Goal: Task Accomplishment & Management: Manage account settings

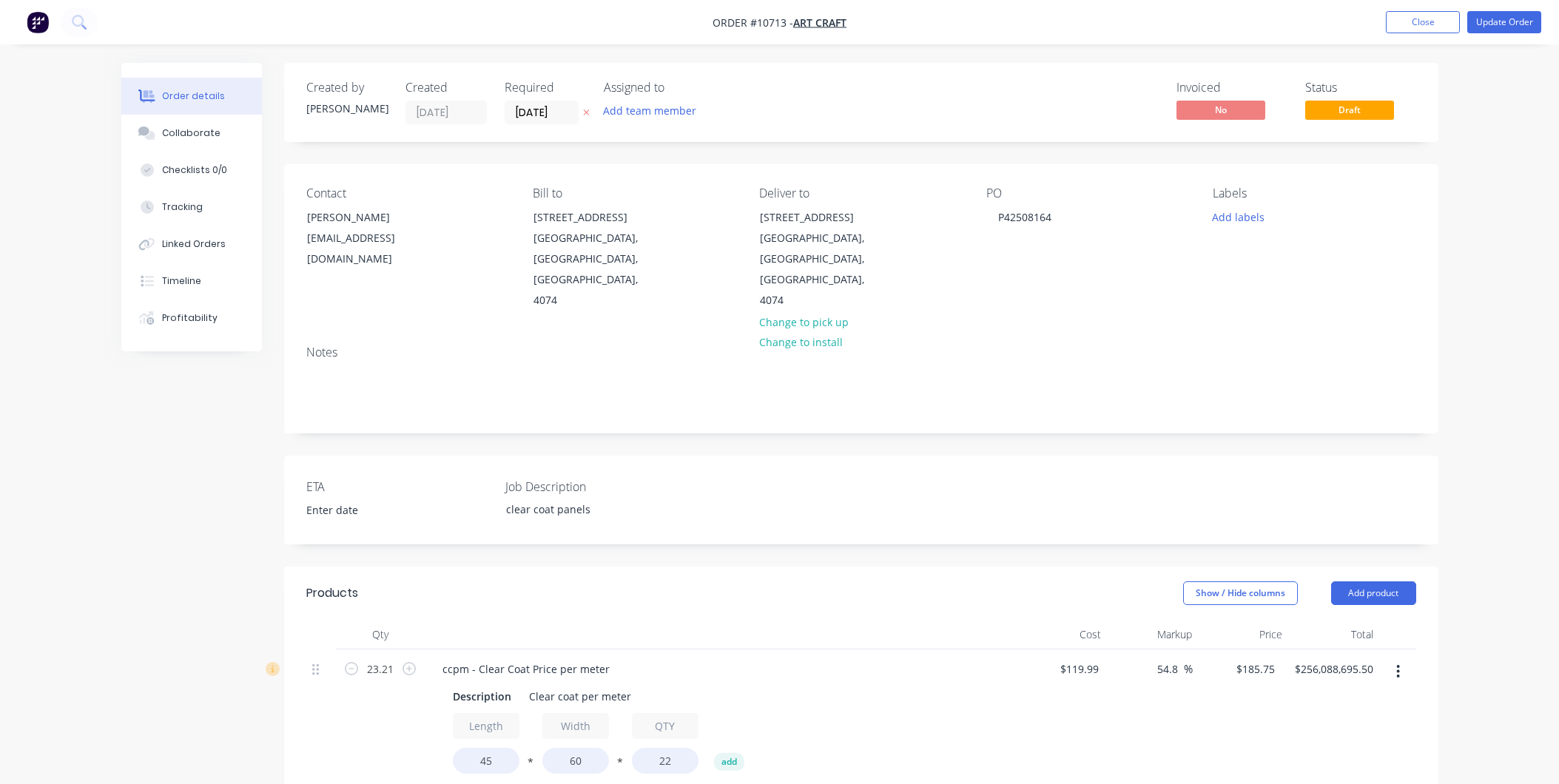
scroll to position [499, 0]
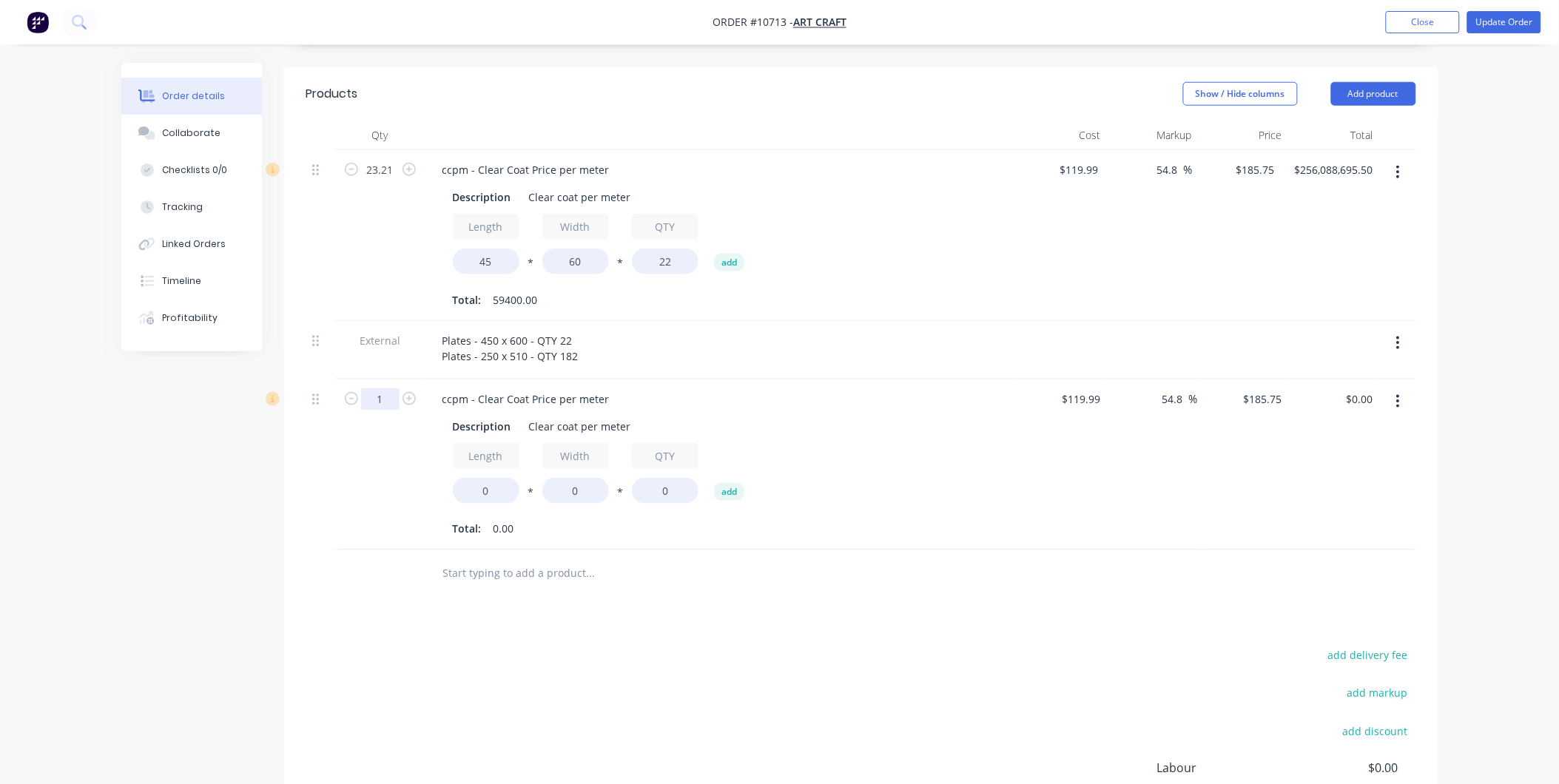
click at [396, 388] on input "1" at bounding box center [380, 400] width 39 height 22
type input "23.21"
click at [379, 159] on input "23.21" at bounding box center [380, 170] width 39 height 22
type input "5.94"
type input "$65,539,287.00"
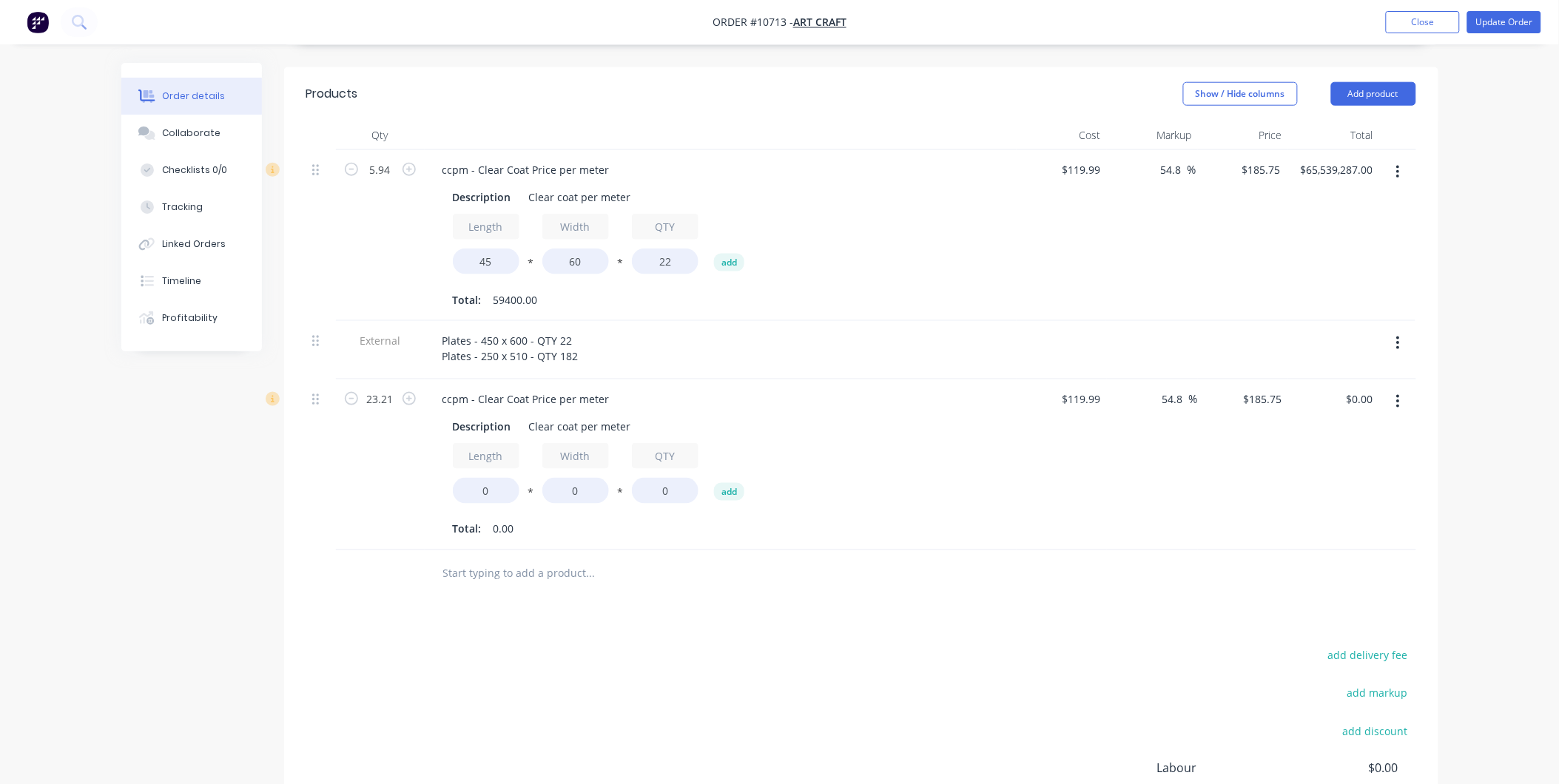
click at [389, 215] on div "5.94" at bounding box center [381, 236] width 89 height 171
click at [1147, 227] on div "54.8 54.8 %" at bounding box center [1151, 236] width 90 height 171
drag, startPoint x: 385, startPoint y: 446, endPoint x: 429, endPoint y: 437, distance: 44.9
click at [385, 446] on div "23.21" at bounding box center [381, 465] width 89 height 171
click at [1069, 427] on div "$119.99 $119.99" at bounding box center [1062, 465] width 91 height 171
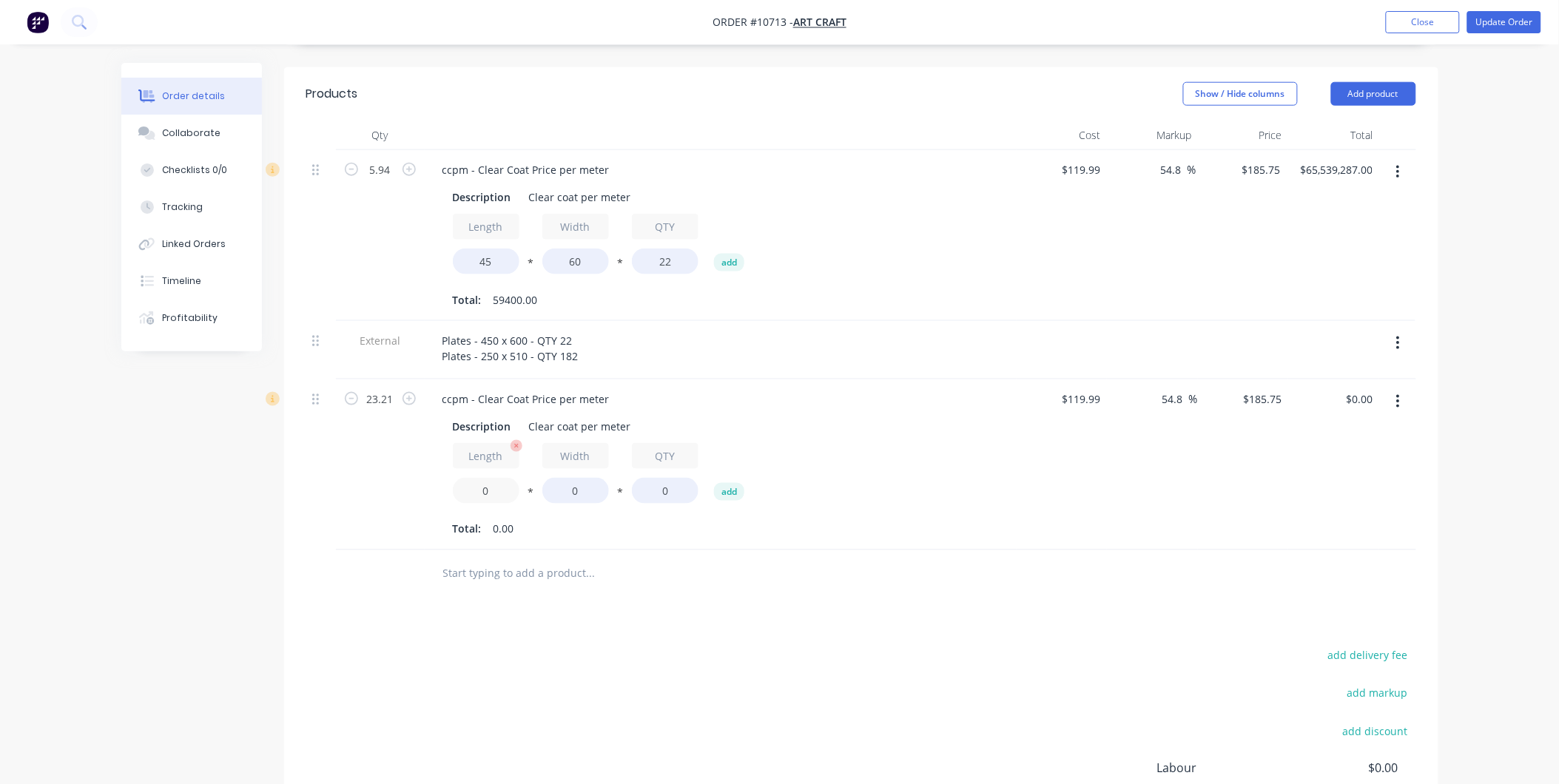
click at [477, 478] on input "0" at bounding box center [486, 490] width 66 height 26
type input "25"
click at [594, 478] on input "0" at bounding box center [576, 490] width 66 height 26
type input "51"
drag, startPoint x: 669, startPoint y: 471, endPoint x: 639, endPoint y: 468, distance: 30.1
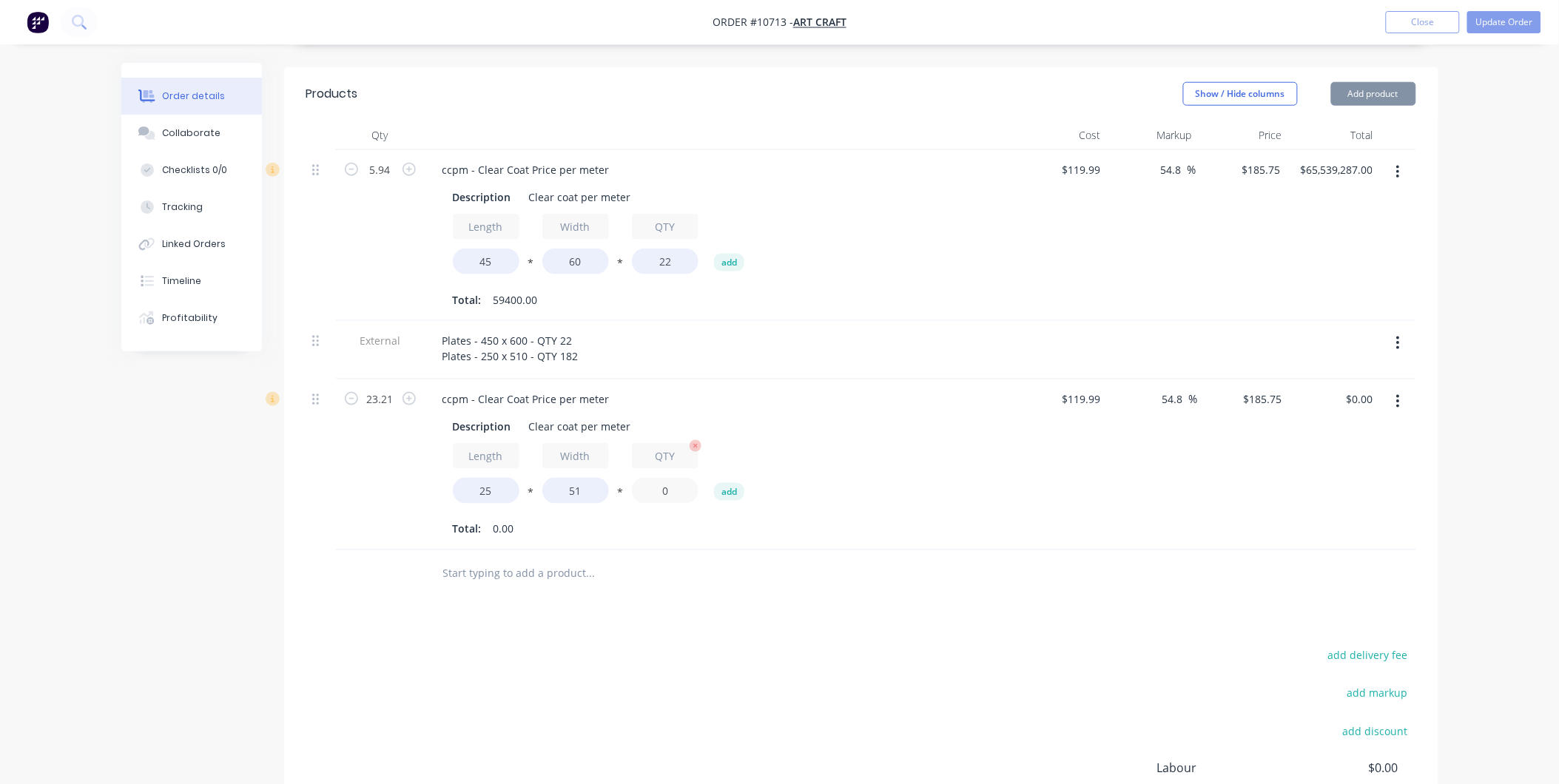
click at [639, 478] on input "0" at bounding box center [666, 490] width 66 height 26
type input "182"
type input "$1,000,427,302.88"
click at [617, 519] on div "Total: 232050.00" at bounding box center [720, 530] width 536 height 22
click at [479, 478] on input "25" at bounding box center [486, 490] width 66 height 26
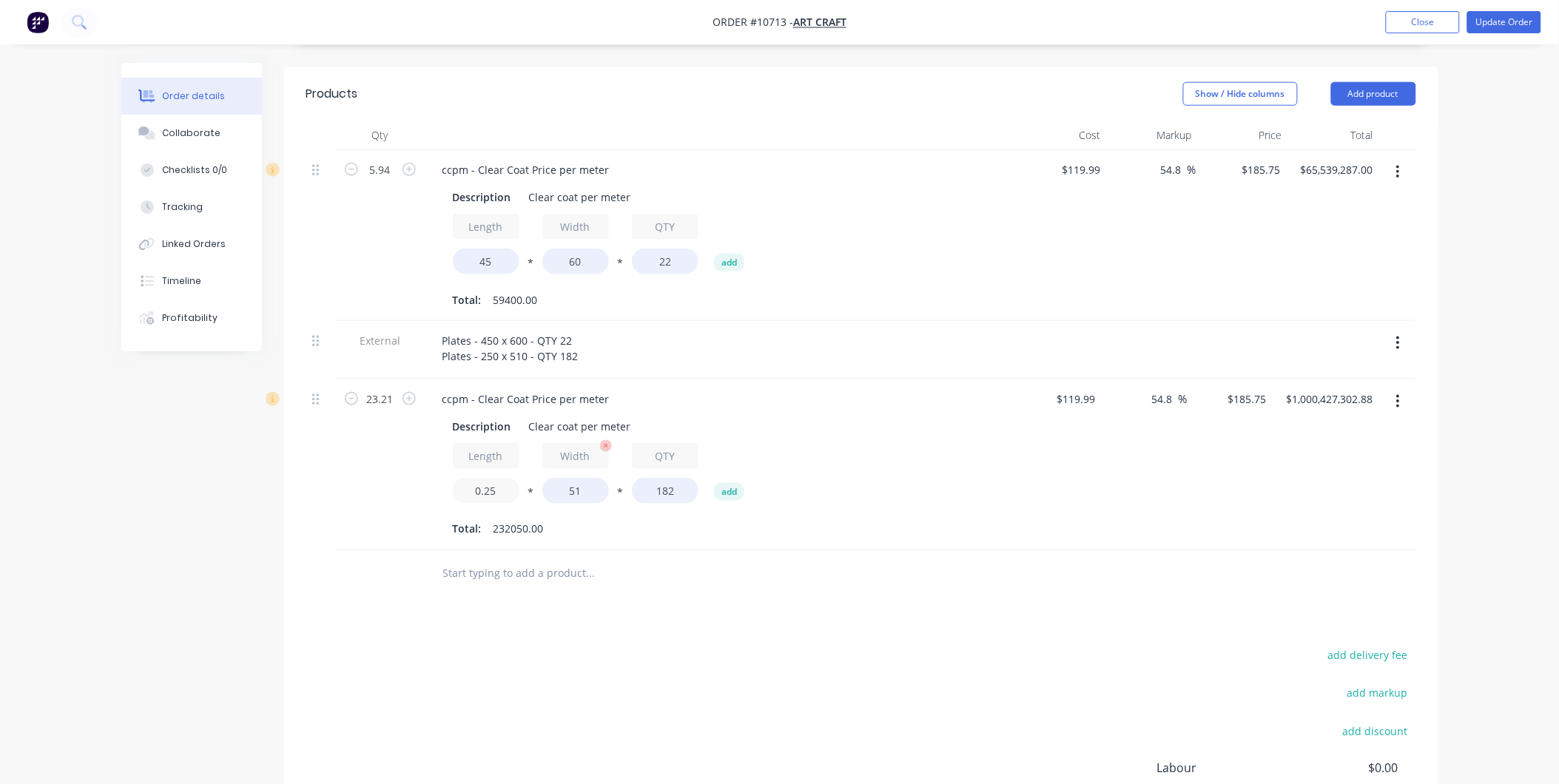
type input "0.25"
type input "$10,004,273.03"
click at [559, 478] on input "51" at bounding box center [576, 490] width 66 height 26
type input "0.51"
type input "$100,042.74"
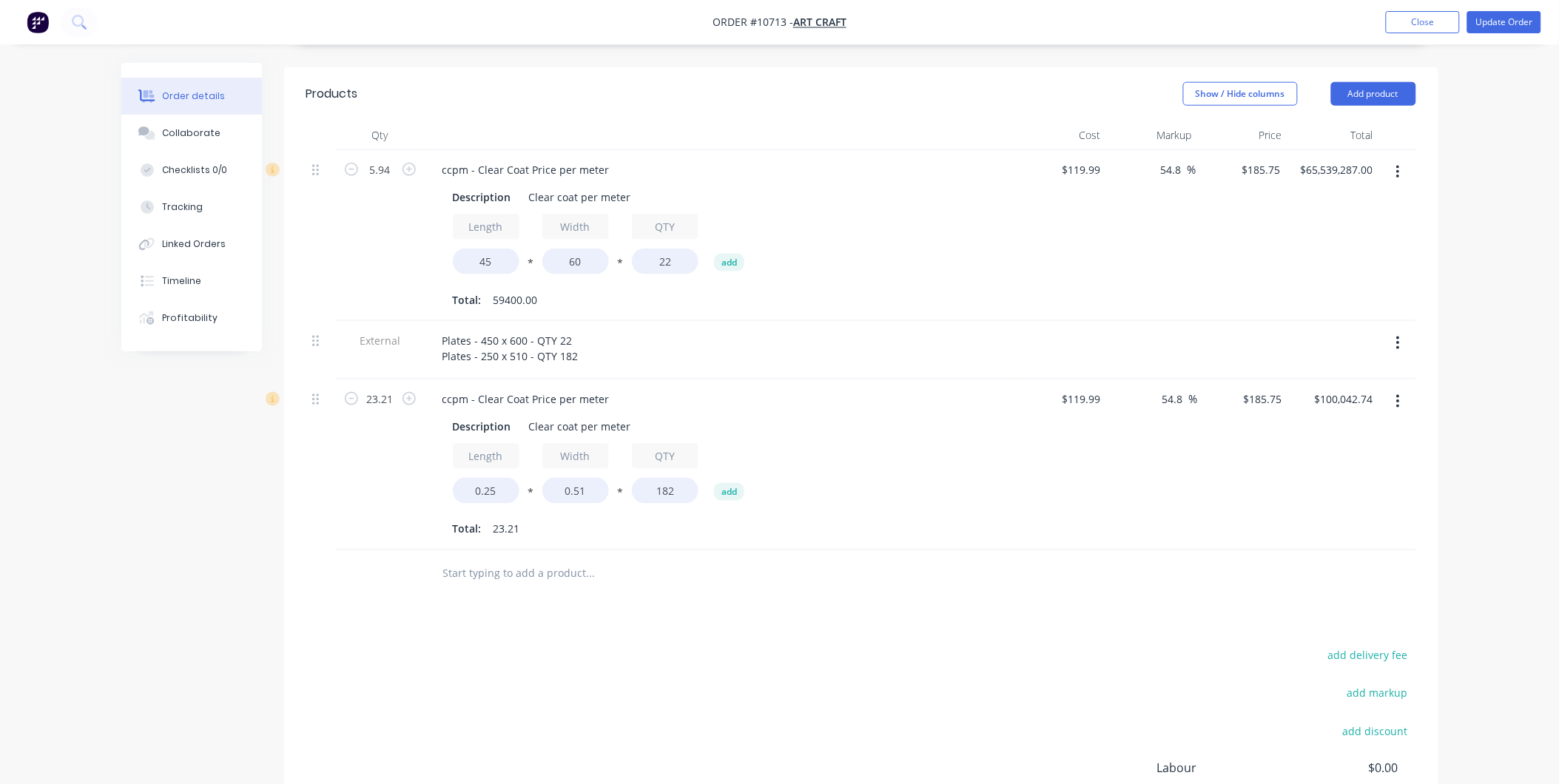
click at [662, 484] on div "Length 0.25 * Width 0.51 * QTY 182 add" at bounding box center [720, 476] width 536 height 66
click at [478, 248] on input "45" at bounding box center [486, 261] width 66 height 26
type input "0.45"
type input "$655,392.87"
click at [568, 248] on input "60" at bounding box center [576, 261] width 66 height 26
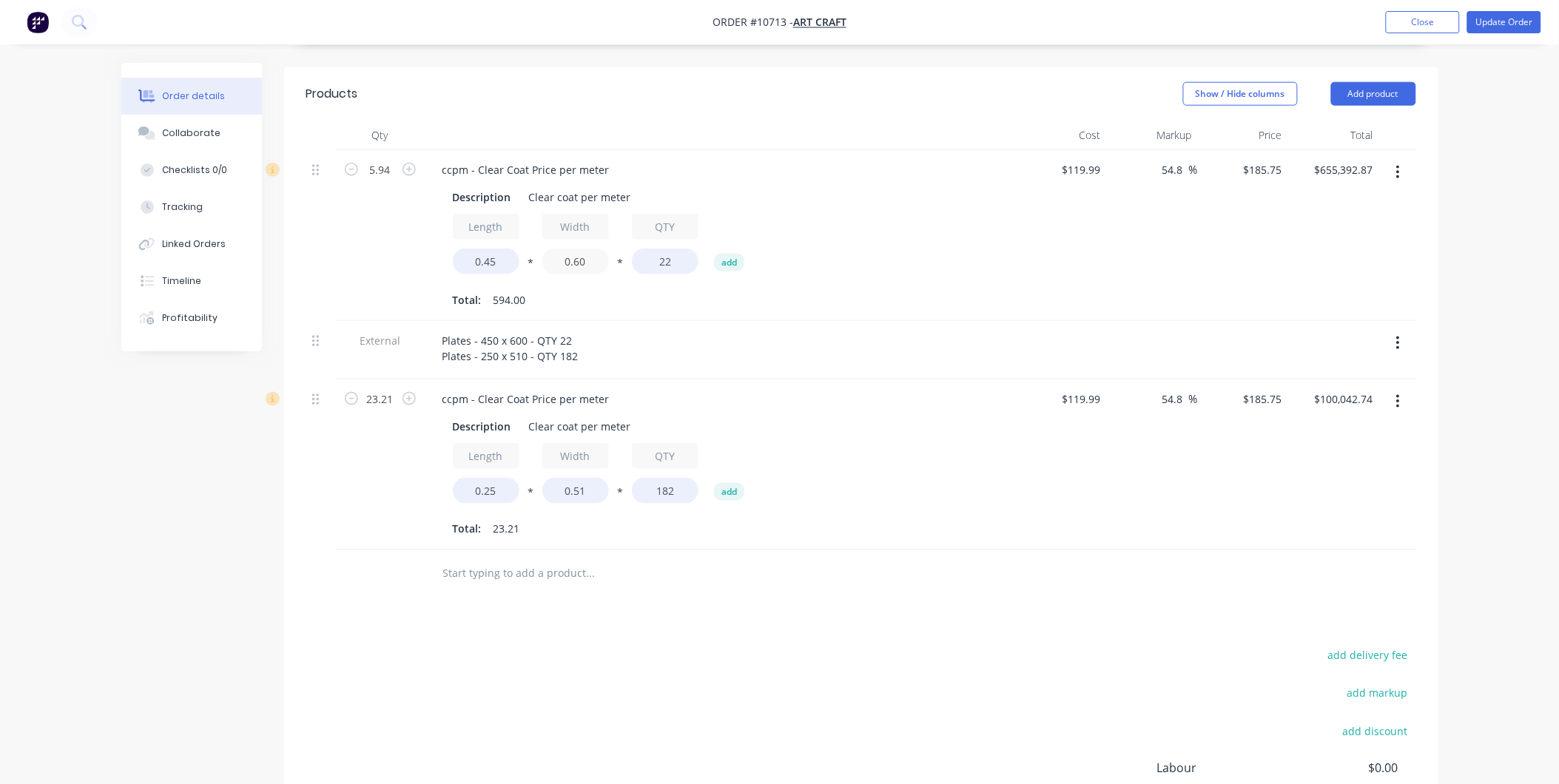
type input "0.60"
type input "$6,553.93"
click at [748, 260] on div "Length 0.45 * Width 0.60 * QTY 22 add Total: 5.94" at bounding box center [720, 262] width 536 height 97
click at [598, 596] on div "Products Show / Hide columns Add product Qty Cost Markup Price Total 5.94 ccpm …" at bounding box center [861, 510] width 1155 height 886
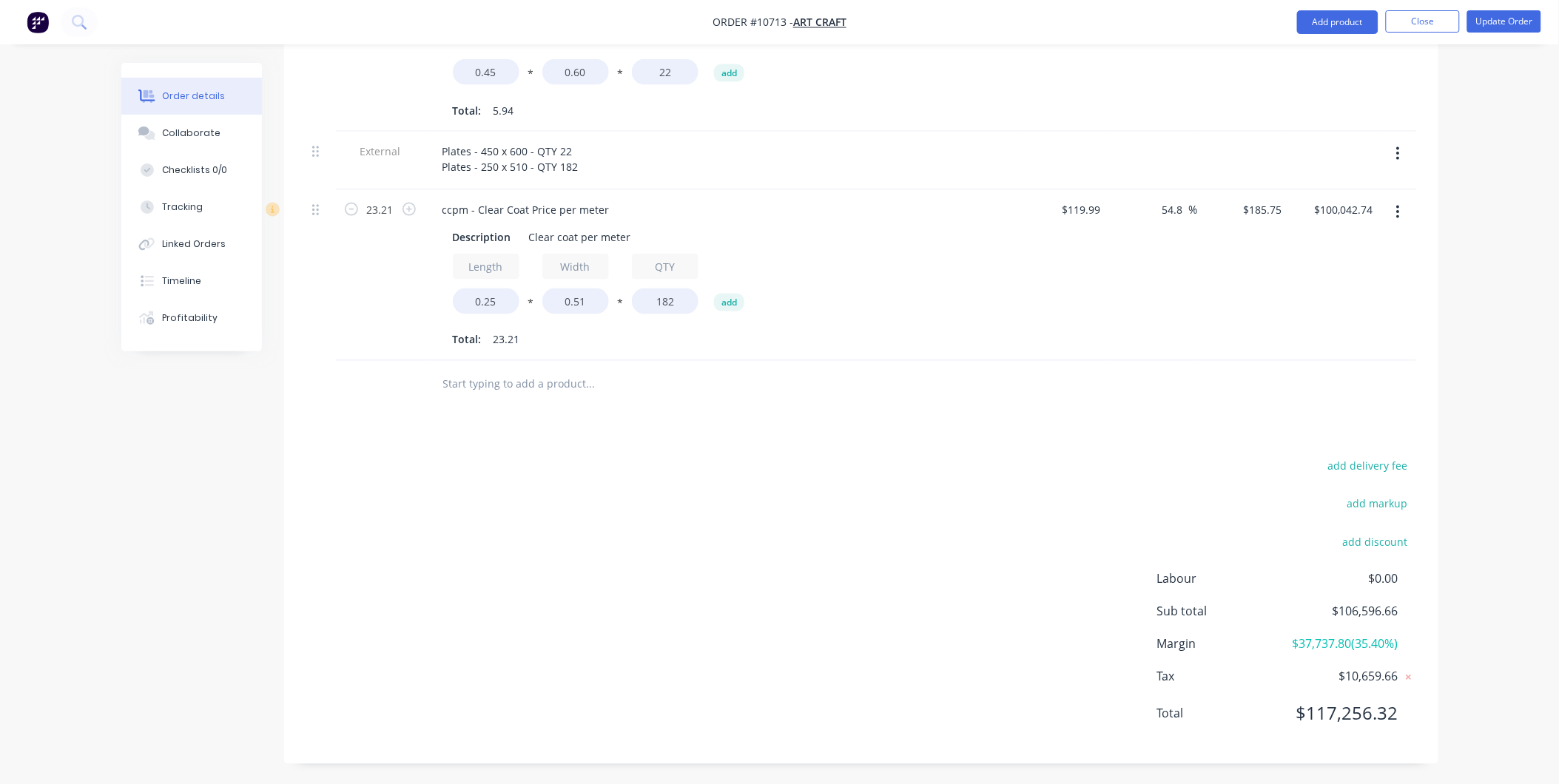
scroll to position [441, 0]
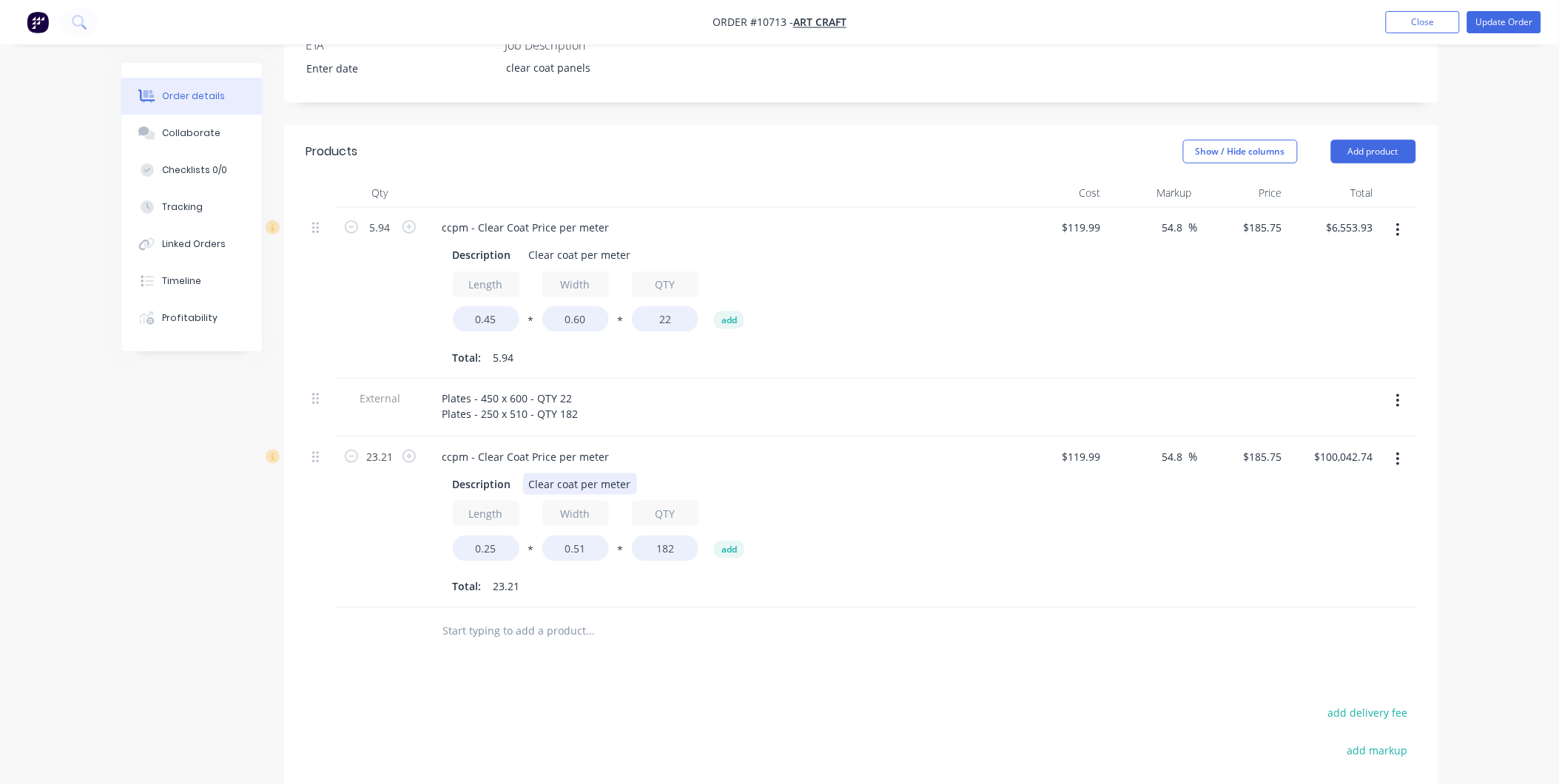
click at [849, 474] on div "Description Clear coat per meter" at bounding box center [718, 484] width 542 height 21
click at [1116, 472] on div "54.8 54.8 %" at bounding box center [1152, 523] width 91 height 171
click at [1156, 513] on div "54.8 54.8 %" at bounding box center [1152, 523] width 91 height 171
click at [640, 577] on div "Total: 23.21" at bounding box center [720, 588] width 536 height 22
click at [924, 509] on div "Length 0.25 * Width 0.51 * QTY 182 add" at bounding box center [720, 534] width 536 height 66
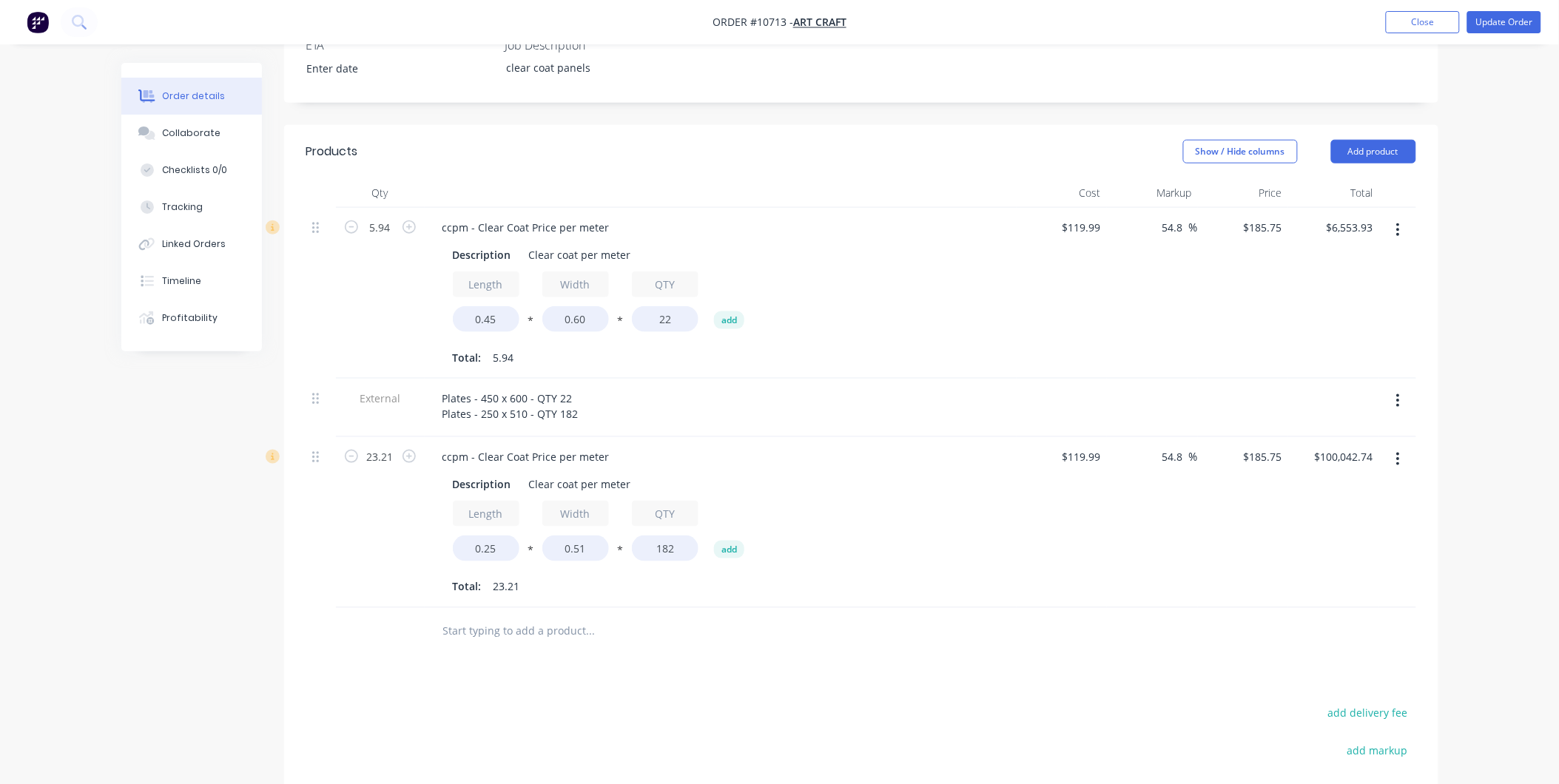
click at [1095, 504] on div "$119.99 $119.99" at bounding box center [1062, 523] width 91 height 171
click at [195, 204] on div "Tracking" at bounding box center [182, 206] width 40 height 13
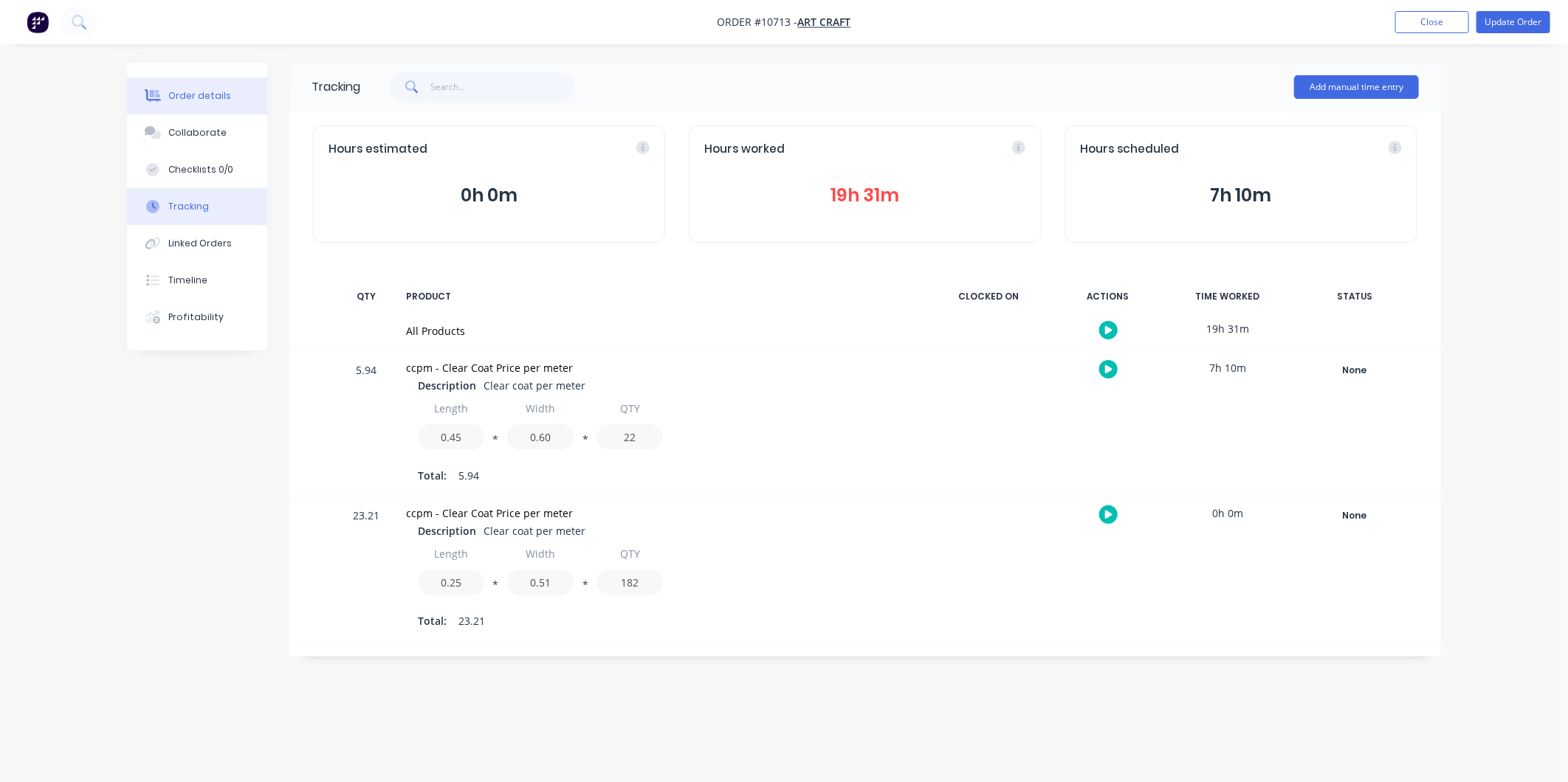
click at [166, 96] on button "Order details" at bounding box center [197, 95] width 141 height 37
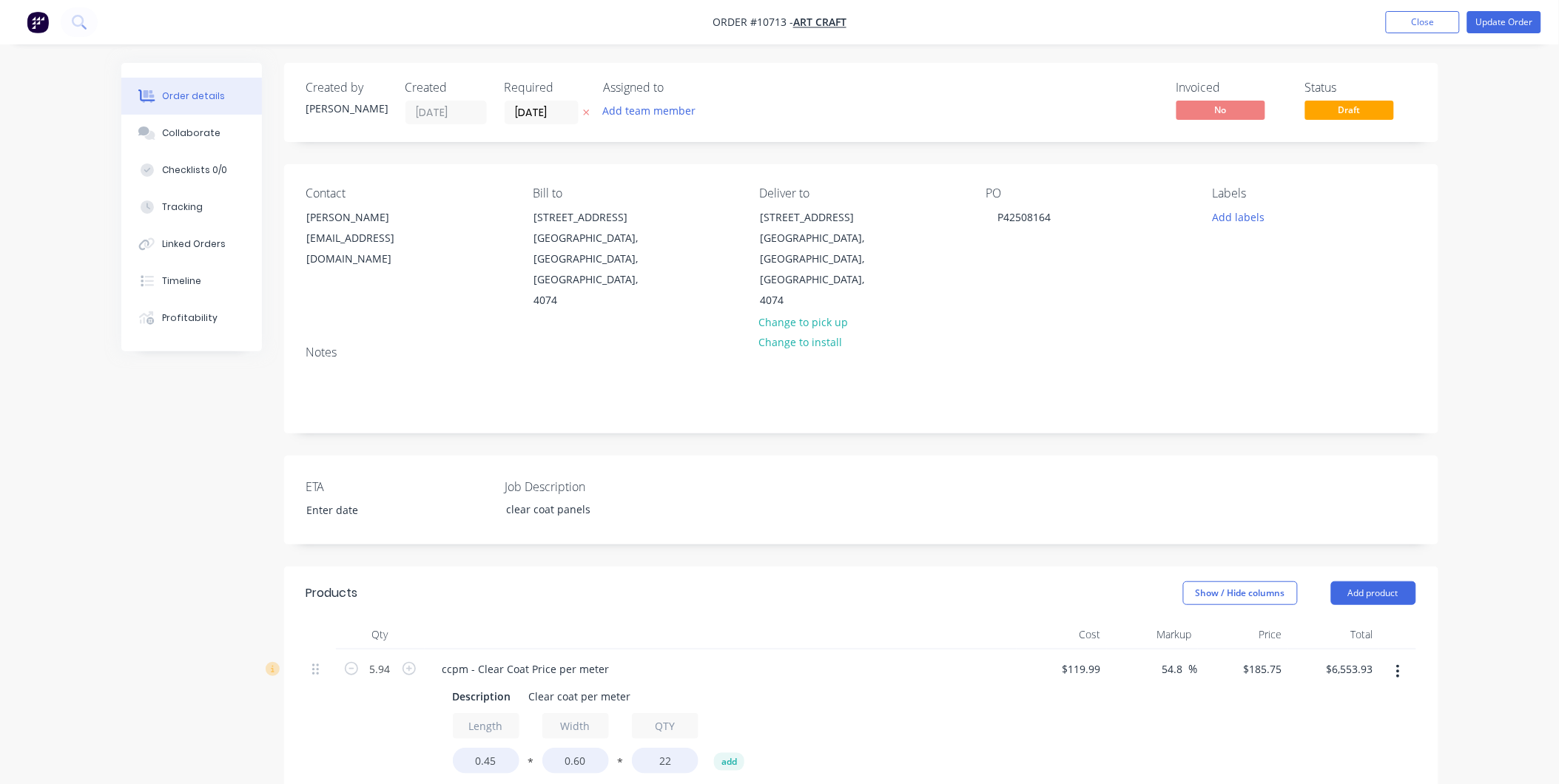
scroll to position [246, 0]
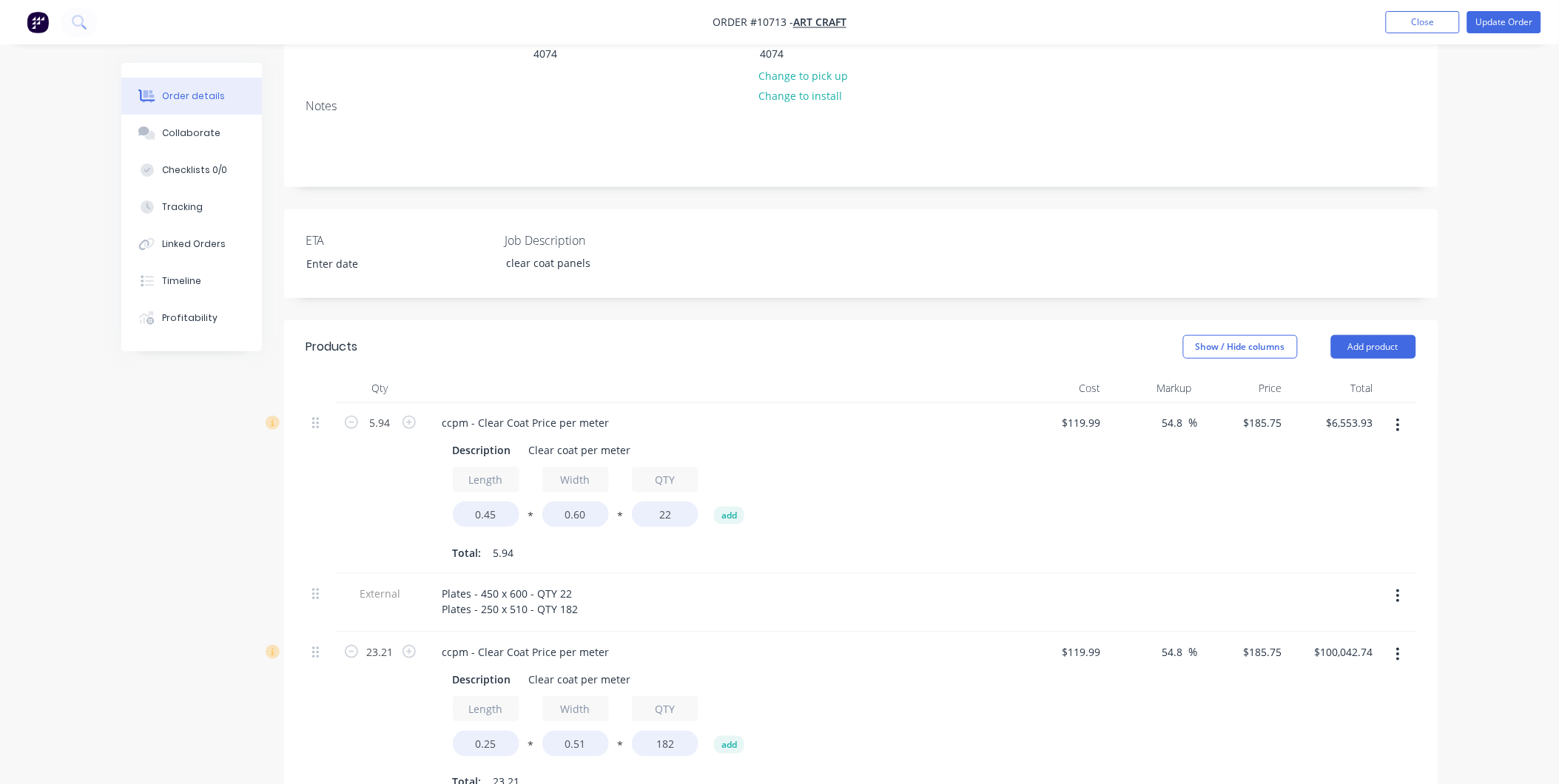
click at [1239, 657] on div "$185.75 $185.75" at bounding box center [1243, 718] width 91 height 171
click at [1386, 642] on button "button" at bounding box center [1398, 655] width 35 height 27
click at [1179, 682] on div "54.8 54.8 %" at bounding box center [1152, 718] width 91 height 171
click at [1398, 648] on icon "button" at bounding box center [1399, 654] width 3 height 13
click at [1322, 771] on div "Delete" at bounding box center [1346, 782] width 114 height 21
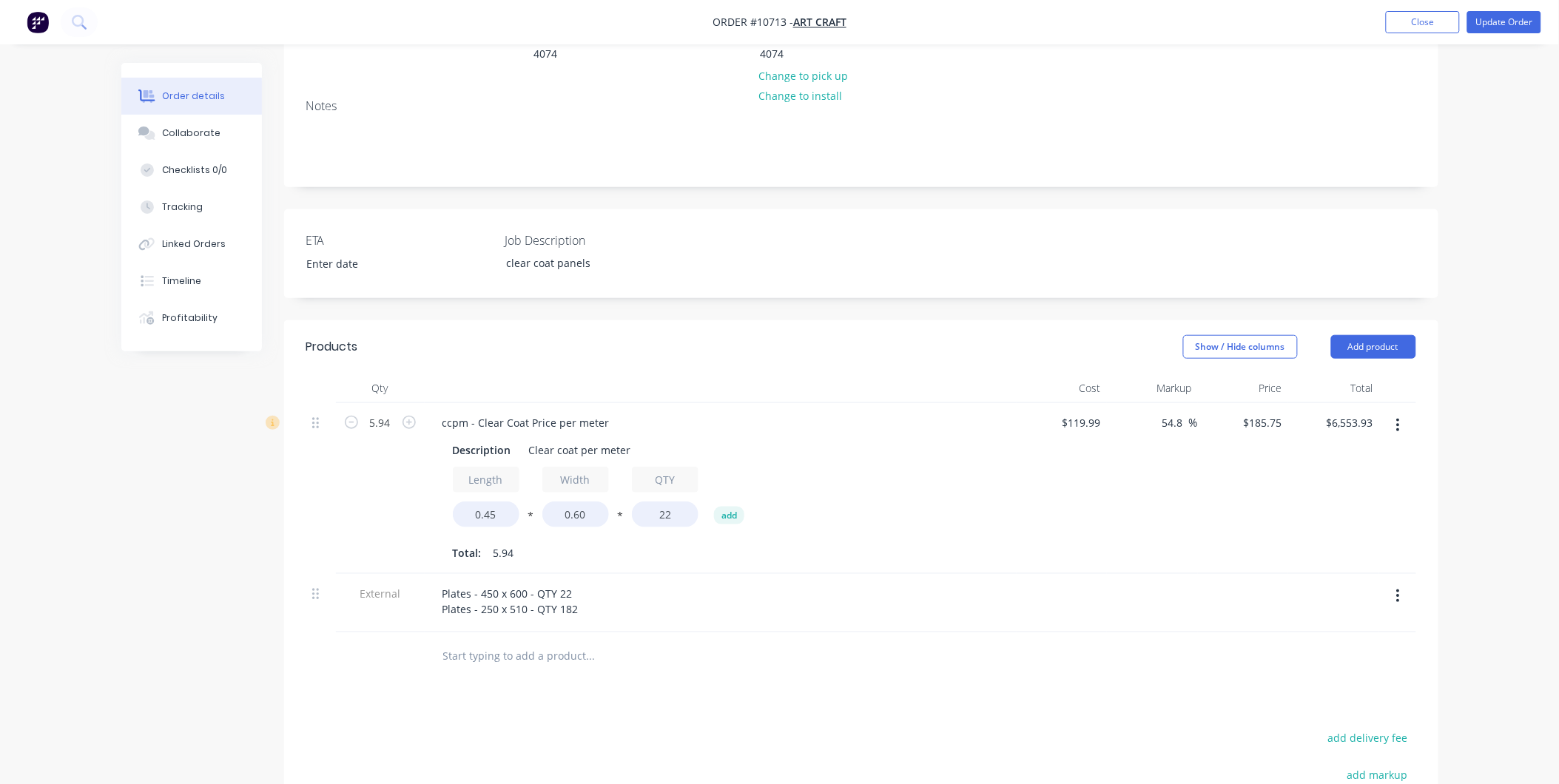
click at [1400, 412] on button "button" at bounding box center [1398, 426] width 35 height 27
click at [1326, 483] on div "Duplicate" at bounding box center [1346, 494] width 114 height 21
click at [491, 731] on input "0" at bounding box center [486, 744] width 66 height 26
type input "0.25"
click at [565, 731] on input "0" at bounding box center [576, 744] width 66 height 26
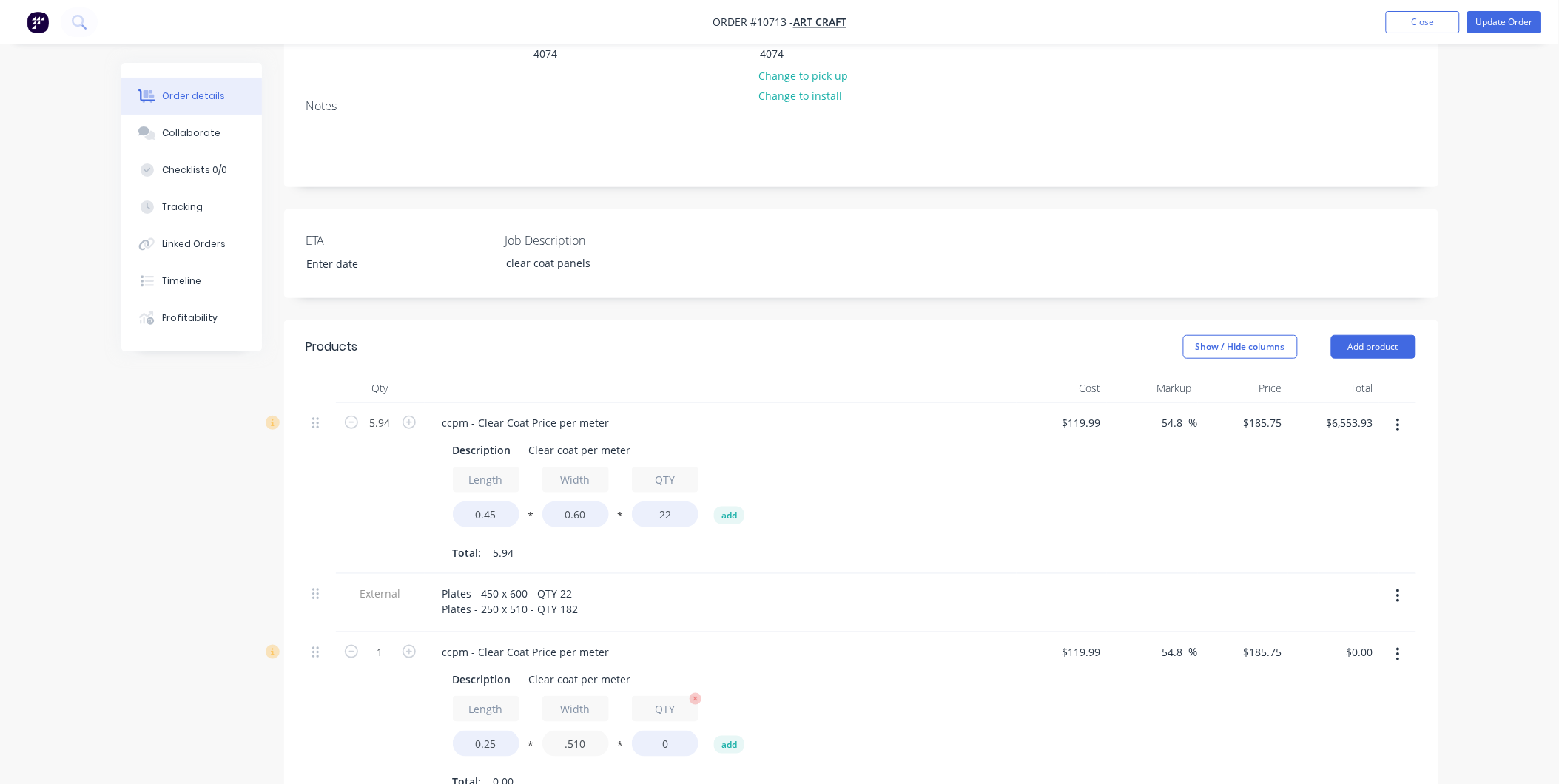
type input ".510"
drag, startPoint x: 651, startPoint y: 716, endPoint x: 686, endPoint y: 725, distance: 36.1
click at [686, 731] on input "0" at bounding box center [666, 744] width 66 height 26
type input "182"
type input "$4,310.33"
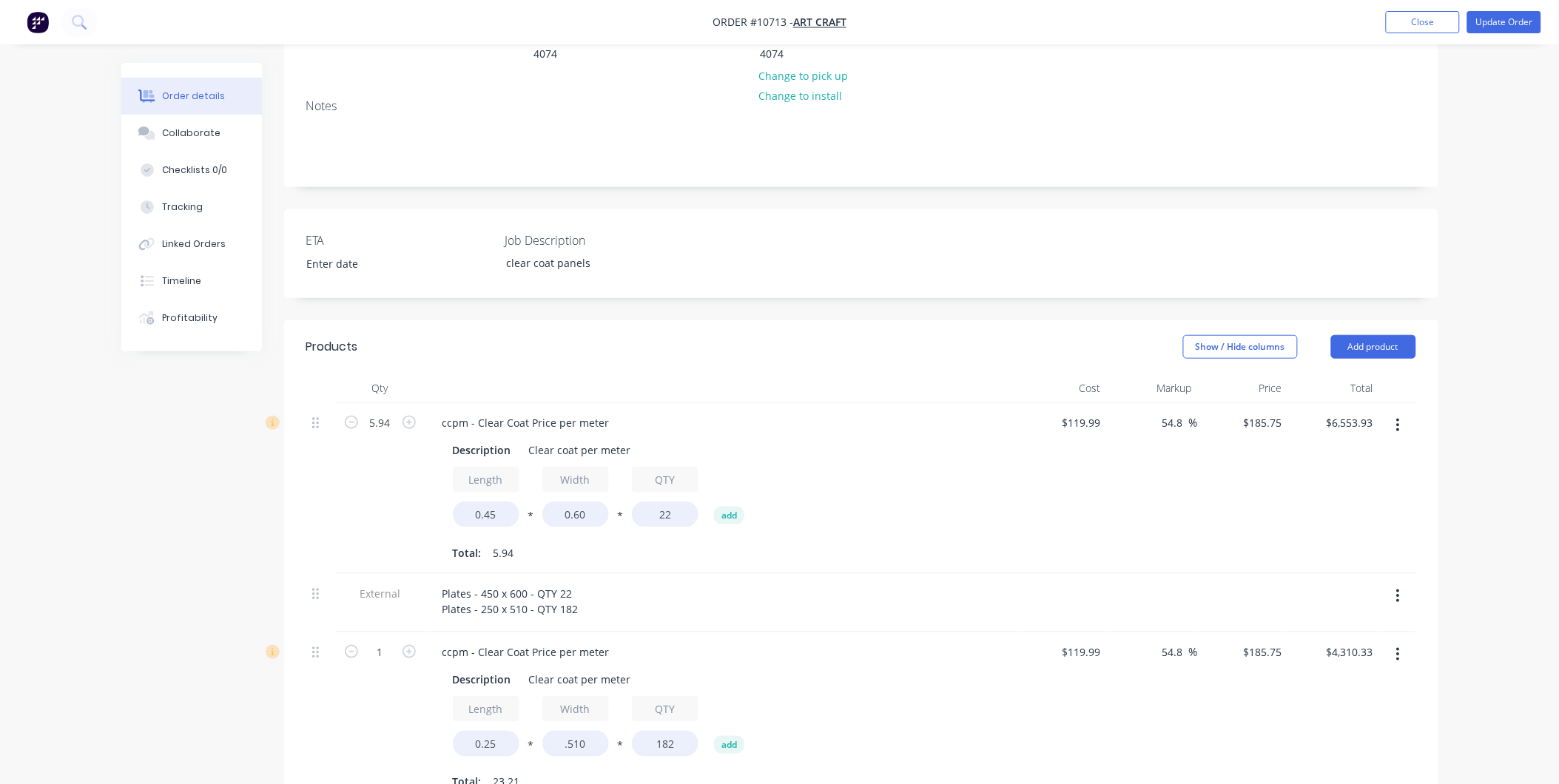
click at [782, 718] on div "Length 0.25 * Width .510 * QTY 182 add" at bounding box center [720, 729] width 536 height 66
click at [388, 412] on input "5.94" at bounding box center [380, 423] width 39 height 22
type input "1"
type input "$1,103.36"
click at [1024, 440] on div "$119.99 $119.99" at bounding box center [1062, 489] width 91 height 171
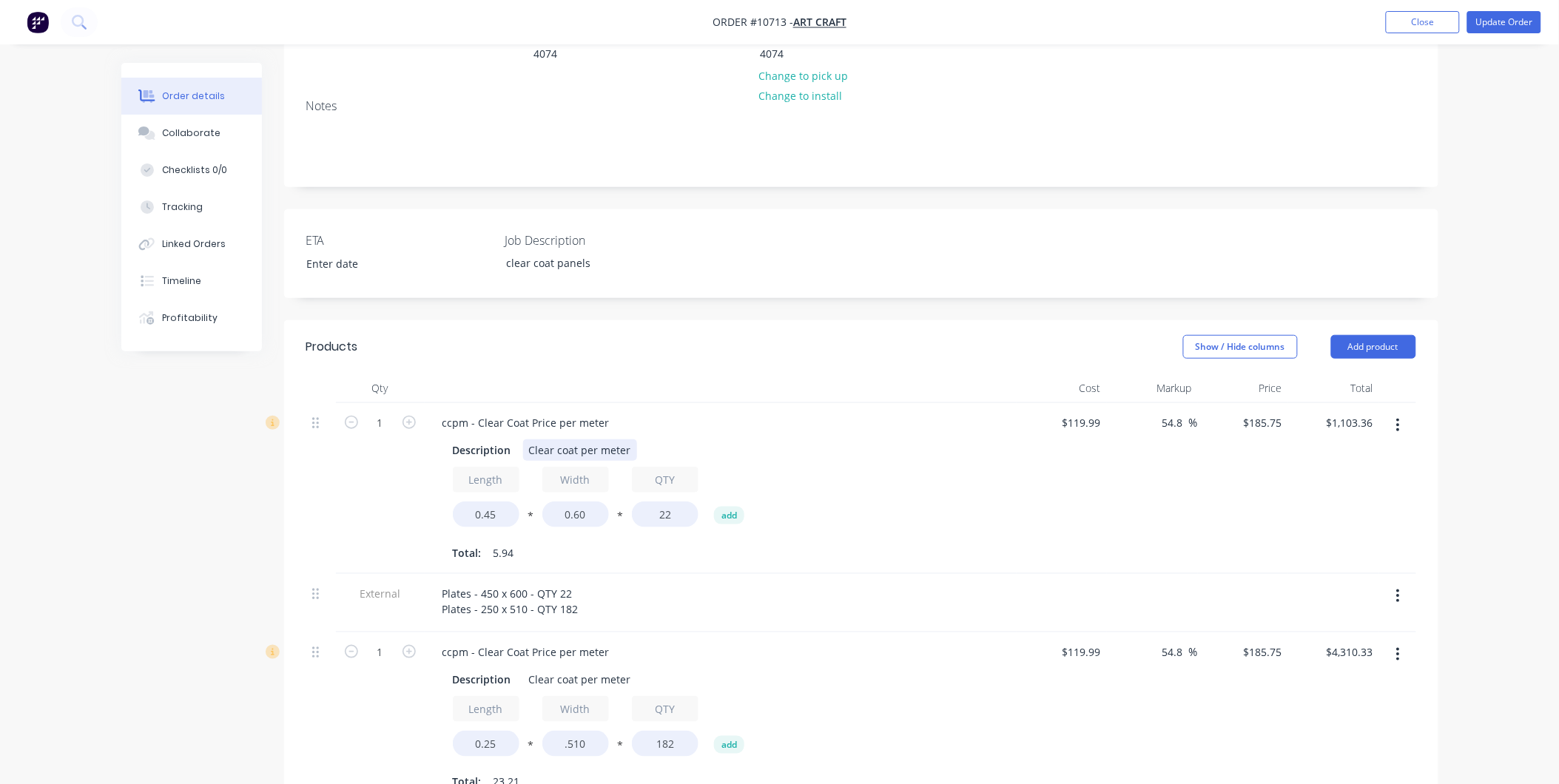
click at [1000, 437] on div "Description Clear coat per meter Length 0.45 * Width 0.60 * QTY 22 add Total: 5…" at bounding box center [720, 501] width 580 height 128
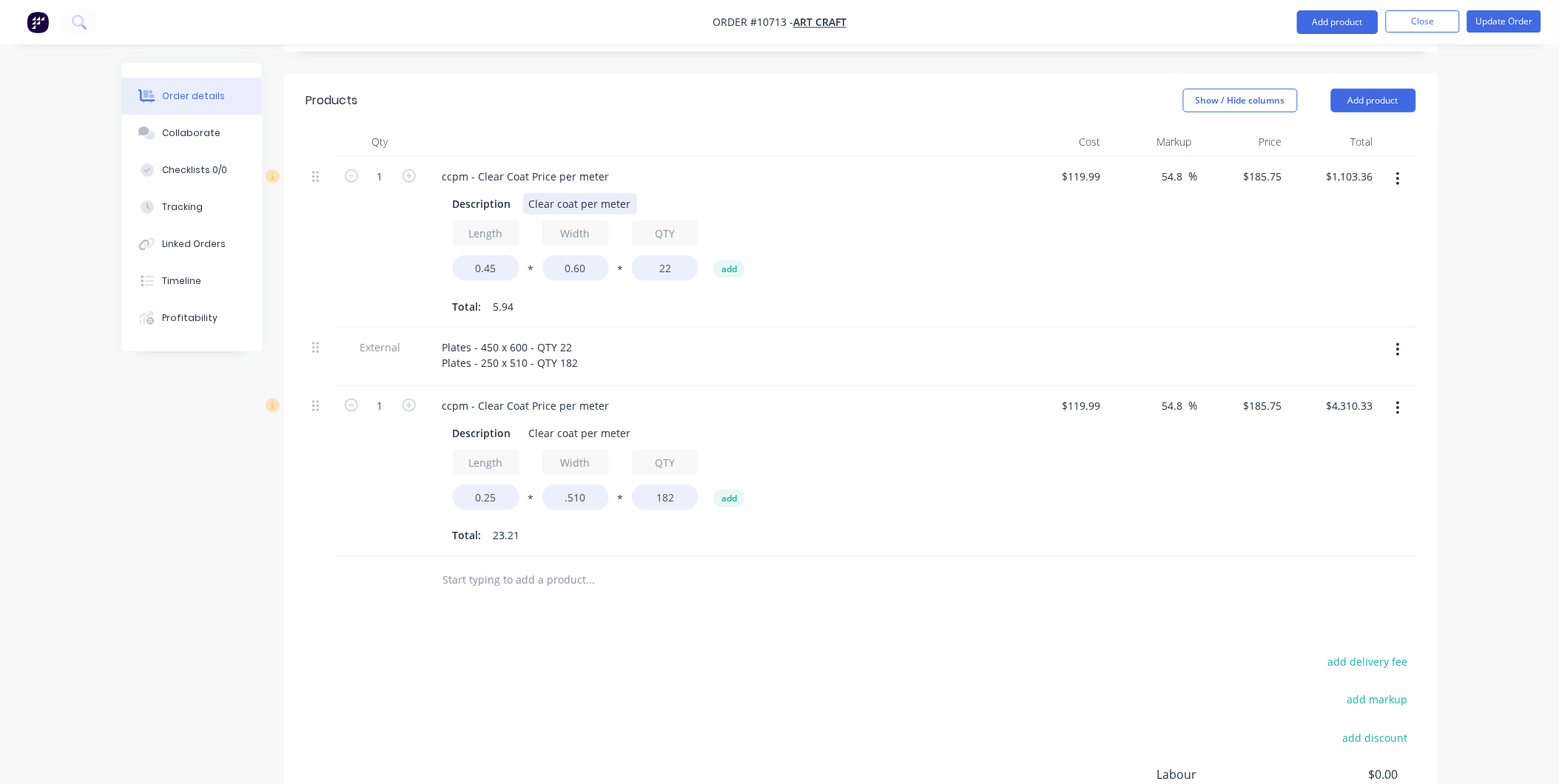
scroll to position [670, 0]
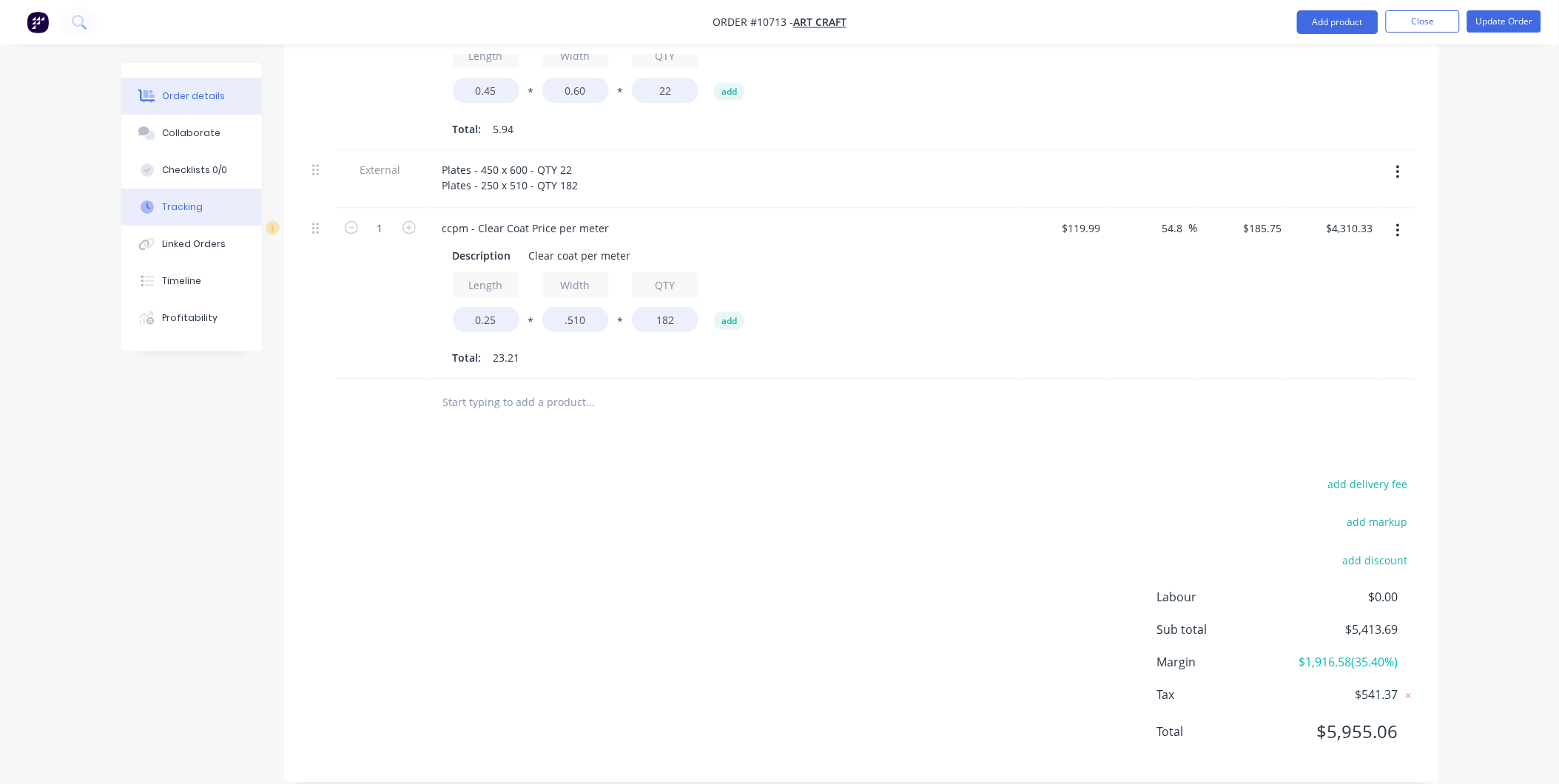
click at [183, 211] on div "Tracking" at bounding box center [182, 206] width 40 height 13
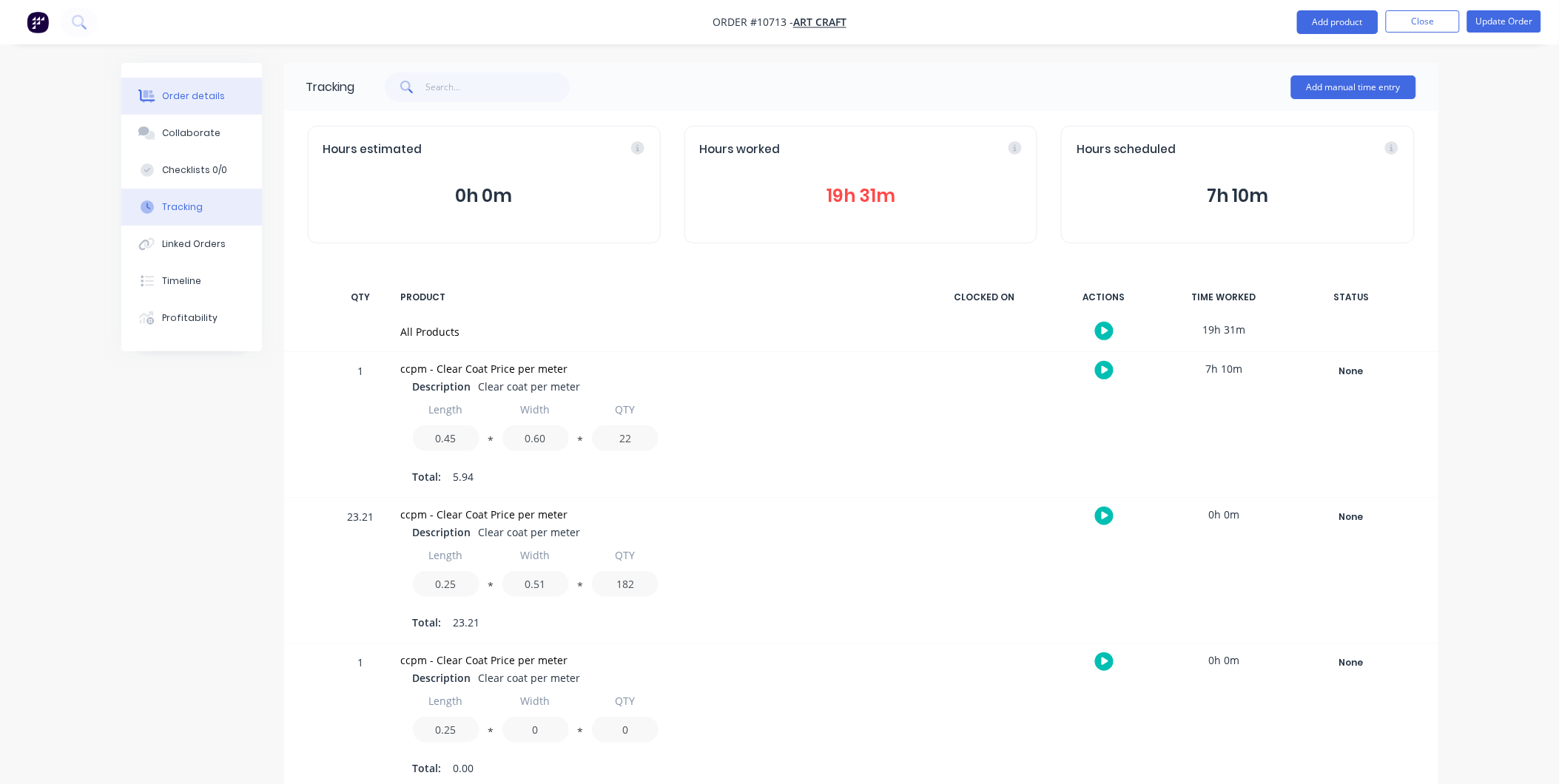
click at [191, 101] on div "Order details" at bounding box center [193, 96] width 63 height 13
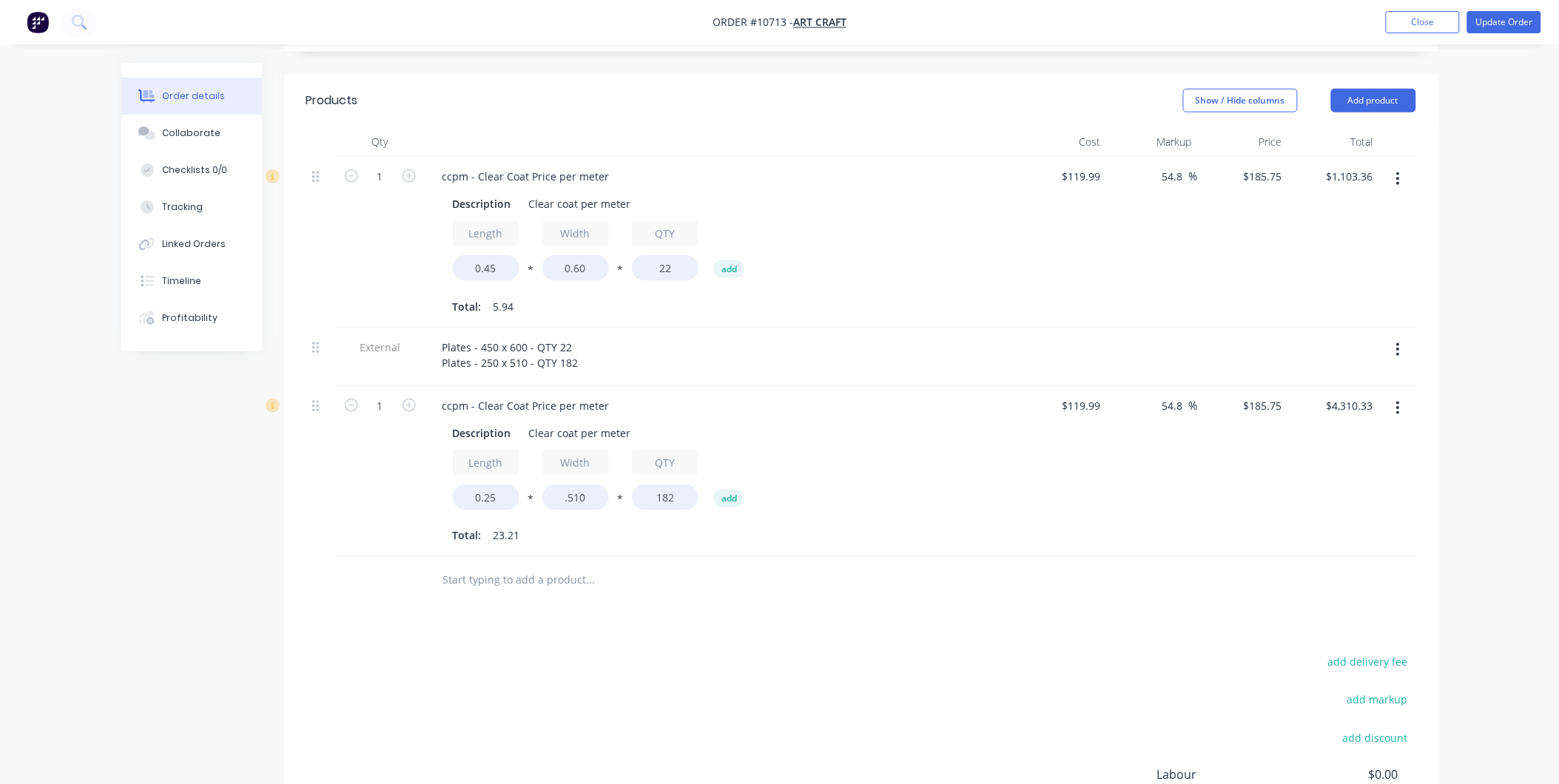
scroll to position [670, 0]
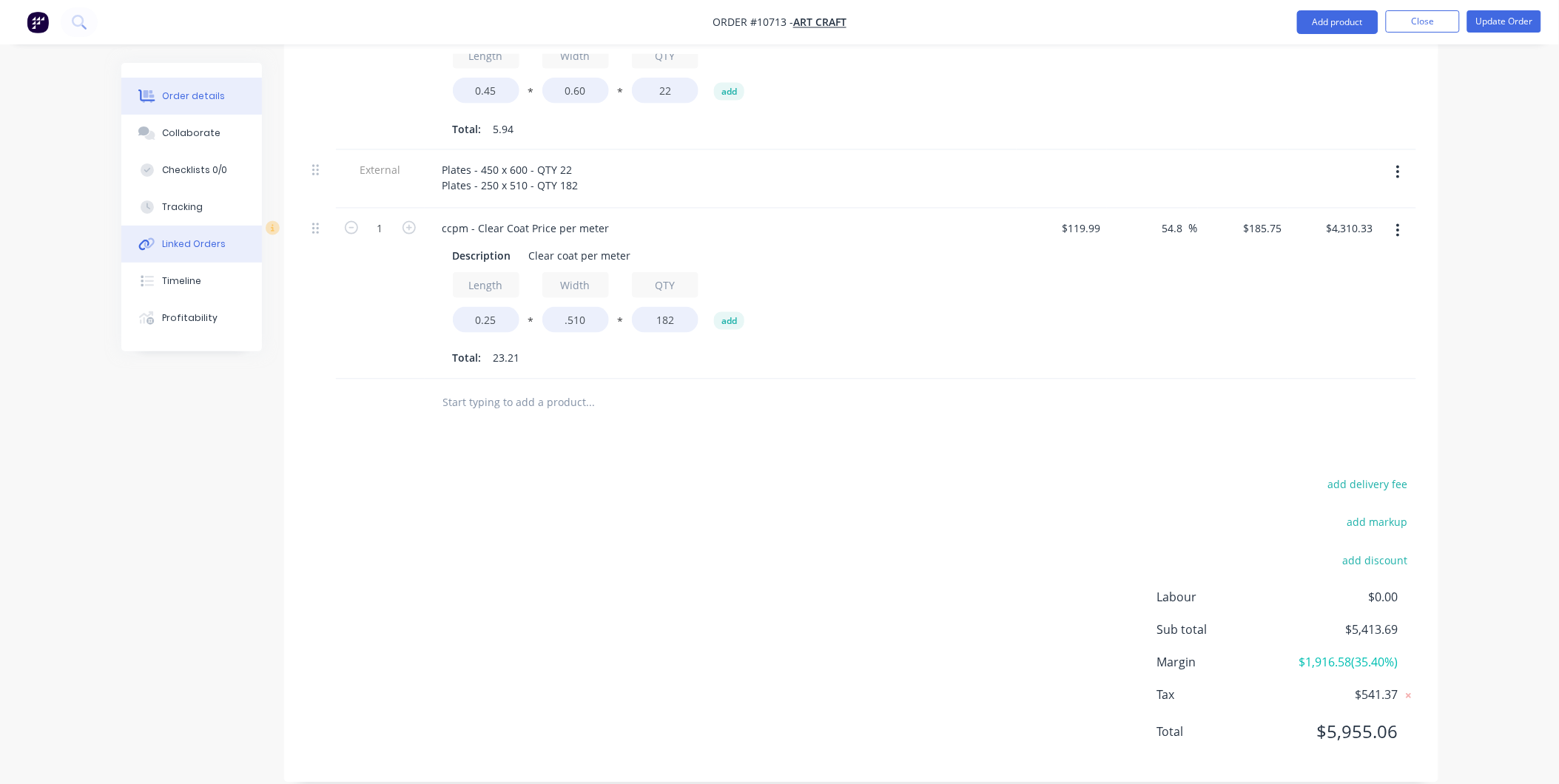
click at [203, 248] on div "Linked Orders" at bounding box center [194, 244] width 63 height 13
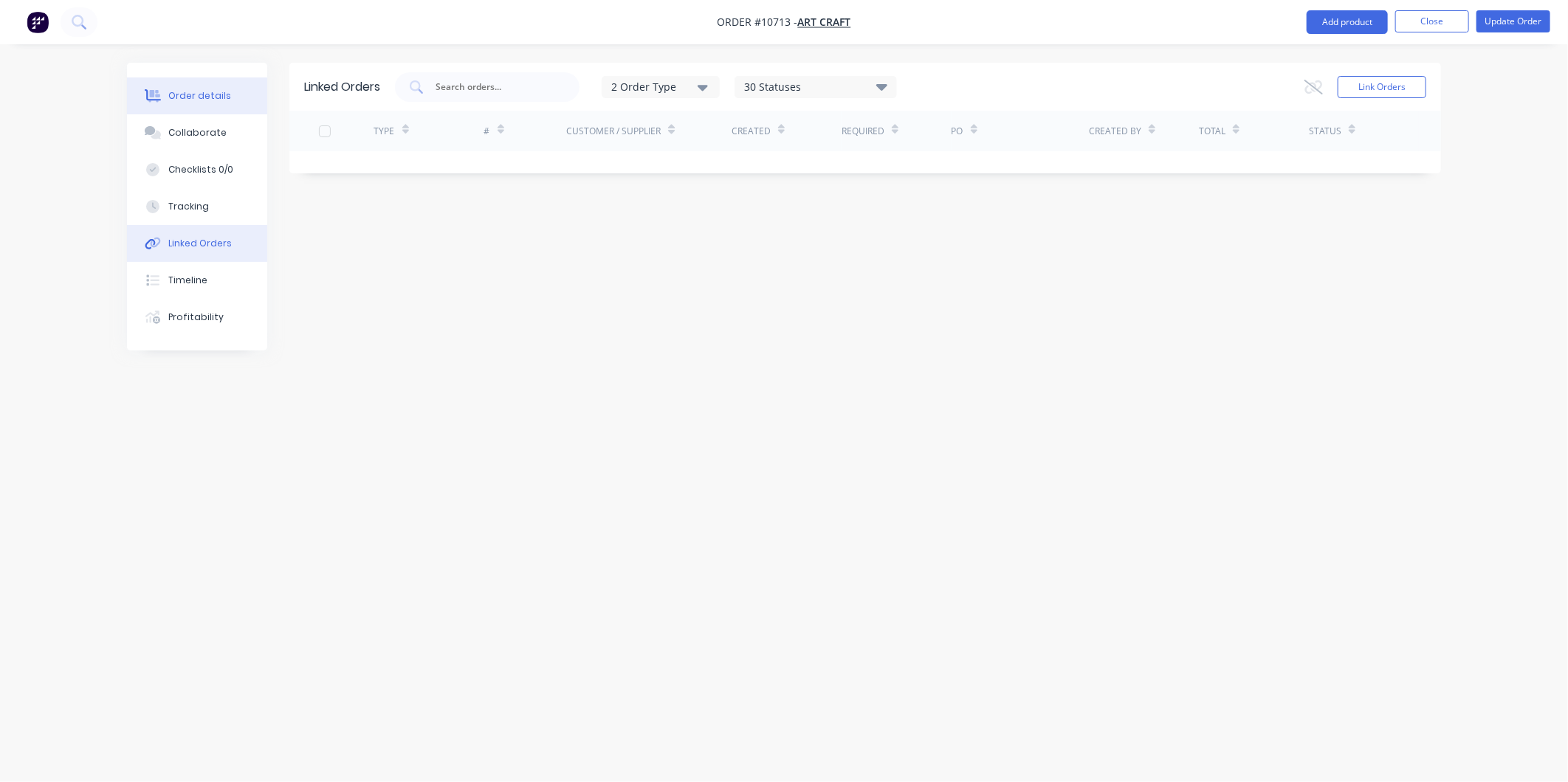
click at [204, 98] on div "Order details" at bounding box center [199, 95] width 62 height 13
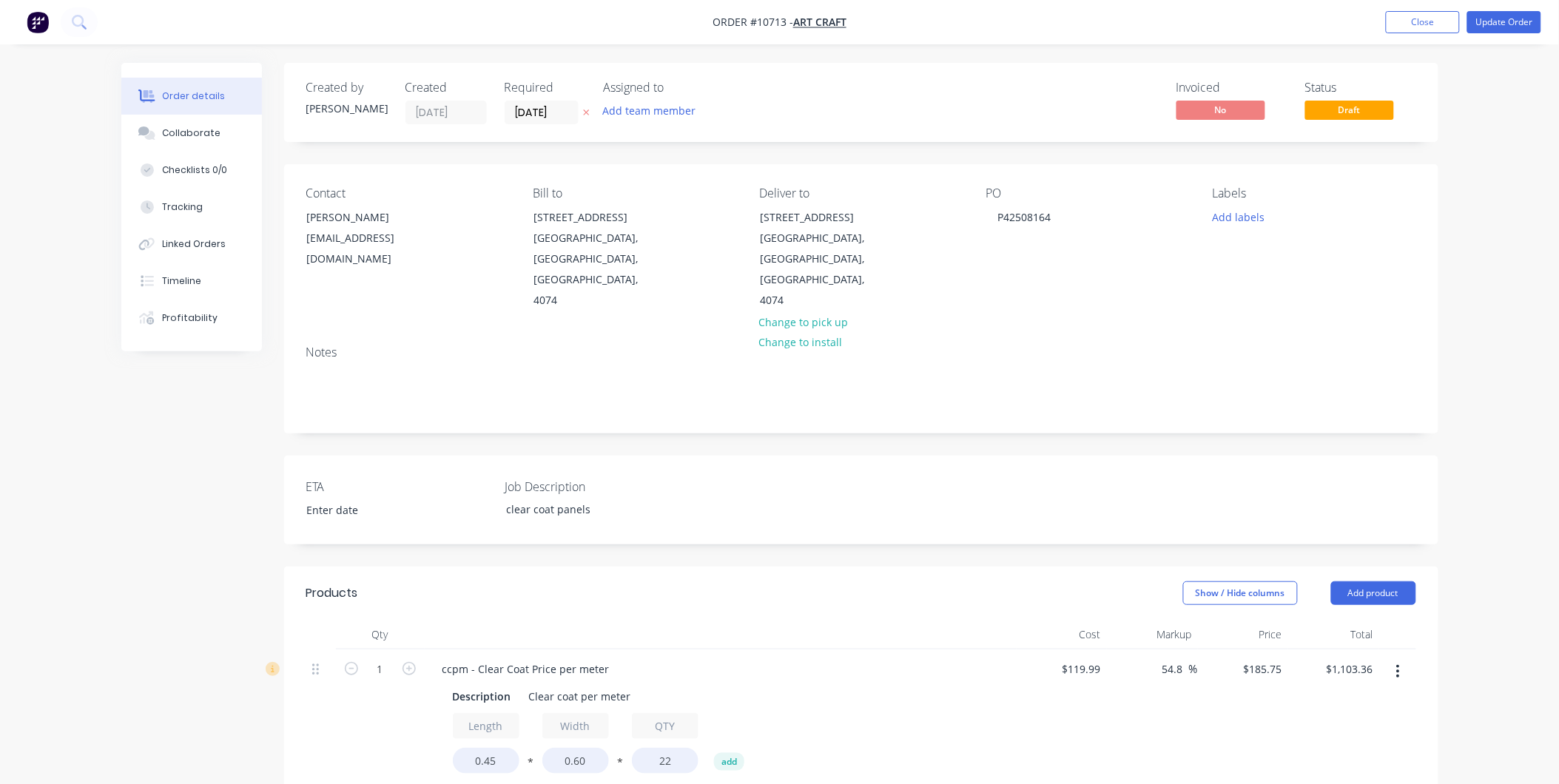
scroll to position [246, 0]
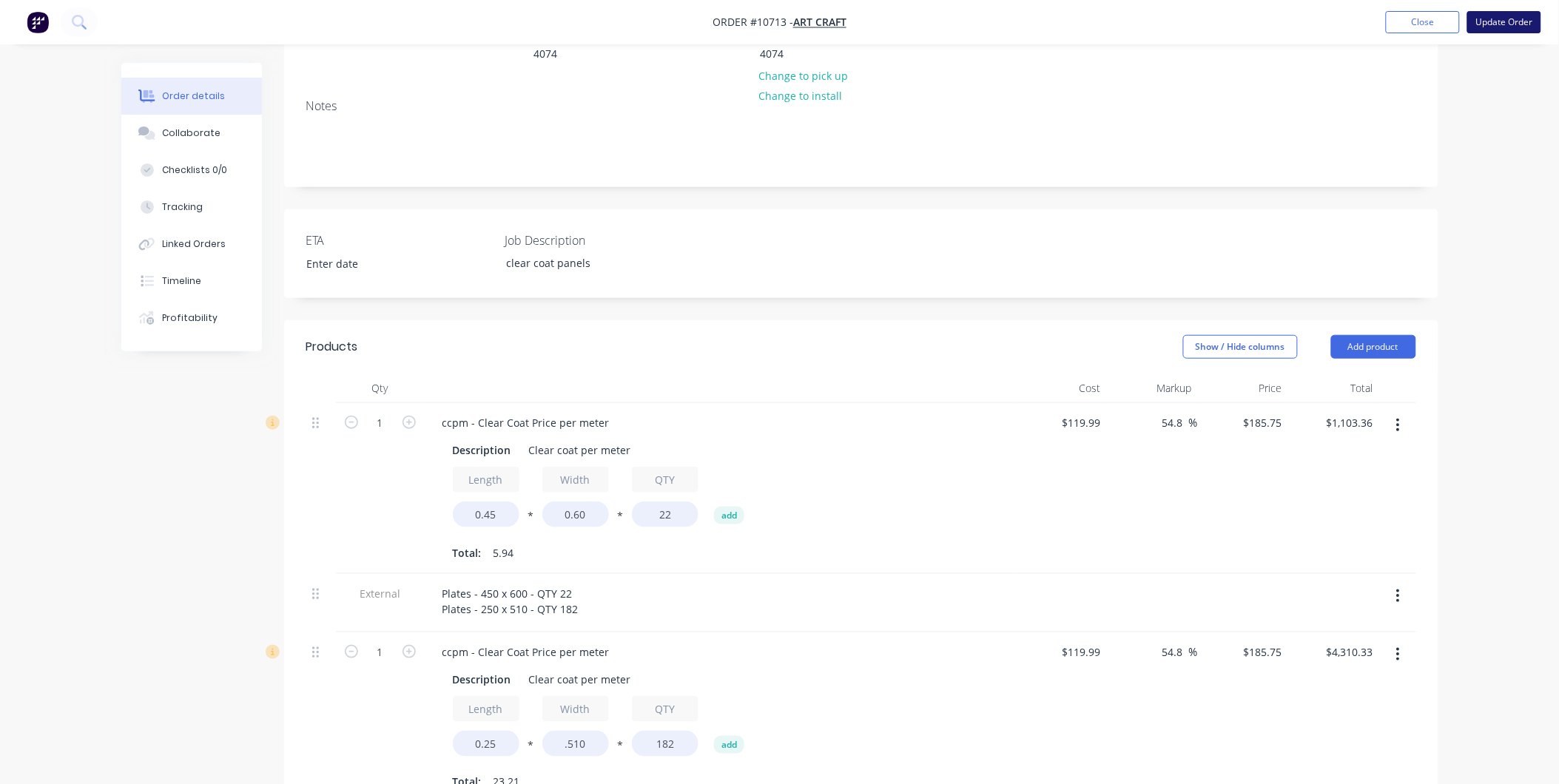
click at [1484, 26] on button "Update Order" at bounding box center [1505, 22] width 74 height 22
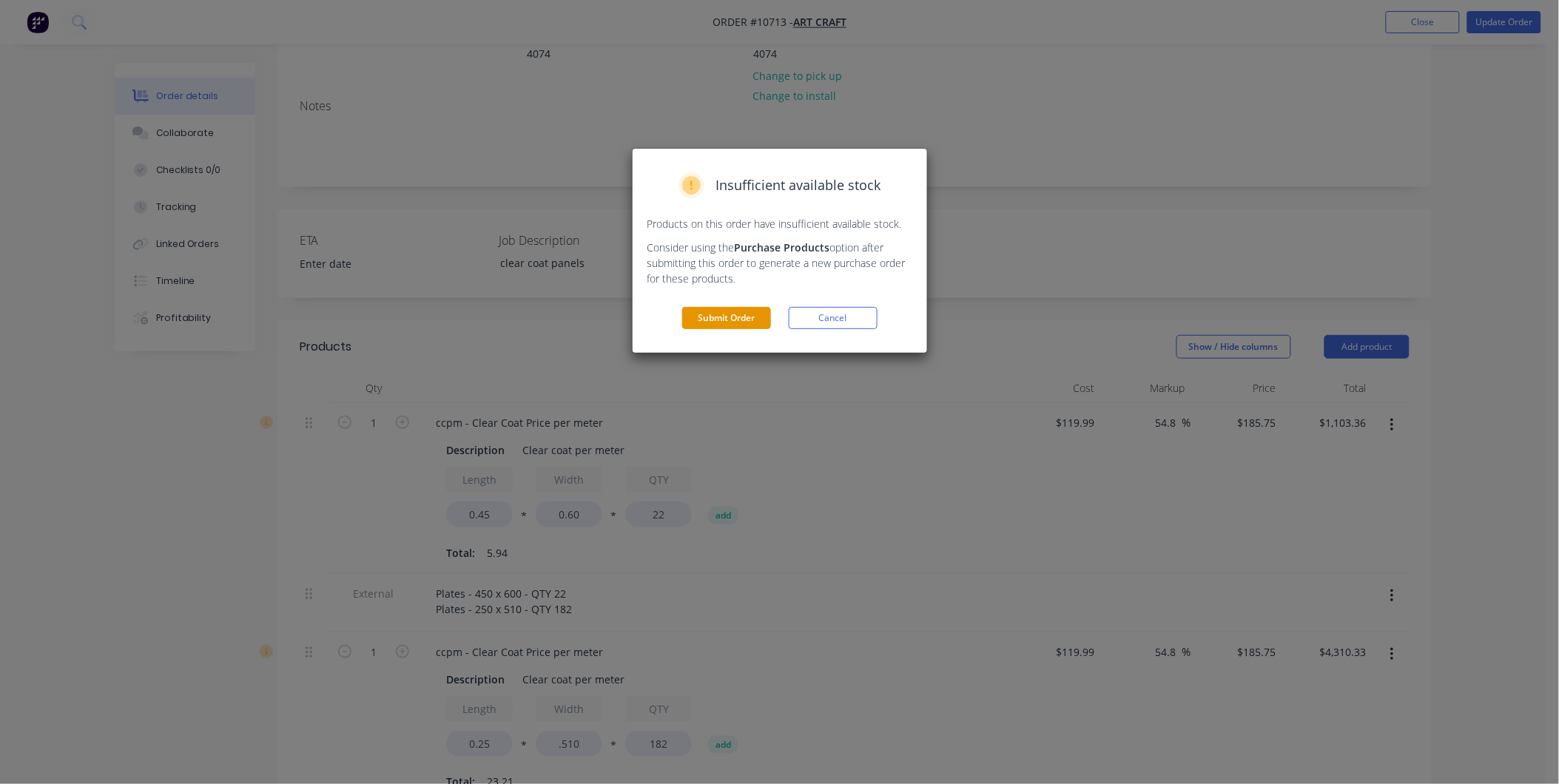
click at [714, 325] on button "Submit Order" at bounding box center [726, 318] width 89 height 22
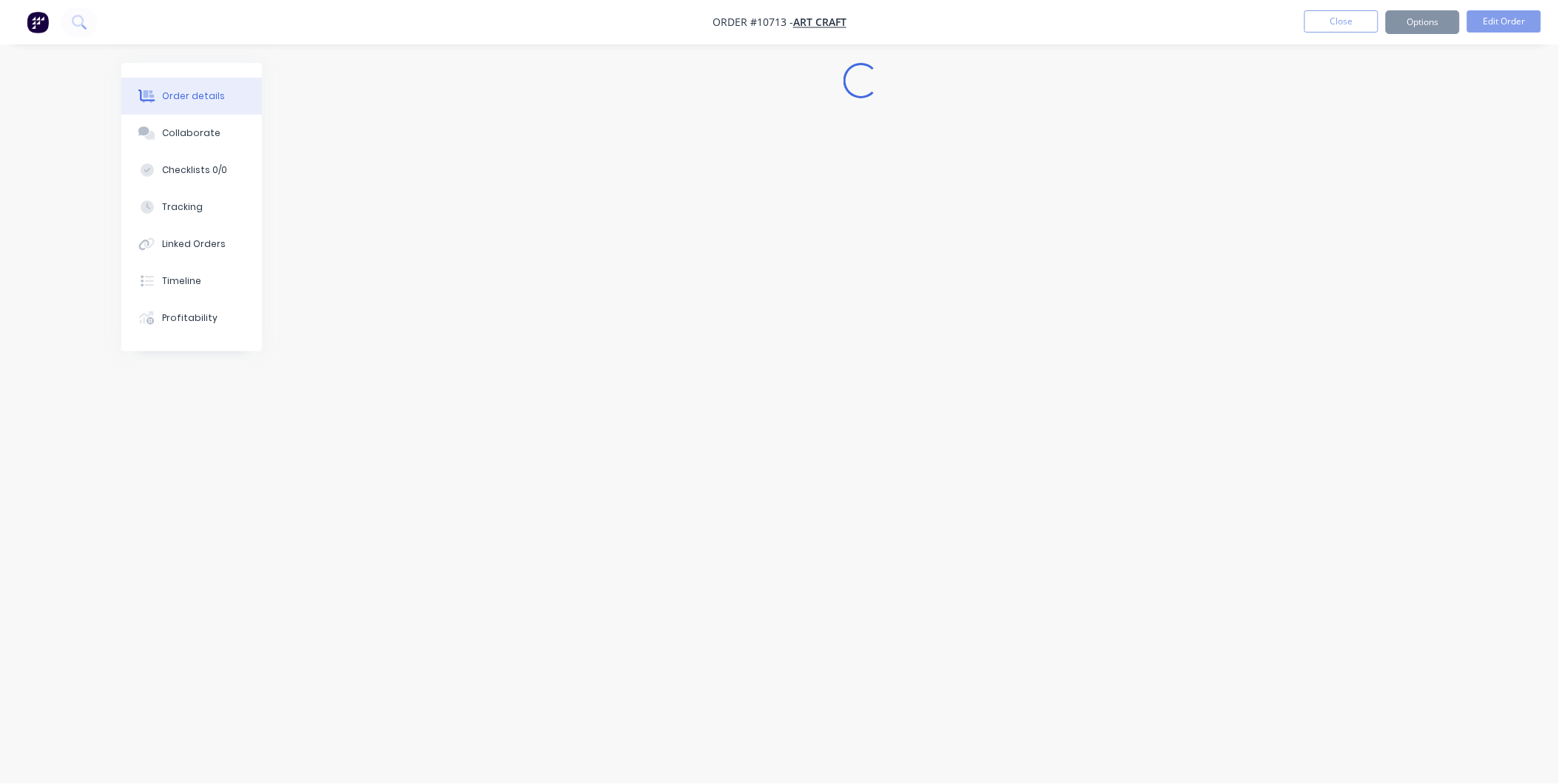
scroll to position [0, 0]
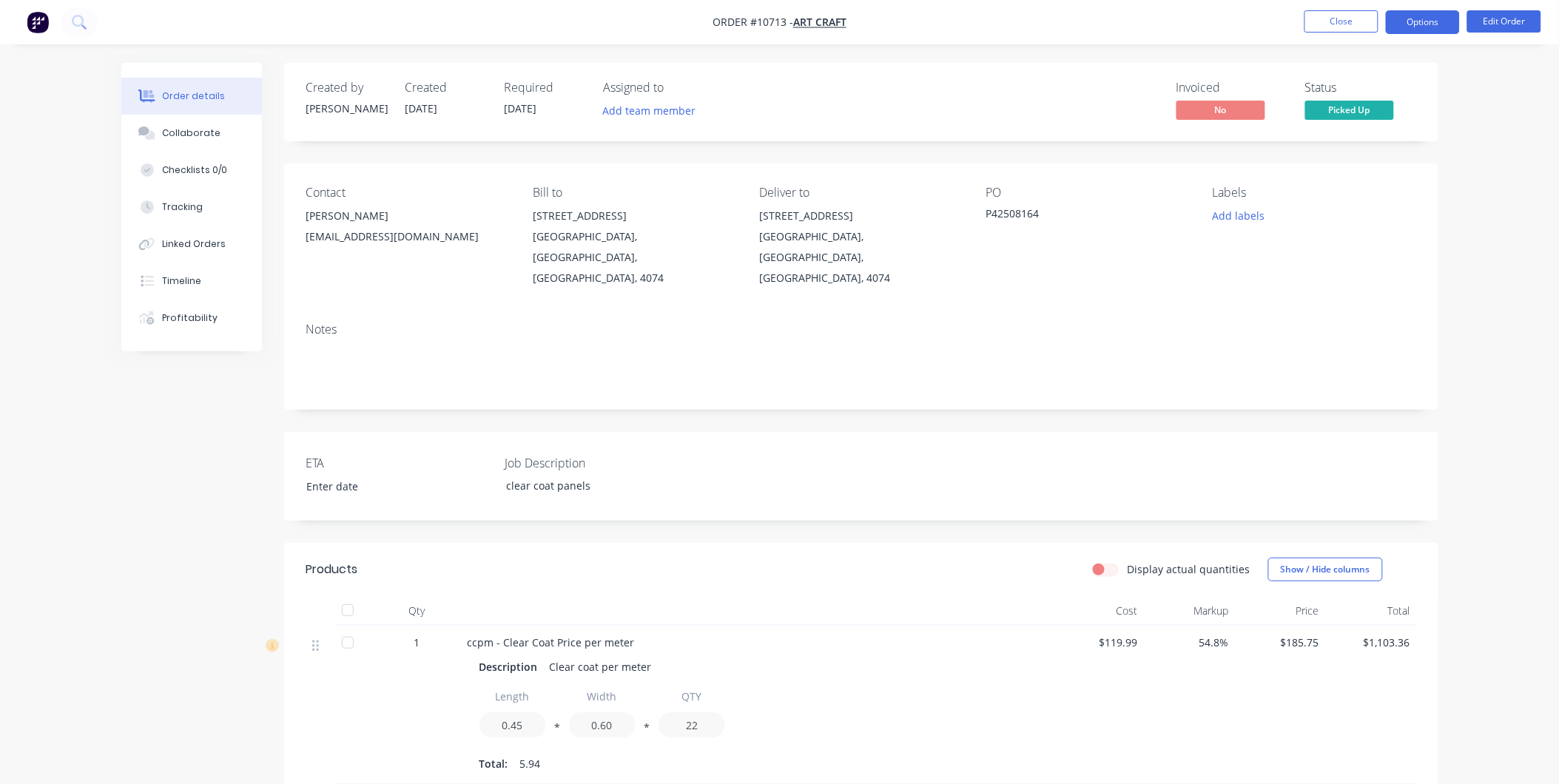
click at [1425, 28] on button "Options" at bounding box center [1424, 22] width 74 height 24
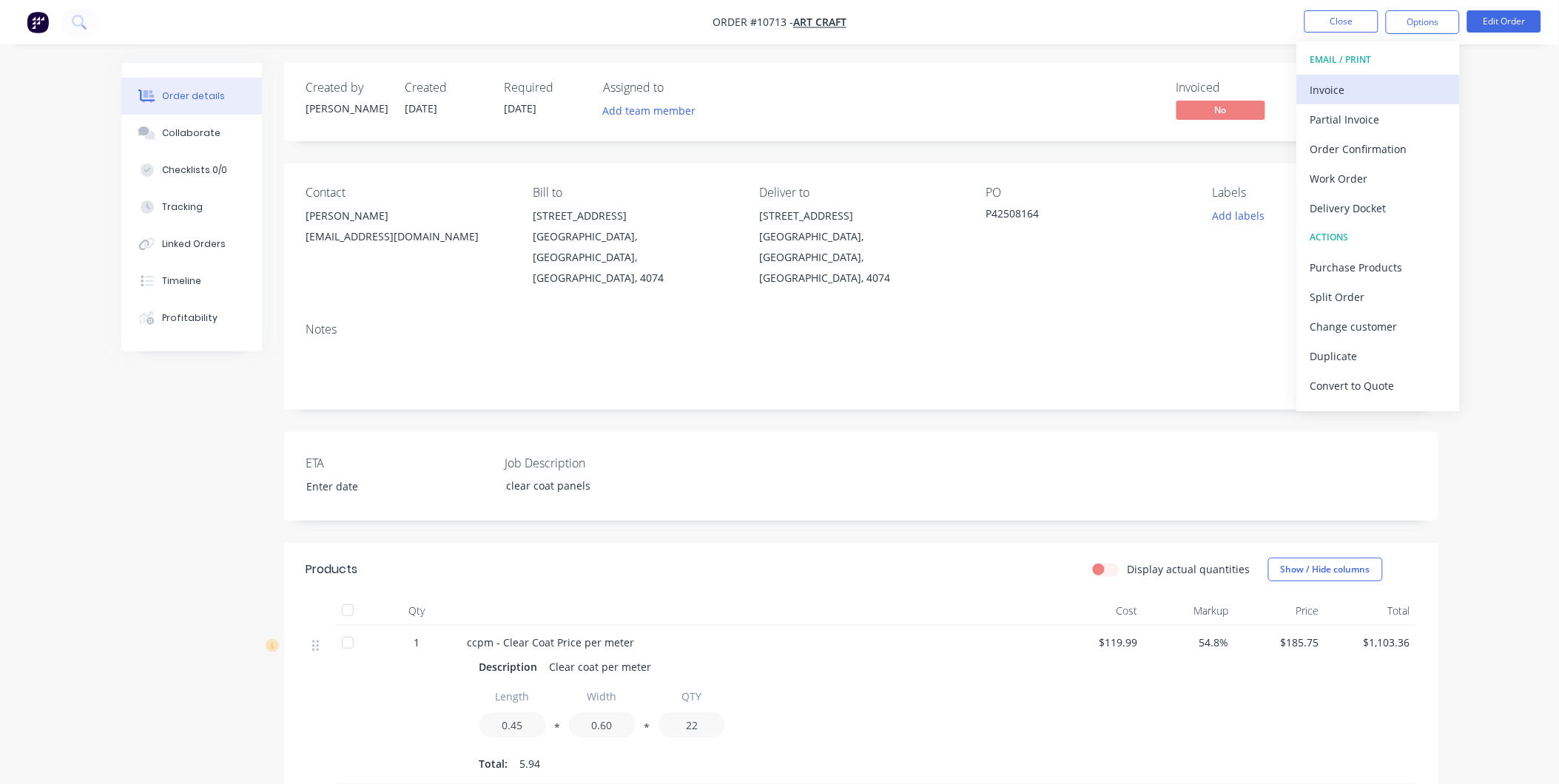
click at [1384, 97] on div "Invoice" at bounding box center [1379, 89] width 136 height 21
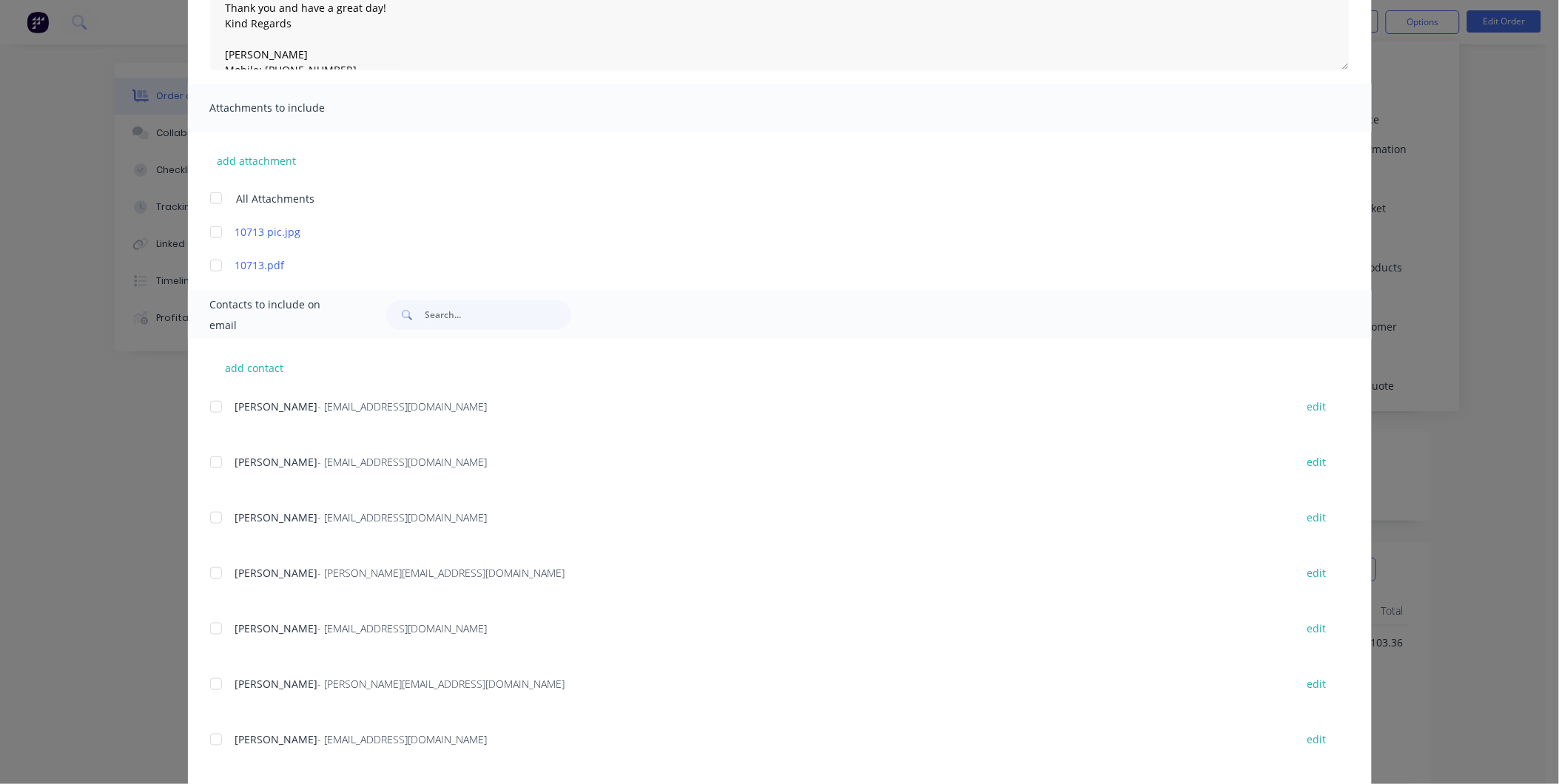
scroll to position [323, 0]
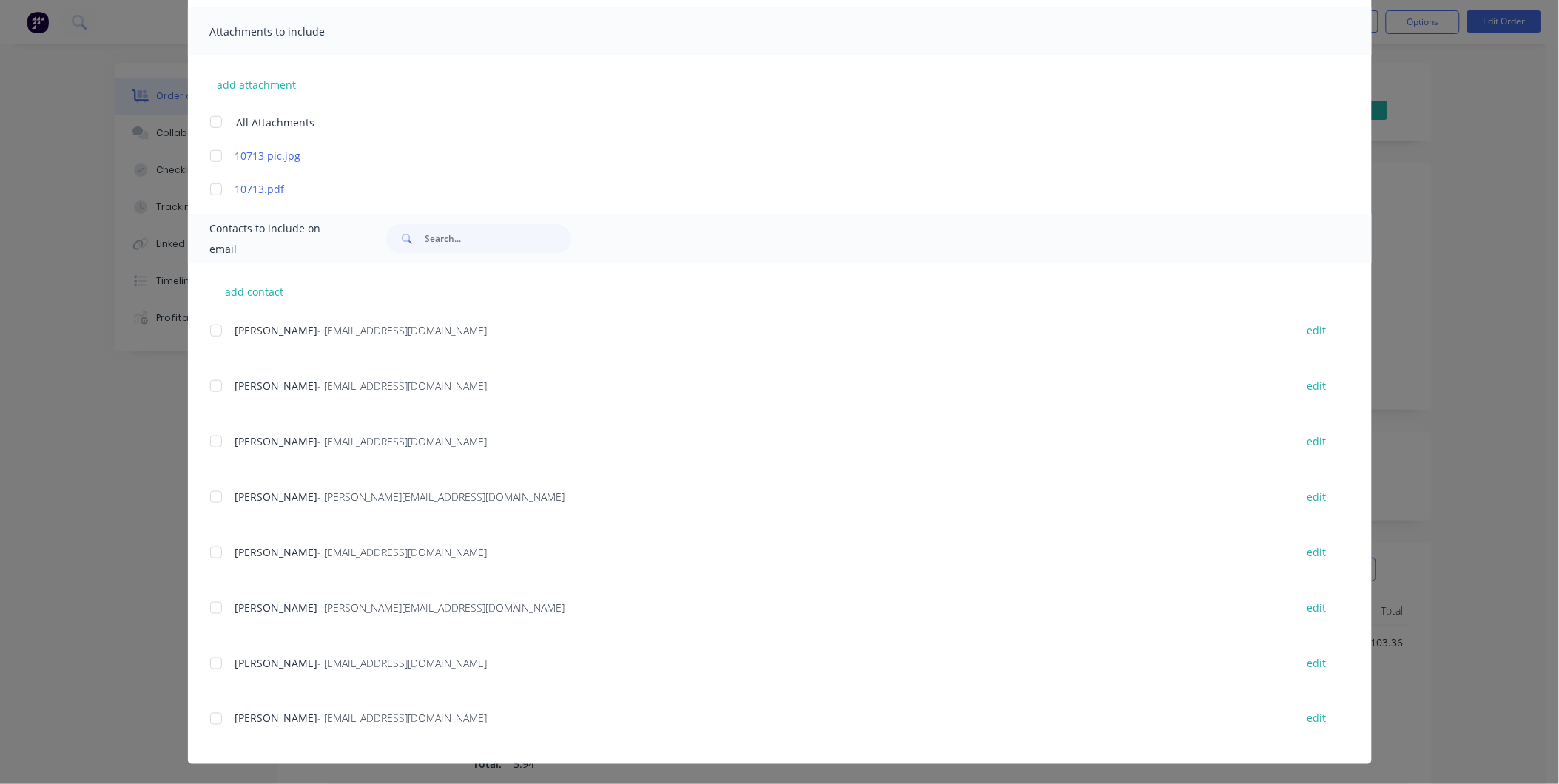
click at [219, 727] on div at bounding box center [215, 718] width 29 height 29
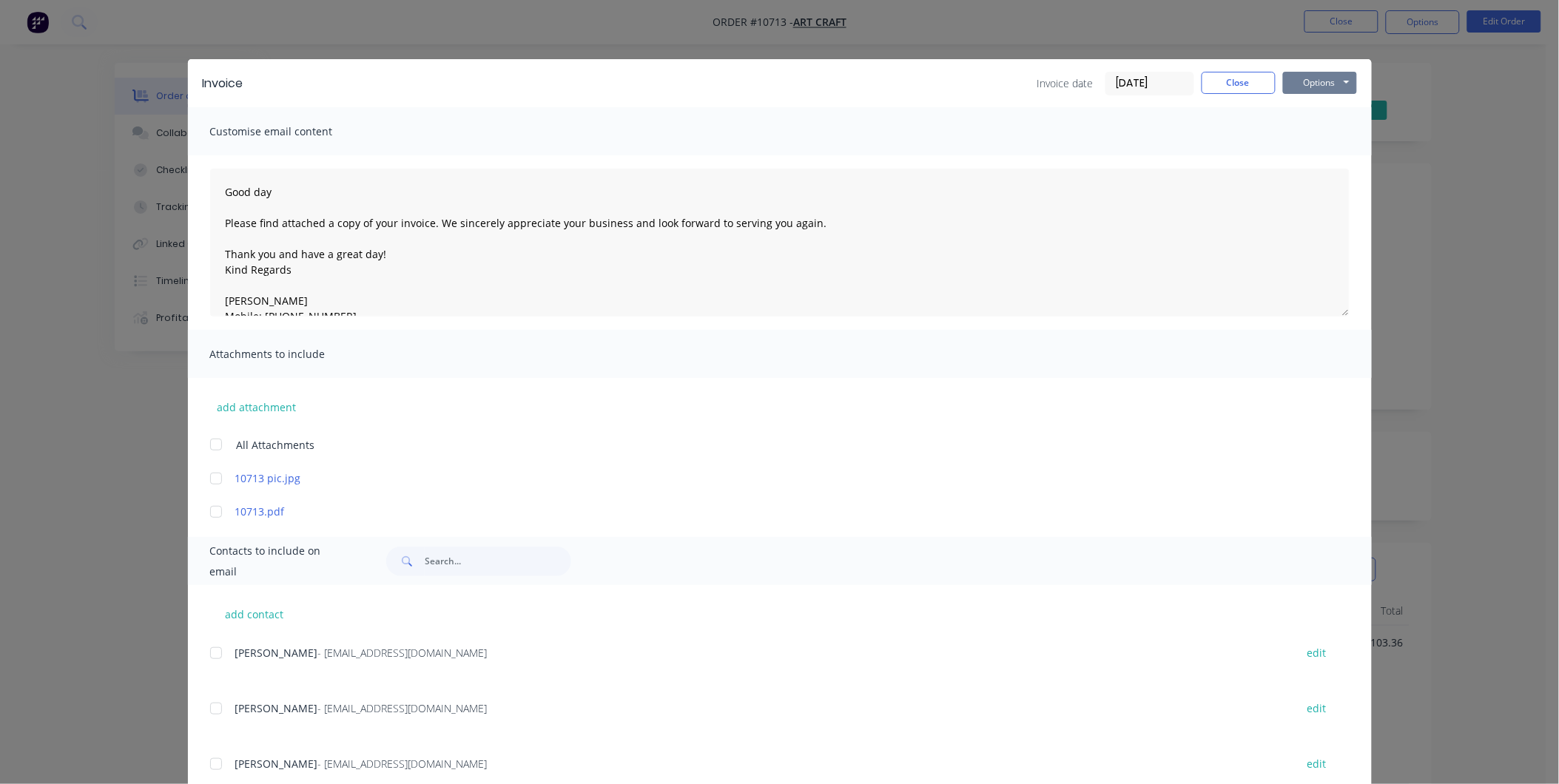
click at [1304, 75] on button "Options" at bounding box center [1321, 83] width 74 height 22
click at [1330, 104] on button "Preview" at bounding box center [1331, 109] width 95 height 25
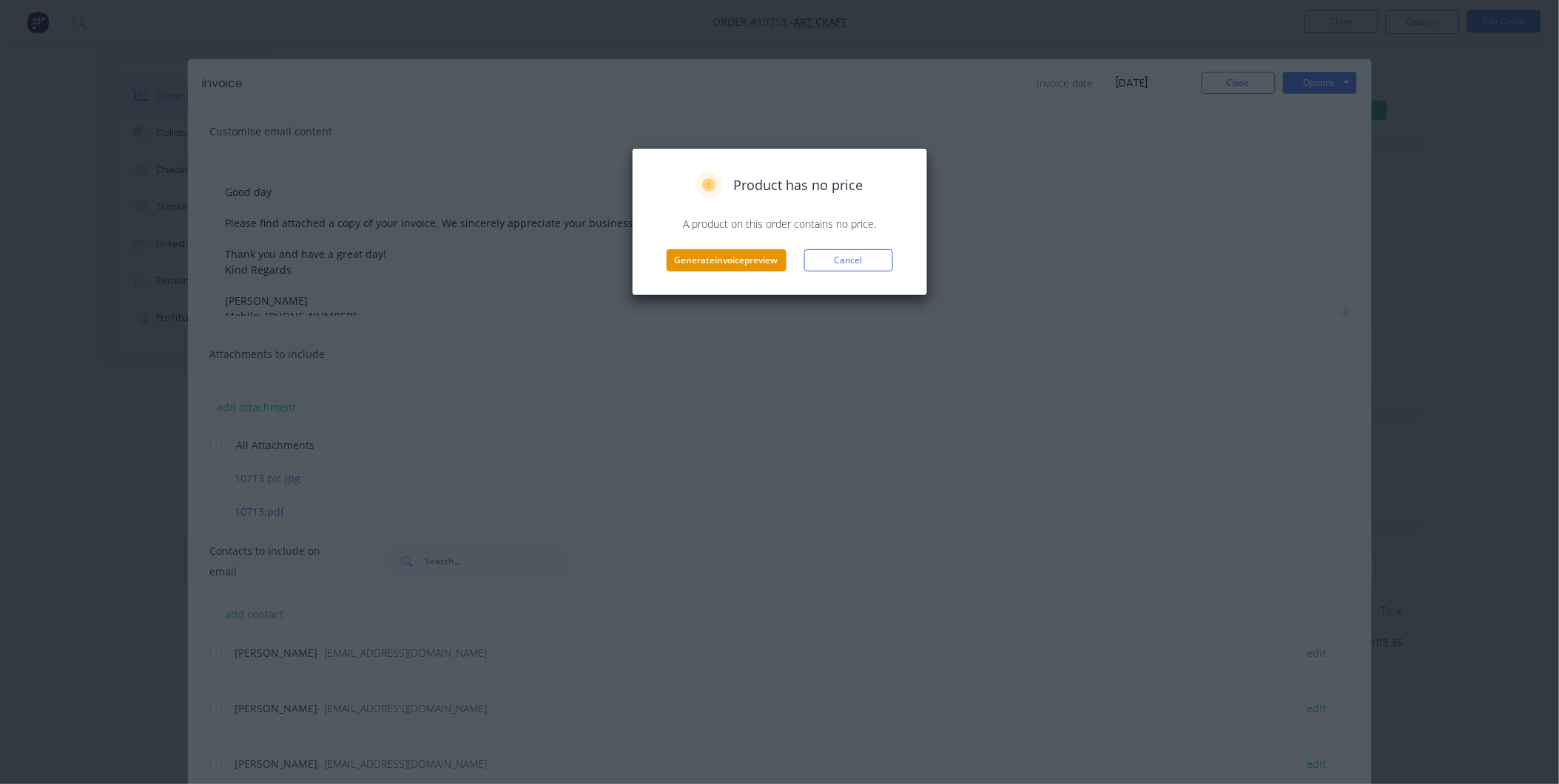
click at [715, 257] on button "Generate invoice preview" at bounding box center [727, 260] width 120 height 22
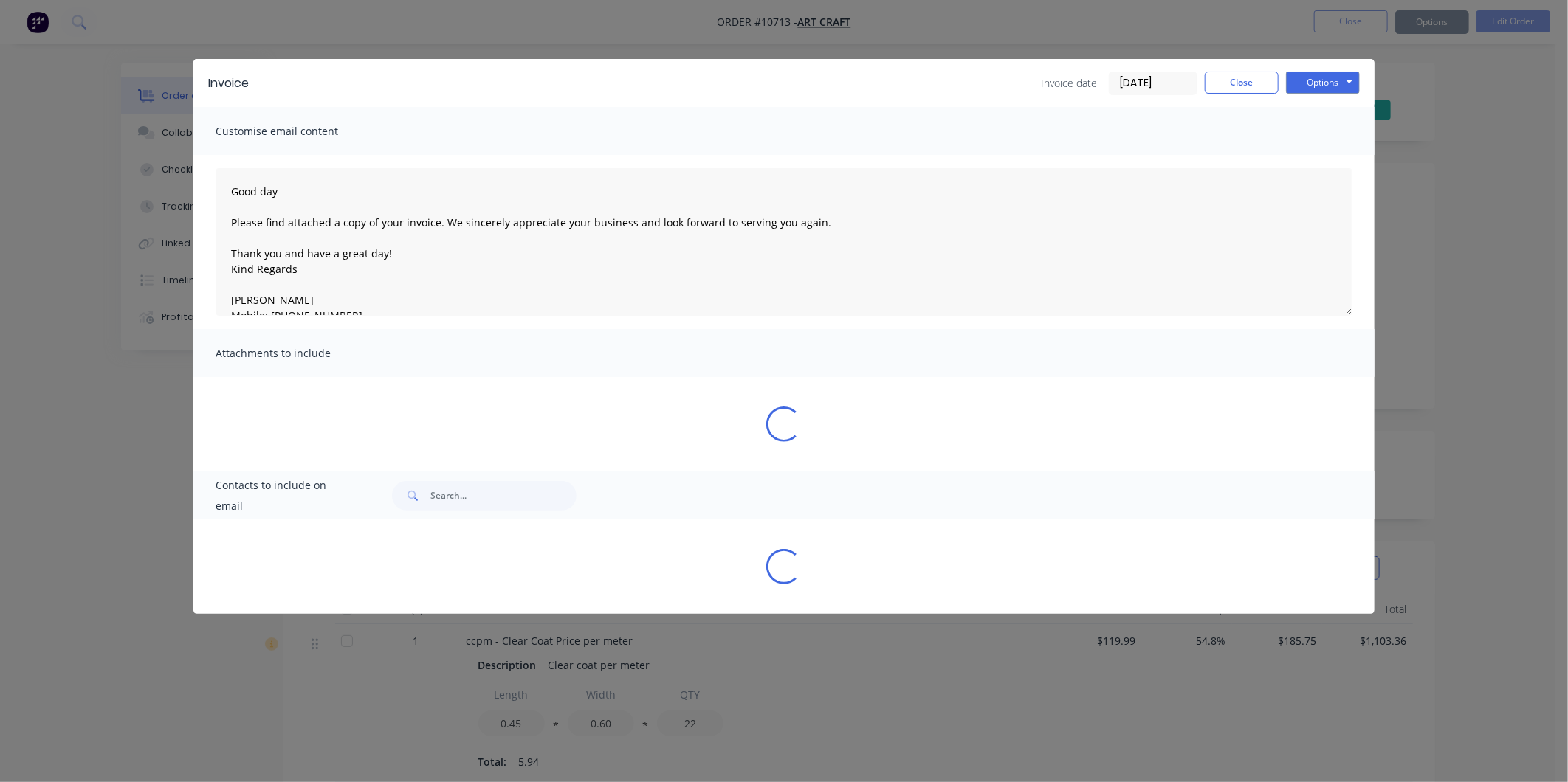
type textarea "Good day Please find attached a copy of your invoice. We sincerely appreciate y…"
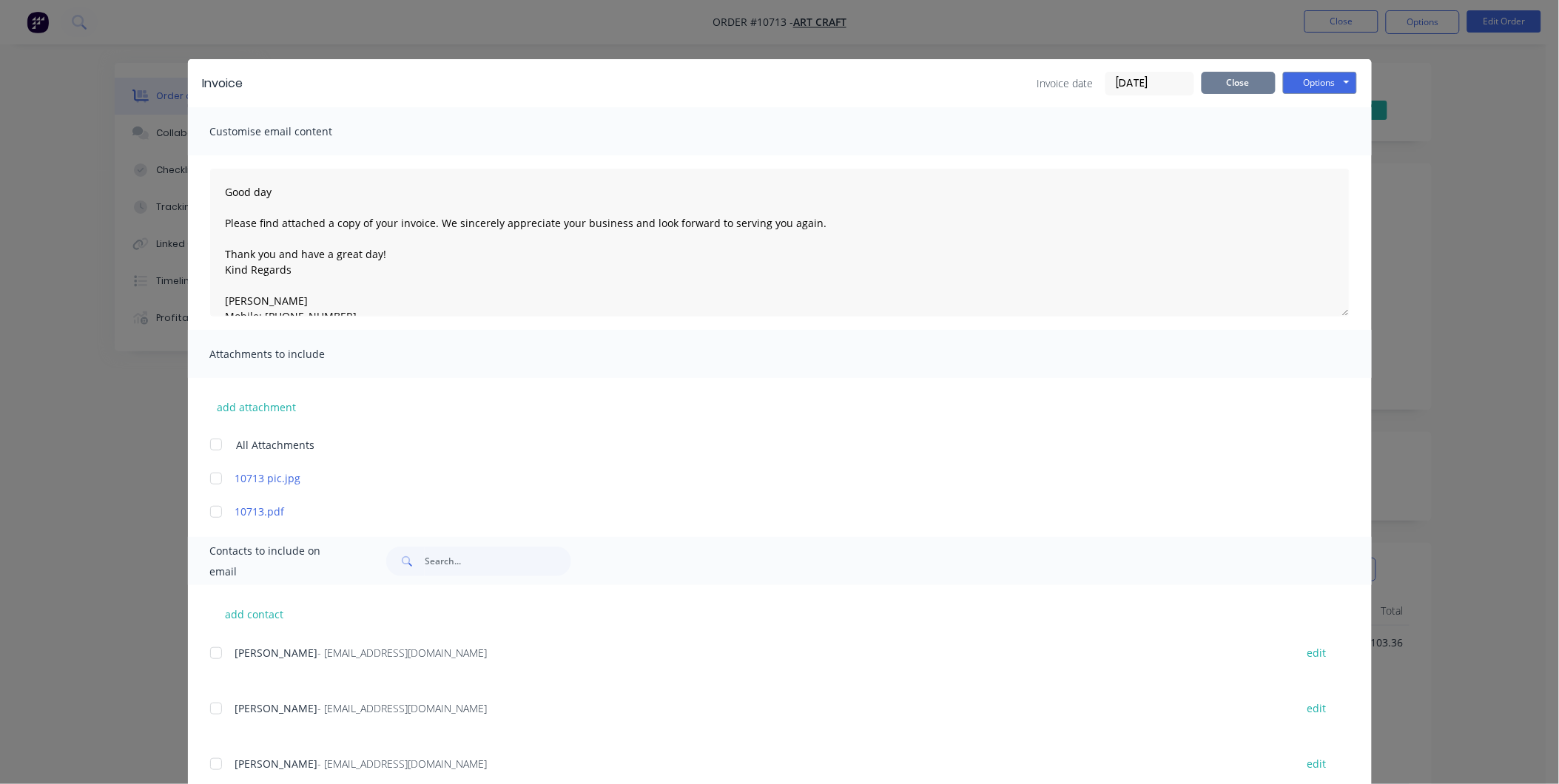
click at [1235, 83] on button "Close" at bounding box center [1239, 83] width 74 height 22
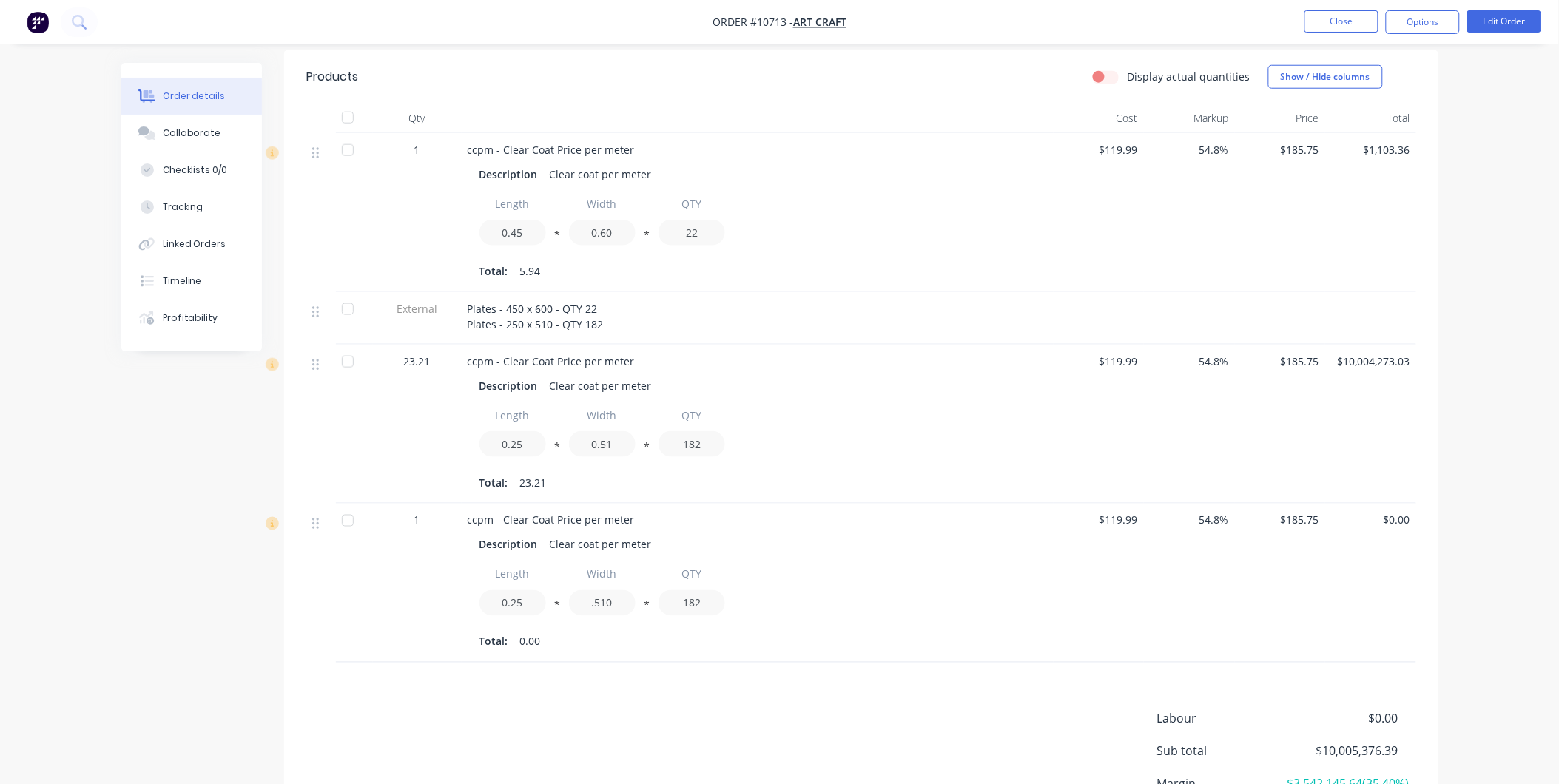
scroll to position [618, 0]
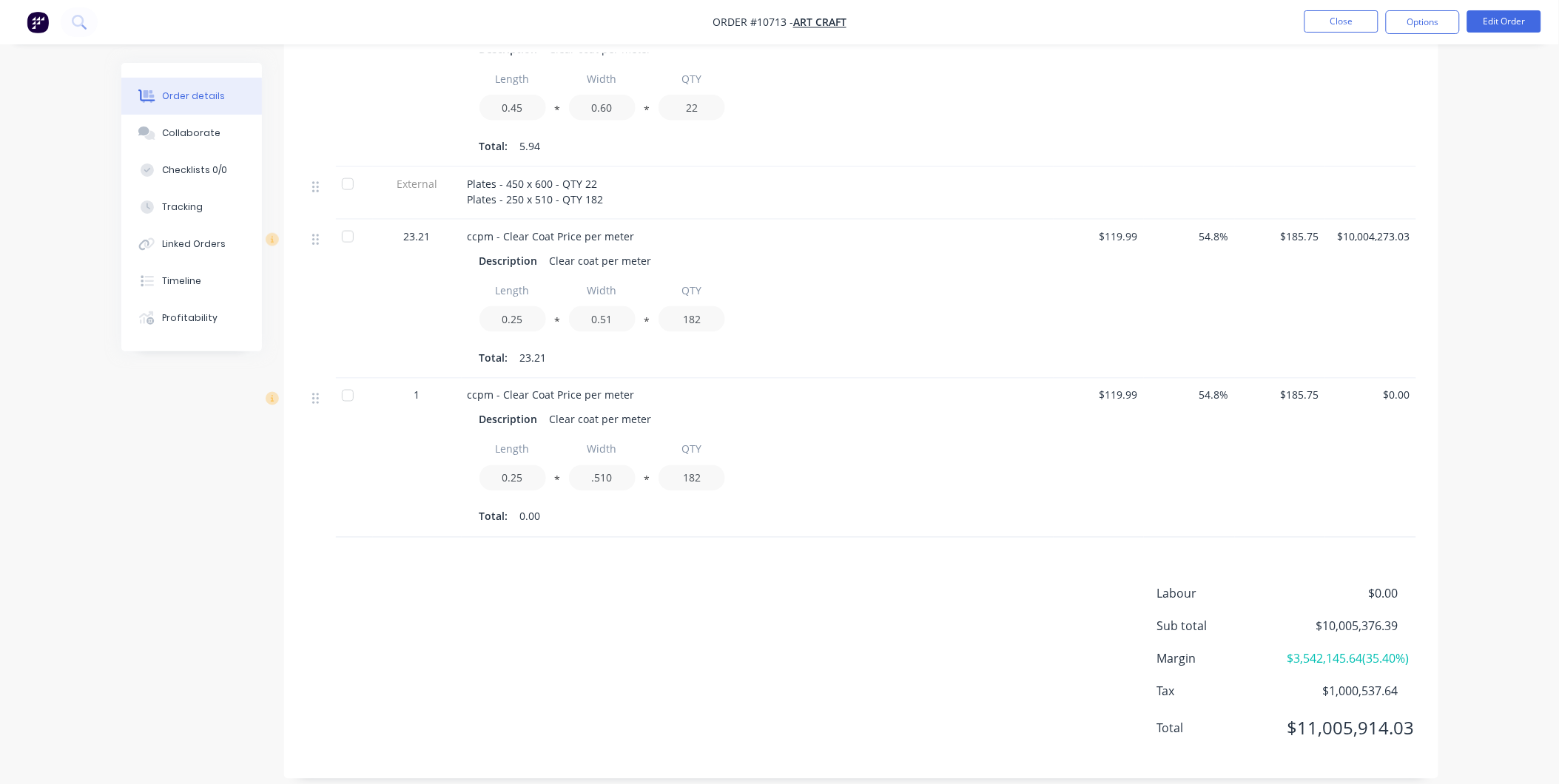
click at [1170, 447] on div "54.8%" at bounding box center [1189, 458] width 91 height 159
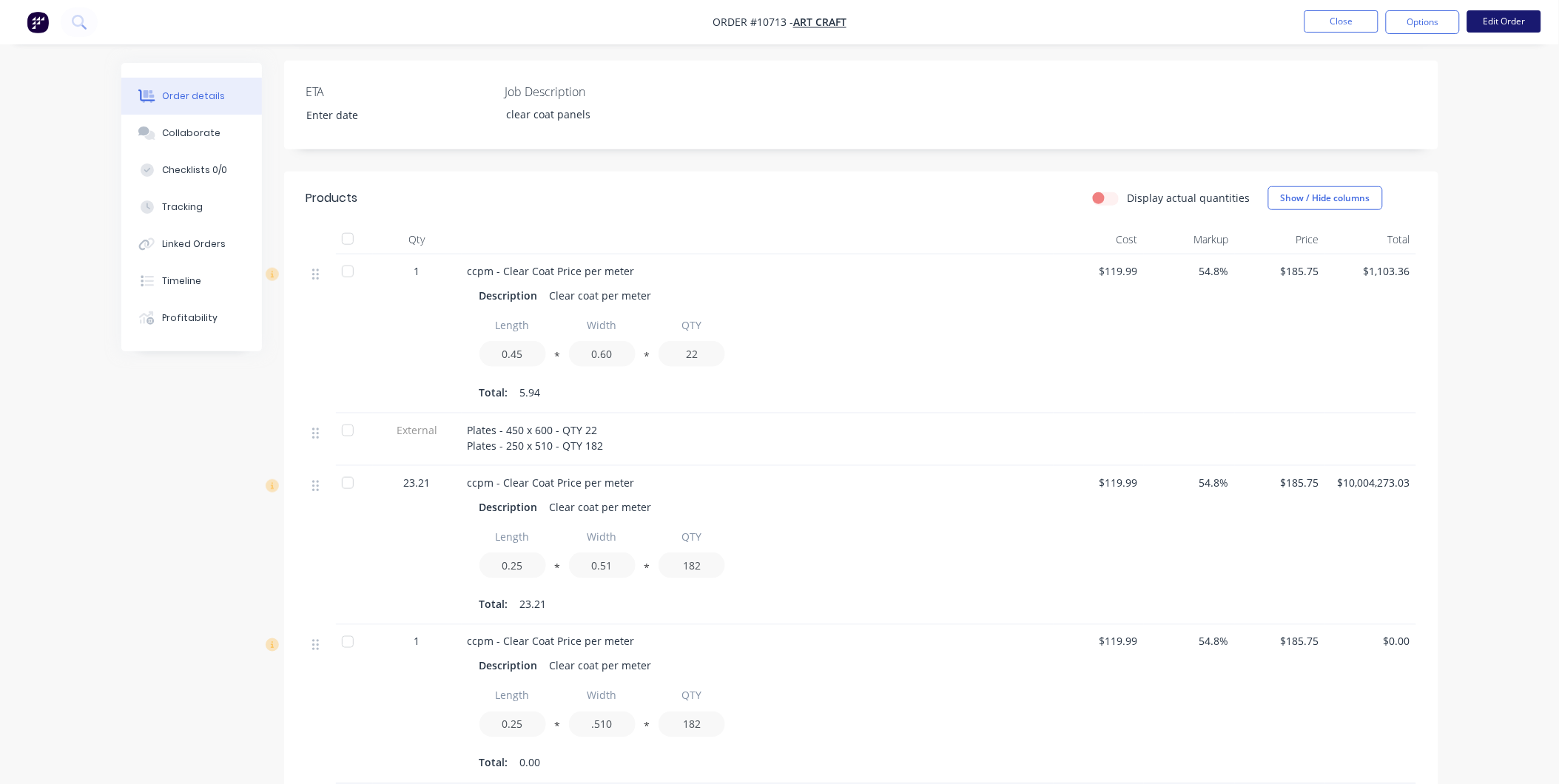
click at [1477, 23] on button "Edit Order" at bounding box center [1505, 21] width 74 height 22
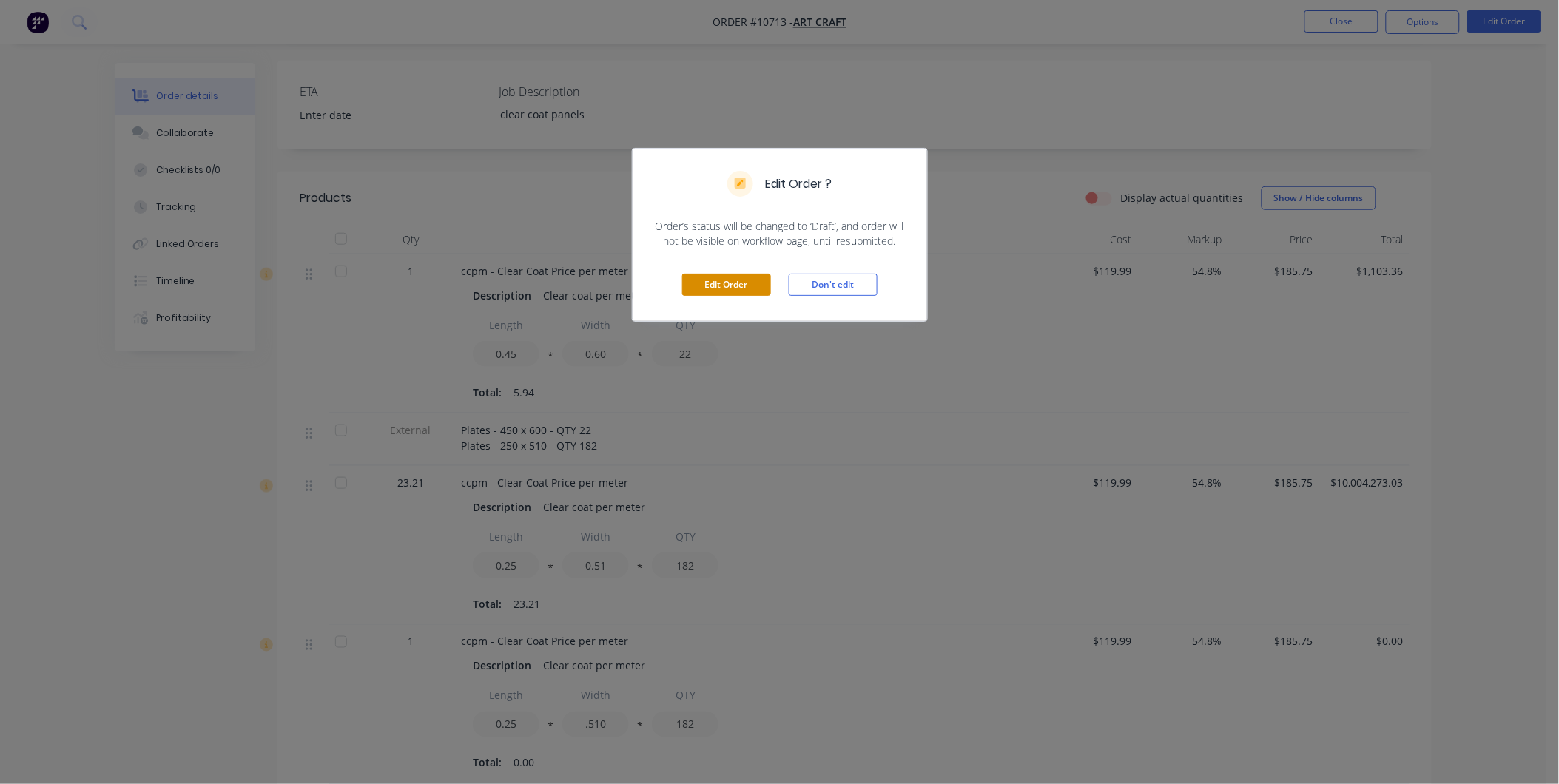
click at [691, 277] on button "Edit Order" at bounding box center [726, 285] width 89 height 22
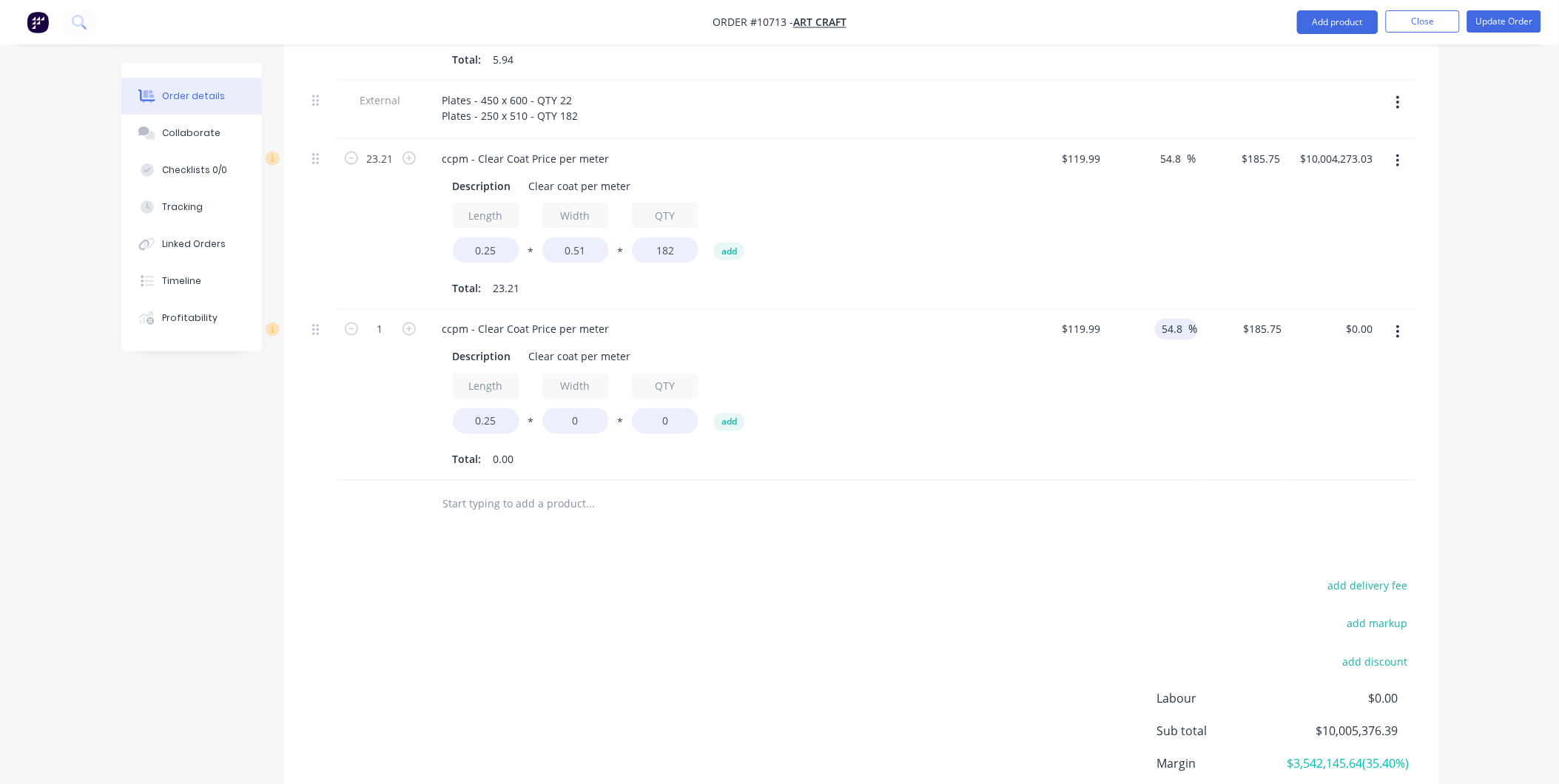
scroll to position [493, 0]
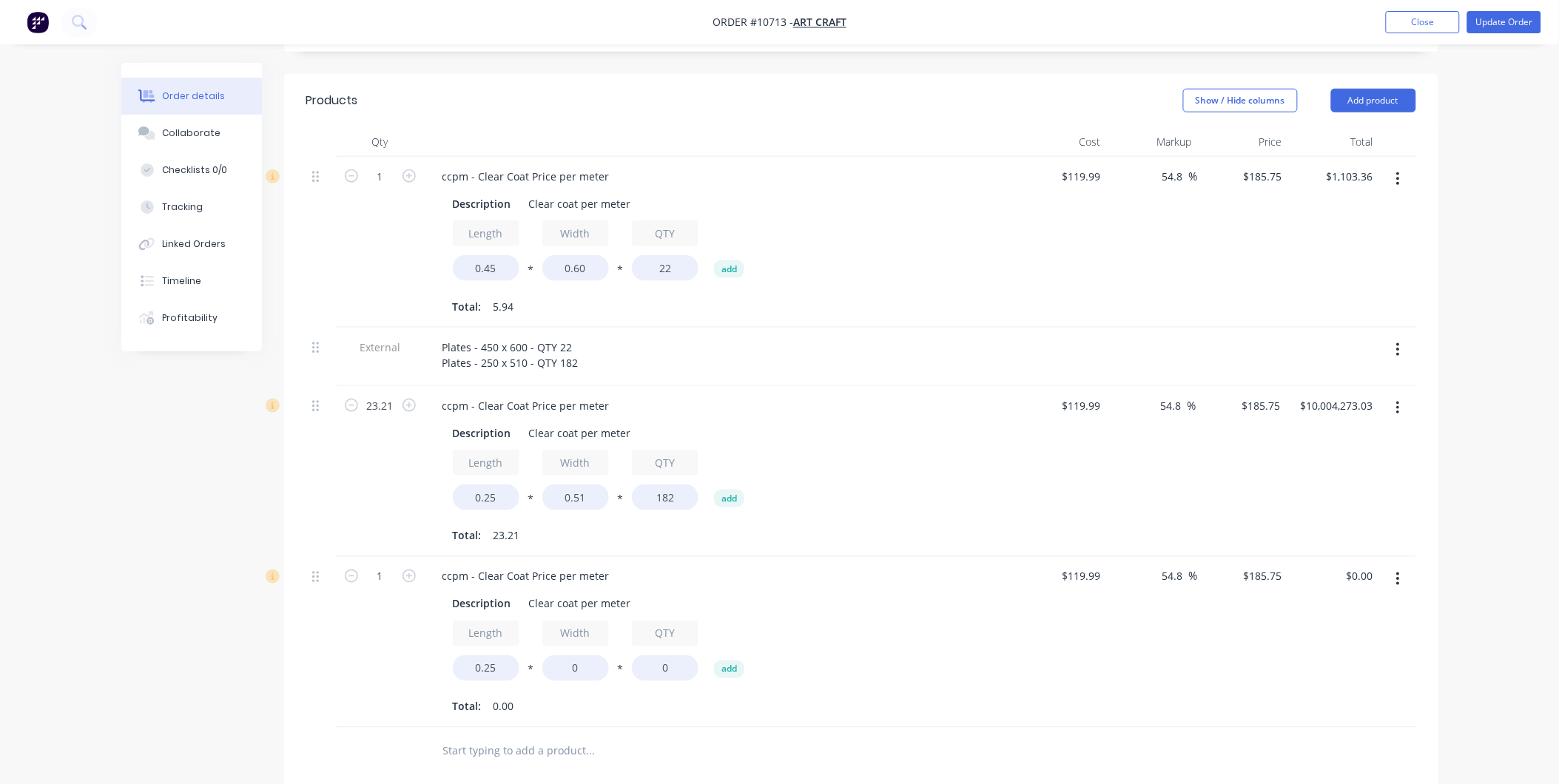
click at [1397, 400] on icon "button" at bounding box center [1398, 408] width 4 height 17
click at [1284, 521] on button "Delete" at bounding box center [1345, 535] width 141 height 29
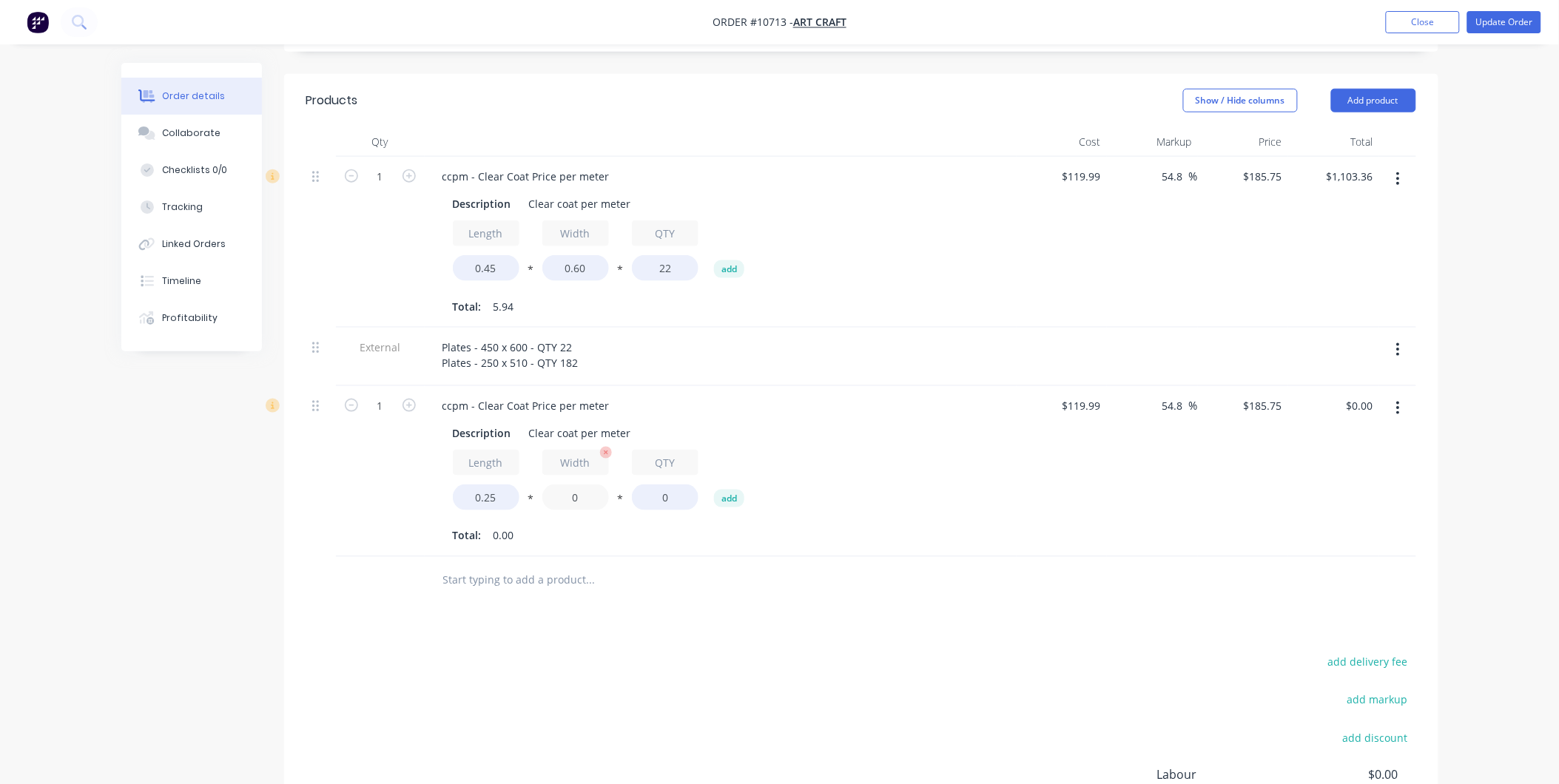
drag, startPoint x: 582, startPoint y: 477, endPoint x: 552, endPoint y: 472, distance: 30.4
click at [552, 485] on input "0" at bounding box center [576, 498] width 66 height 26
type input ".51"
click at [652, 492] on div "Length 0.25 * Width .51 * QTY 0 add" at bounding box center [720, 483] width 536 height 66
click at [668, 485] on input "0" at bounding box center [666, 498] width 66 height 26
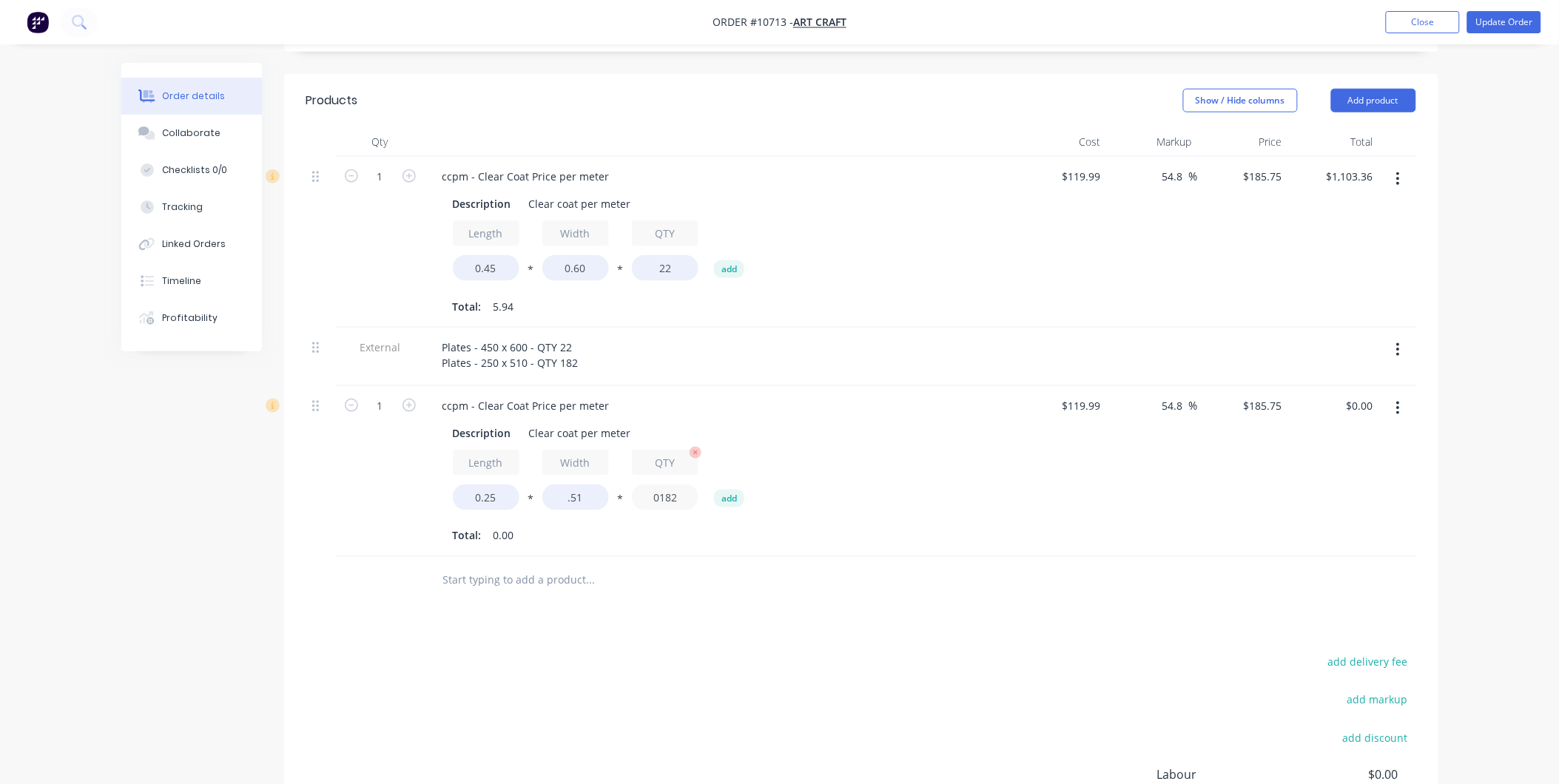
type input "0182"
type input "$4,310.33"
click at [623, 525] on div "Total: 0.00" at bounding box center [720, 536] width 536 height 22
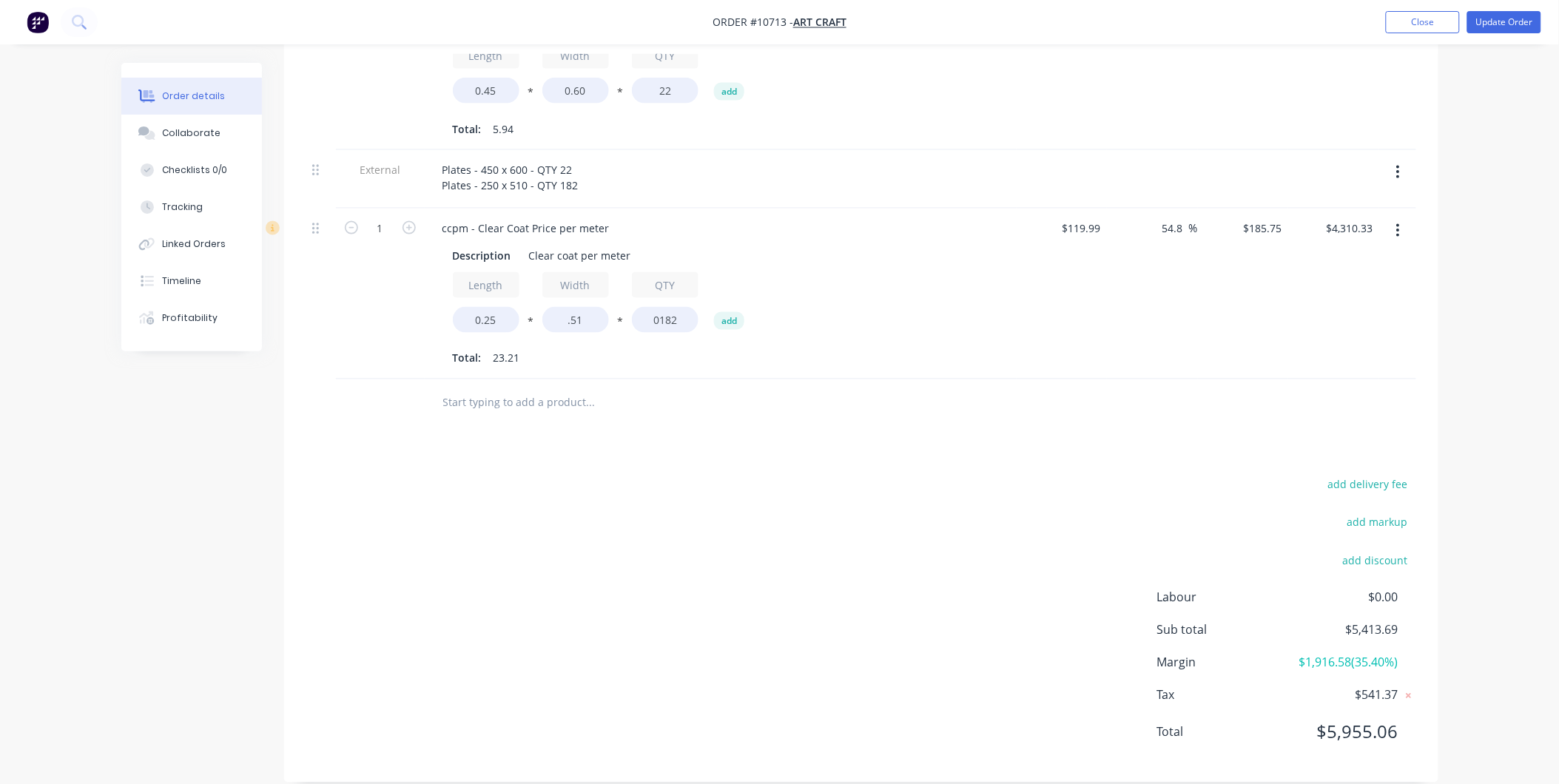
scroll to position [424, 0]
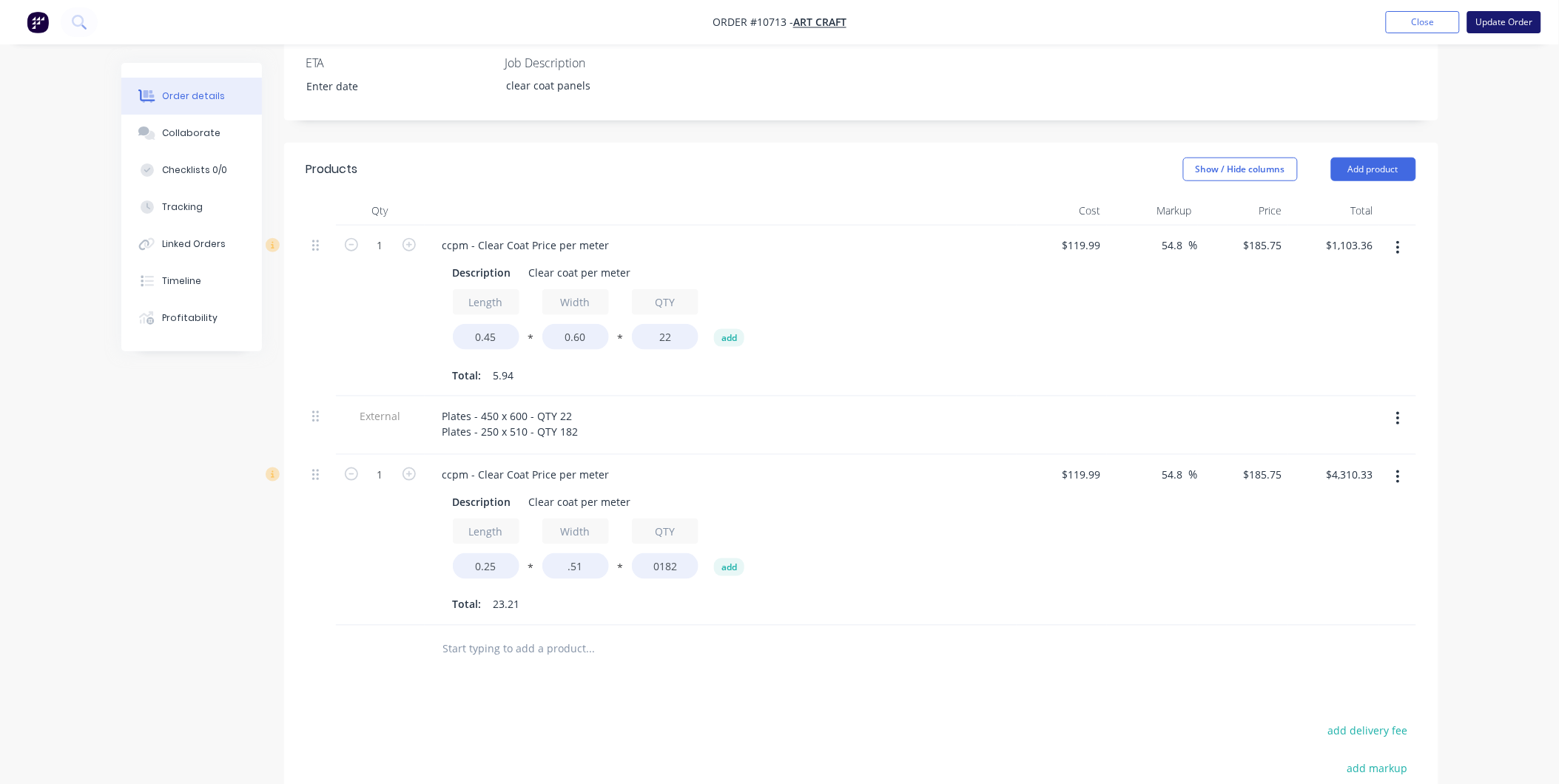
click at [1523, 17] on button "Update Order" at bounding box center [1505, 22] width 74 height 22
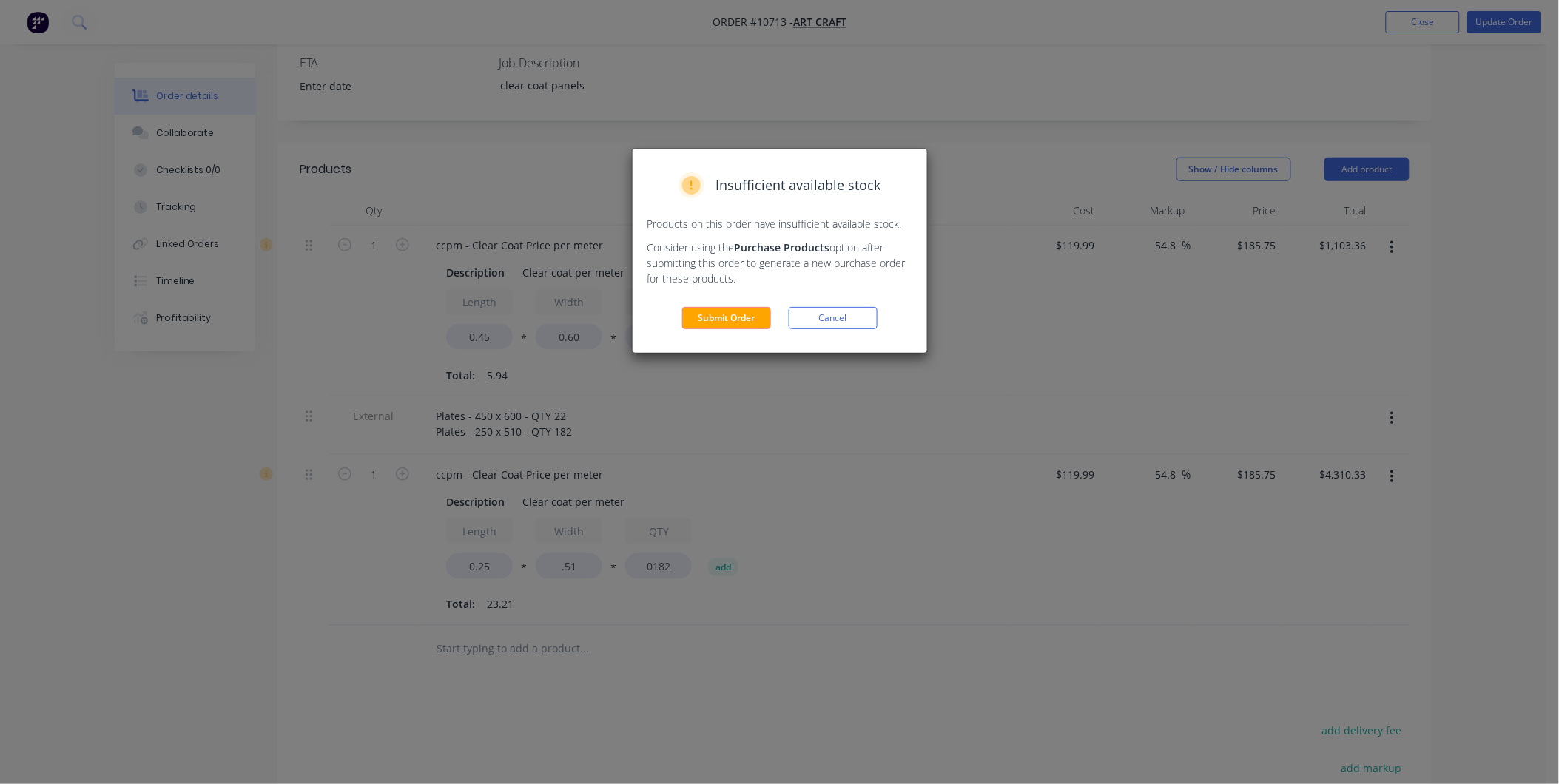
click at [706, 331] on div "Insufficient available stock Products on this order have insufficient available…" at bounding box center [780, 251] width 294 height 204
click at [705, 323] on button "Submit Order" at bounding box center [726, 318] width 89 height 22
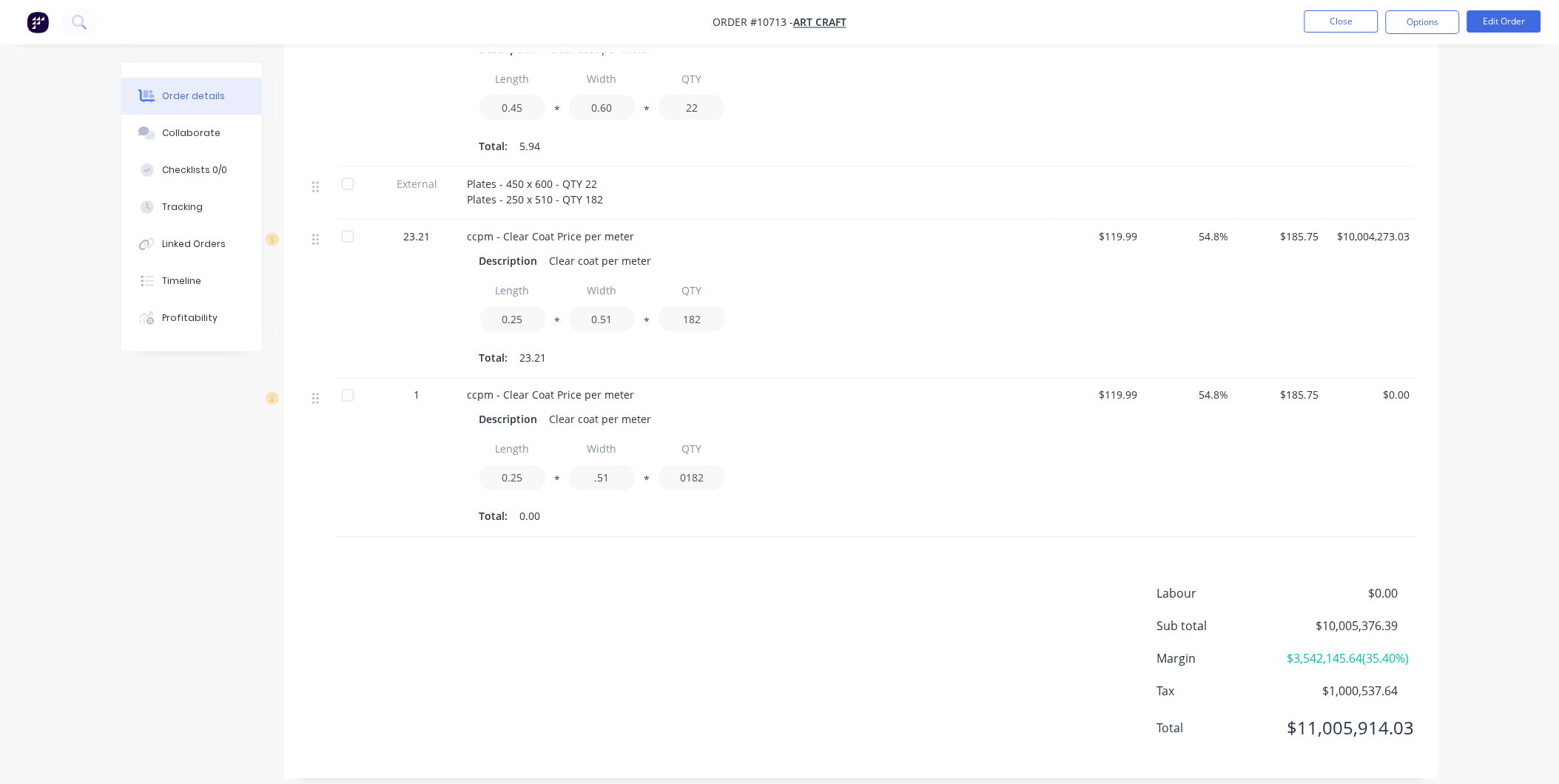
scroll to position [0, 0]
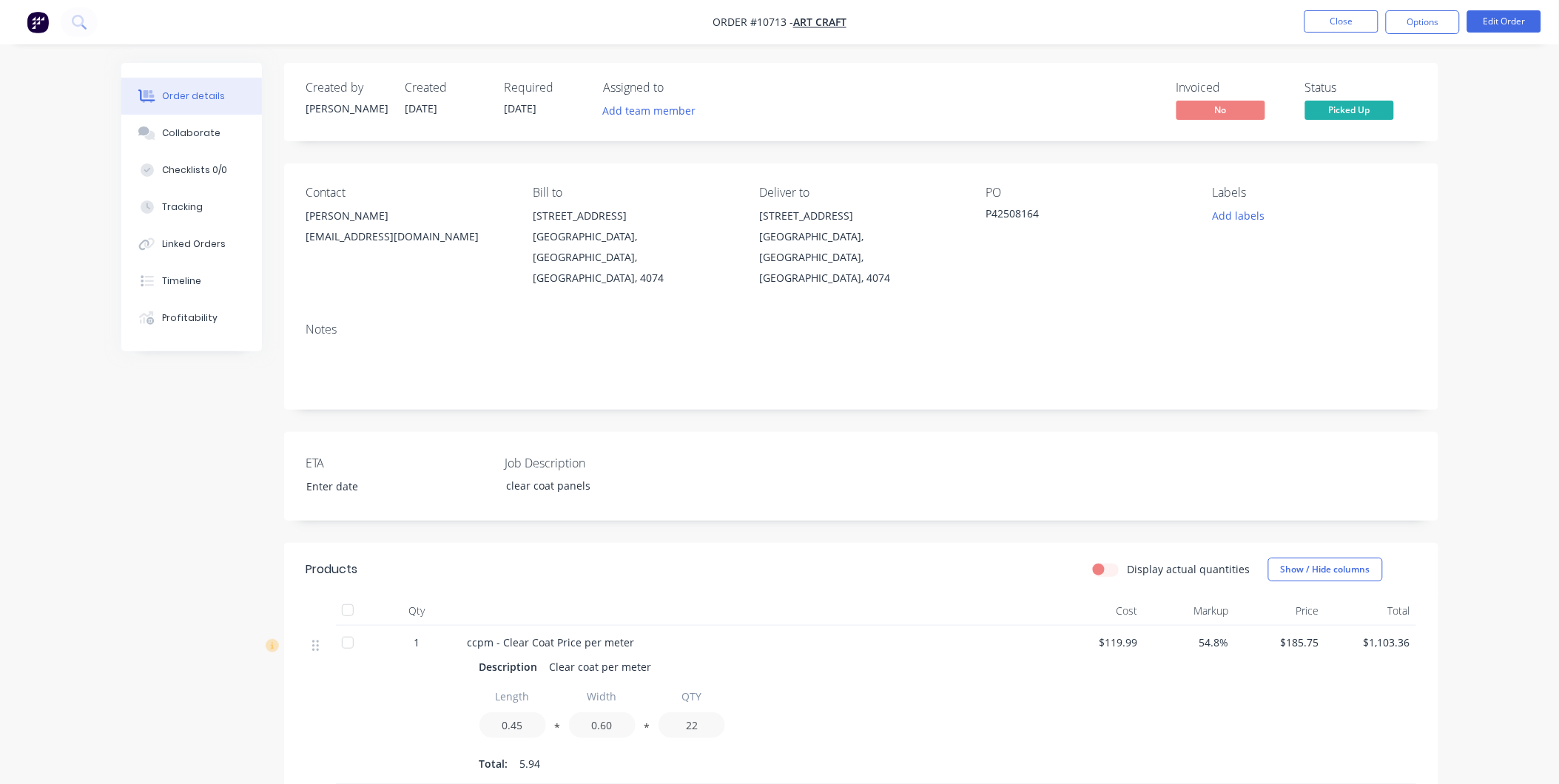
click at [1345, 8] on nav "Order #10713 - Art Craft Close Options Edit Order" at bounding box center [780, 22] width 1559 height 44
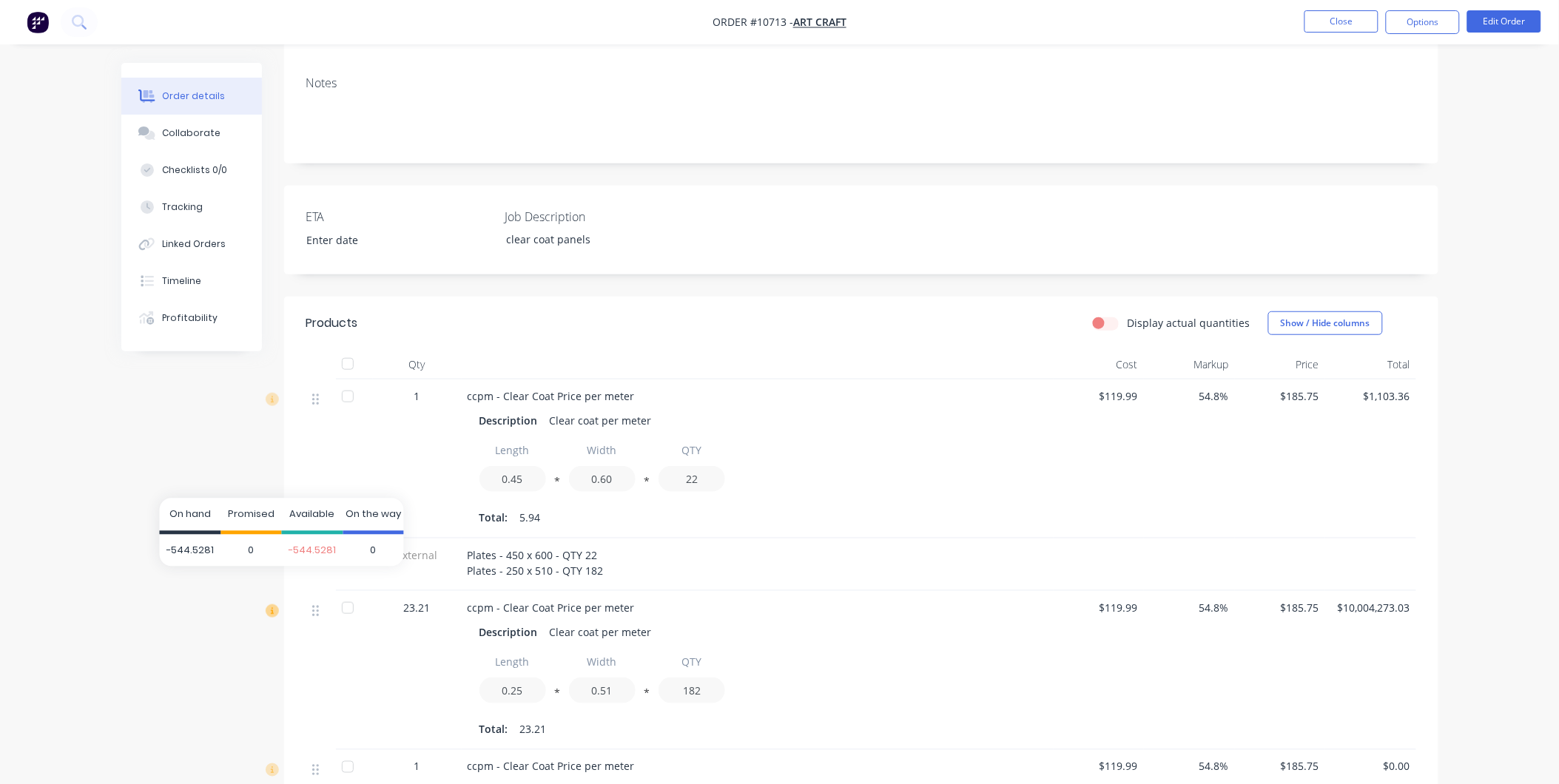
click at [268, 604] on icon at bounding box center [272, 611] width 13 height 13
click at [1503, 26] on button "Edit Order" at bounding box center [1505, 21] width 74 height 22
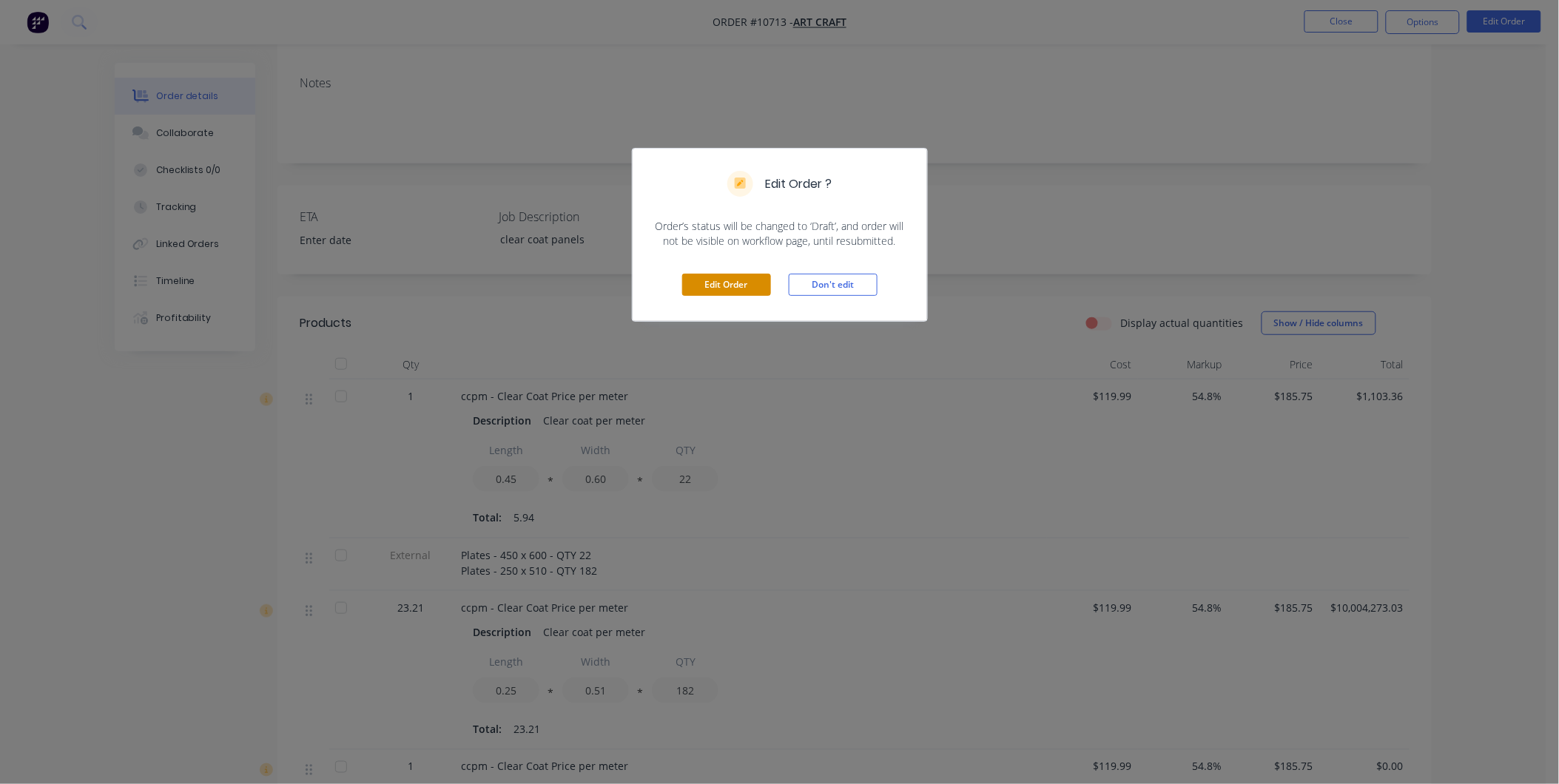
click at [752, 279] on button "Edit Order" at bounding box center [726, 285] width 89 height 22
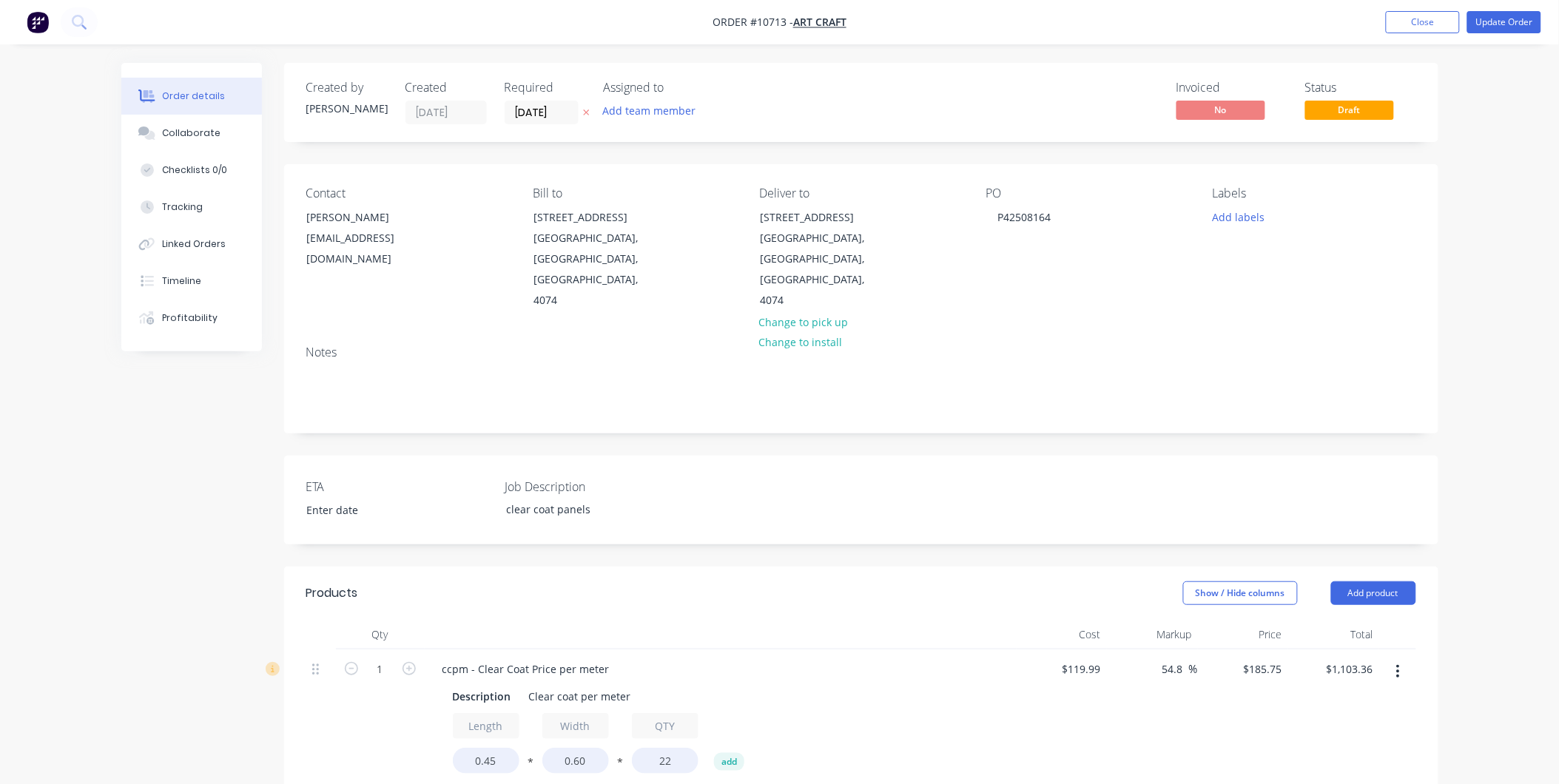
scroll to position [493, 0]
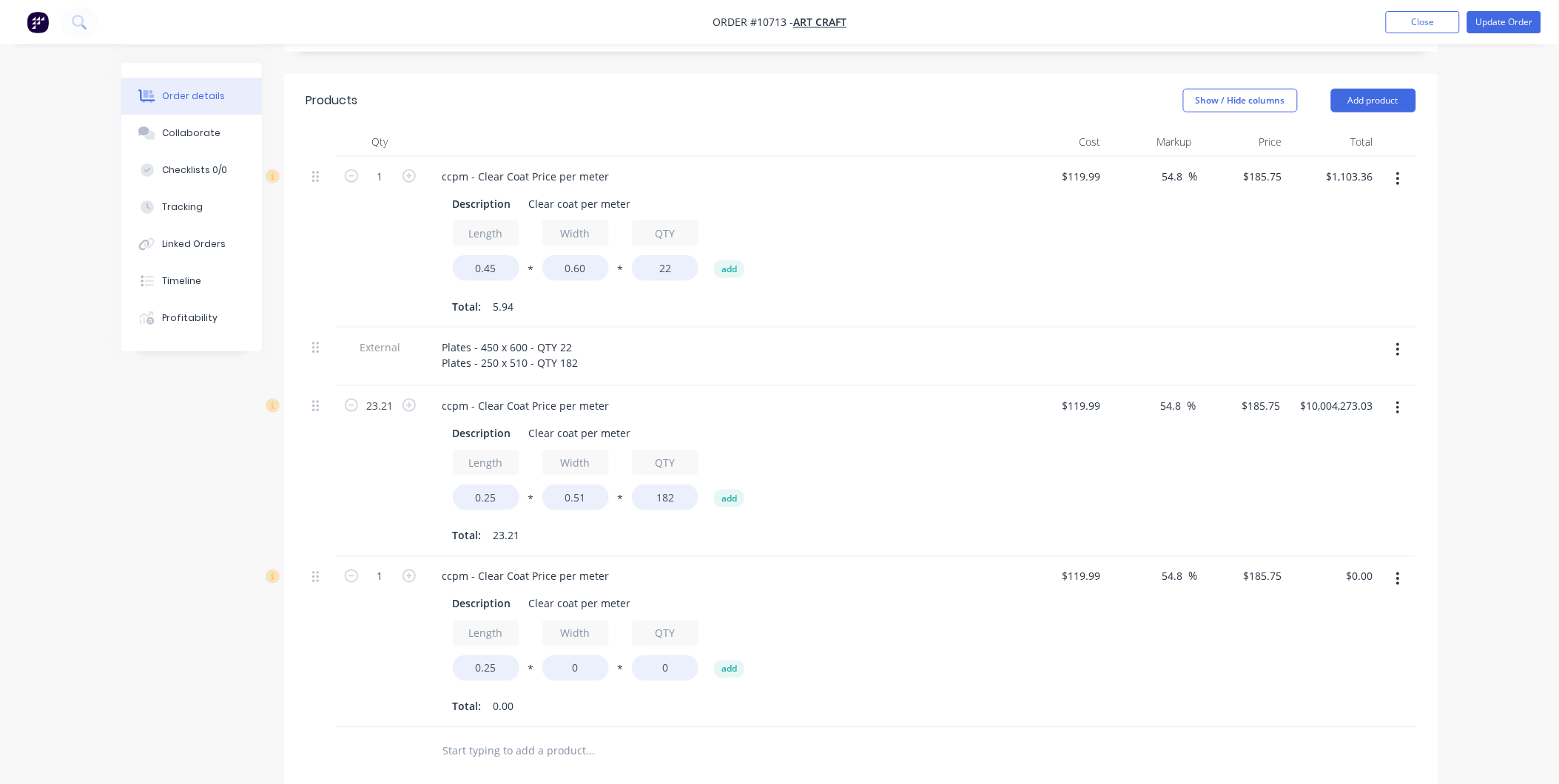
click at [1402, 395] on button "button" at bounding box center [1398, 408] width 35 height 27
click at [1311, 525] on div "Delete" at bounding box center [1345, 536] width 114 height 21
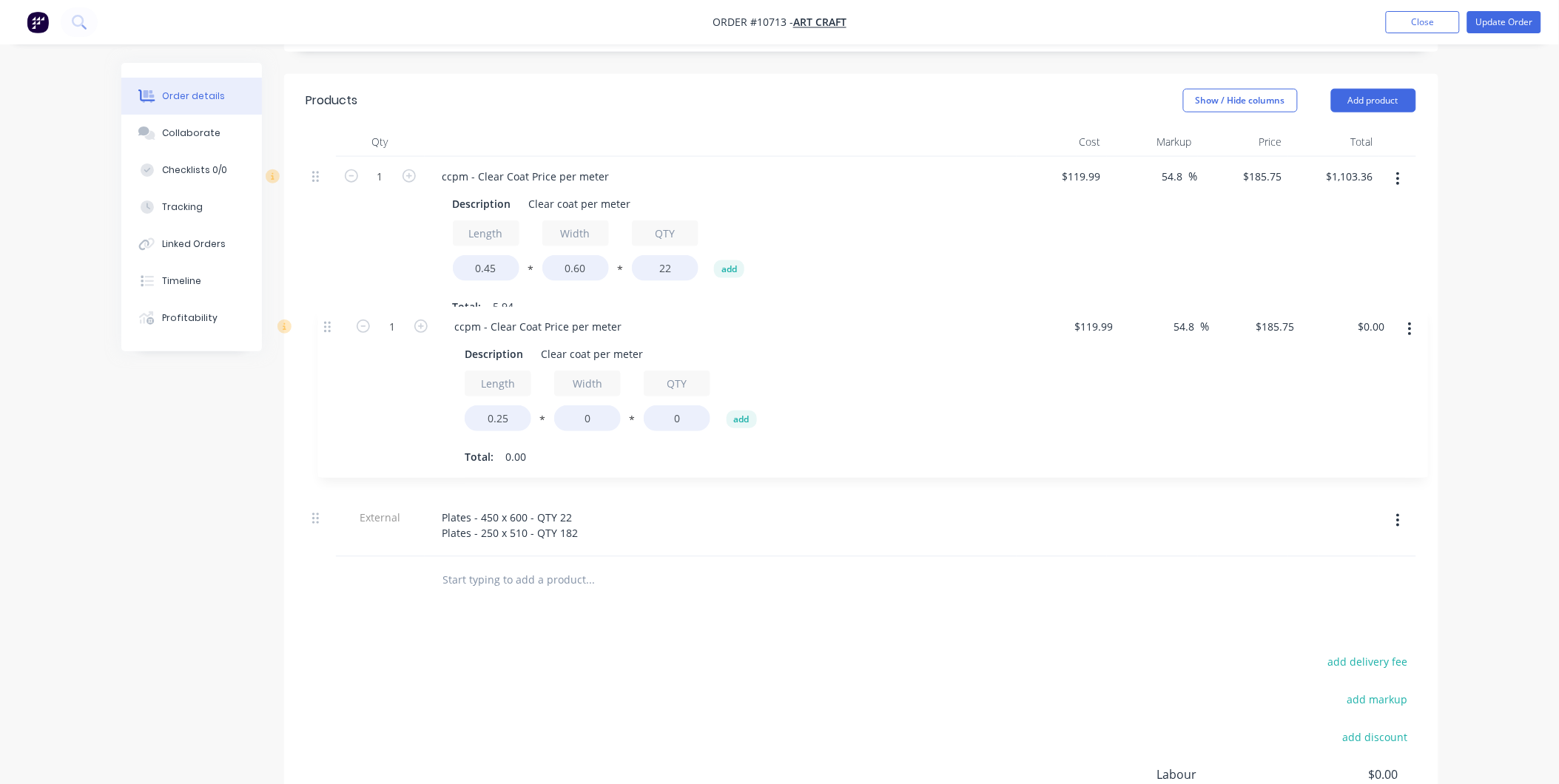
drag, startPoint x: 315, startPoint y: 388, endPoint x: 327, endPoint y: 324, distance: 65.1
click at [327, 324] on div "1 ccpm - Clear Coat Price per meter Description Clear coat per meter Length 0.4…" at bounding box center [861, 357] width 1110 height 400
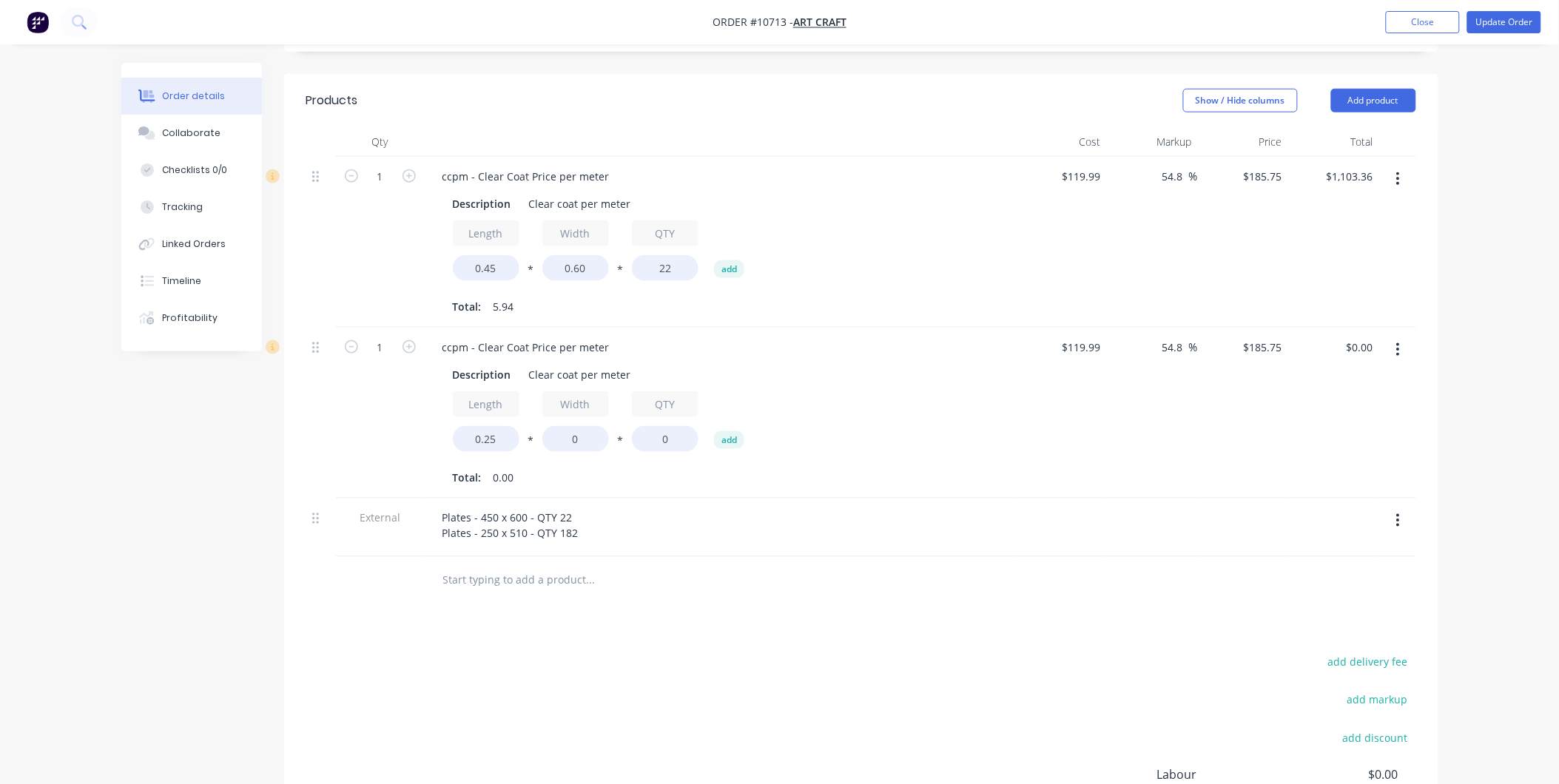
click at [734, 588] on div "Products Show / Hide columns Add product Qty Cost Markup Price Total 1 ccpm - C…" at bounding box center [861, 517] width 1155 height 886
click at [1513, 18] on button "Update Order" at bounding box center [1505, 22] width 74 height 22
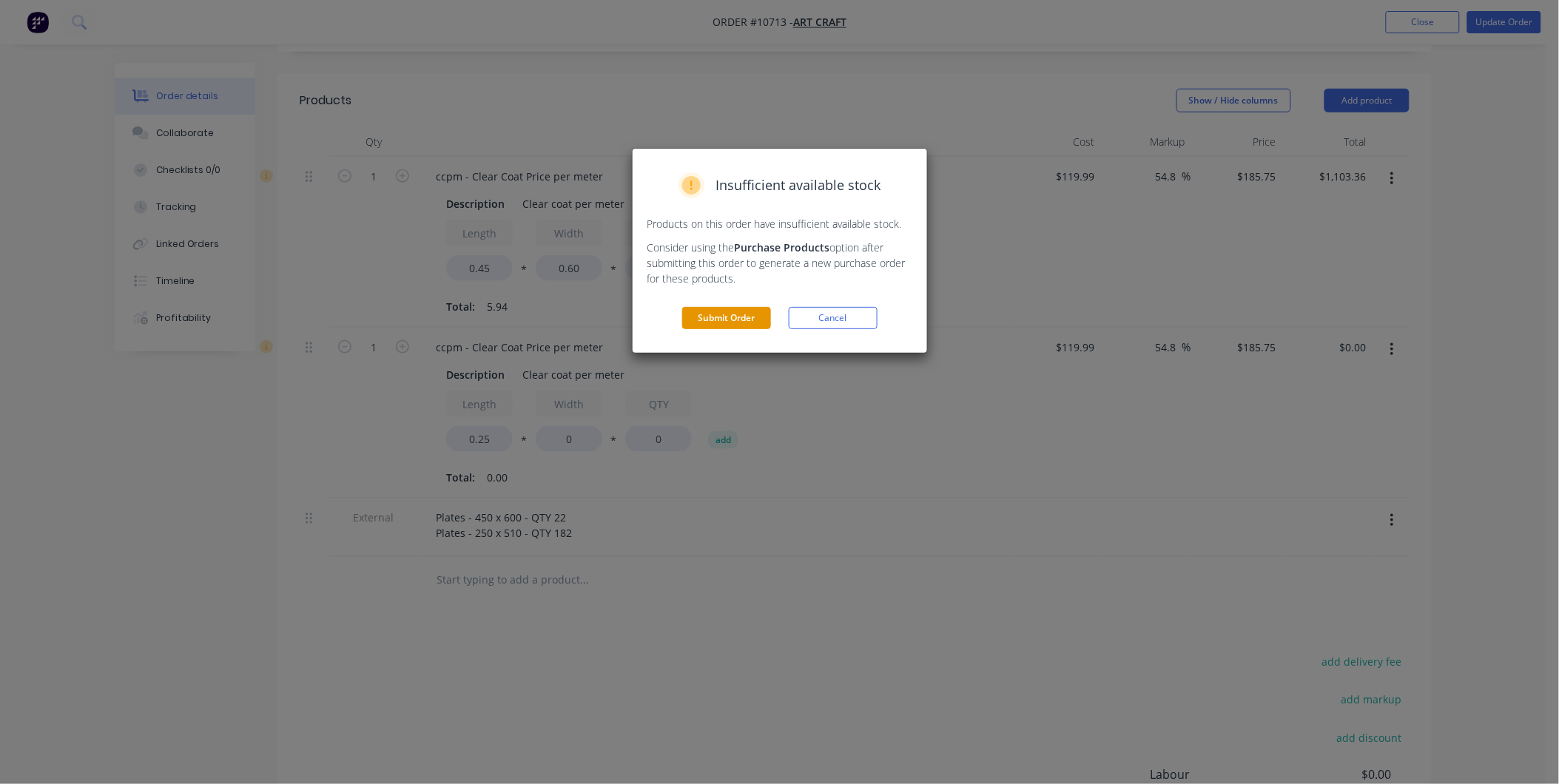
click at [718, 328] on button "Submit Order" at bounding box center [726, 318] width 89 height 22
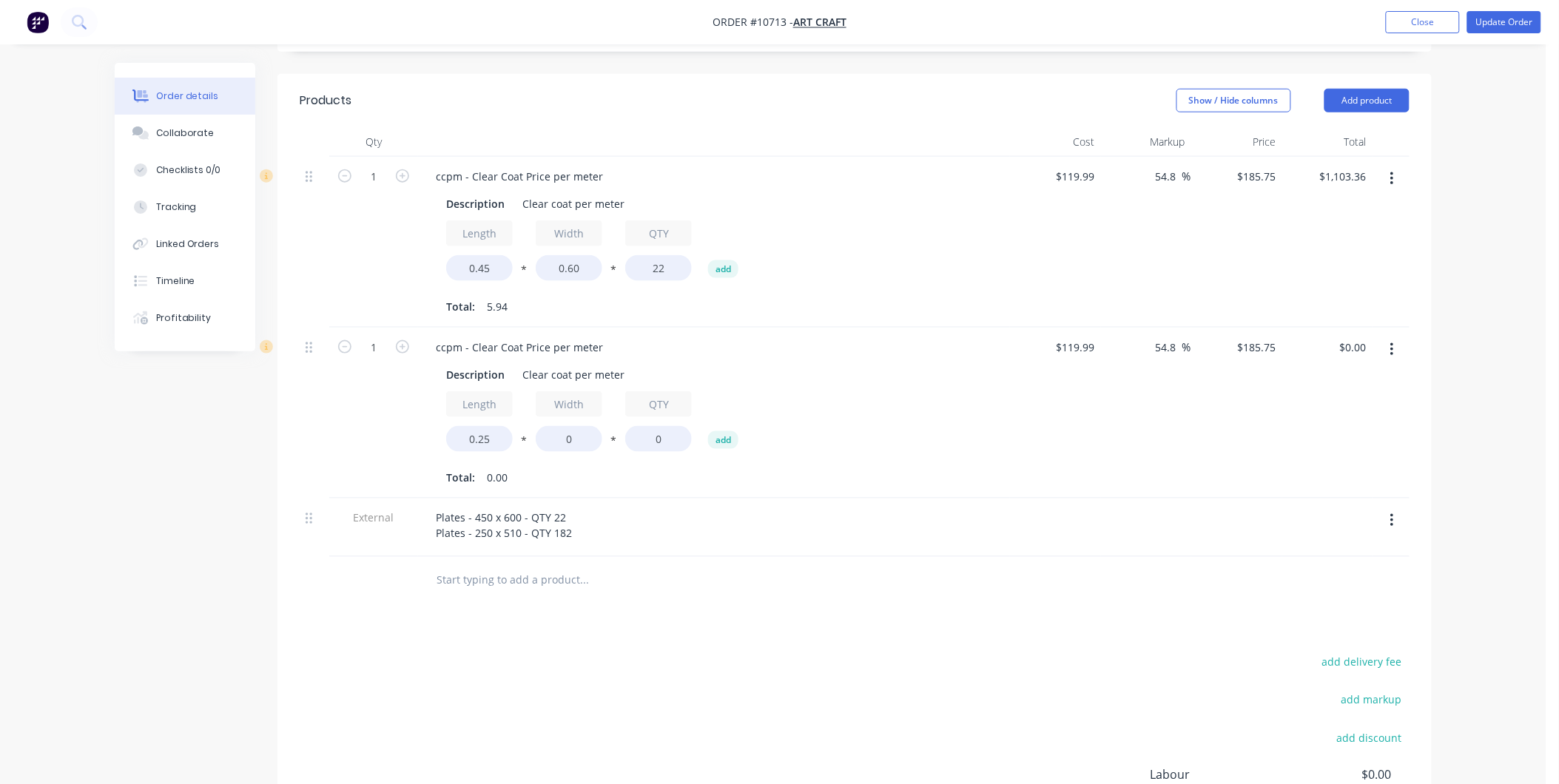
scroll to position [0, 0]
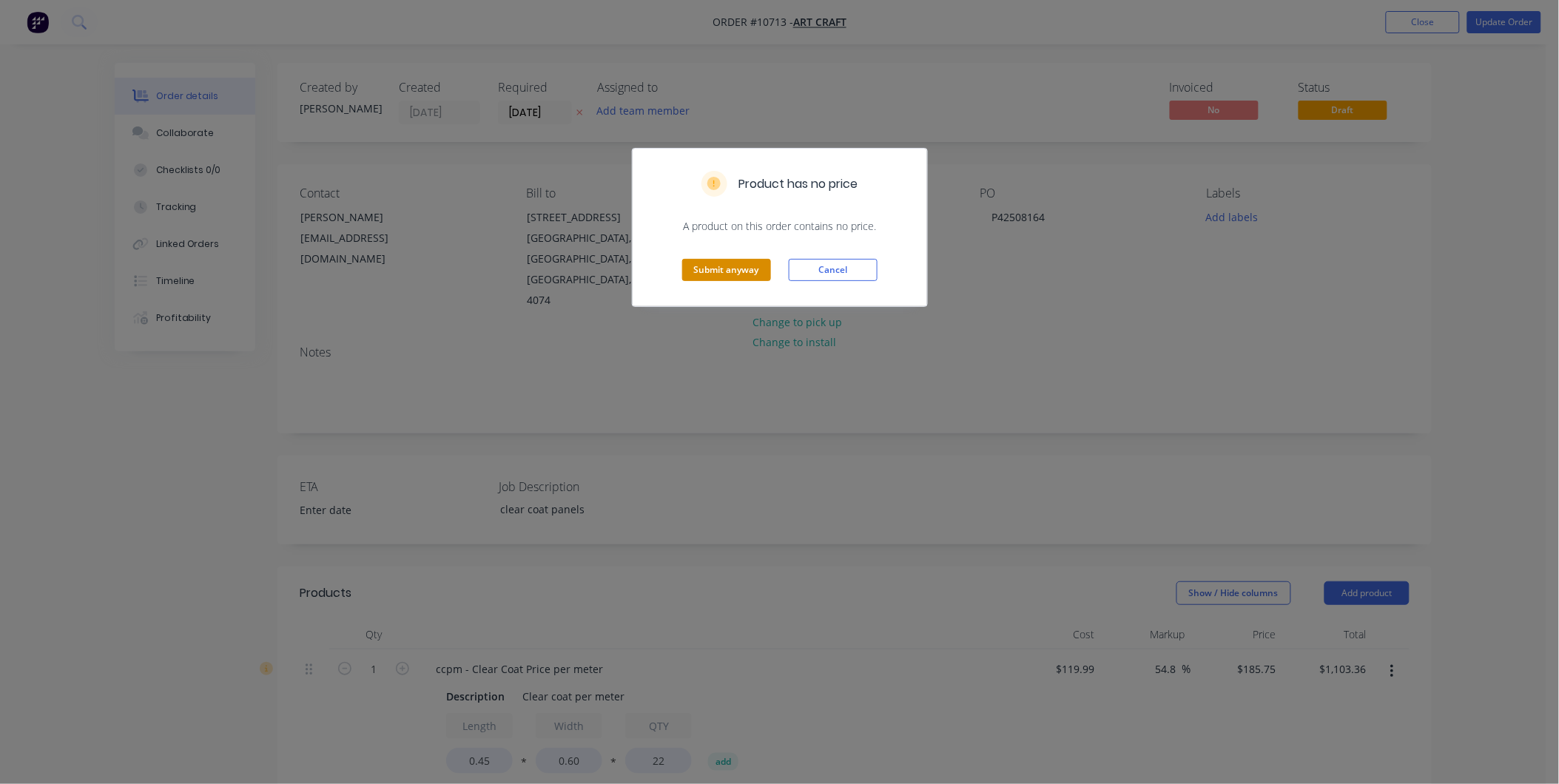
click at [691, 268] on button "Submit anyway" at bounding box center [726, 270] width 89 height 22
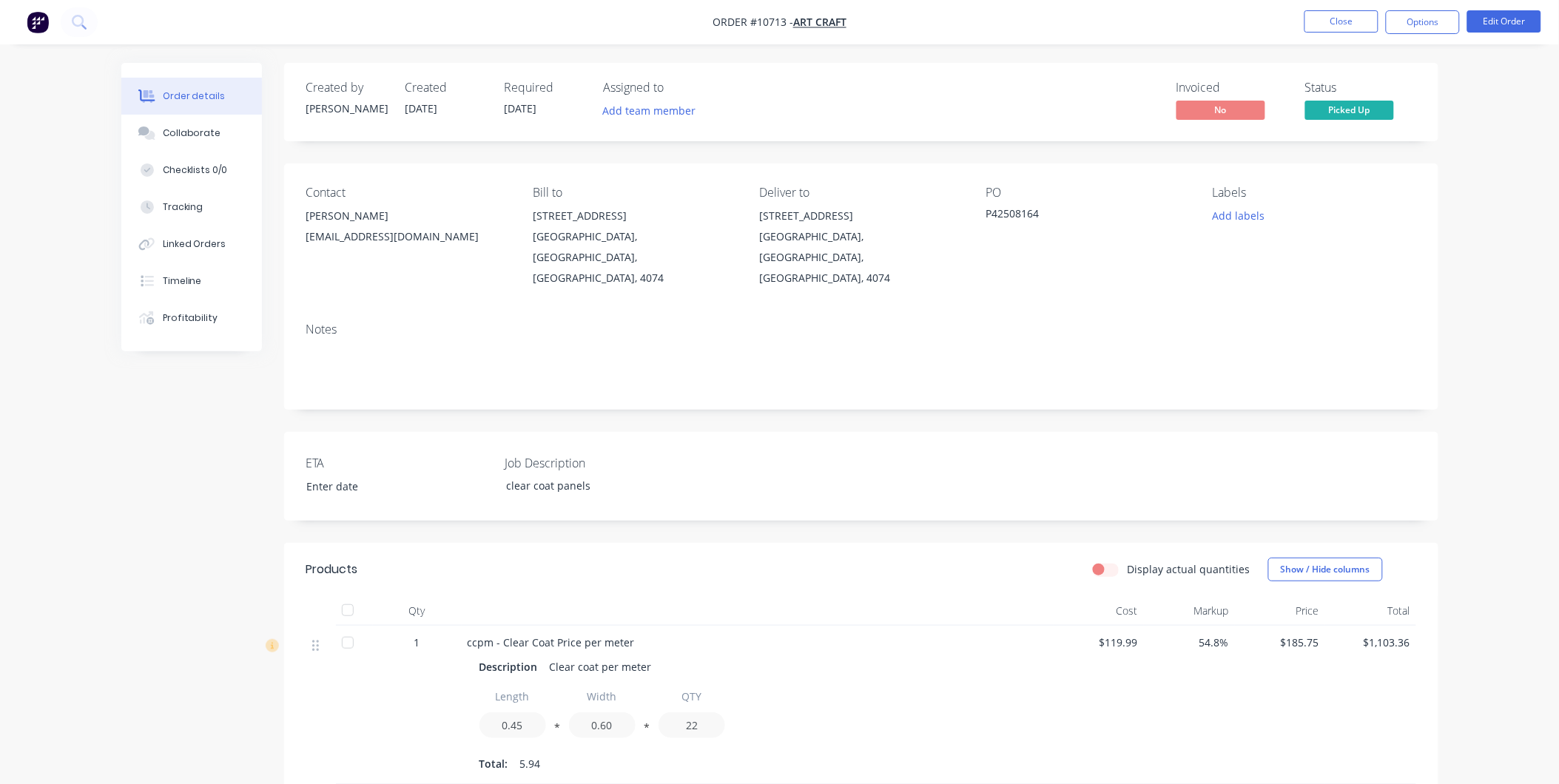
scroll to position [493, 0]
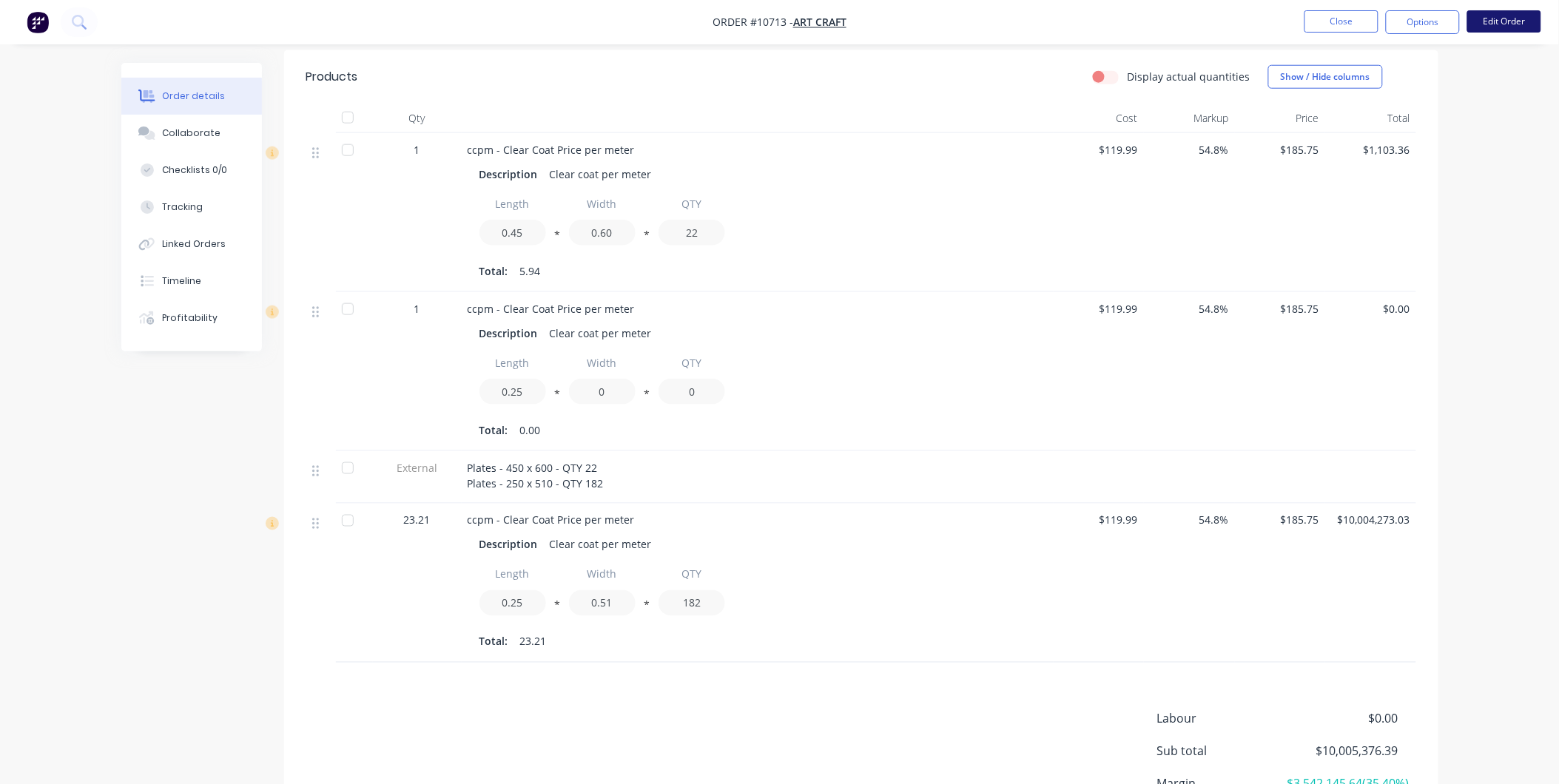
click at [1536, 12] on button "Edit Order" at bounding box center [1505, 21] width 74 height 22
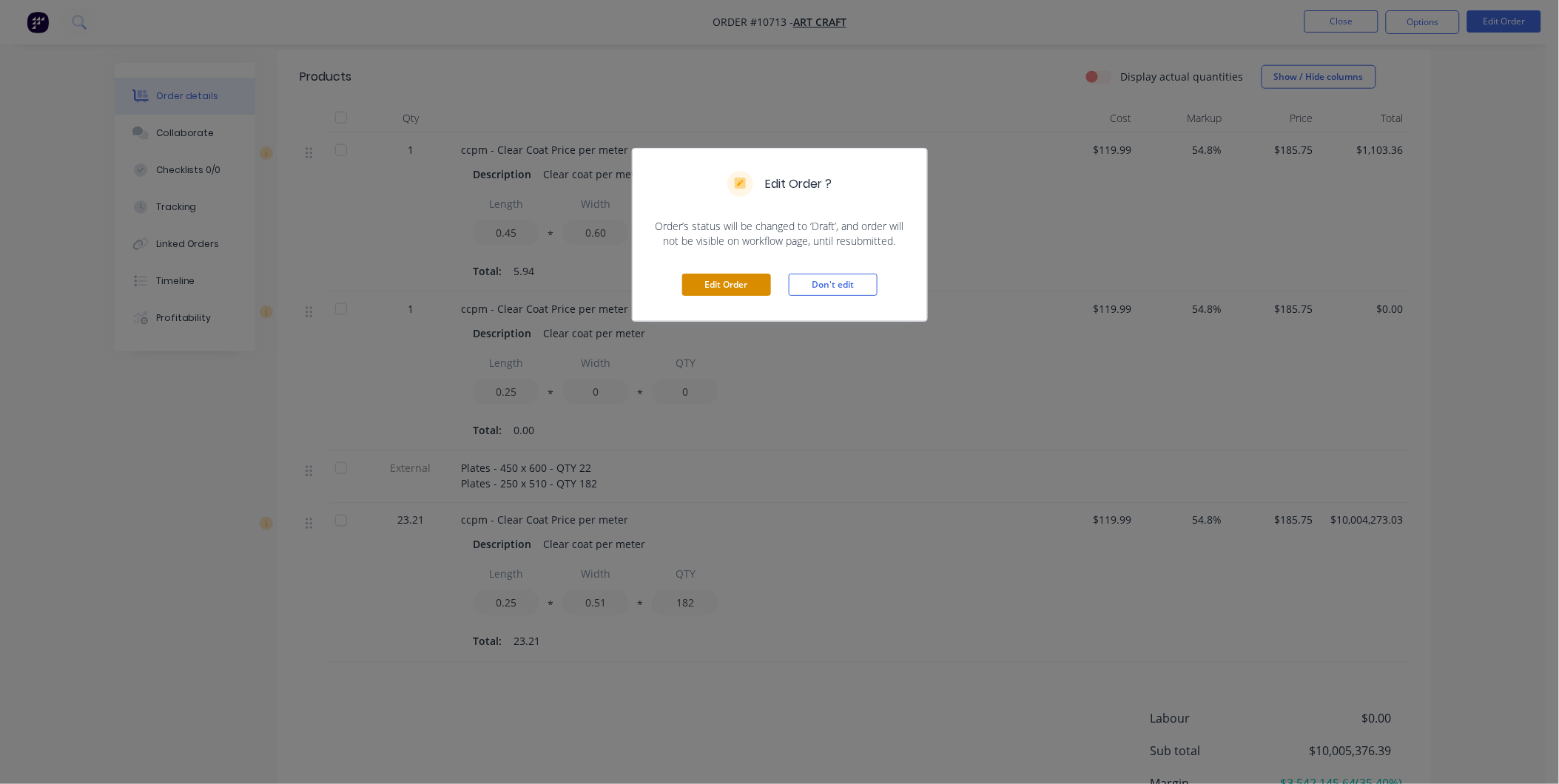
click at [730, 291] on button "Edit Order" at bounding box center [726, 285] width 89 height 22
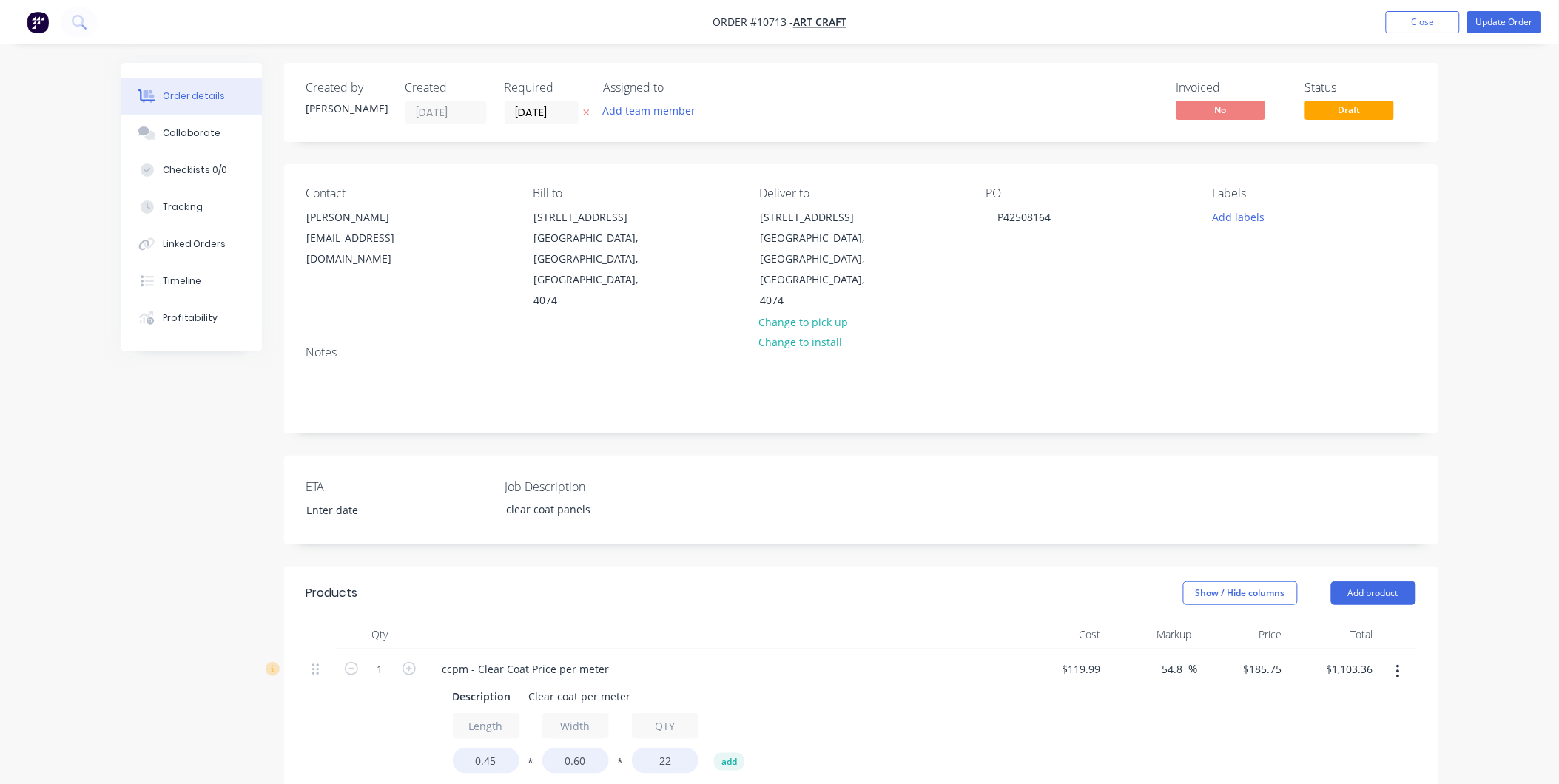
scroll to position [859, 0]
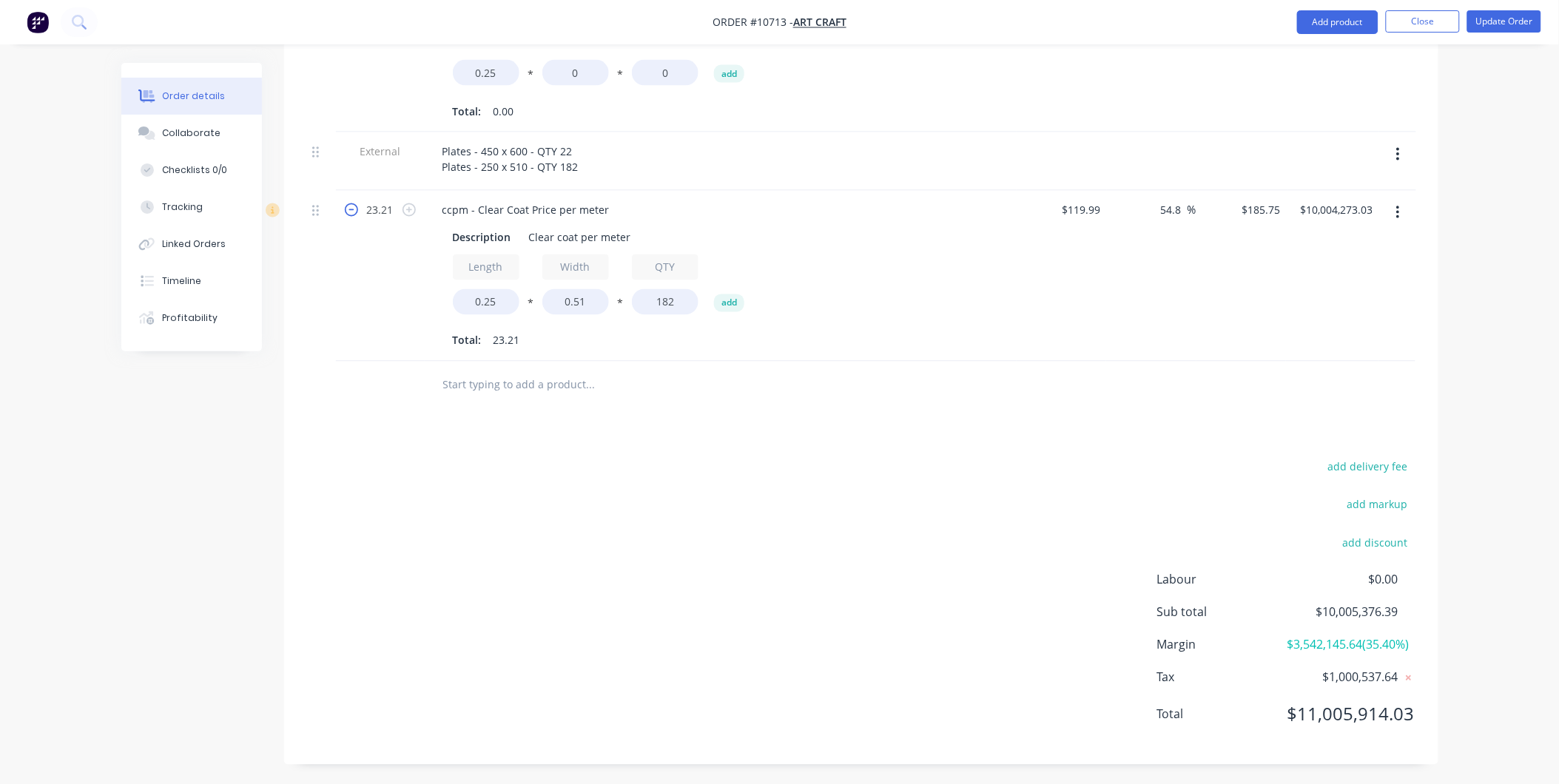
click at [354, 203] on icon "button" at bounding box center [351, 210] width 13 height 13
type input "22.21"
type input "$95,732.41"
click at [354, 203] on icon "button" at bounding box center [351, 210] width 13 height 13
type input "21.21"
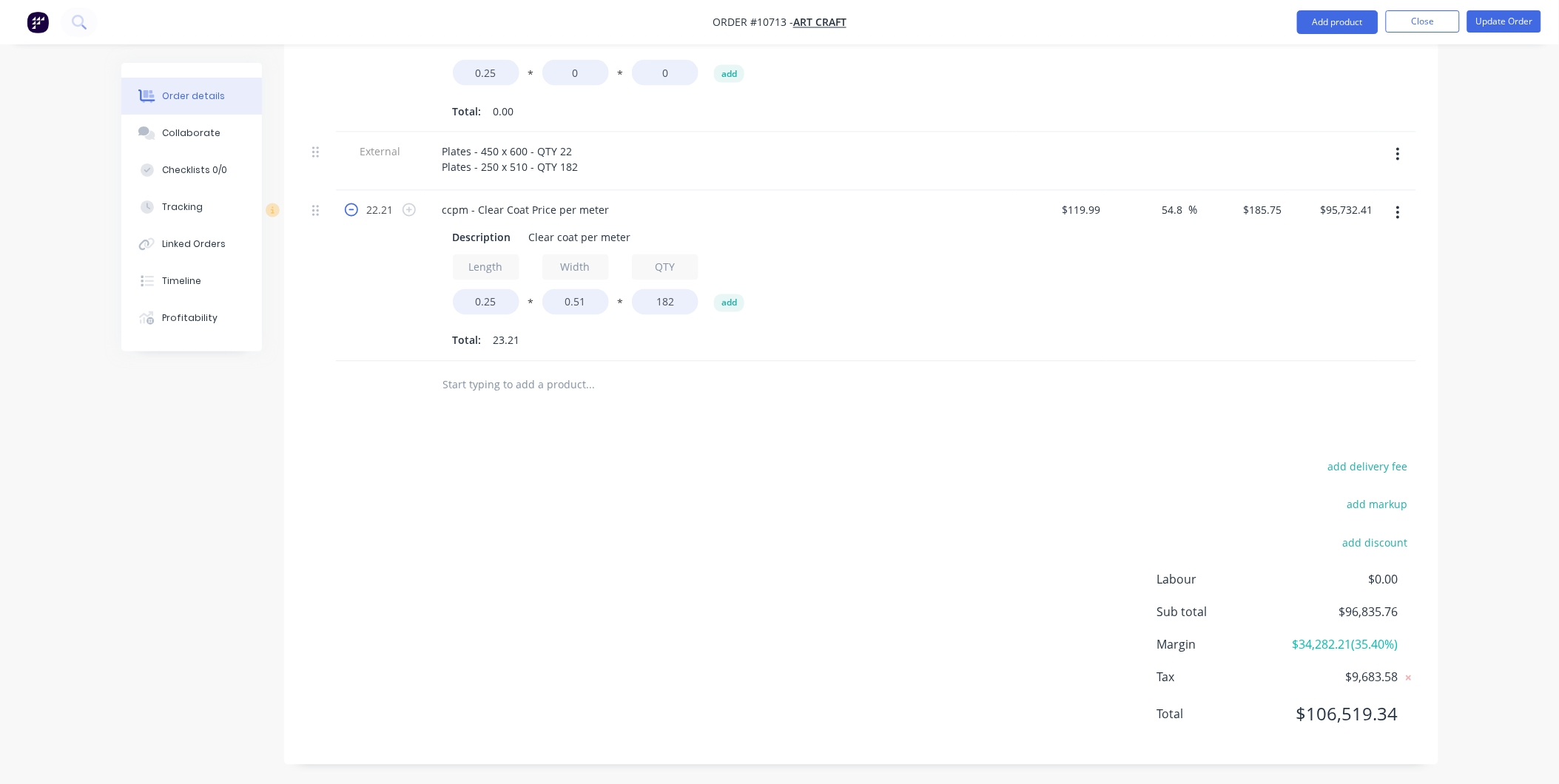
type input "$91,422.08"
click at [377, 200] on input "21.21" at bounding box center [380, 211] width 39 height 22
type input "1"
type input "$4,310.33"
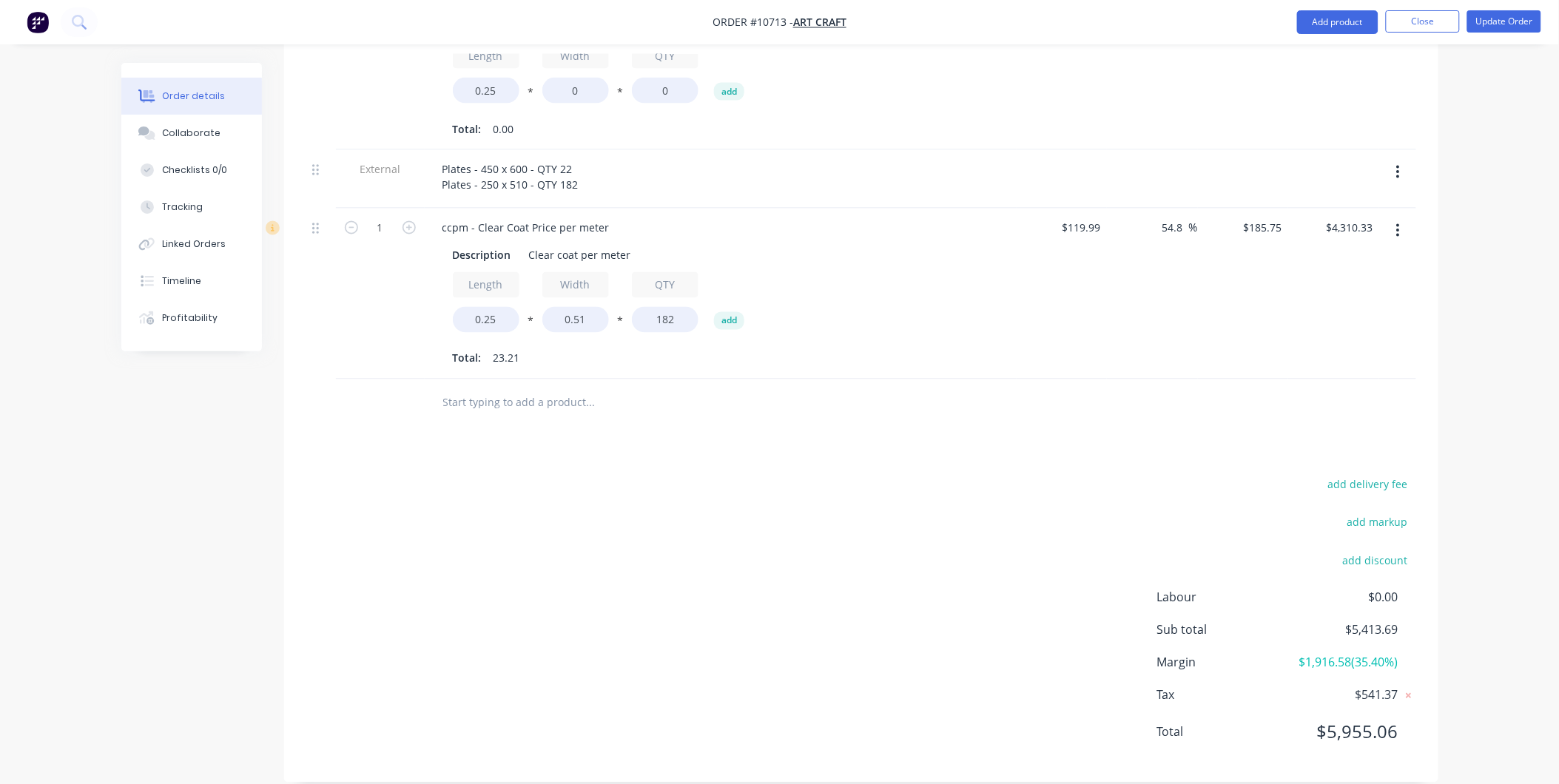
click at [1010, 287] on div "Description Clear coat per meter Length 0.25 * Width 0.51 * QTY 182 add Total: …" at bounding box center [720, 306] width 580 height 128
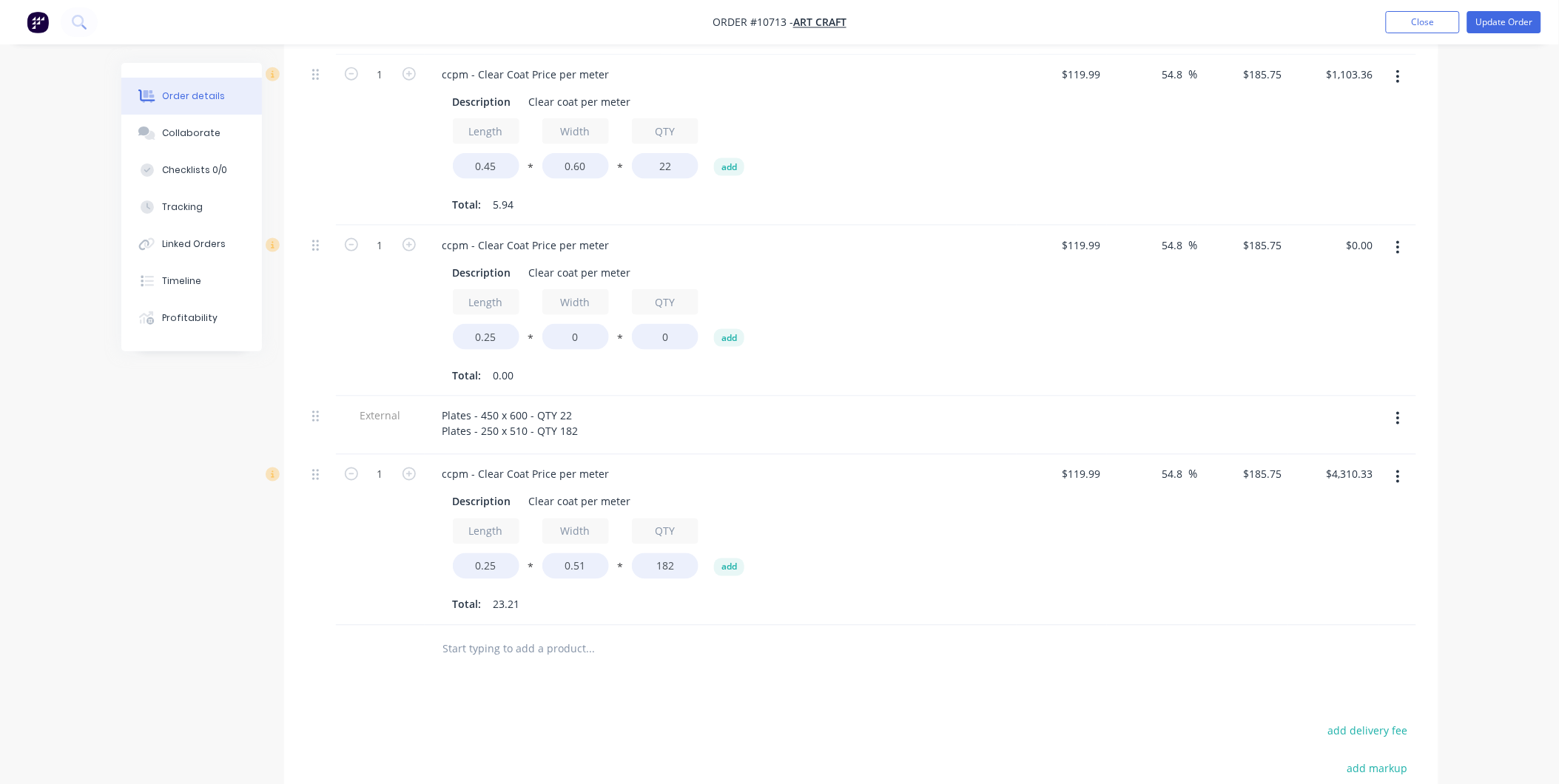
scroll to position [348, 0]
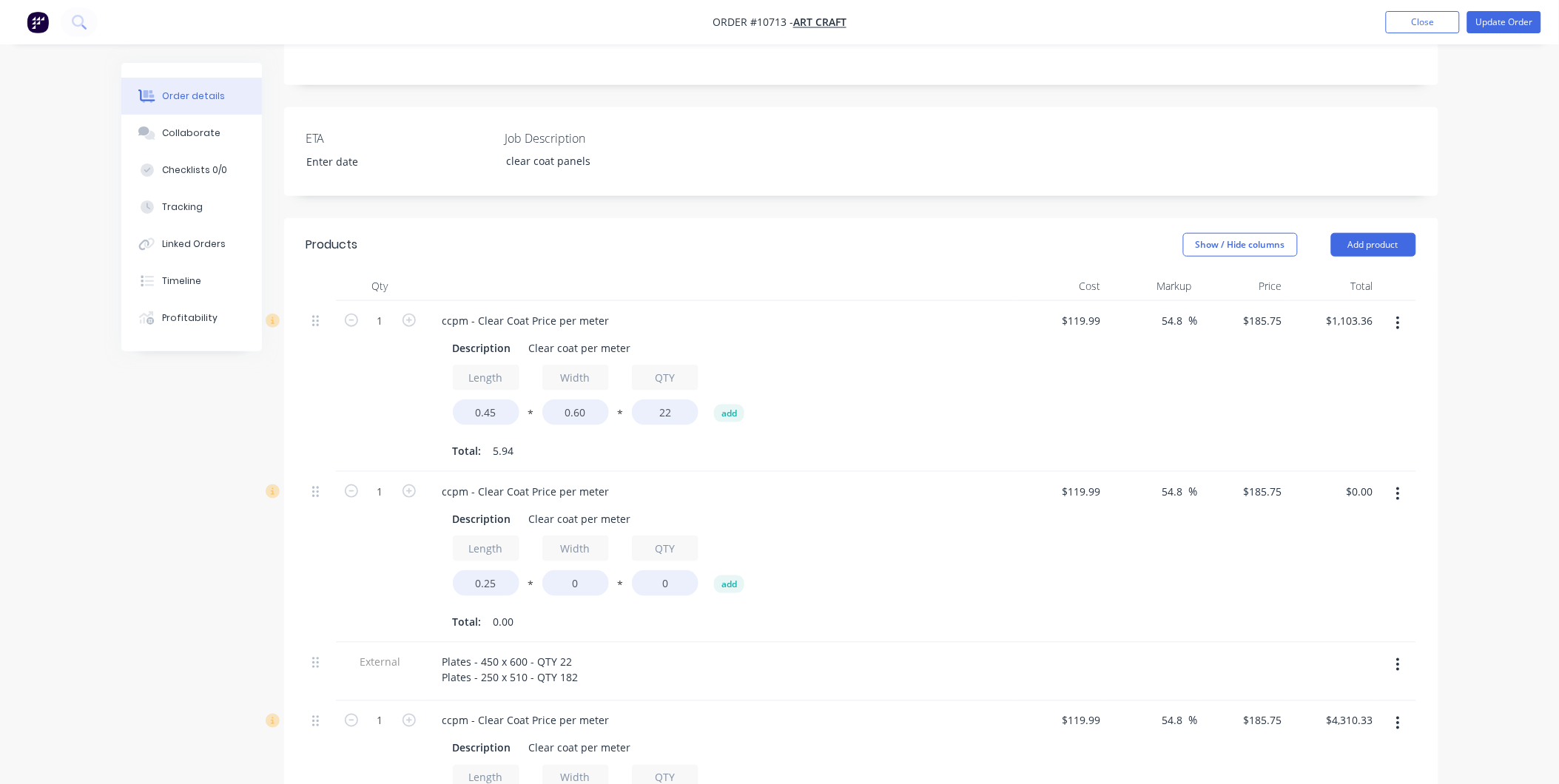
click at [1398, 487] on icon "button" at bounding box center [1399, 494] width 3 height 13
click at [1306, 611] on div "Delete" at bounding box center [1346, 621] width 114 height 21
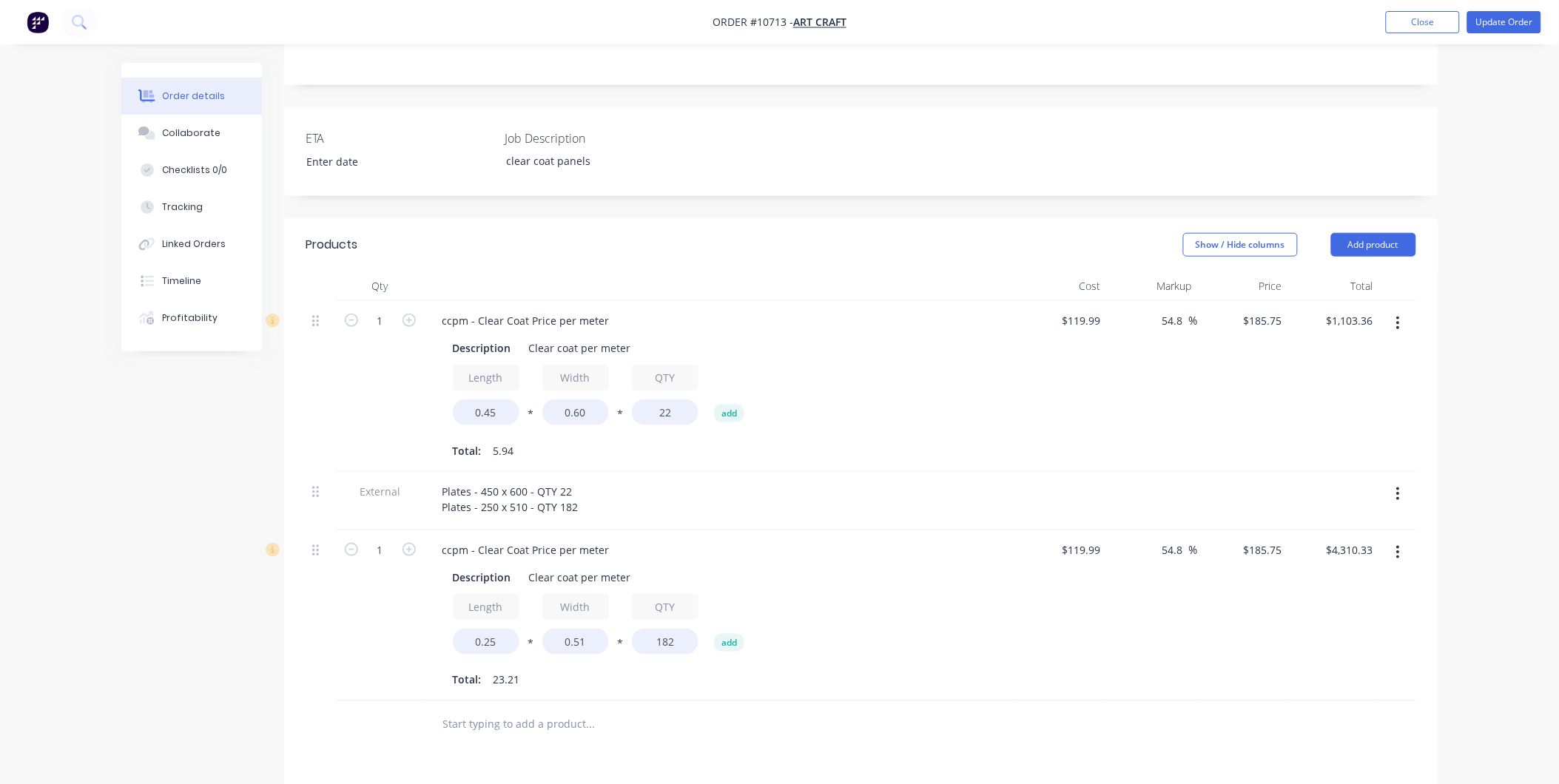
click at [1187, 602] on div "54.8 54.8 %" at bounding box center [1152, 616] width 91 height 171
click at [1512, 18] on button "Update Order" at bounding box center [1505, 22] width 74 height 22
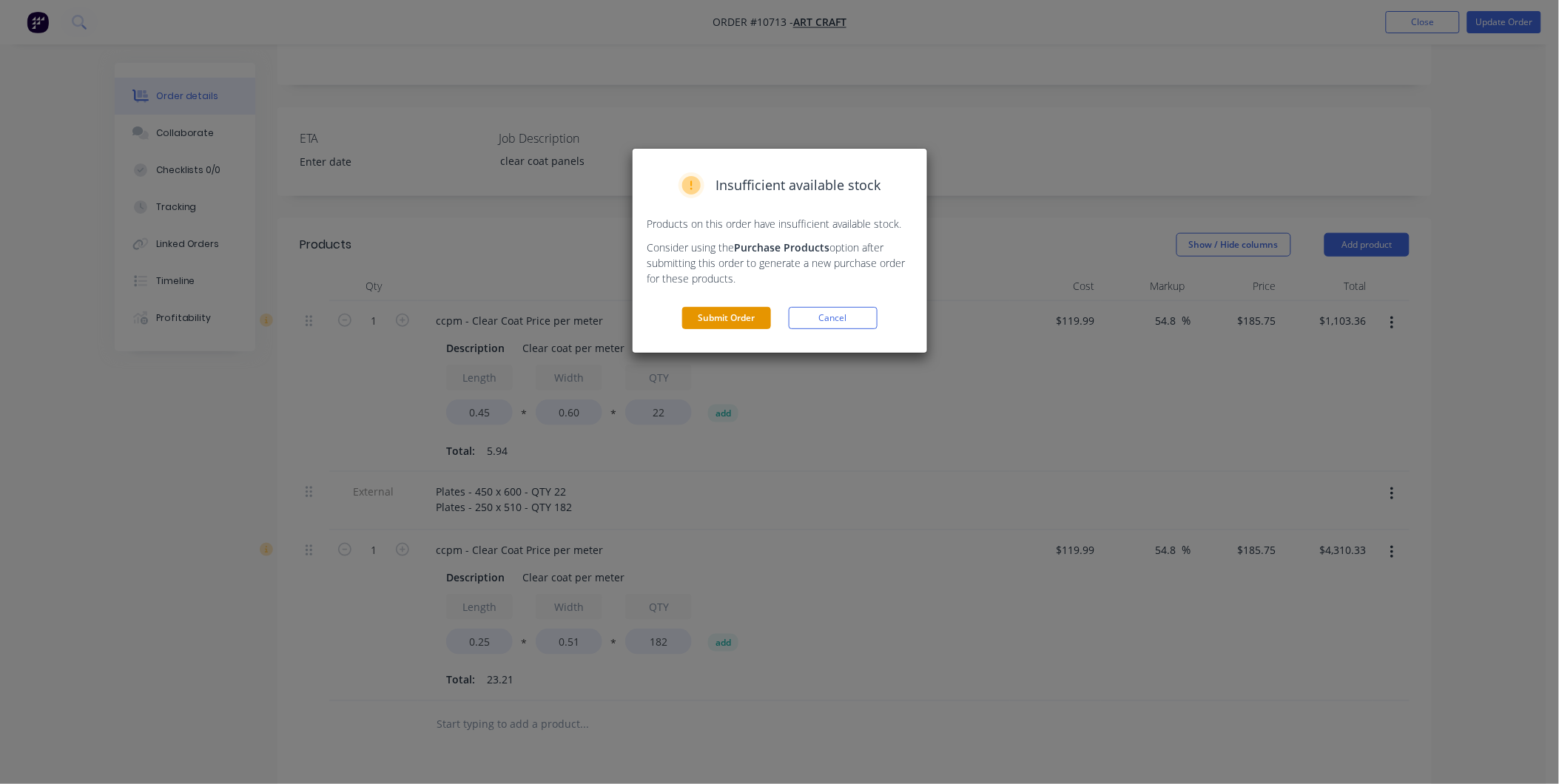
click at [707, 314] on button "Submit Order" at bounding box center [726, 318] width 89 height 22
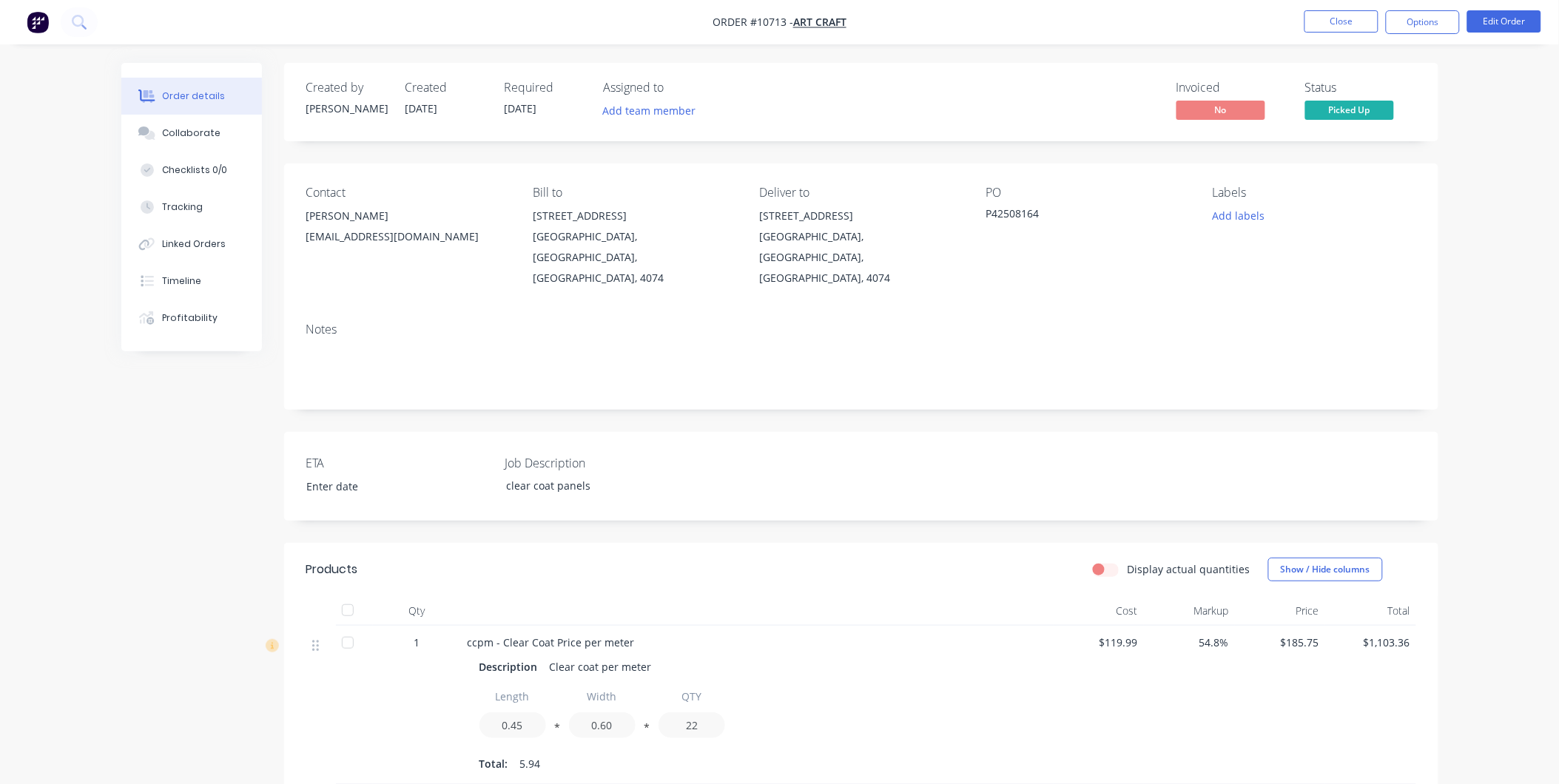
scroll to position [441, 0]
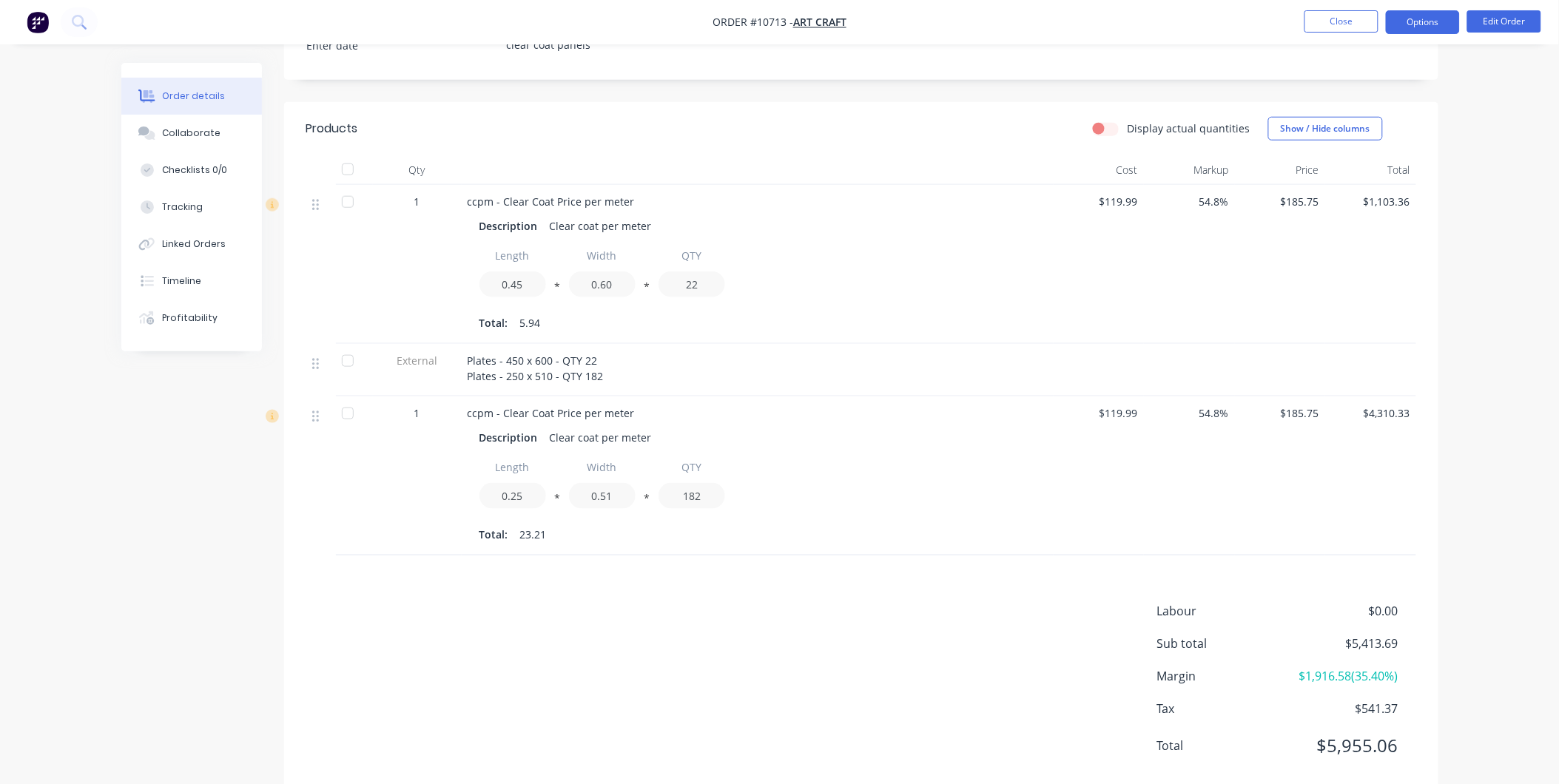
click at [1445, 32] on button "Options" at bounding box center [1424, 22] width 74 height 24
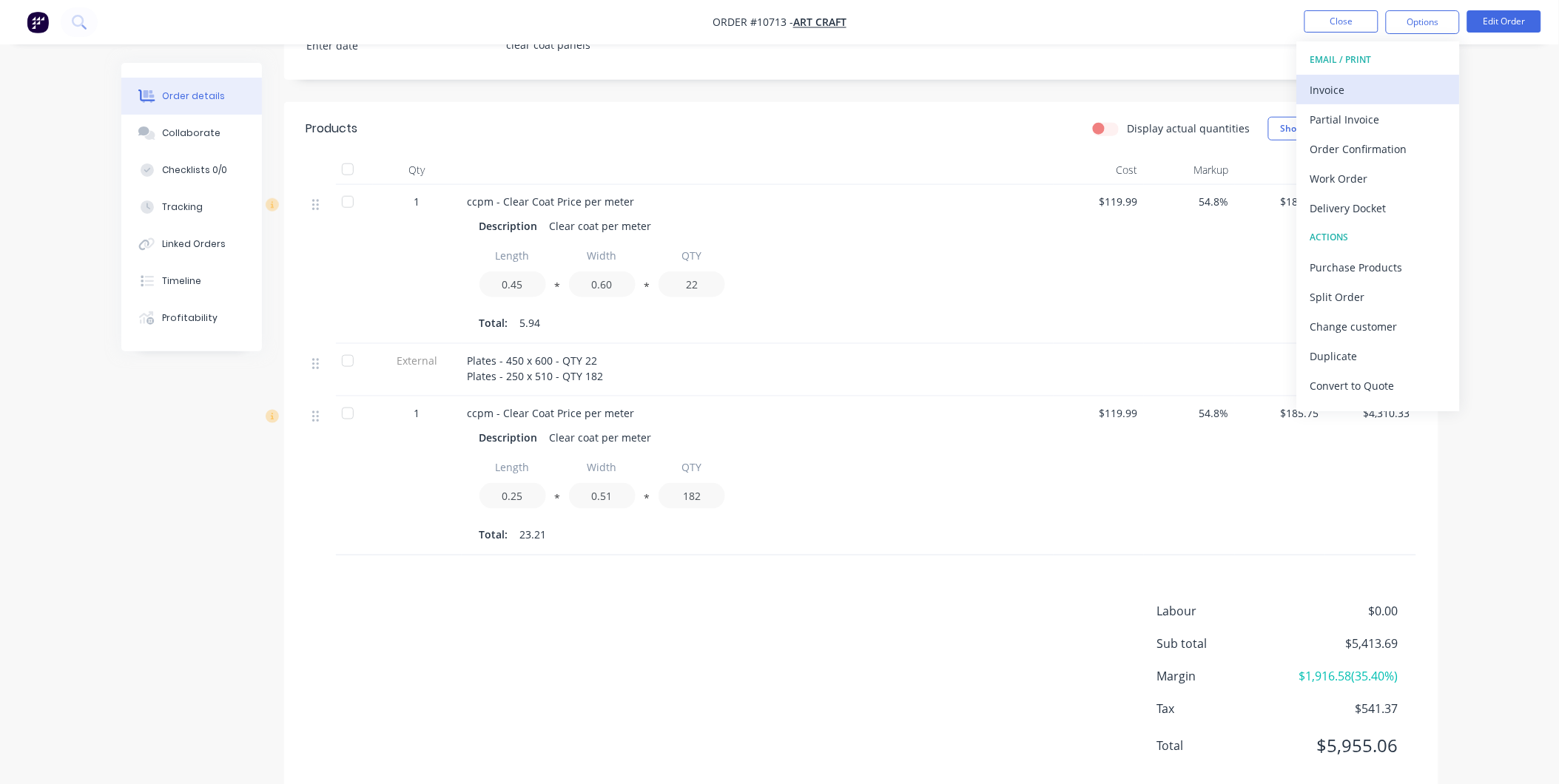
click at [1395, 92] on div "Invoice" at bounding box center [1379, 89] width 136 height 21
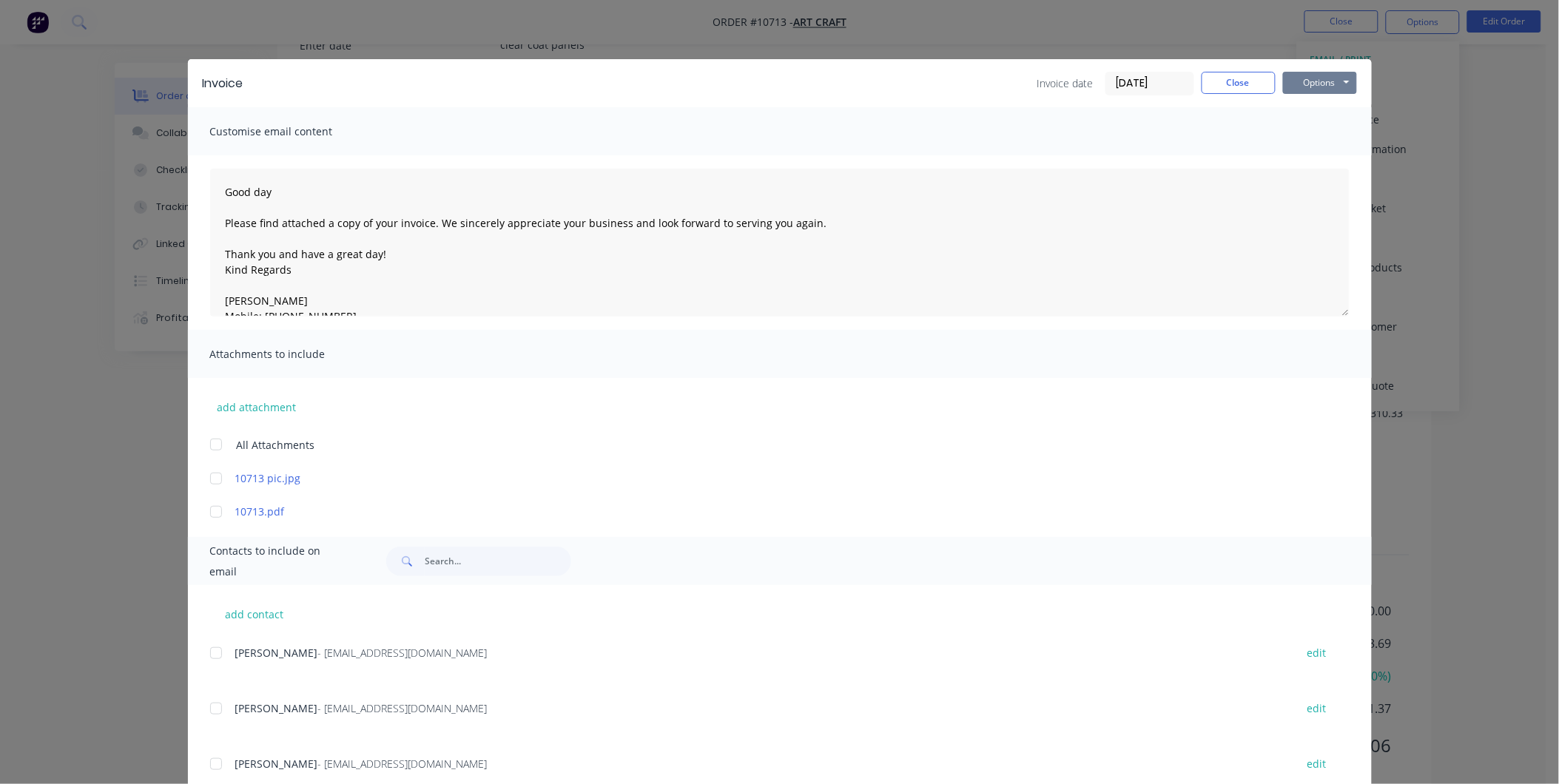
click at [1308, 82] on button "Options" at bounding box center [1321, 83] width 74 height 22
click at [1314, 108] on button "Preview" at bounding box center [1331, 109] width 95 height 25
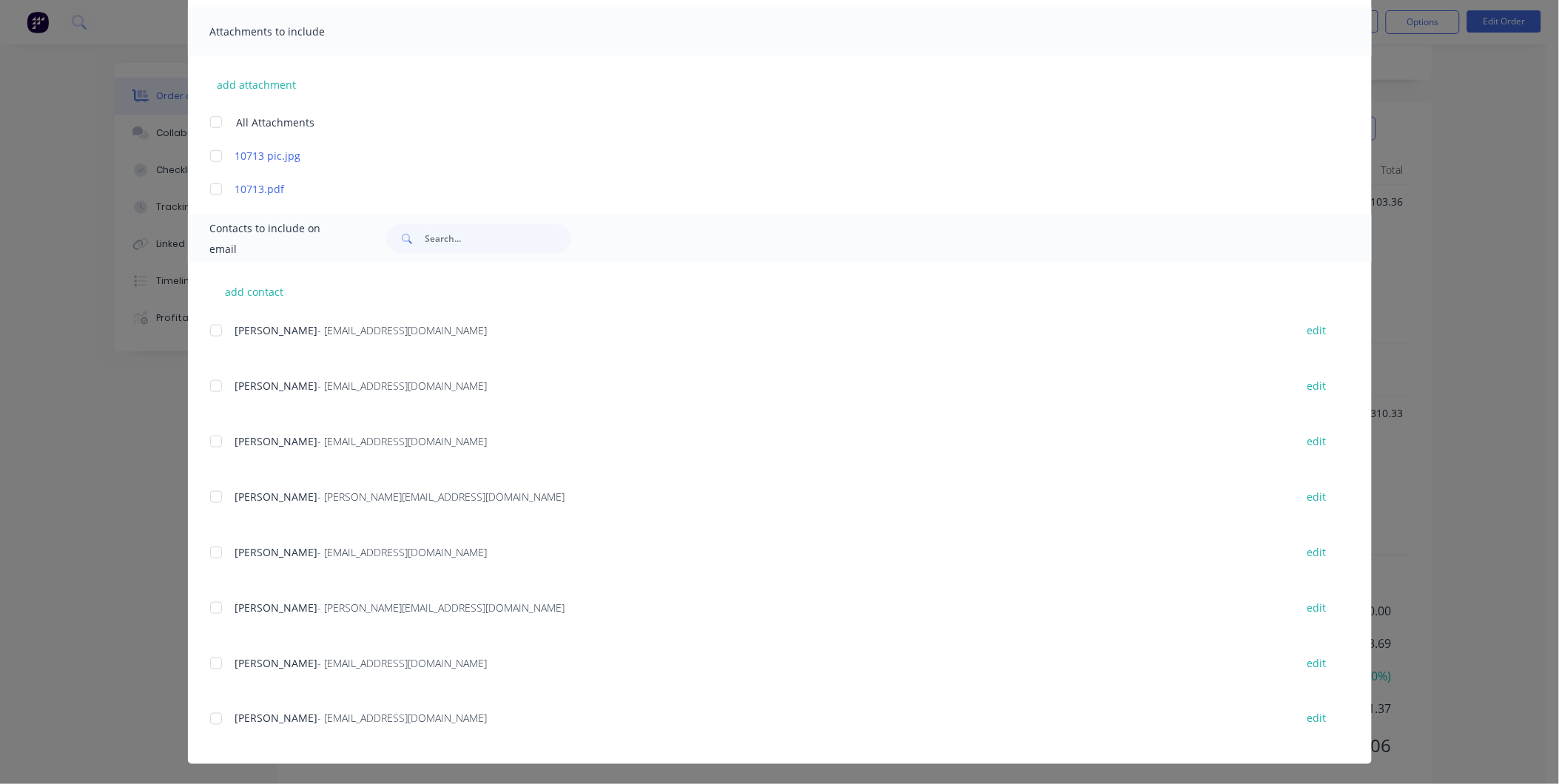
click at [206, 722] on div at bounding box center [215, 718] width 29 height 29
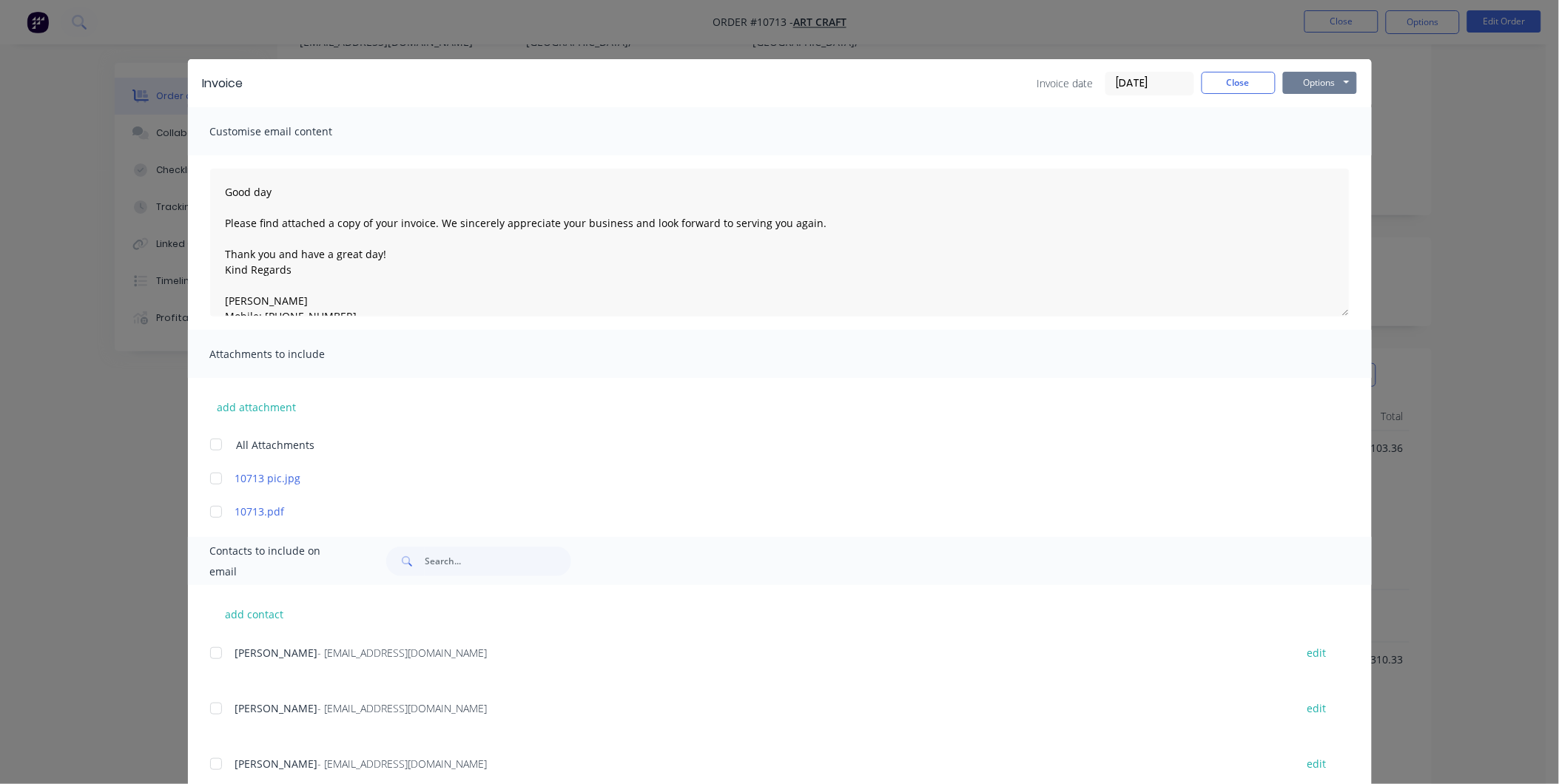
click at [1342, 84] on button "Options" at bounding box center [1321, 83] width 74 height 22
click at [1332, 159] on button "Email" at bounding box center [1331, 157] width 95 height 25
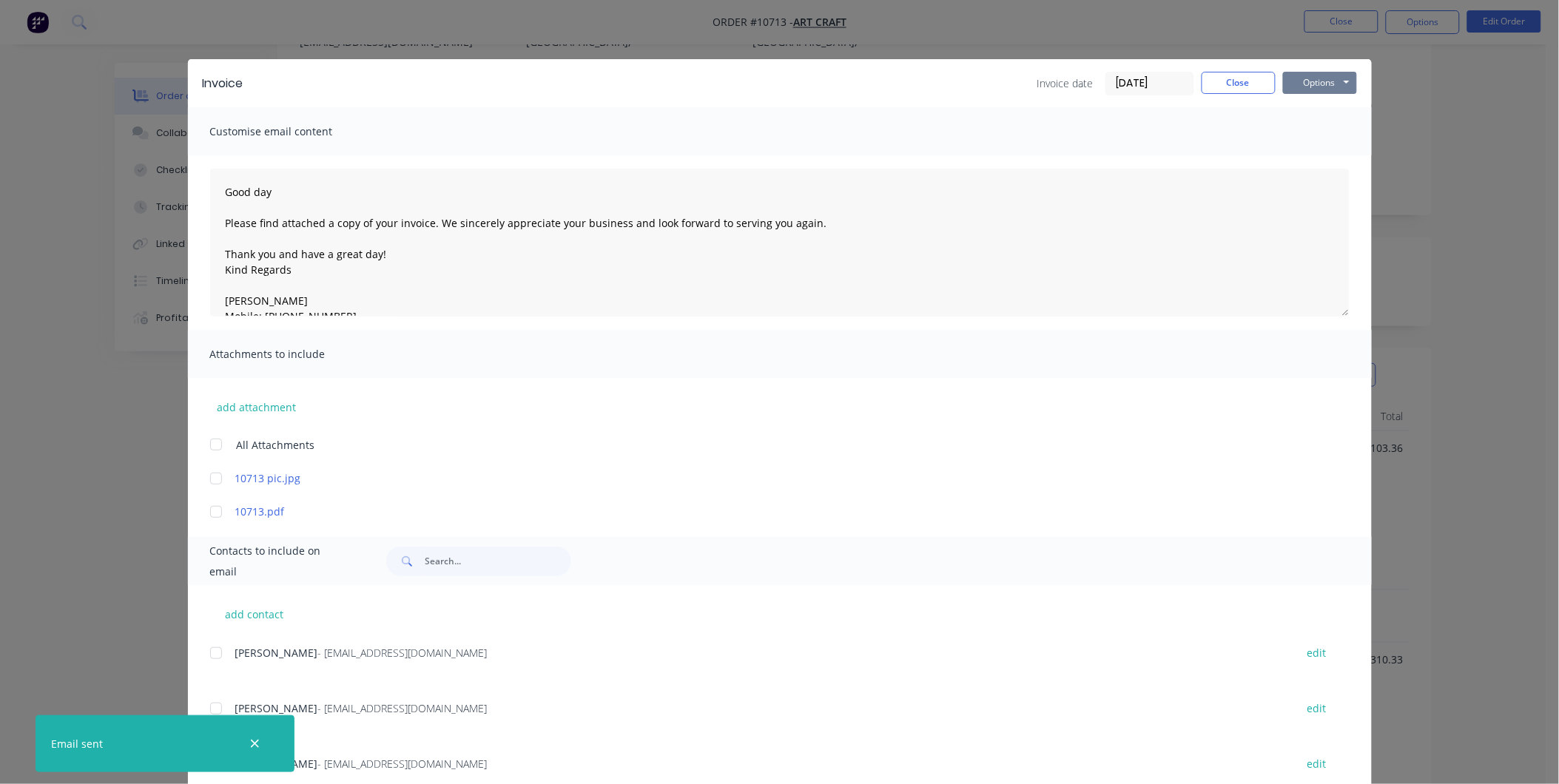
click at [1297, 76] on button "Options" at bounding box center [1321, 83] width 74 height 22
click at [1308, 116] on button "Preview" at bounding box center [1331, 109] width 95 height 25
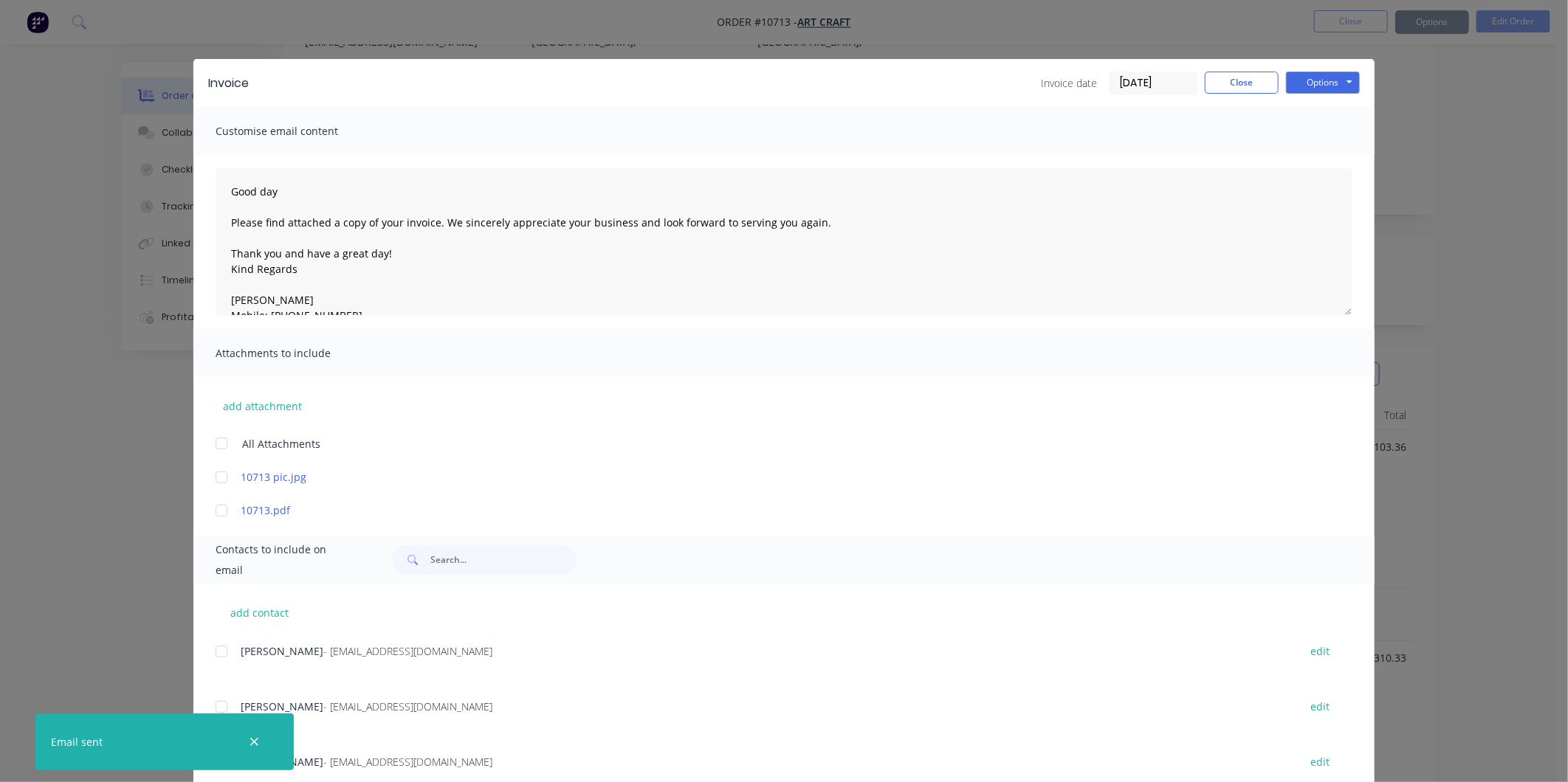
type textarea "Good day Please find attached a copy of your invoice. We sincerely appreciate y…"
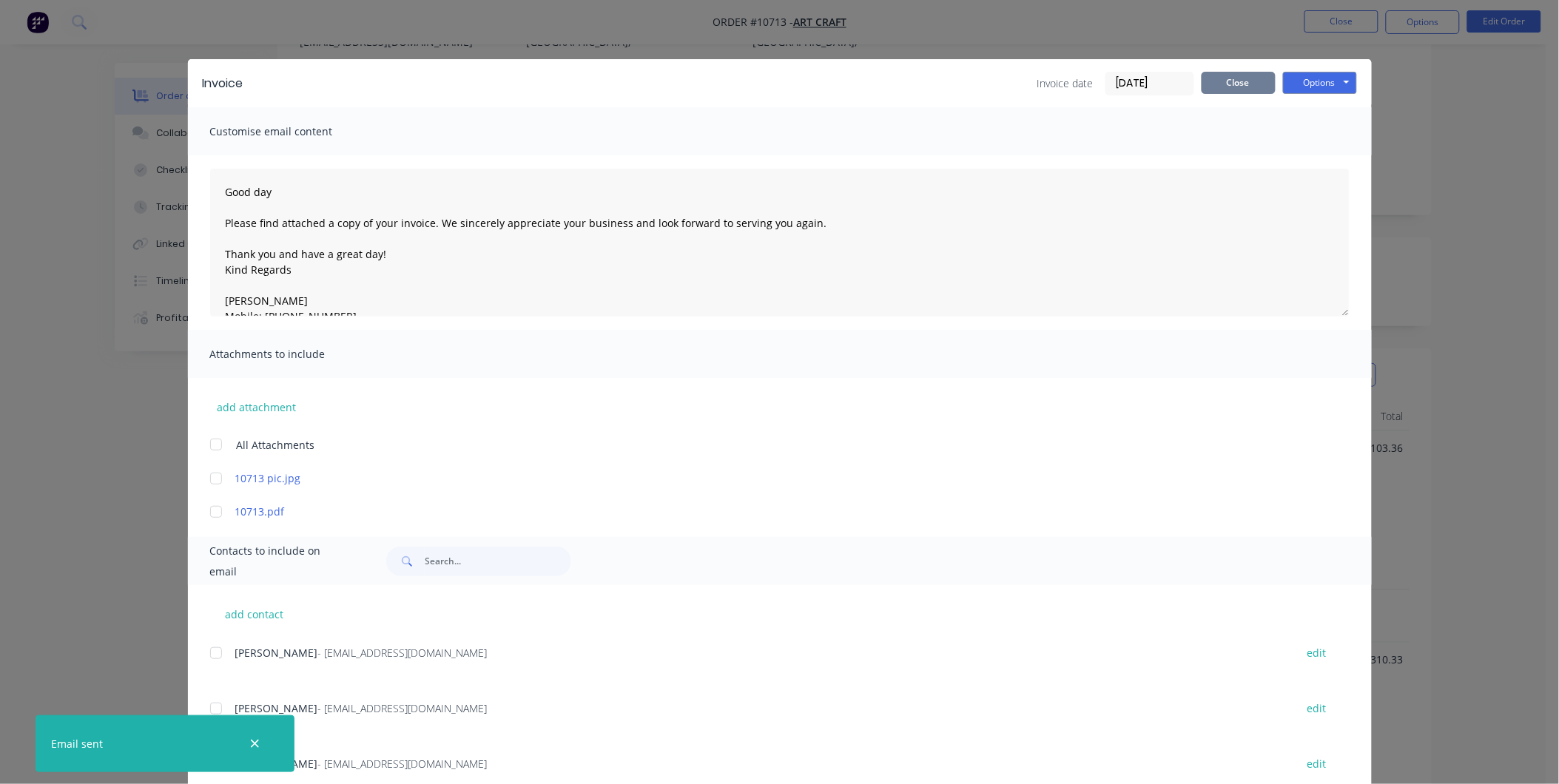
click at [1261, 78] on button "Close" at bounding box center [1239, 83] width 74 height 22
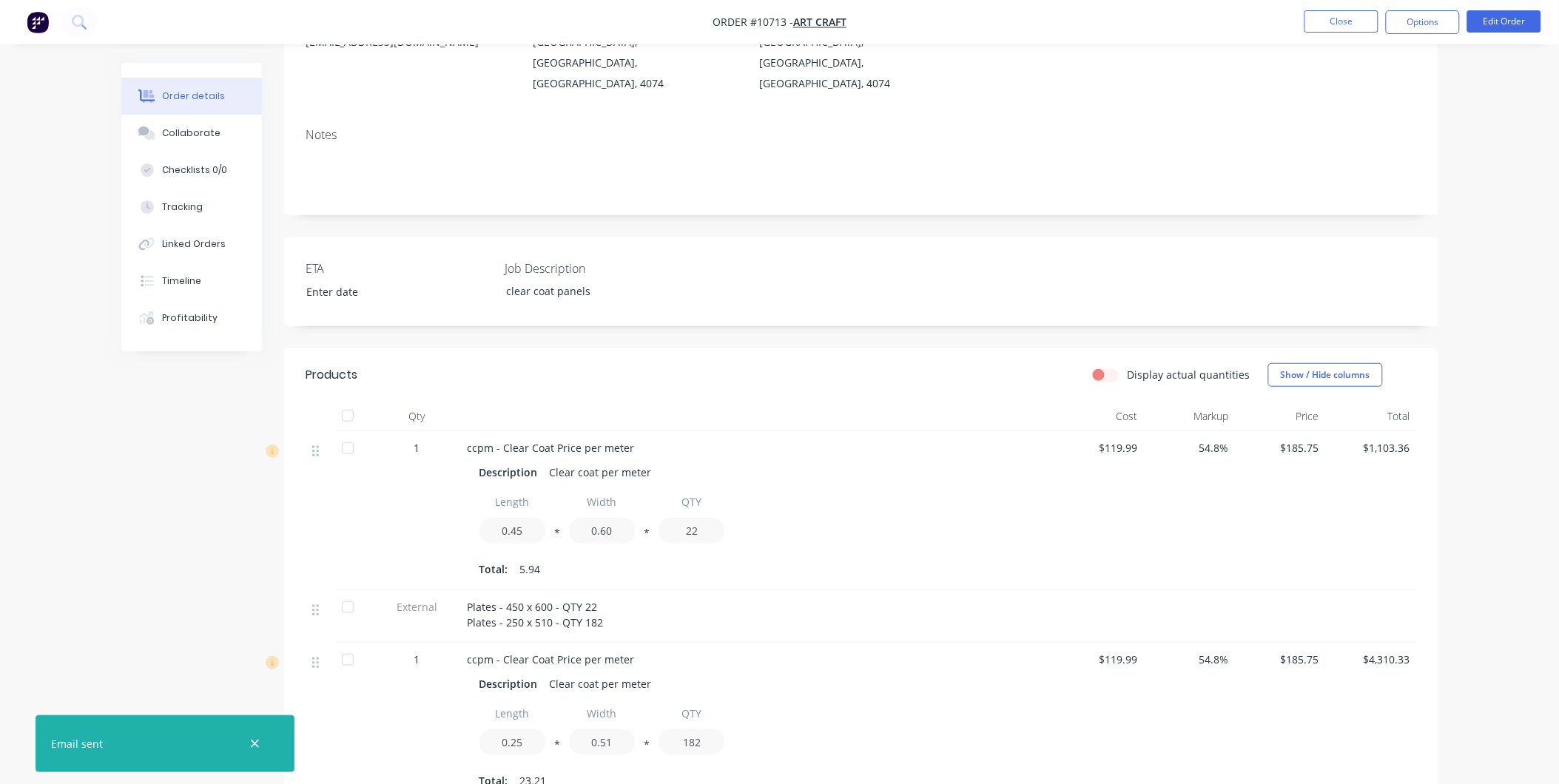
scroll to position [0, 0]
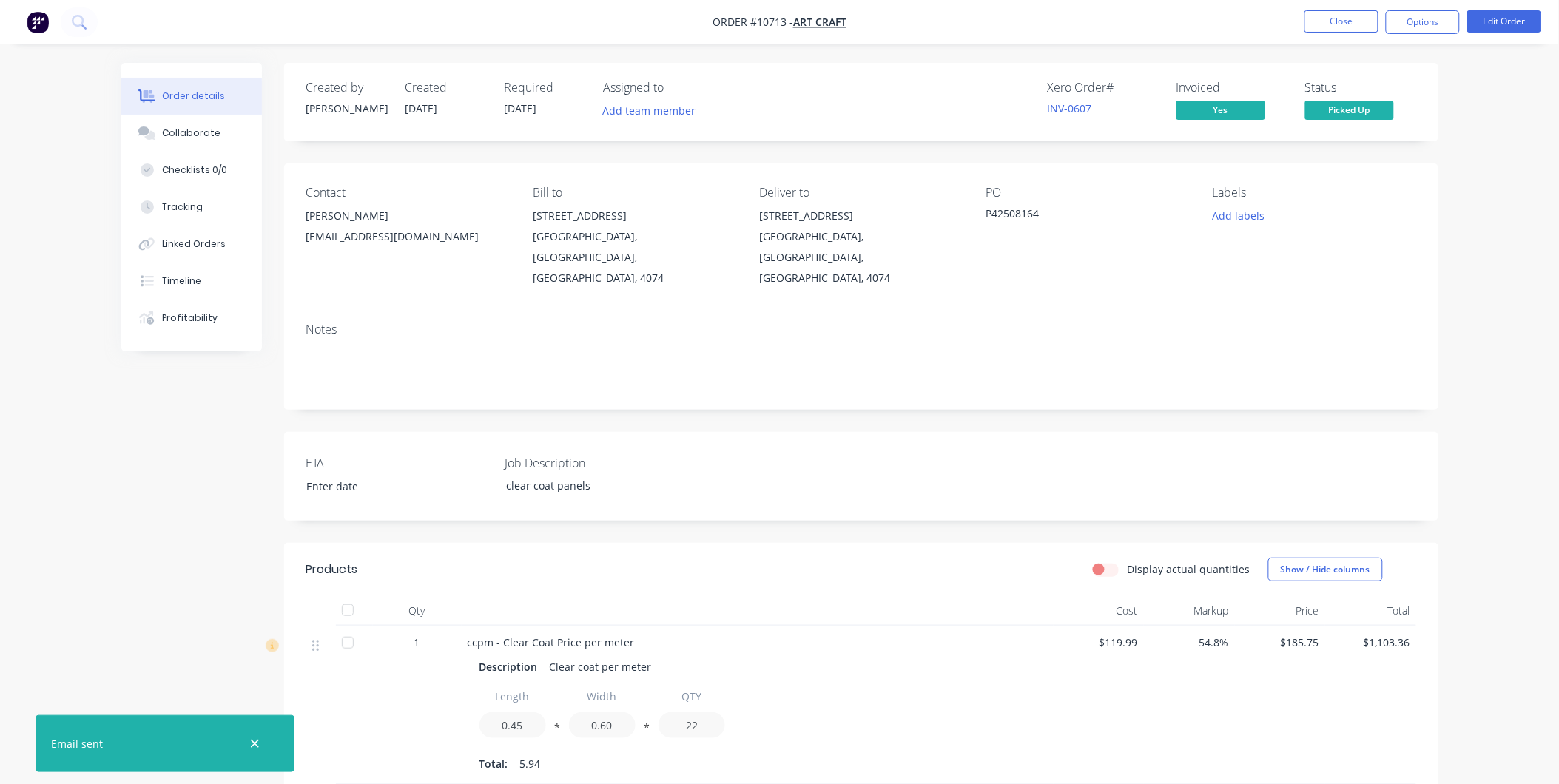
click at [1350, 114] on span "Picked Up" at bounding box center [1350, 109] width 89 height 18
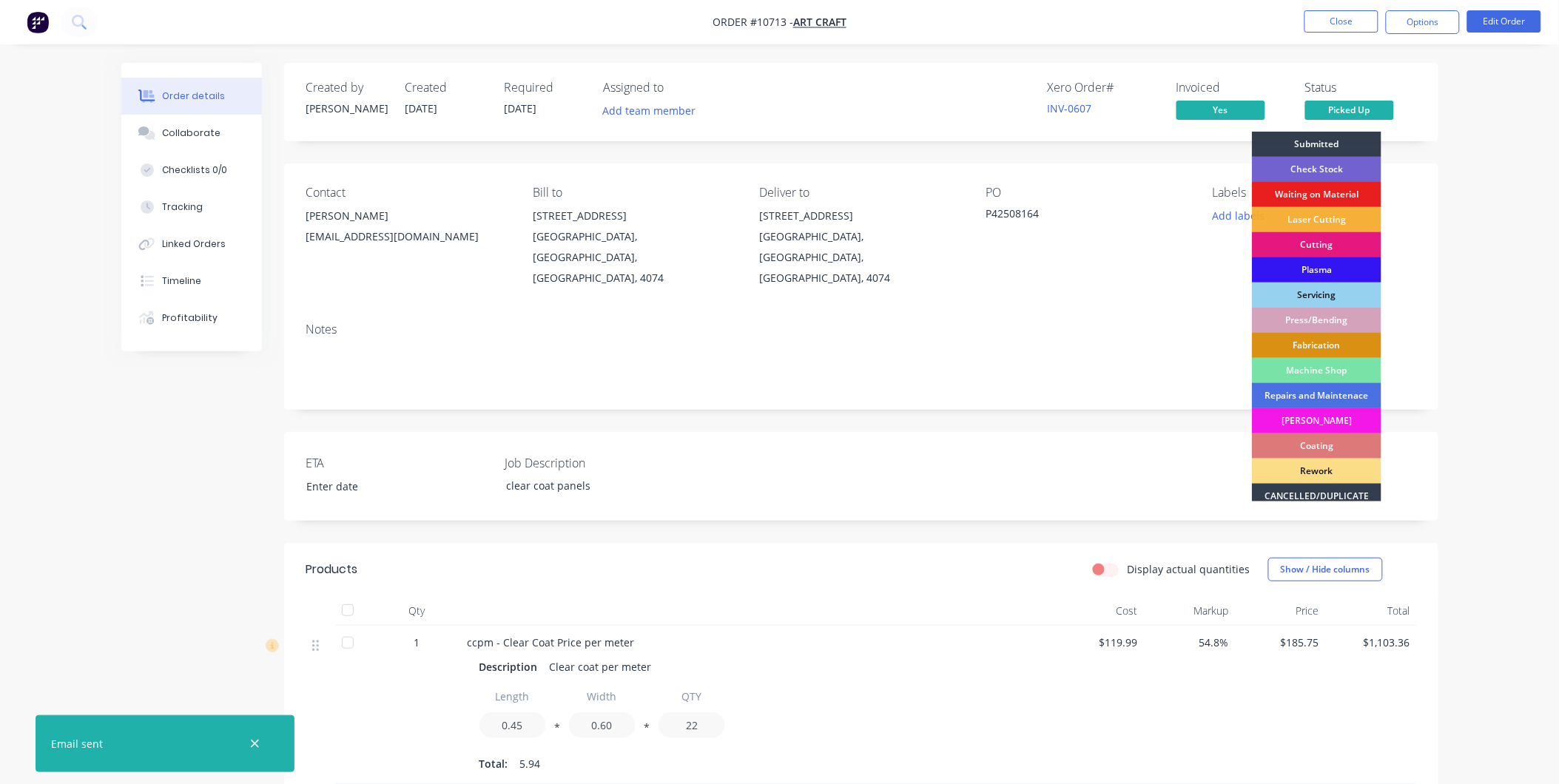
scroll to position [133, 0]
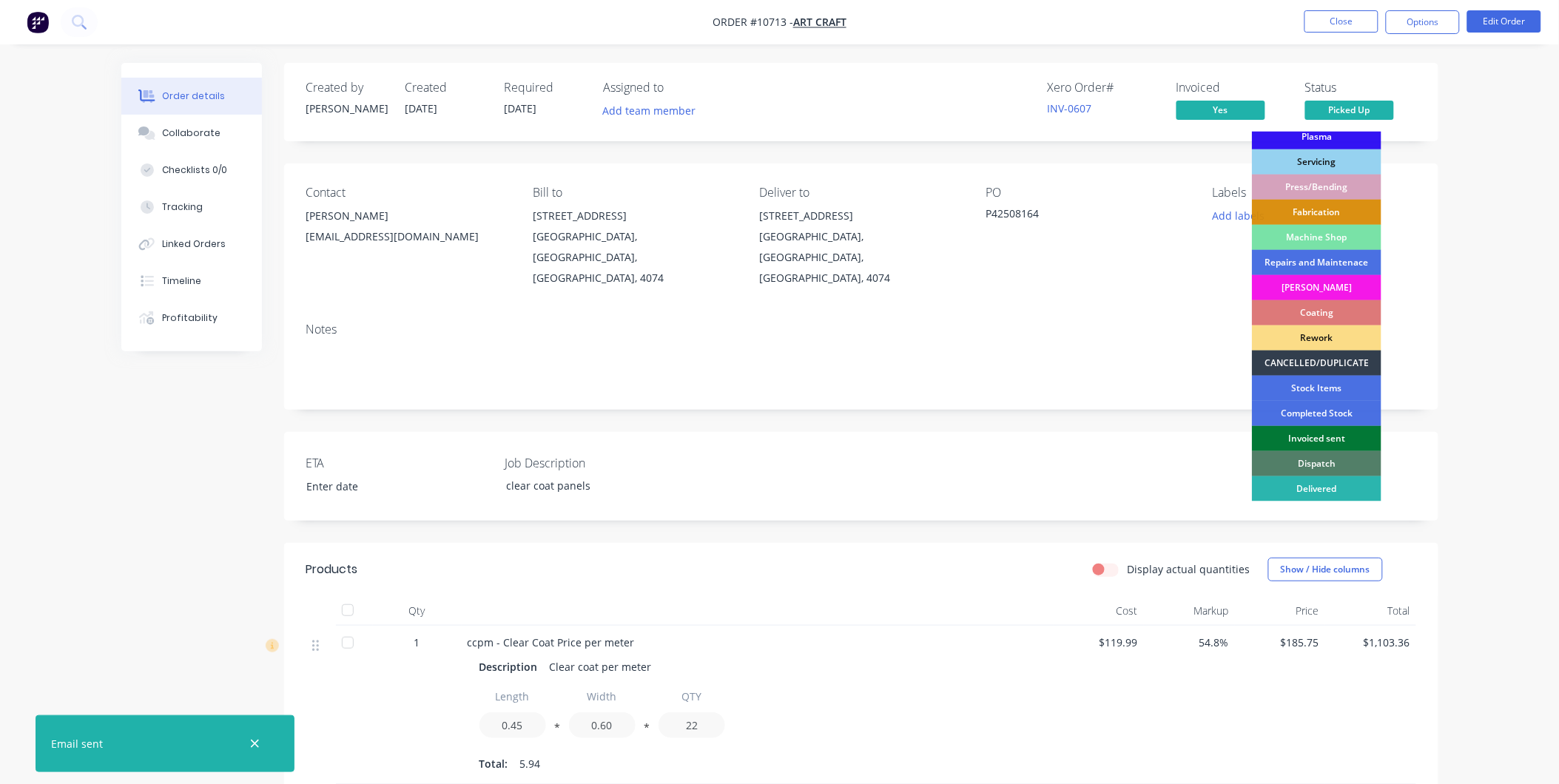
click at [1354, 445] on div "Invoiced sent" at bounding box center [1317, 439] width 130 height 25
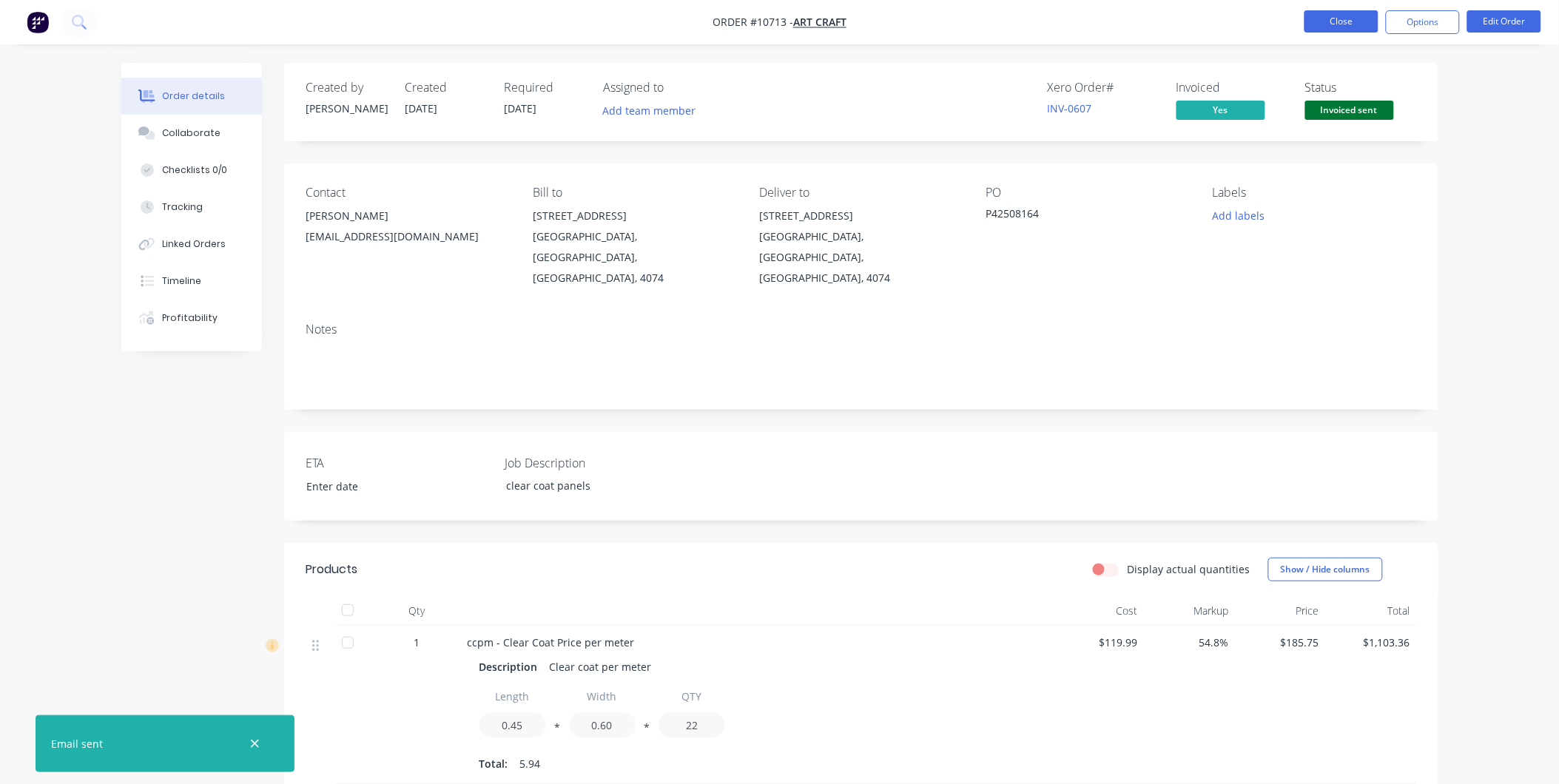
click at [1348, 20] on button "Close" at bounding box center [1342, 21] width 74 height 22
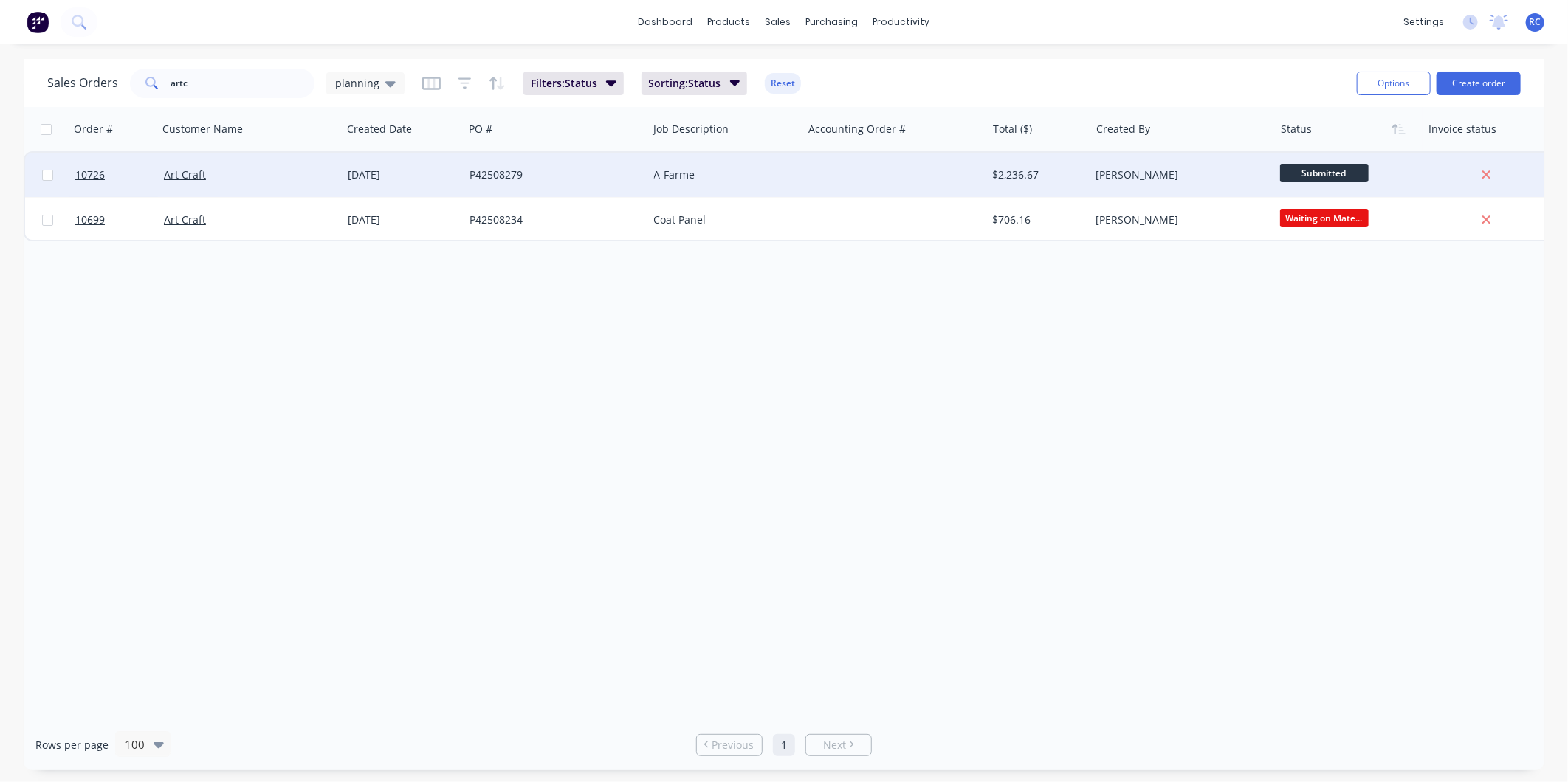
click at [1308, 167] on span "Submitted" at bounding box center [1325, 173] width 88 height 18
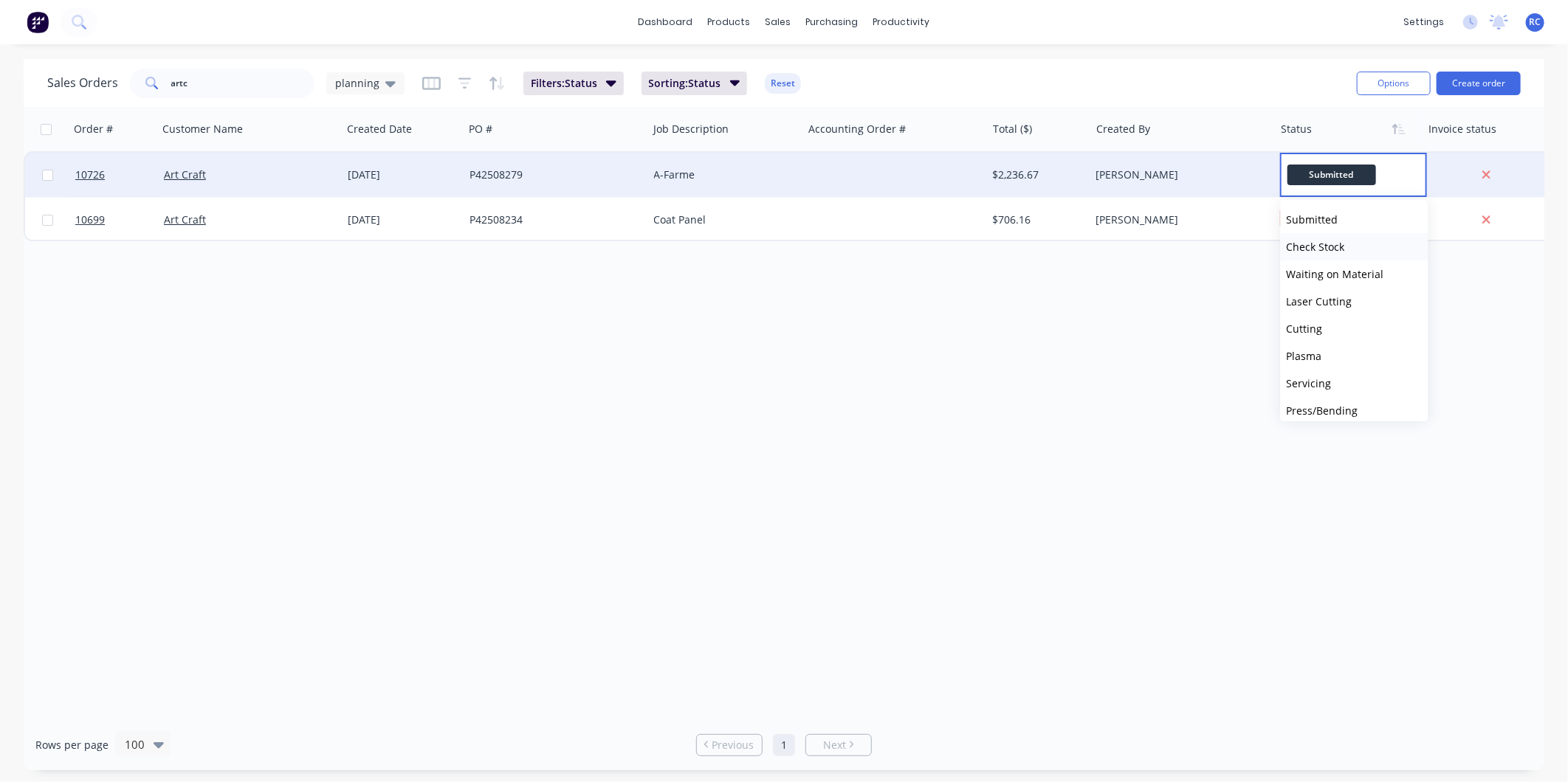
click at [1291, 249] on span "Check Stock" at bounding box center [1315, 247] width 58 height 14
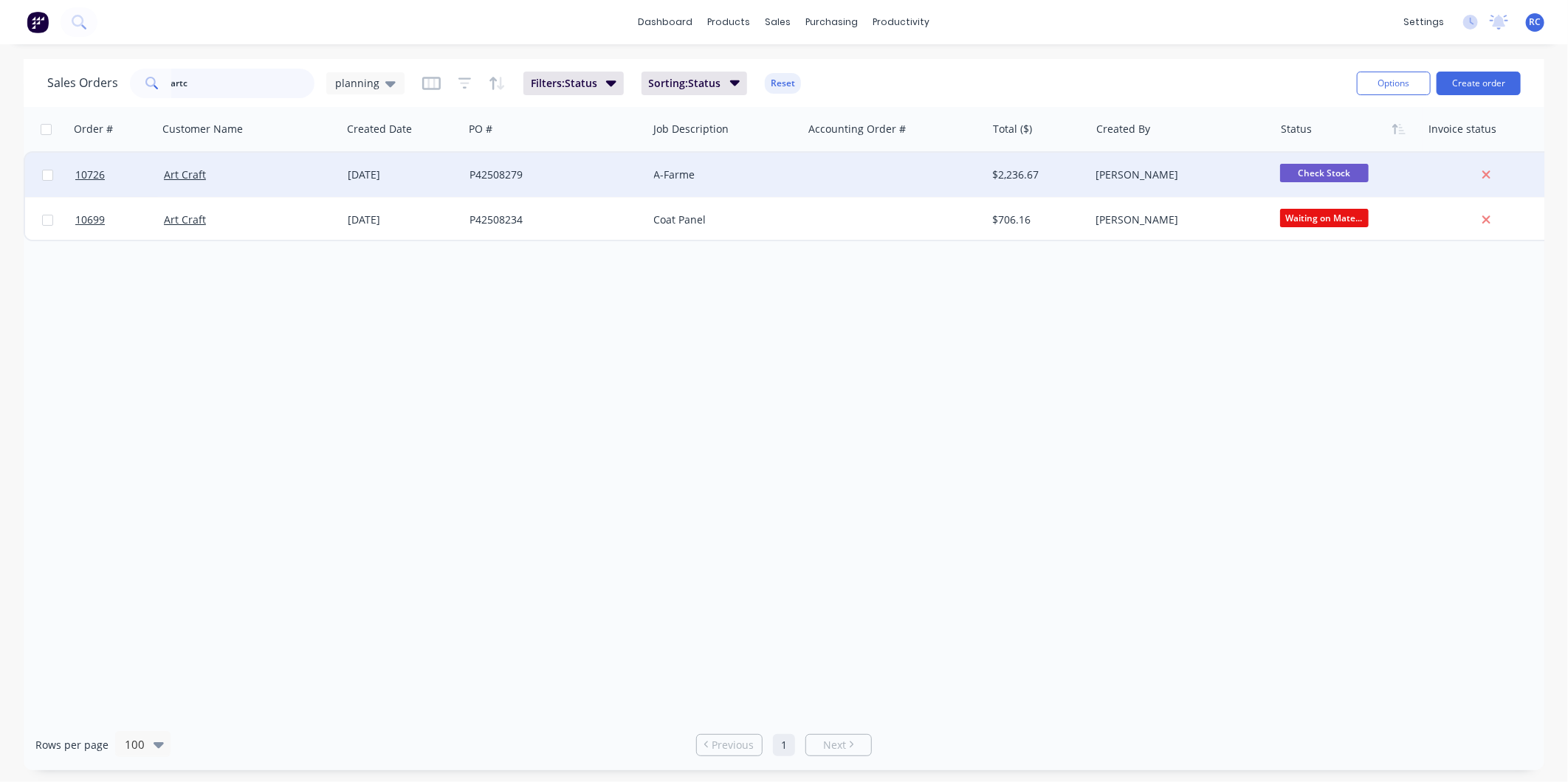
click at [256, 79] on input "artc" at bounding box center [243, 83] width 144 height 29
drag, startPoint x: 238, startPoint y: 79, endPoint x: 63, endPoint y: 88, distance: 175.2
click at [63, 88] on div "Sales Orders artc planning" at bounding box center [226, 83] width 358 height 29
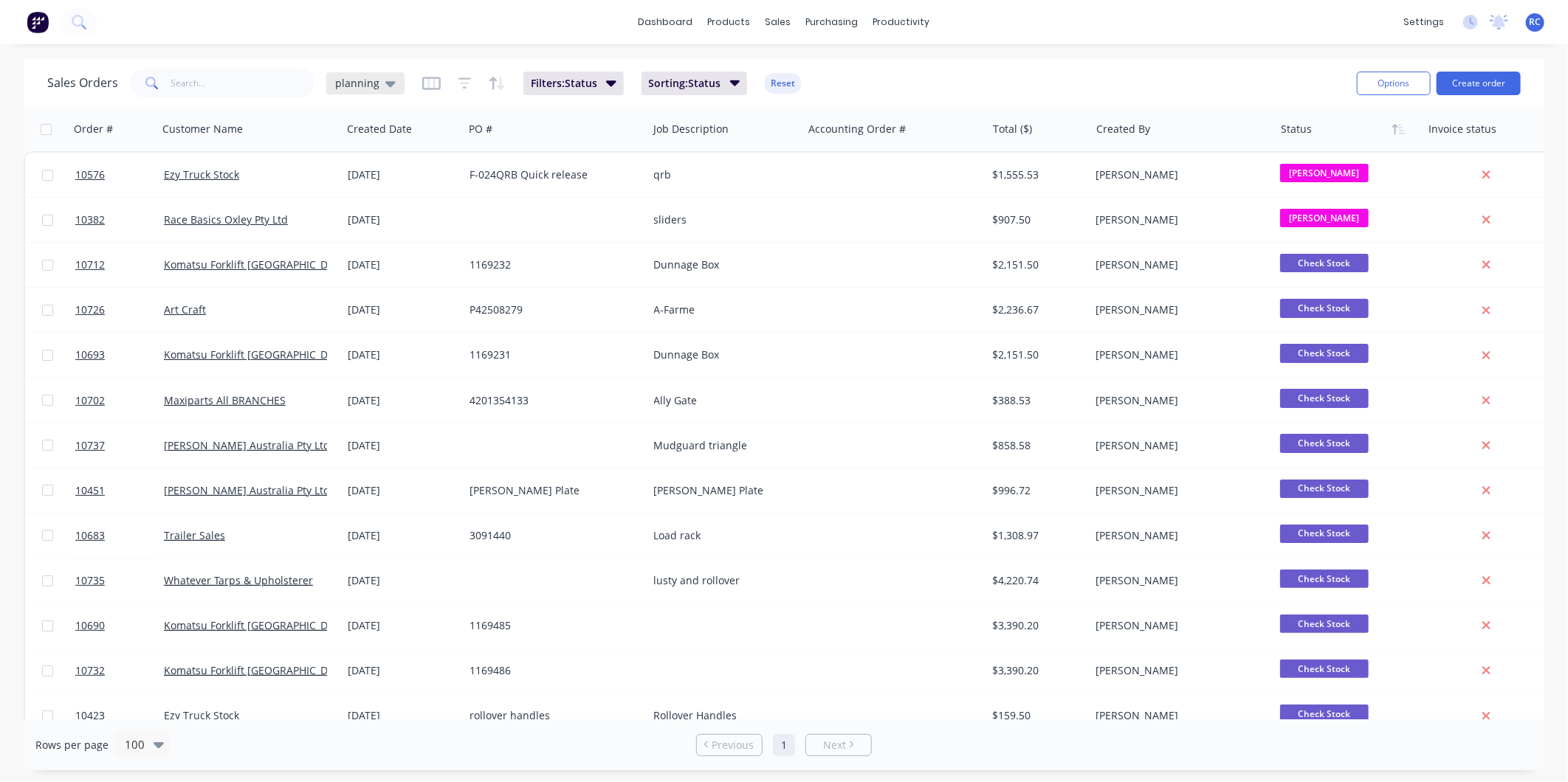
click at [378, 90] on div "planning" at bounding box center [365, 84] width 78 height 22
click at [370, 290] on button "Completed" at bounding box center [415, 297] width 168 height 17
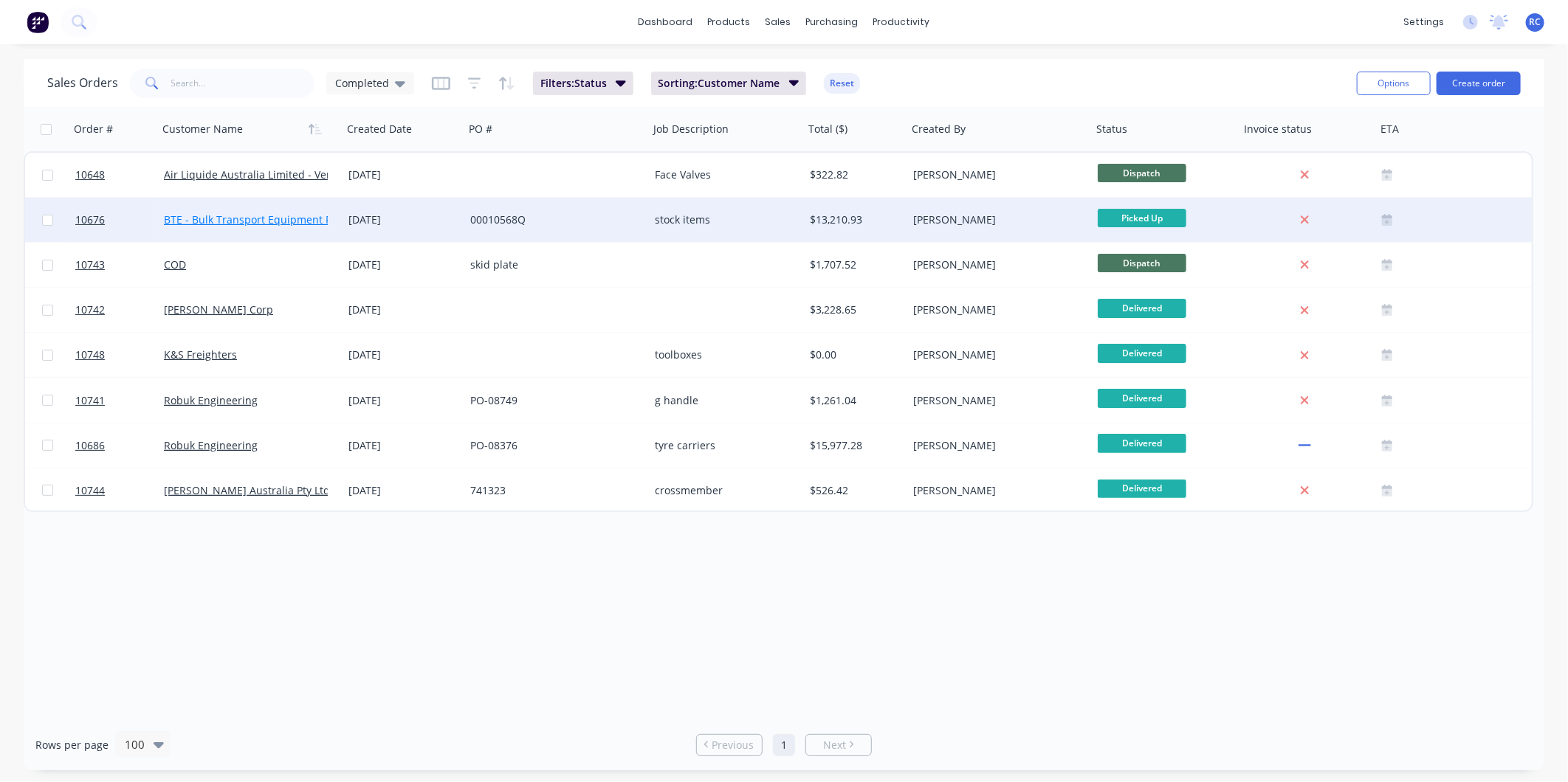
click at [201, 216] on link "BTE - Bulk Transport Equipment Pty Ltd" at bounding box center [261, 219] width 195 height 14
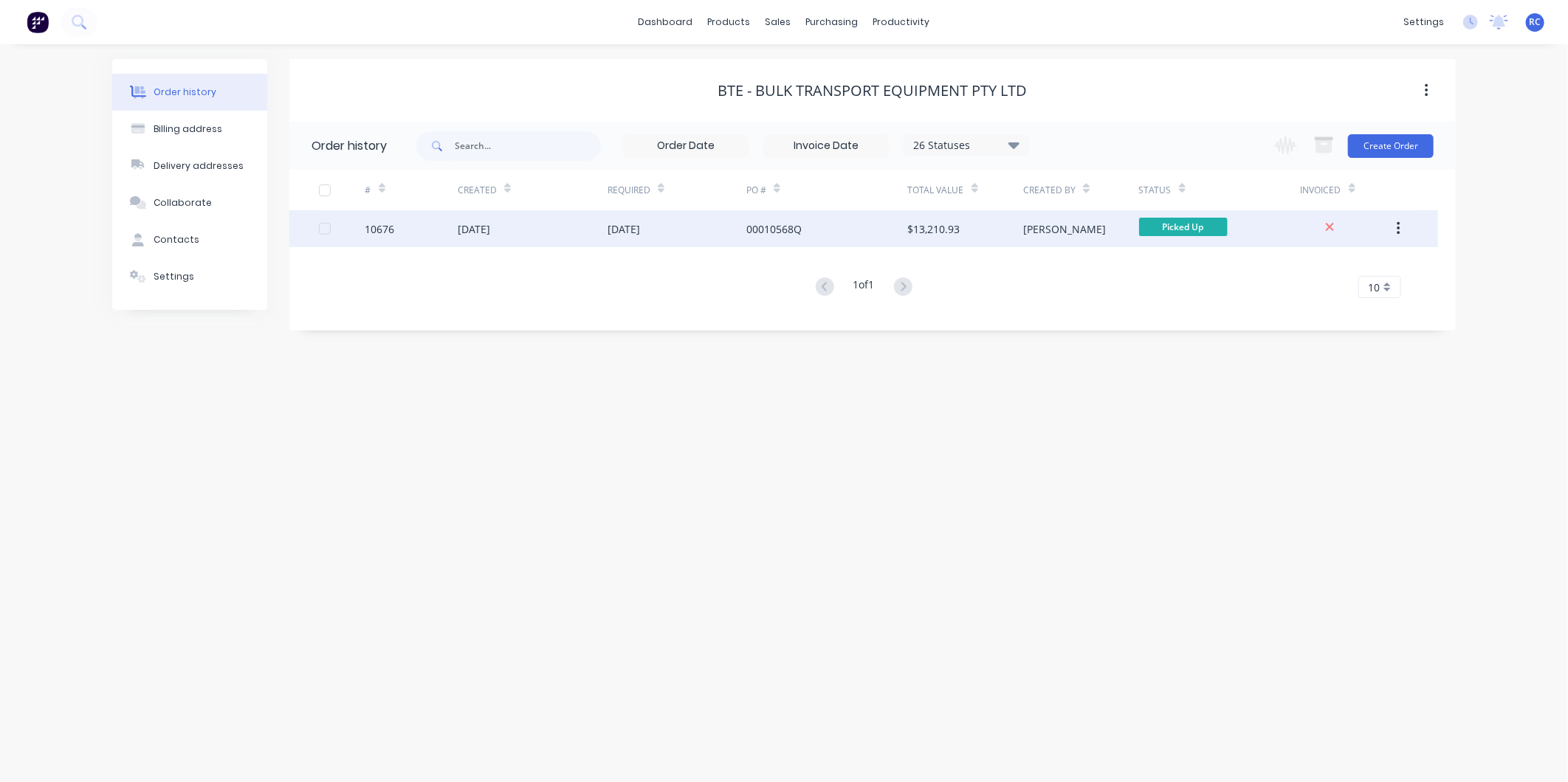
click at [389, 234] on div "10676" at bounding box center [380, 230] width 29 height 16
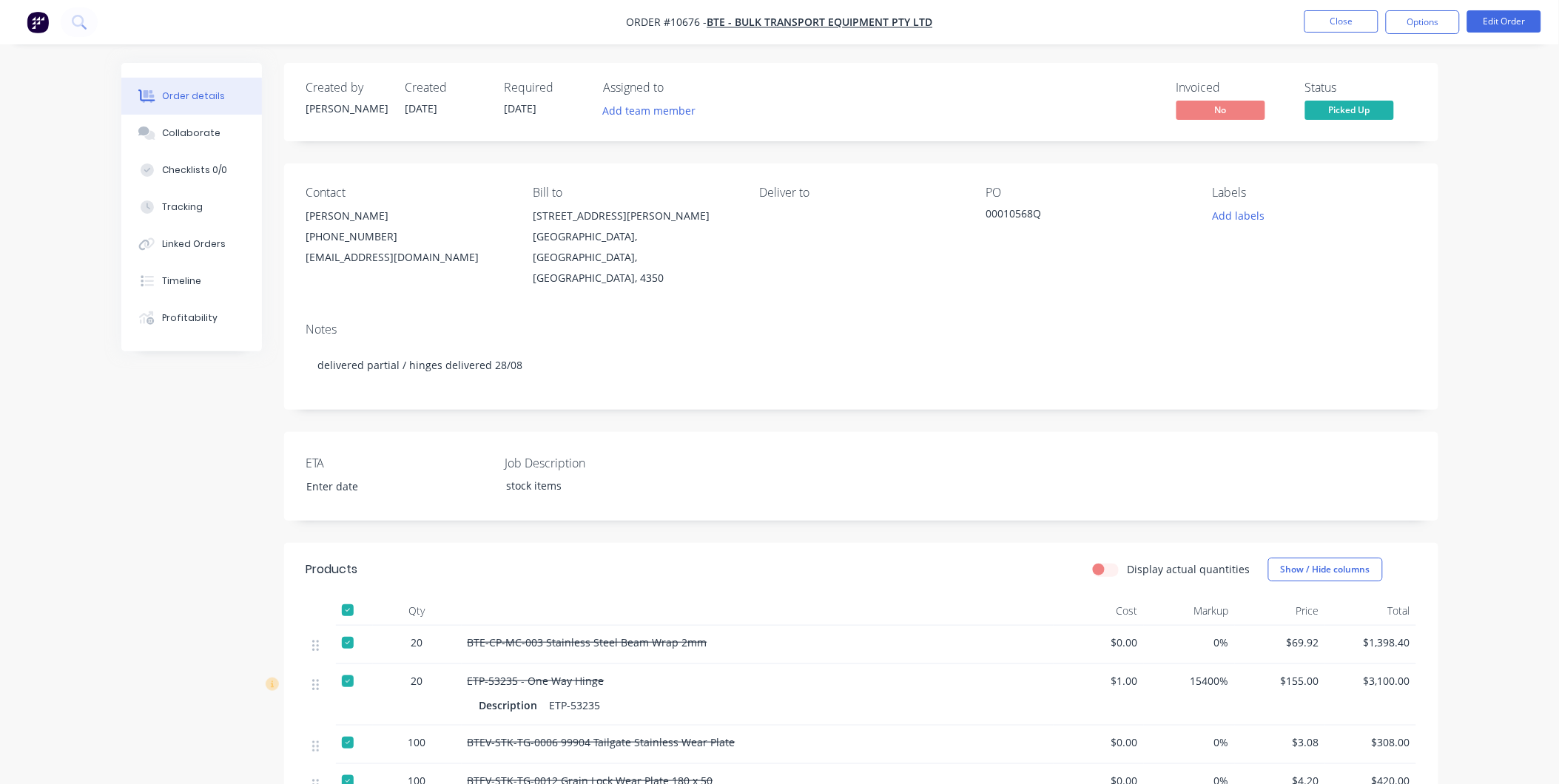
click at [346, 596] on div at bounding box center [347, 610] width 29 height 29
click at [1417, 31] on button "Options" at bounding box center [1424, 22] width 74 height 24
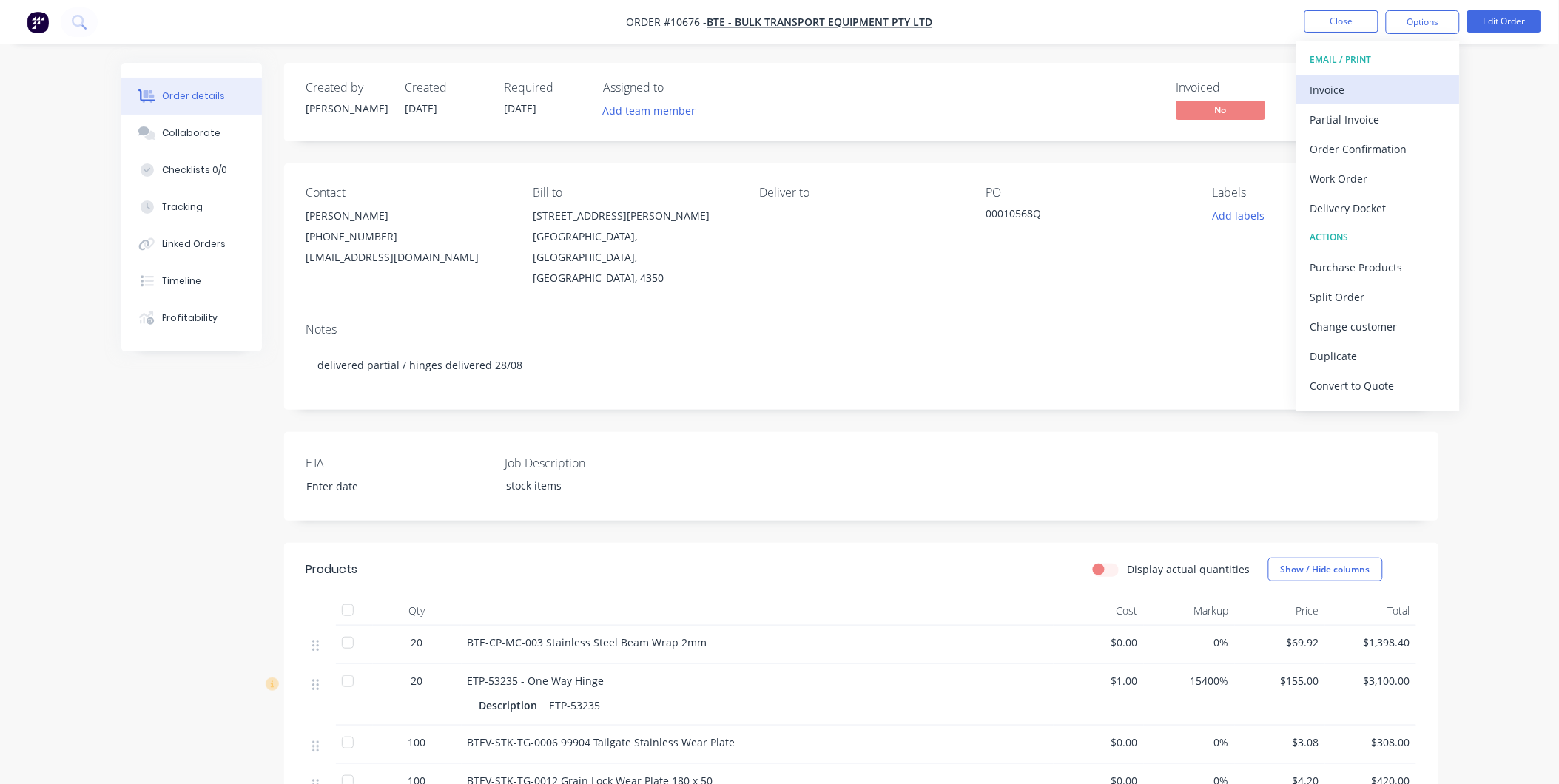
click at [1330, 101] on button "Invoice" at bounding box center [1379, 89] width 163 height 29
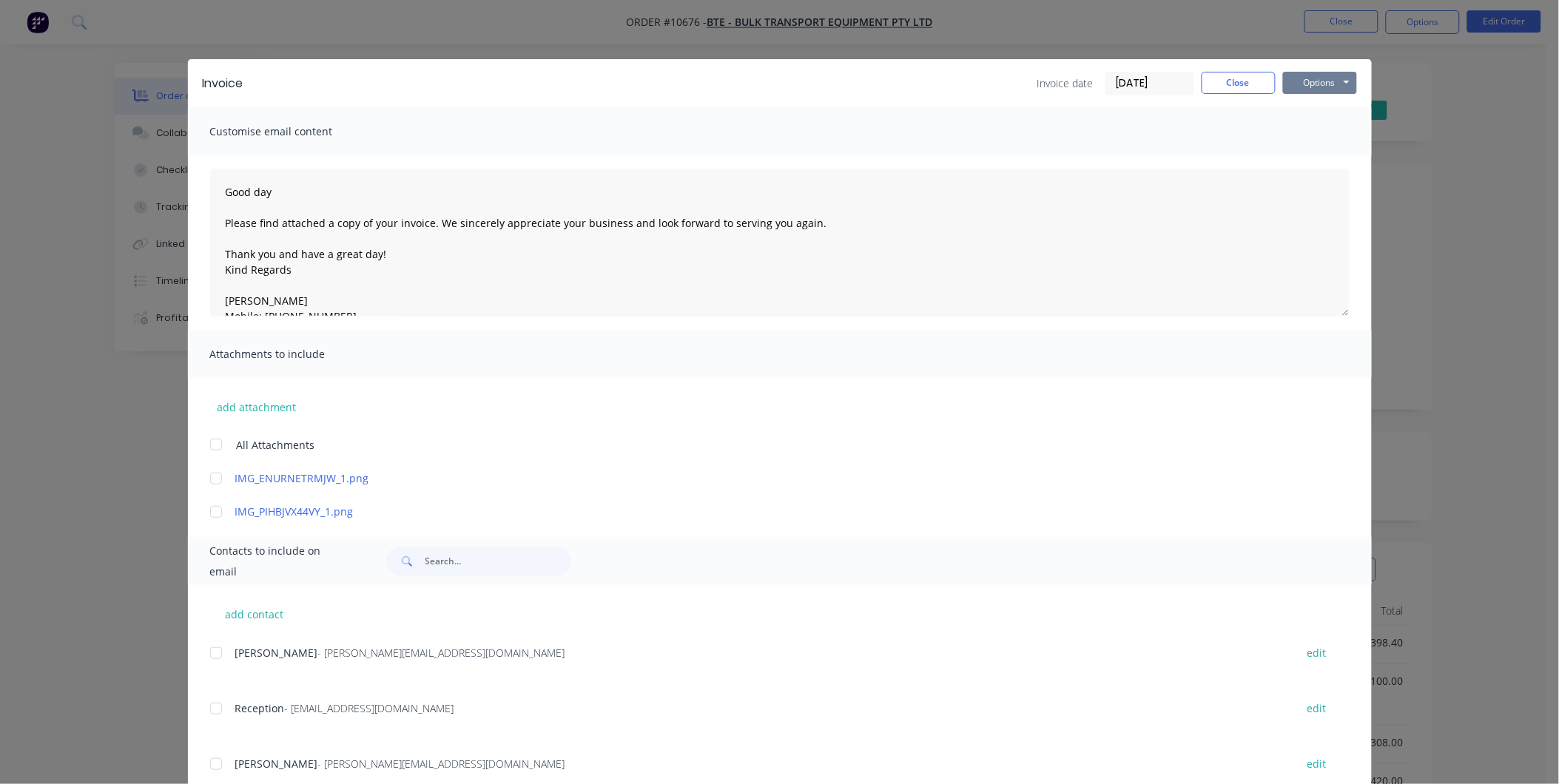
click at [1322, 75] on button "Options" at bounding box center [1321, 83] width 74 height 22
click at [1326, 104] on button "Preview" at bounding box center [1331, 109] width 95 height 25
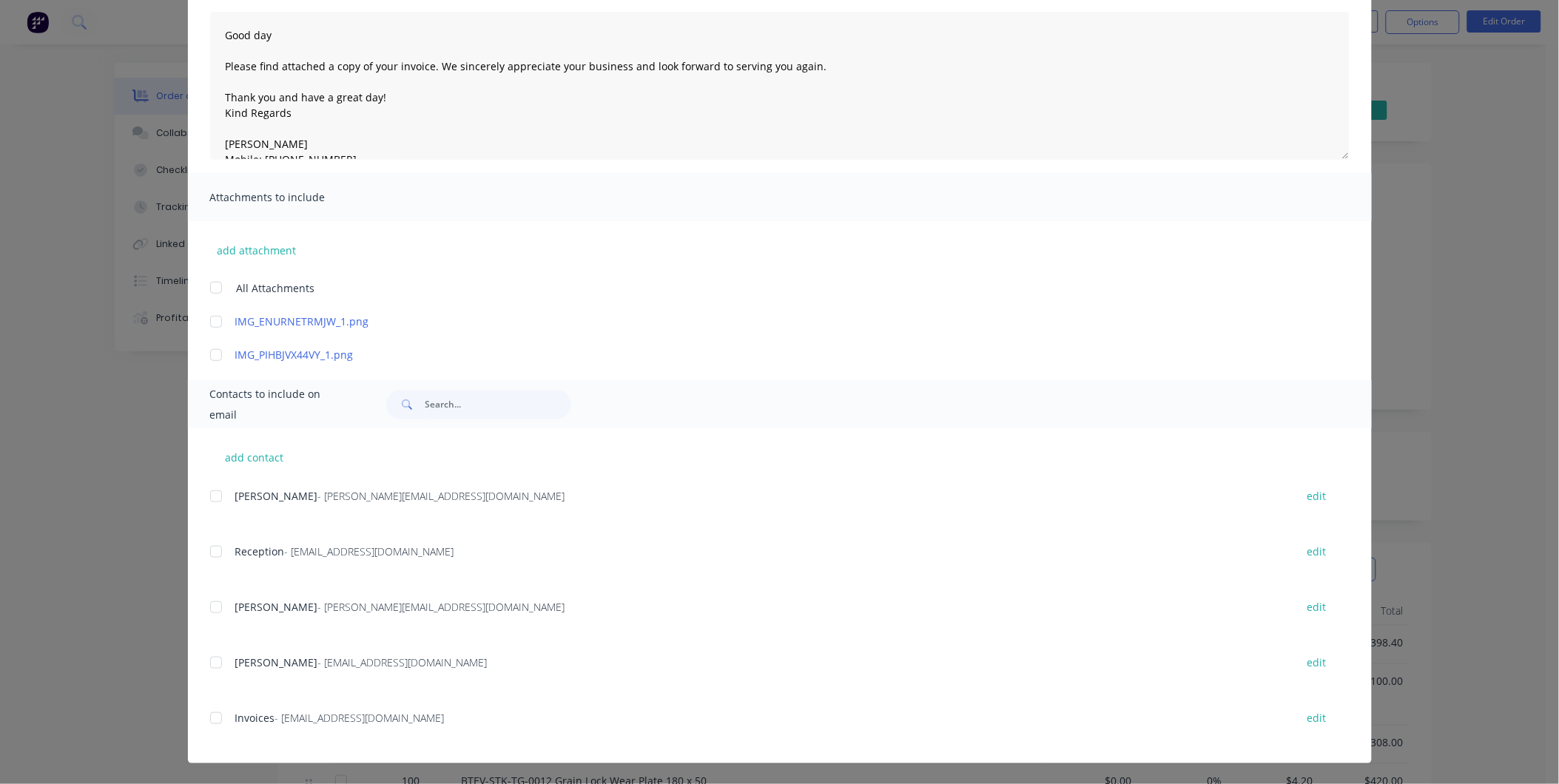
click at [211, 716] on div at bounding box center [215, 718] width 29 height 29
click at [257, 463] on button "add contact" at bounding box center [255, 457] width 89 height 22
type textarea "Good day Please find attached a copy of your invoice. We sincerely appreciate y…"
select select "AU"
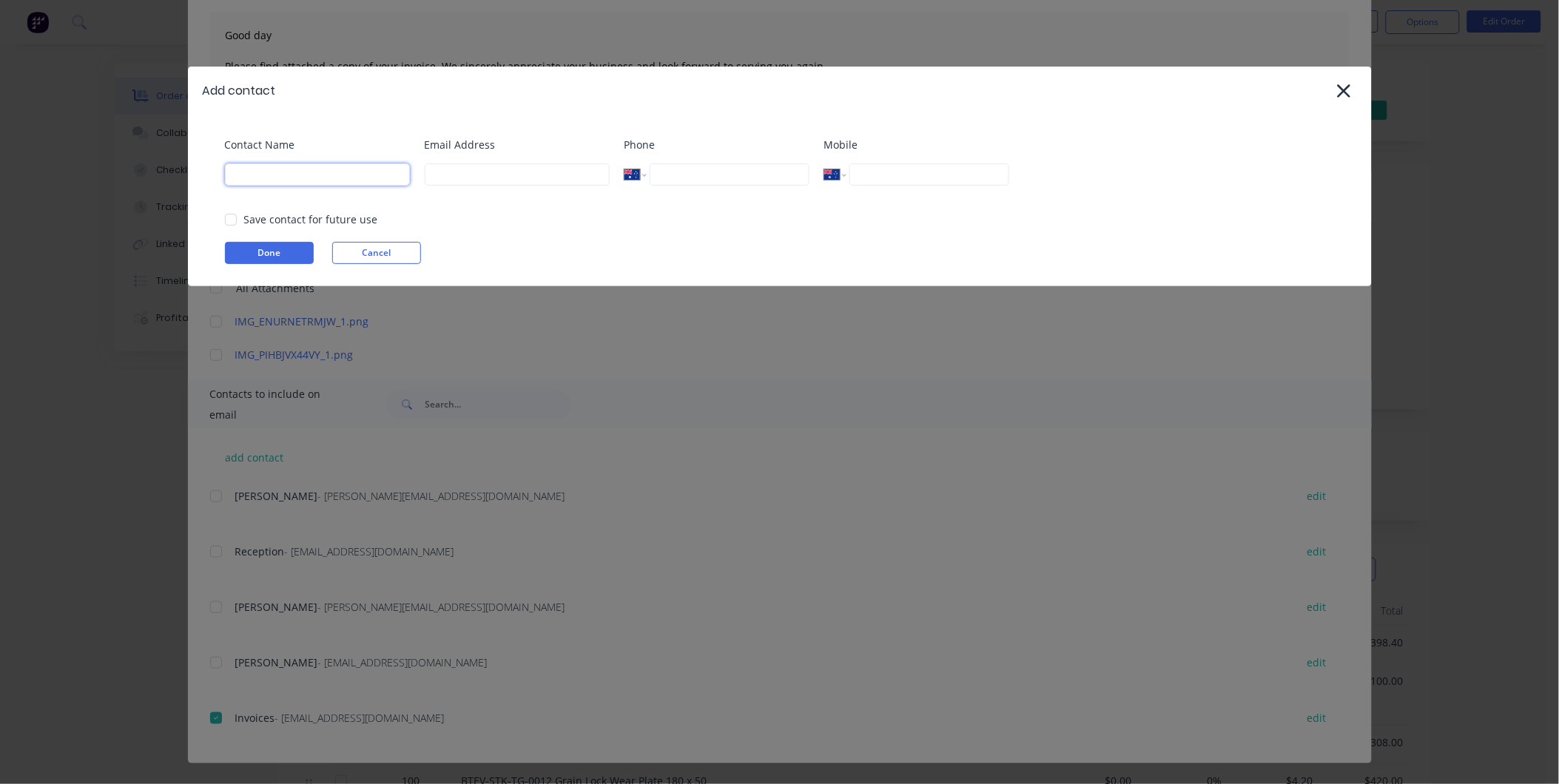
click at [289, 177] on input at bounding box center [317, 175] width 185 height 22
type input "[PERSON_NAME]"
click at [478, 172] on input at bounding box center [518, 175] width 185 height 22
paste input "[EMAIL_ADDRESS][DOMAIN_NAME]"
type input "[EMAIL_ADDRESS][DOMAIN_NAME]"
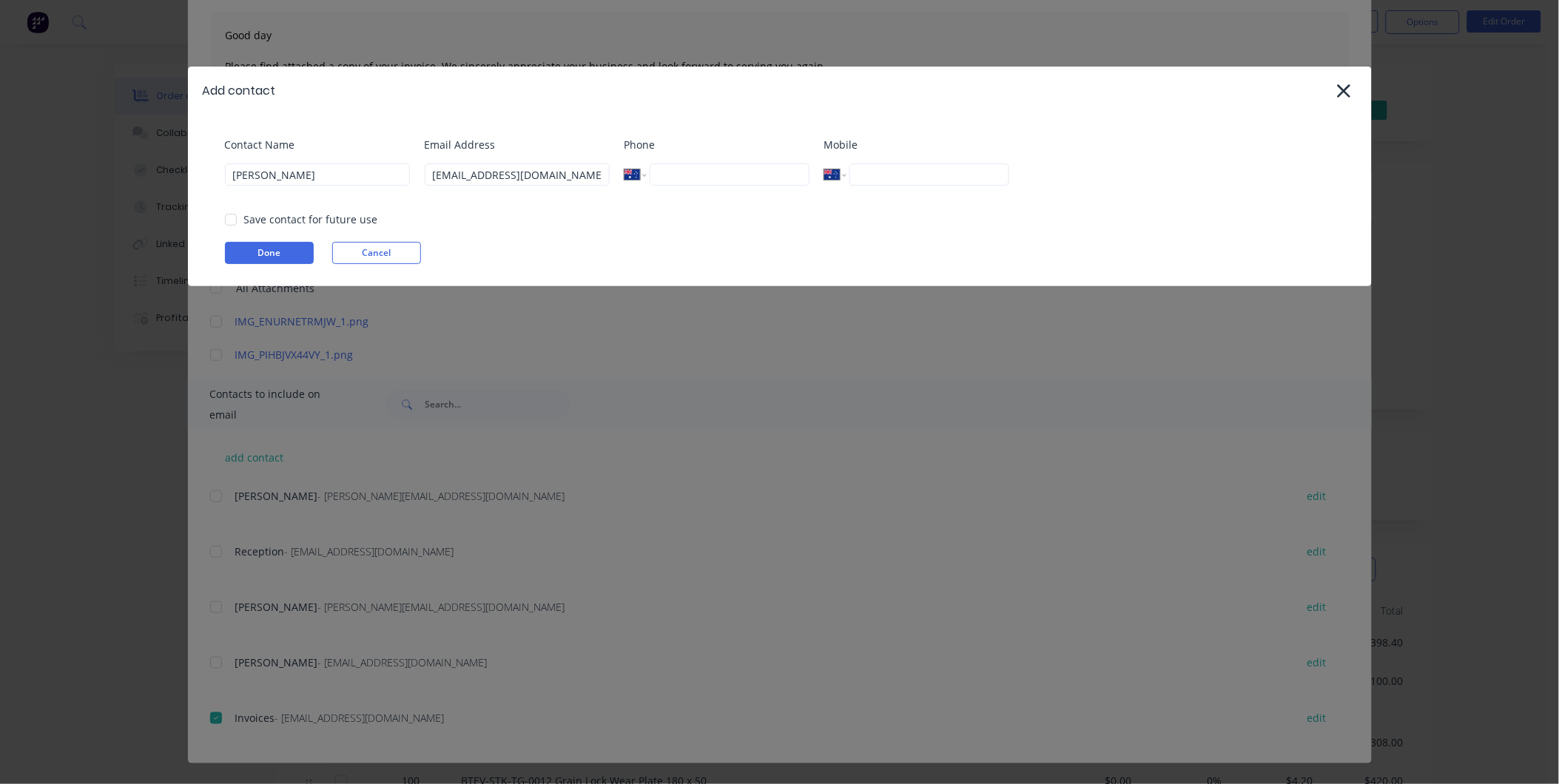
click at [309, 223] on div "Save contact for future use" at bounding box center [311, 219] width 134 height 16
click at [234, 217] on div at bounding box center [230, 219] width 29 height 29
click at [243, 257] on button "Done" at bounding box center [269, 253] width 89 height 22
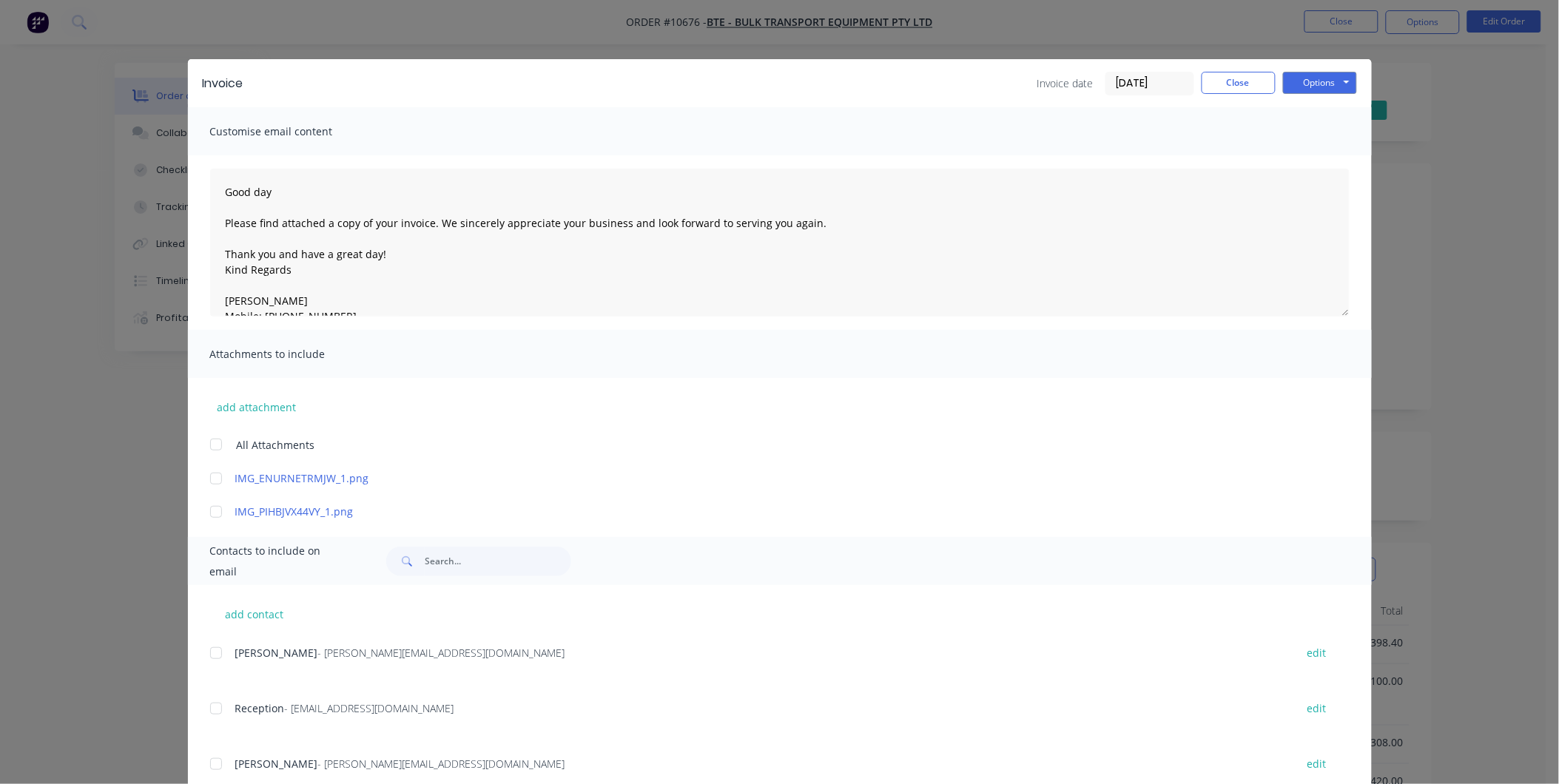
scroll to position [211, 0]
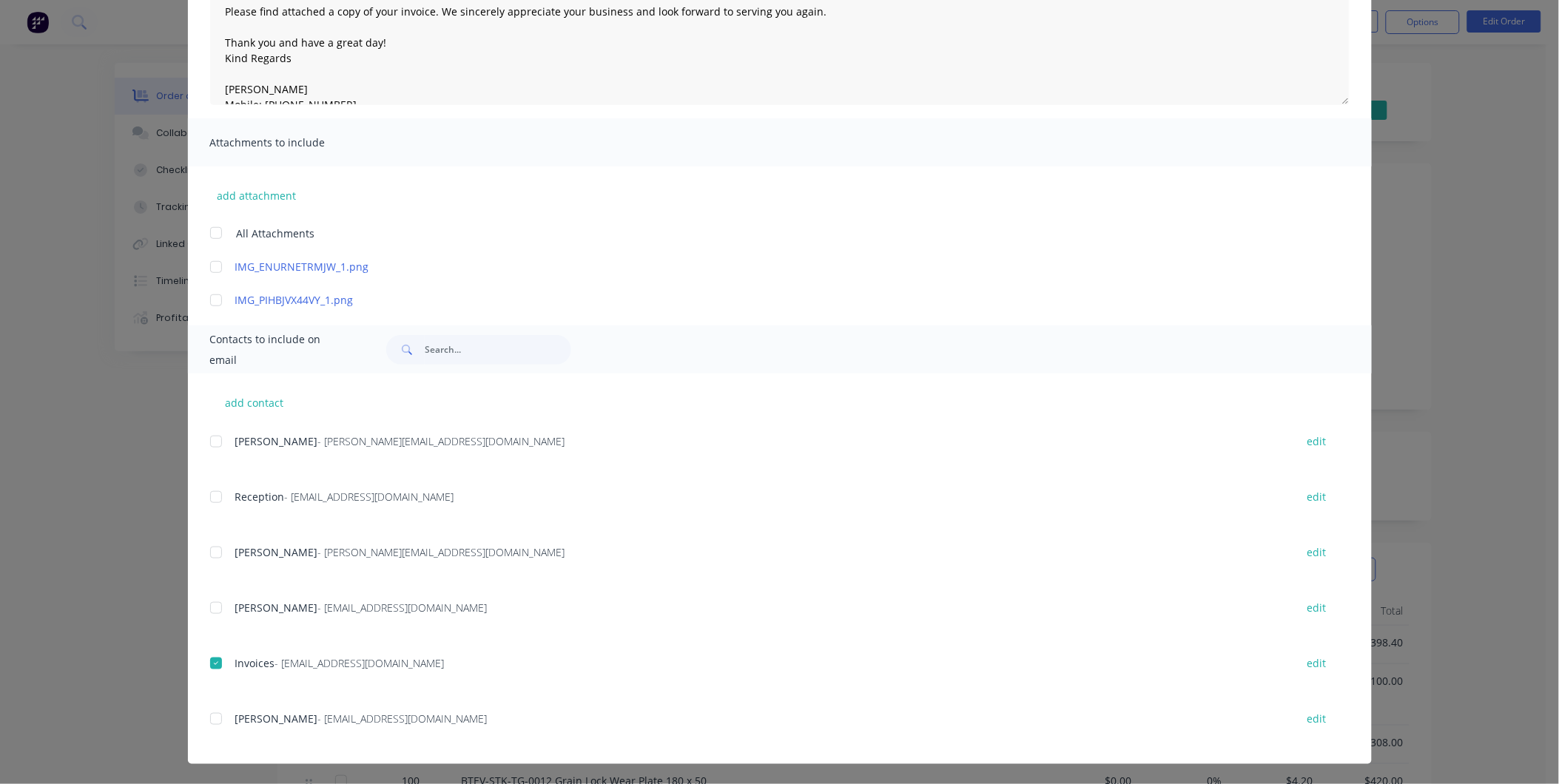
click at [205, 720] on div at bounding box center [215, 718] width 29 height 29
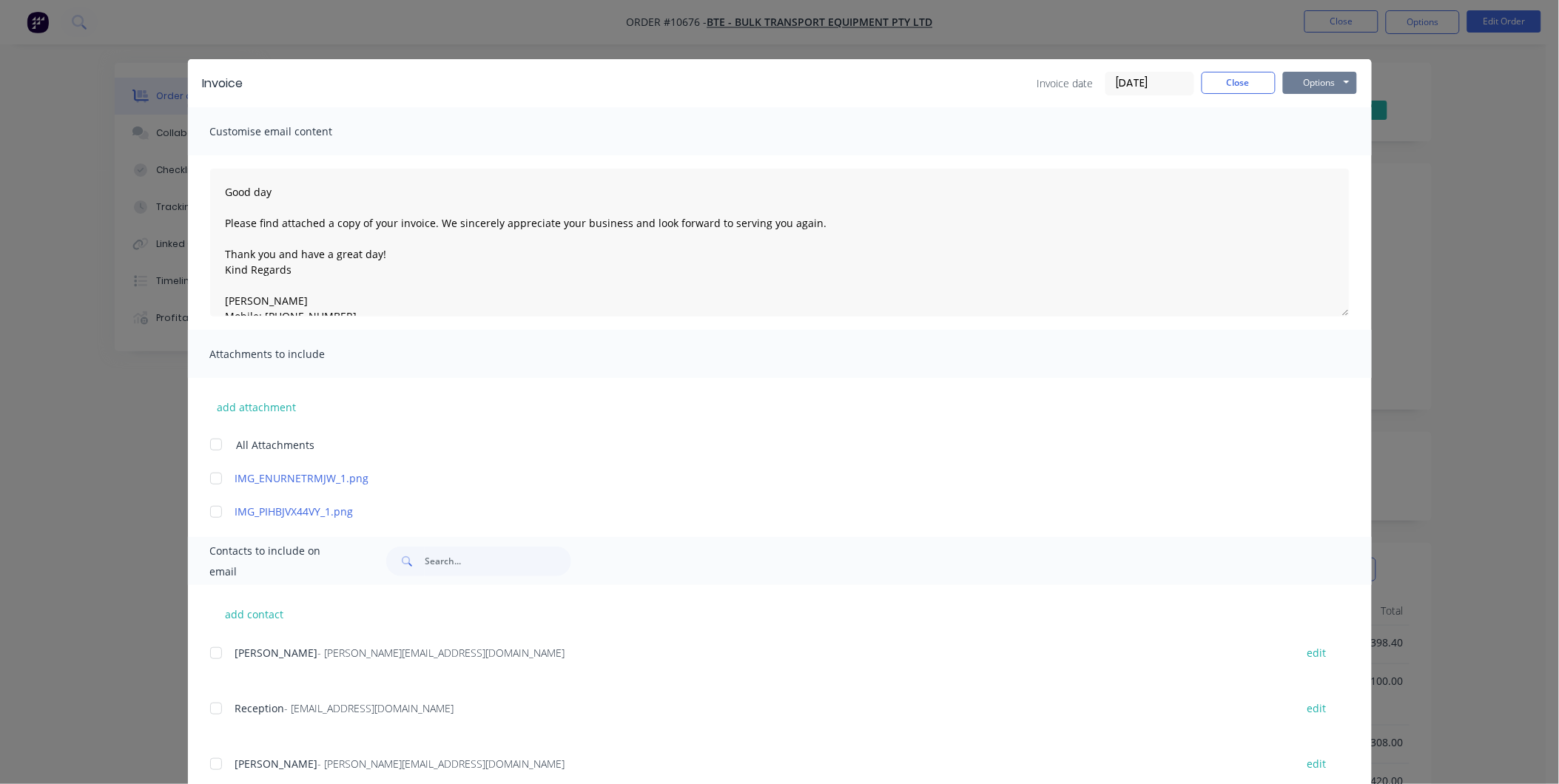
click at [1285, 78] on button "Options" at bounding box center [1321, 83] width 74 height 22
click at [1313, 157] on button "Email" at bounding box center [1331, 157] width 95 height 25
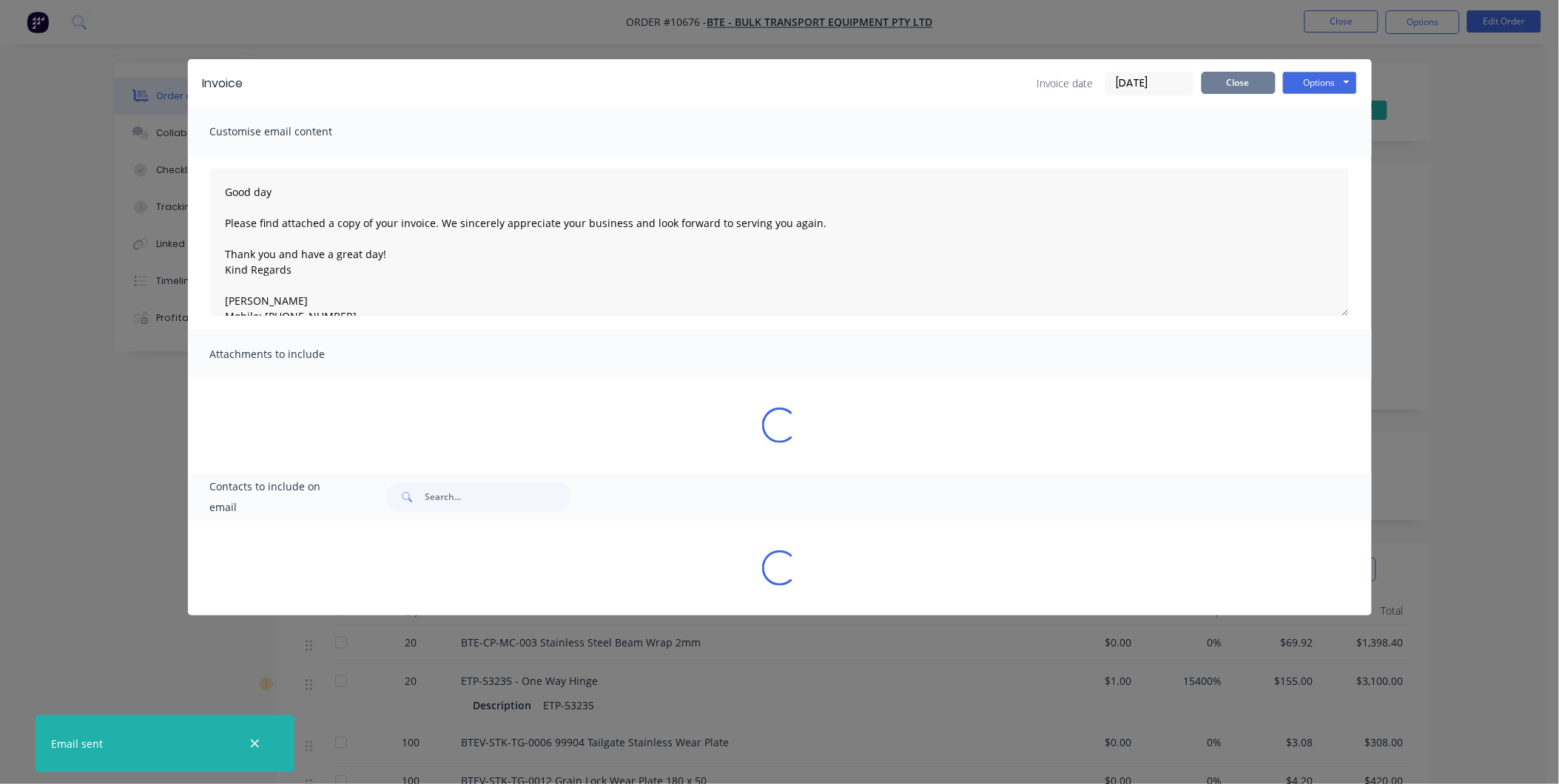
type textarea "Good day Please find attached a copy of your invoice. We sincerely appreciate y…"
click at [1217, 87] on button "Close" at bounding box center [1239, 83] width 74 height 22
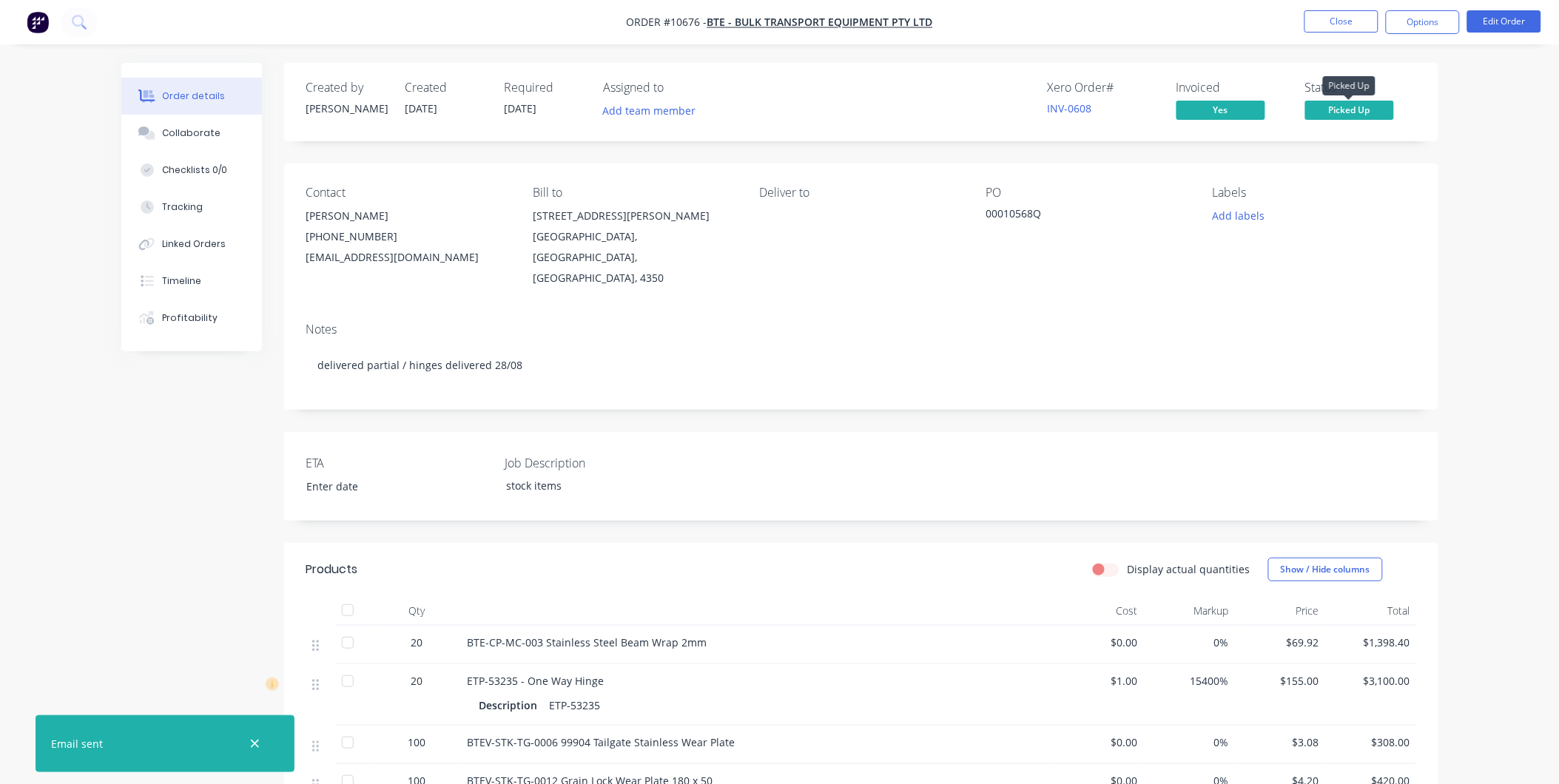
click at [1366, 104] on span "Picked Up" at bounding box center [1350, 109] width 89 height 18
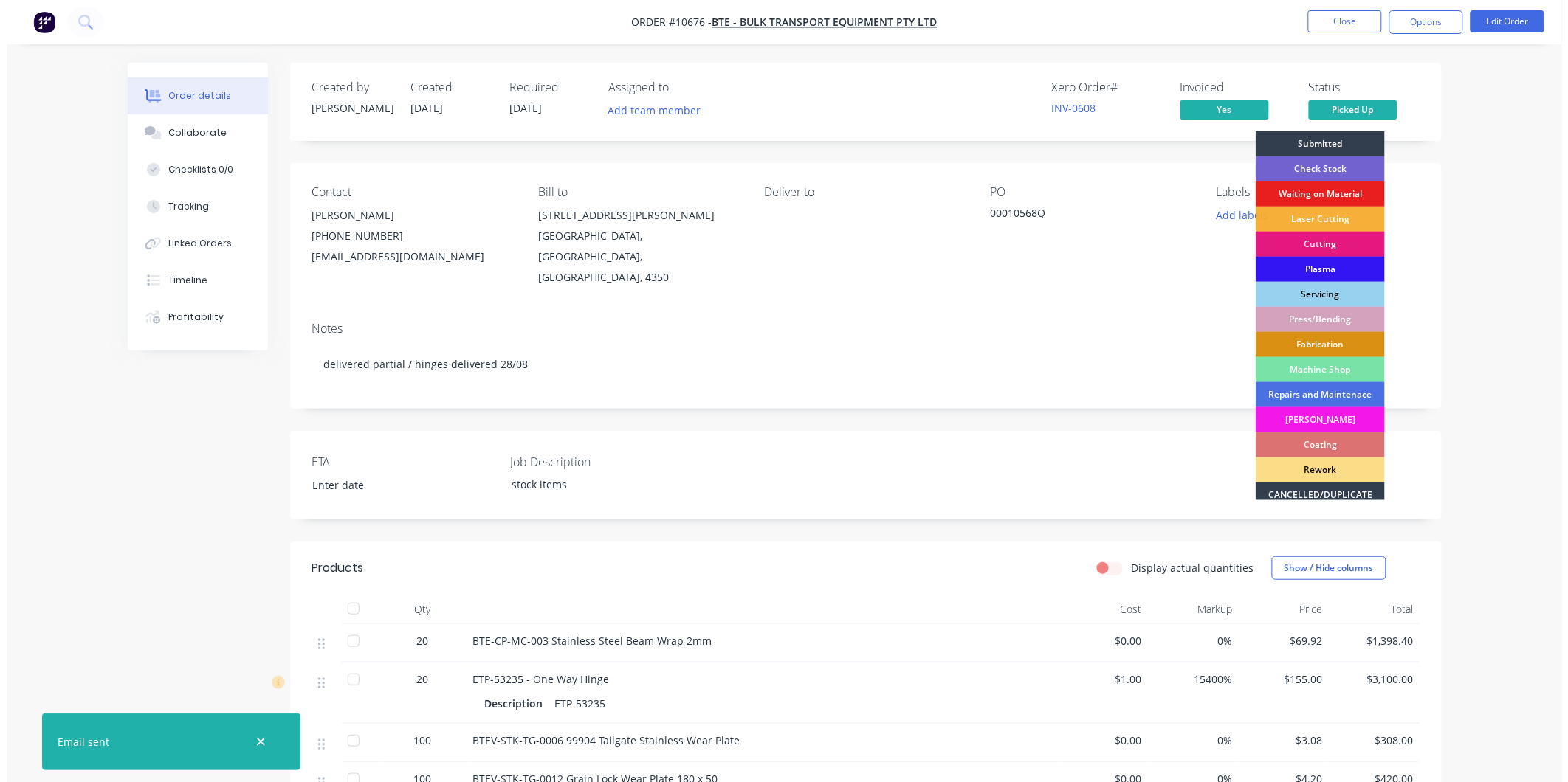
scroll to position [133, 0]
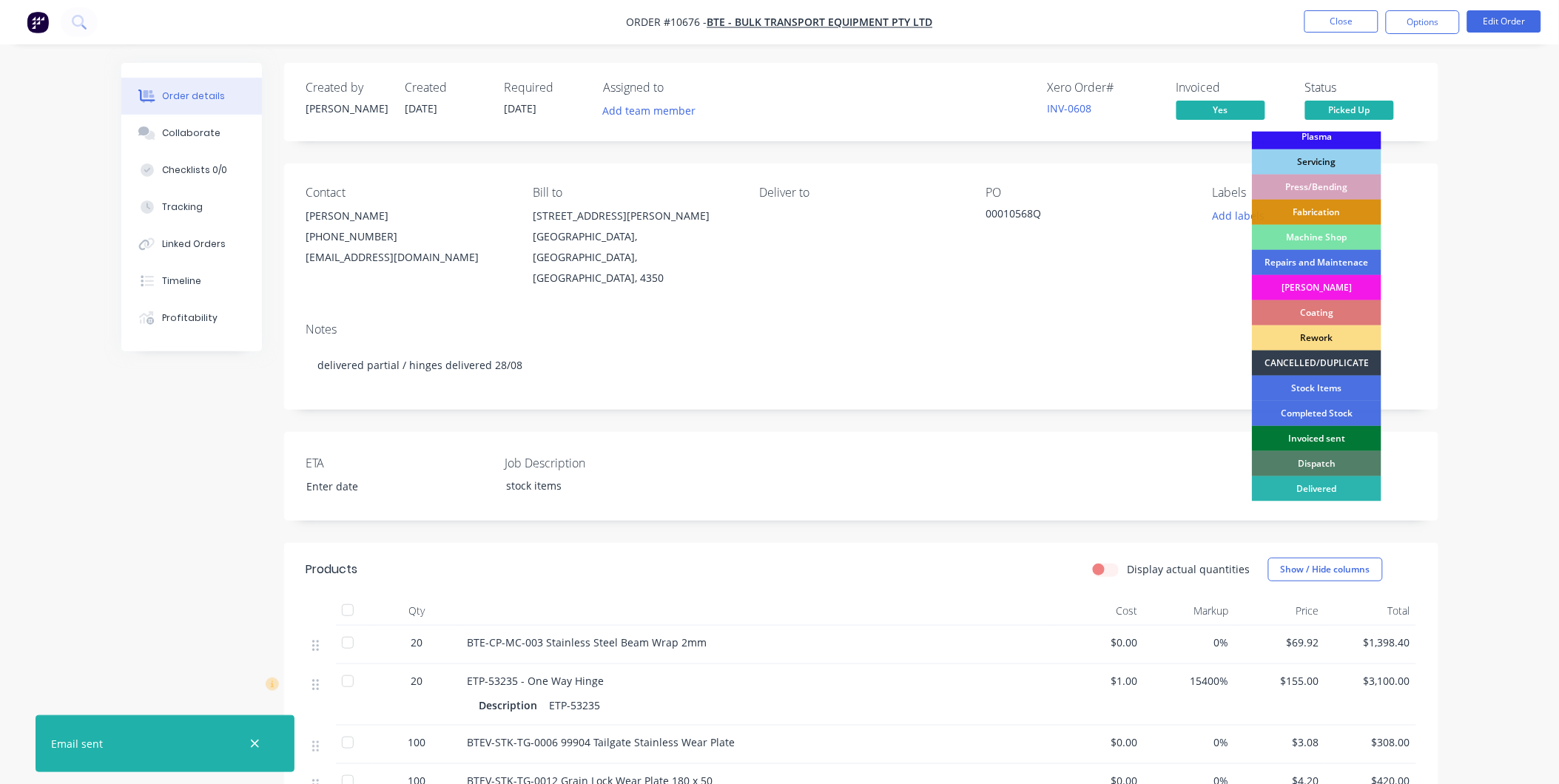
click at [1318, 433] on div "Invoiced sent" at bounding box center [1317, 439] width 130 height 25
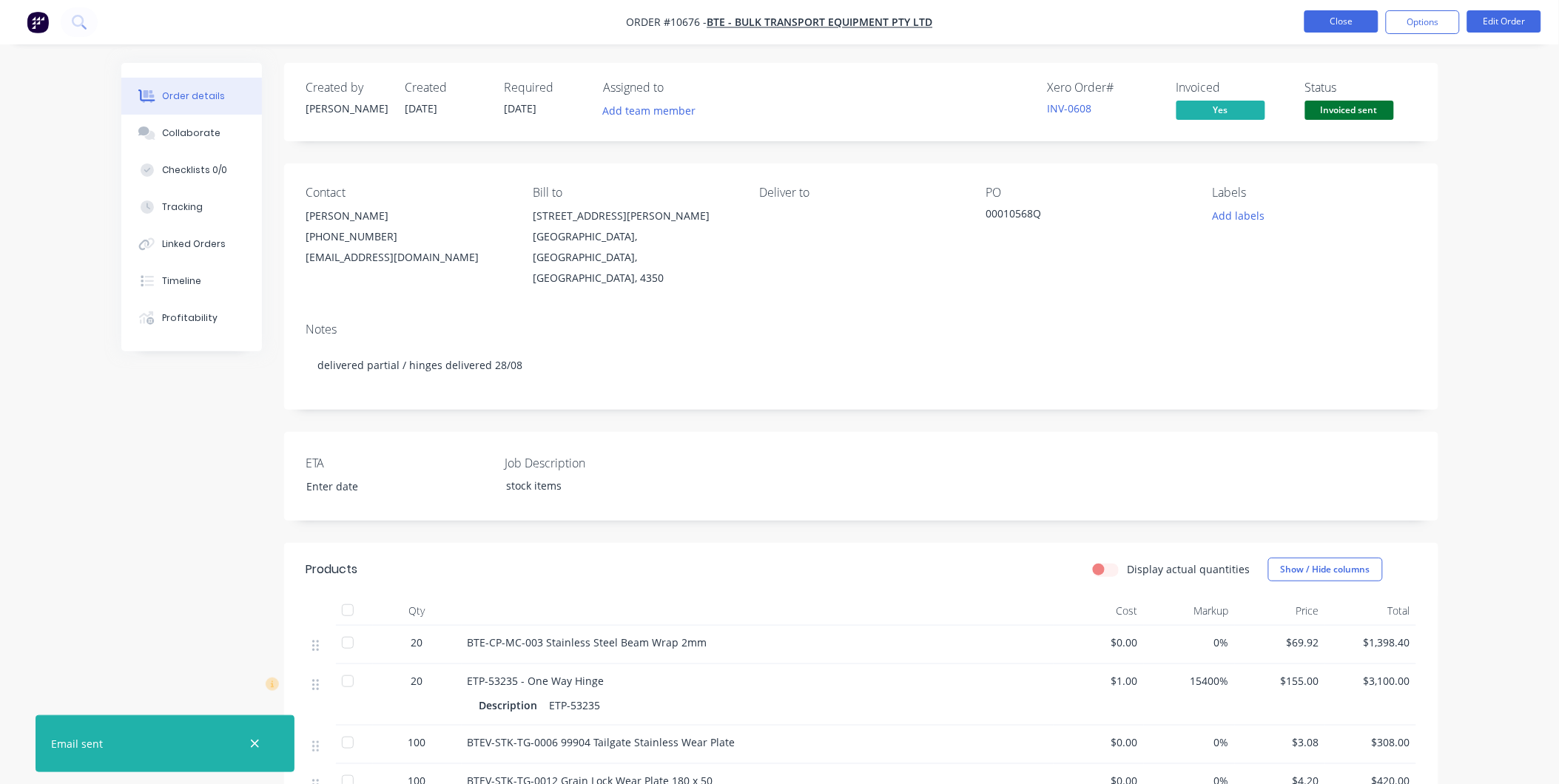
click at [1356, 29] on button "Close" at bounding box center [1342, 21] width 74 height 22
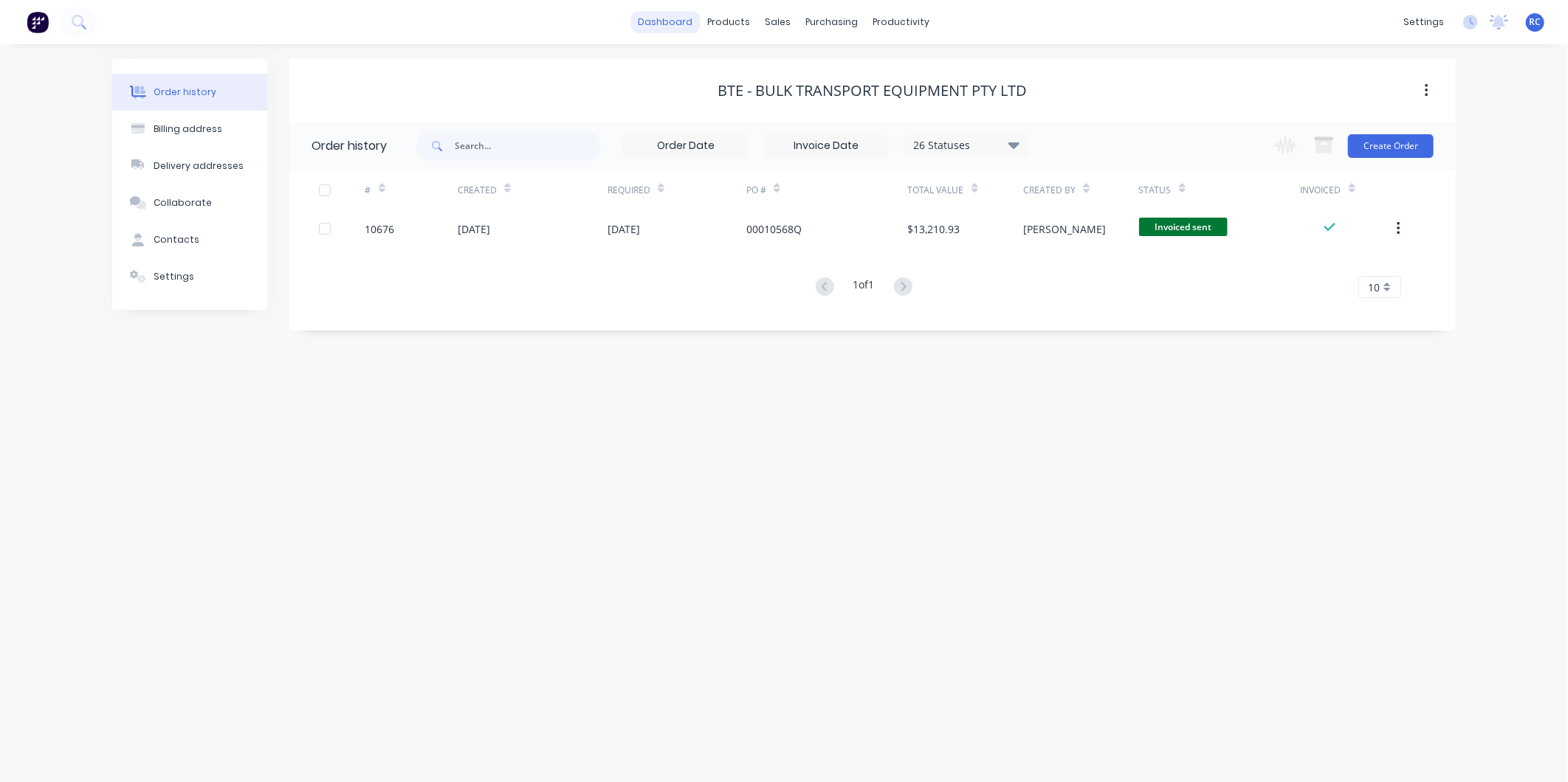
click at [684, 31] on link "dashboard" at bounding box center [666, 22] width 69 height 22
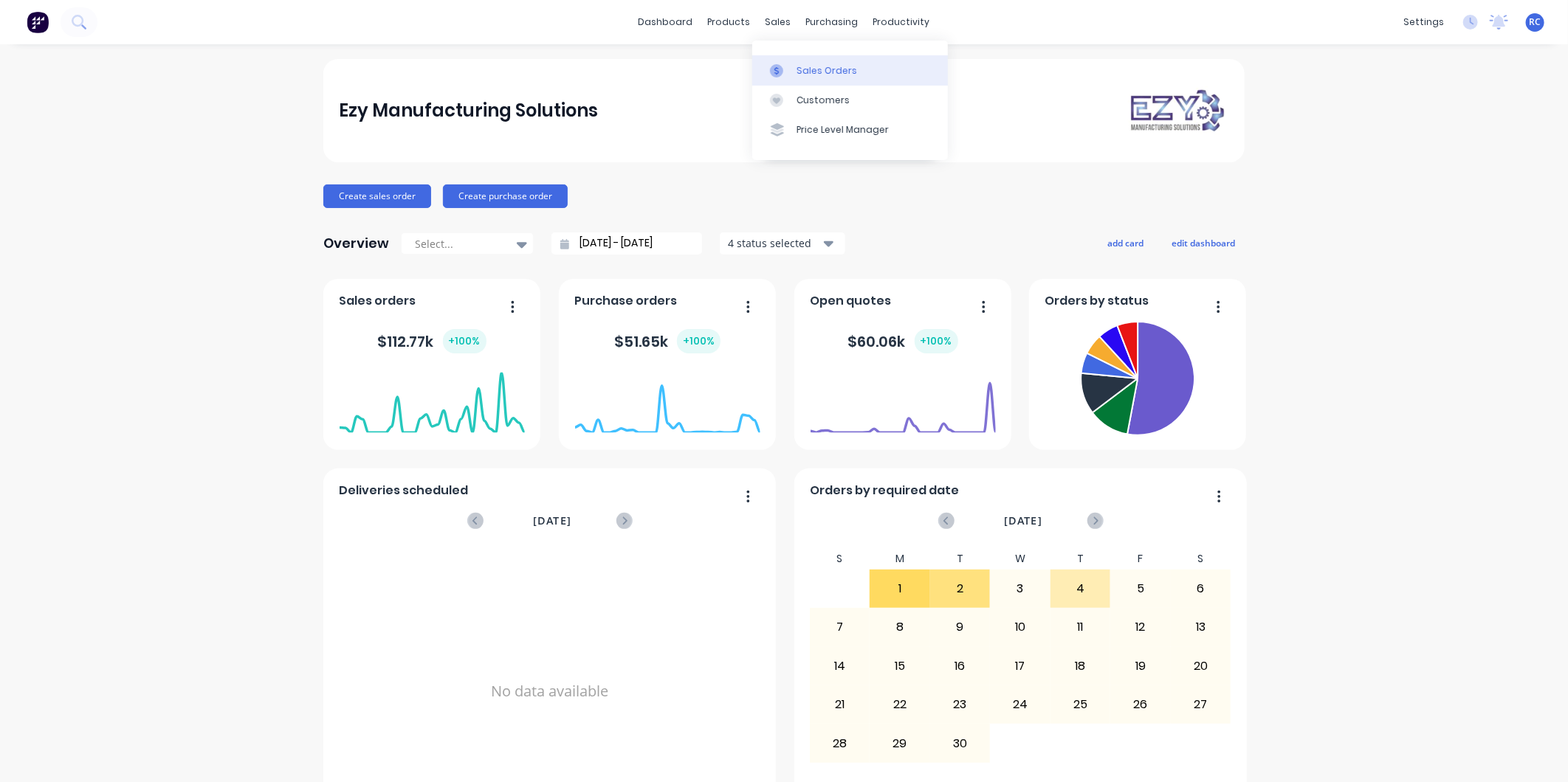
click at [778, 62] on link "Sales Orders" at bounding box center [850, 69] width 196 height 29
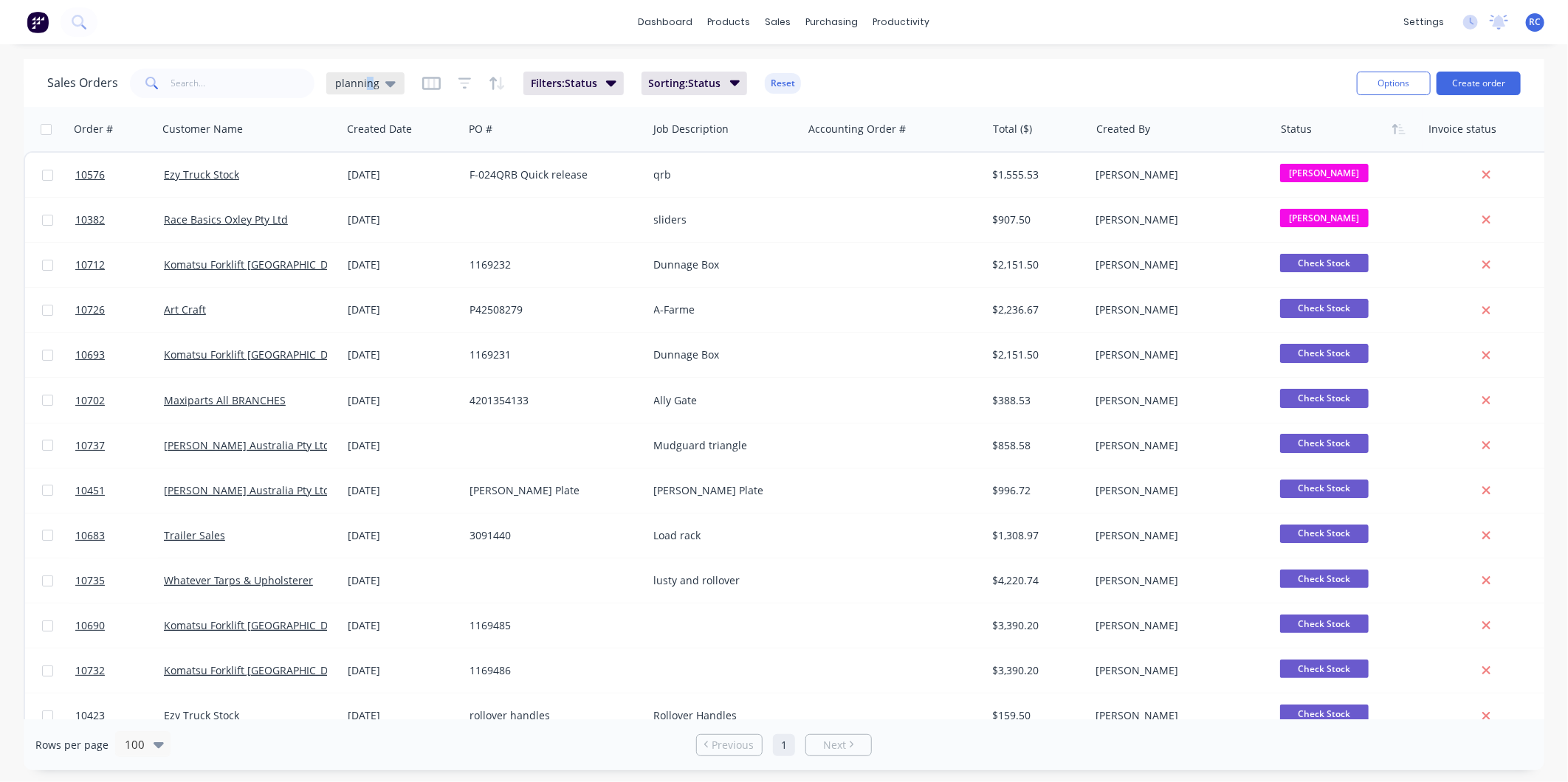
click at [367, 85] on span "planning" at bounding box center [358, 83] width 44 height 16
click at [350, 302] on button "Completed" at bounding box center [415, 297] width 168 height 17
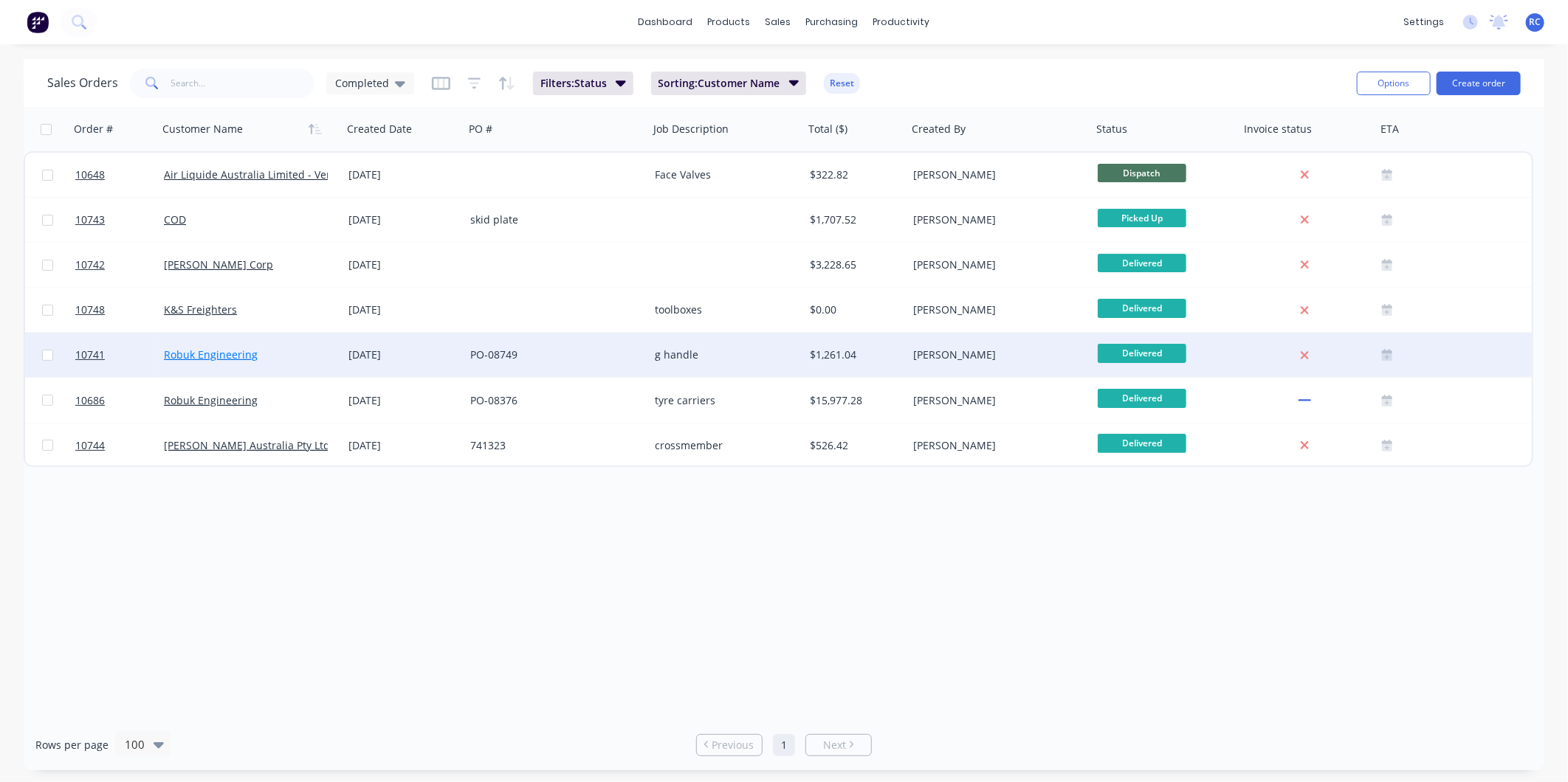
click at [241, 360] on link "Robuk Engineering" at bounding box center [211, 354] width 94 height 14
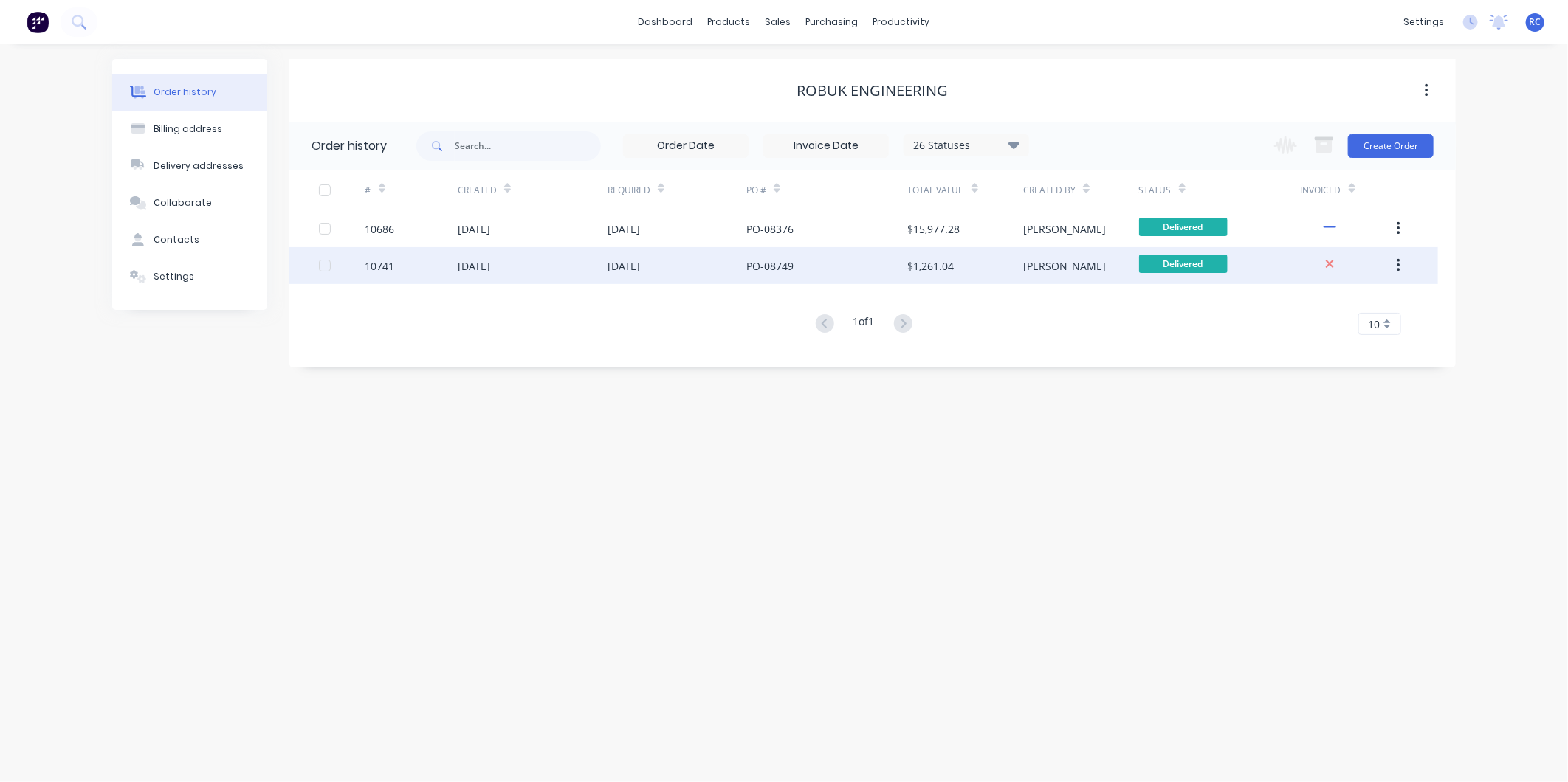
click at [583, 263] on div "[DATE]" at bounding box center [533, 265] width 150 height 37
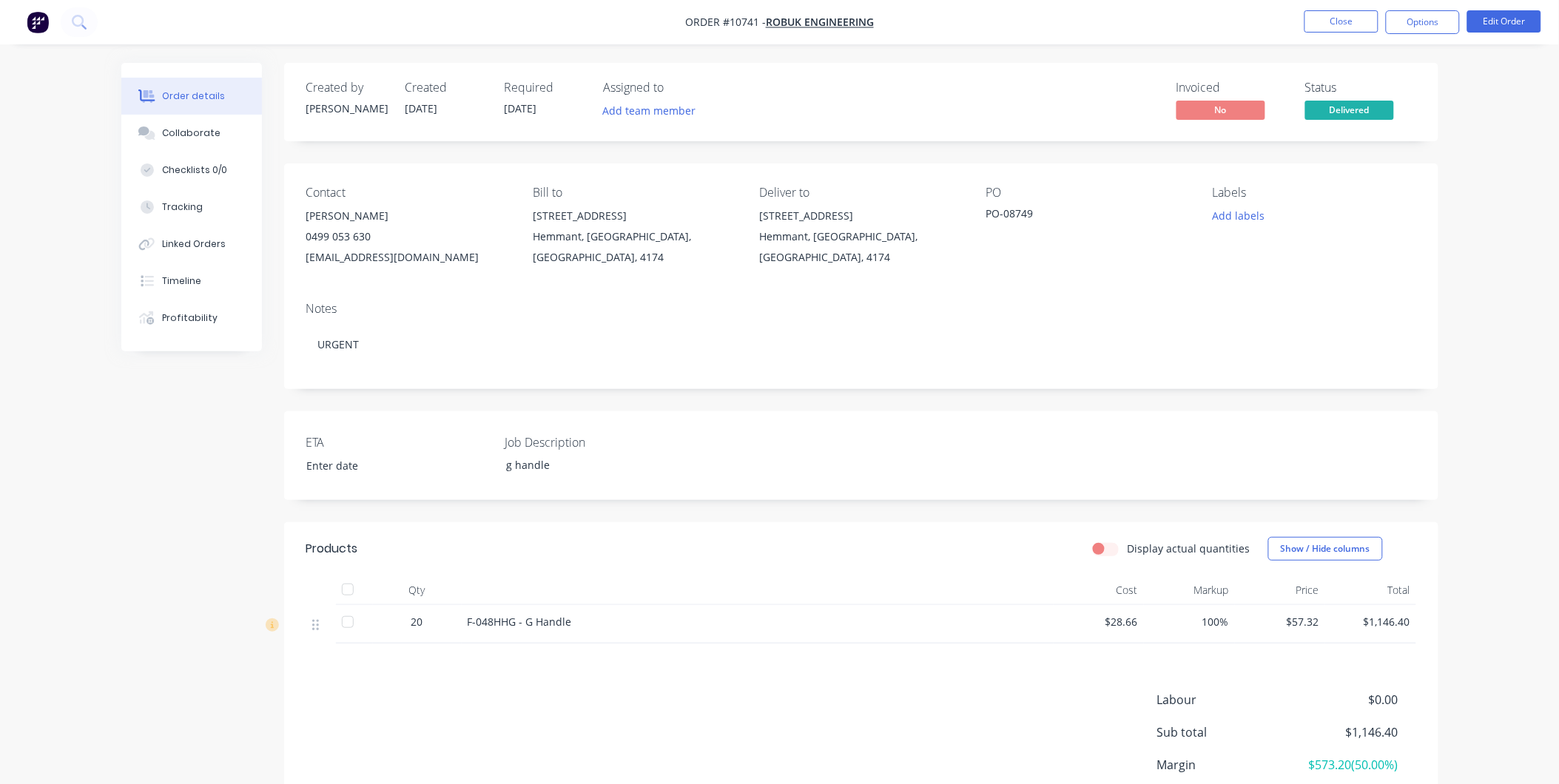
click at [1295, 625] on span "$57.32" at bounding box center [1280, 622] width 79 height 16
click at [1525, 29] on button "Edit Order" at bounding box center [1505, 21] width 74 height 22
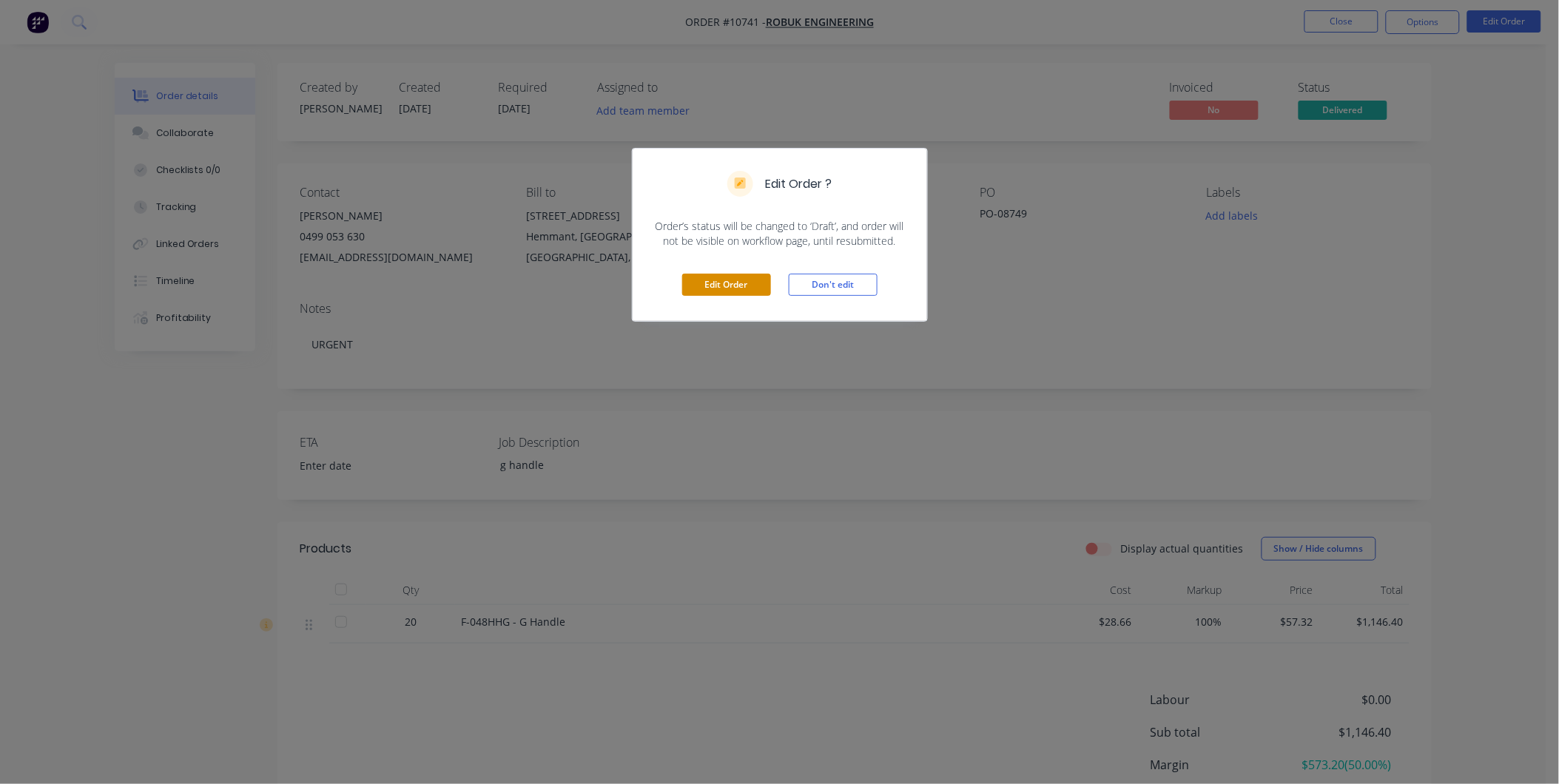
click at [705, 283] on button "Edit Order" at bounding box center [726, 285] width 89 height 22
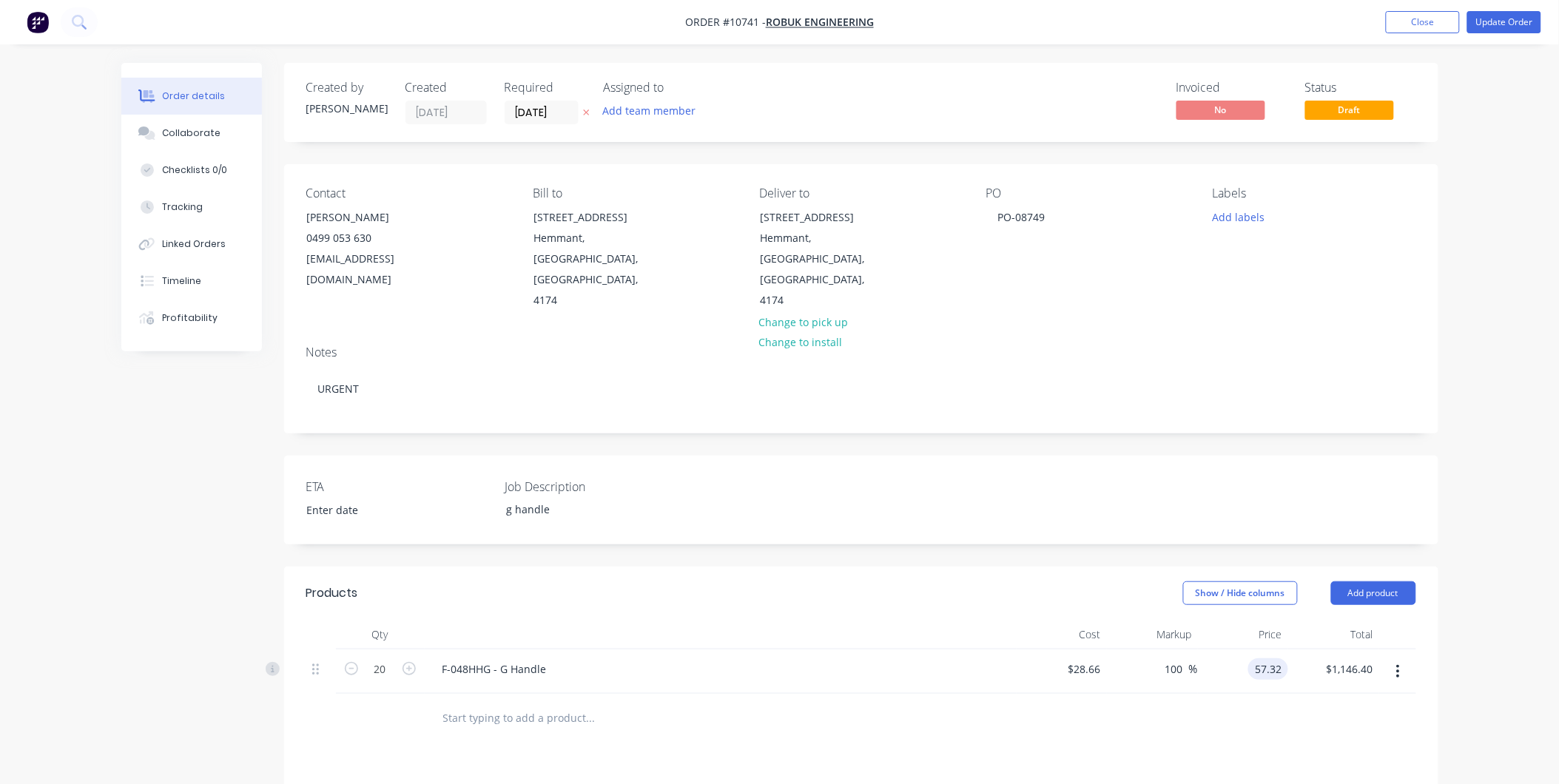
click at [1268, 658] on input "57.32" at bounding box center [1271, 668] width 34 height 21
type input "51.37"
type input "79.24"
type input "$51.37"
type input "$1,027.40"
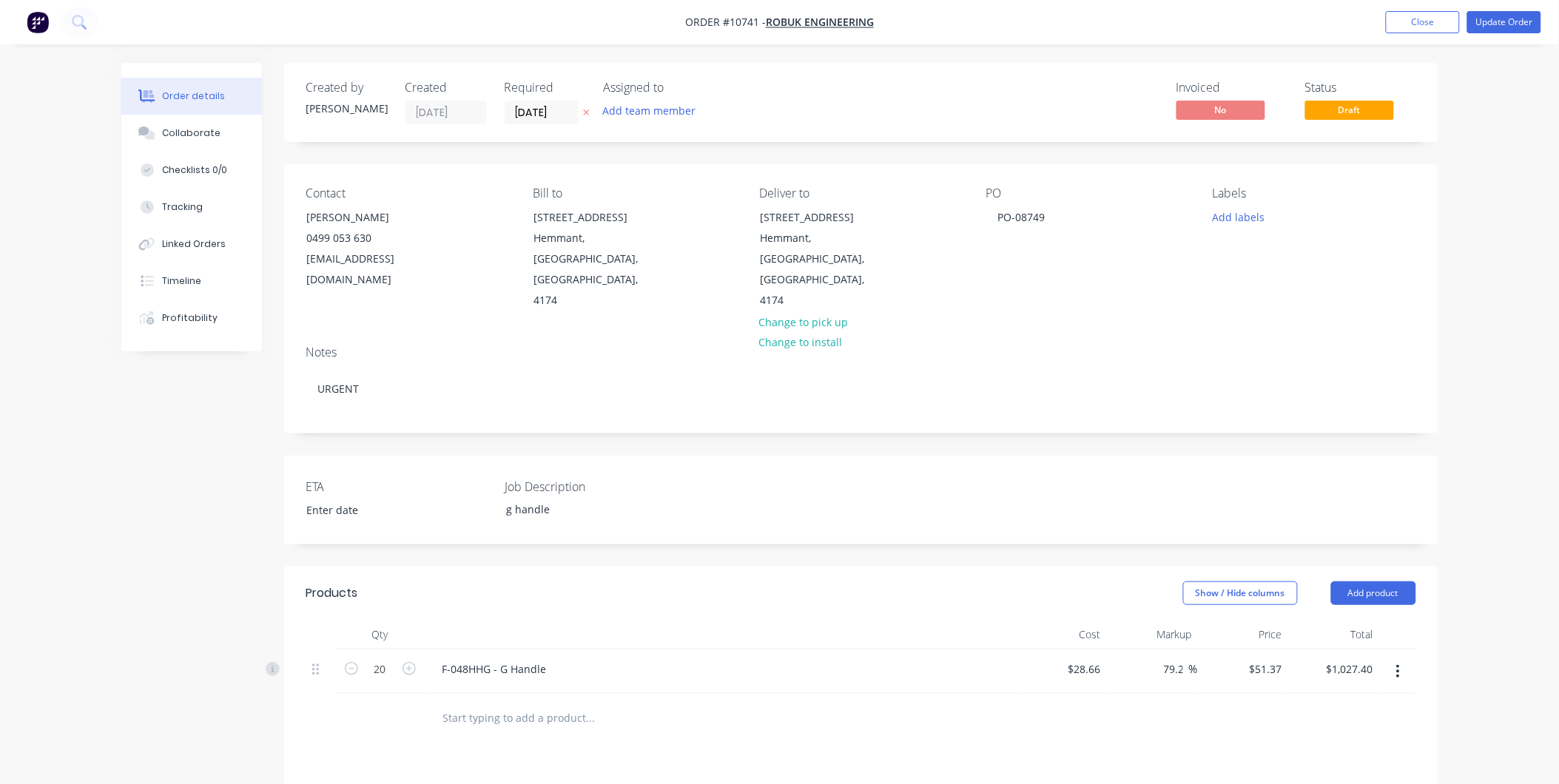
click at [1200, 694] on div at bounding box center [861, 718] width 1110 height 48
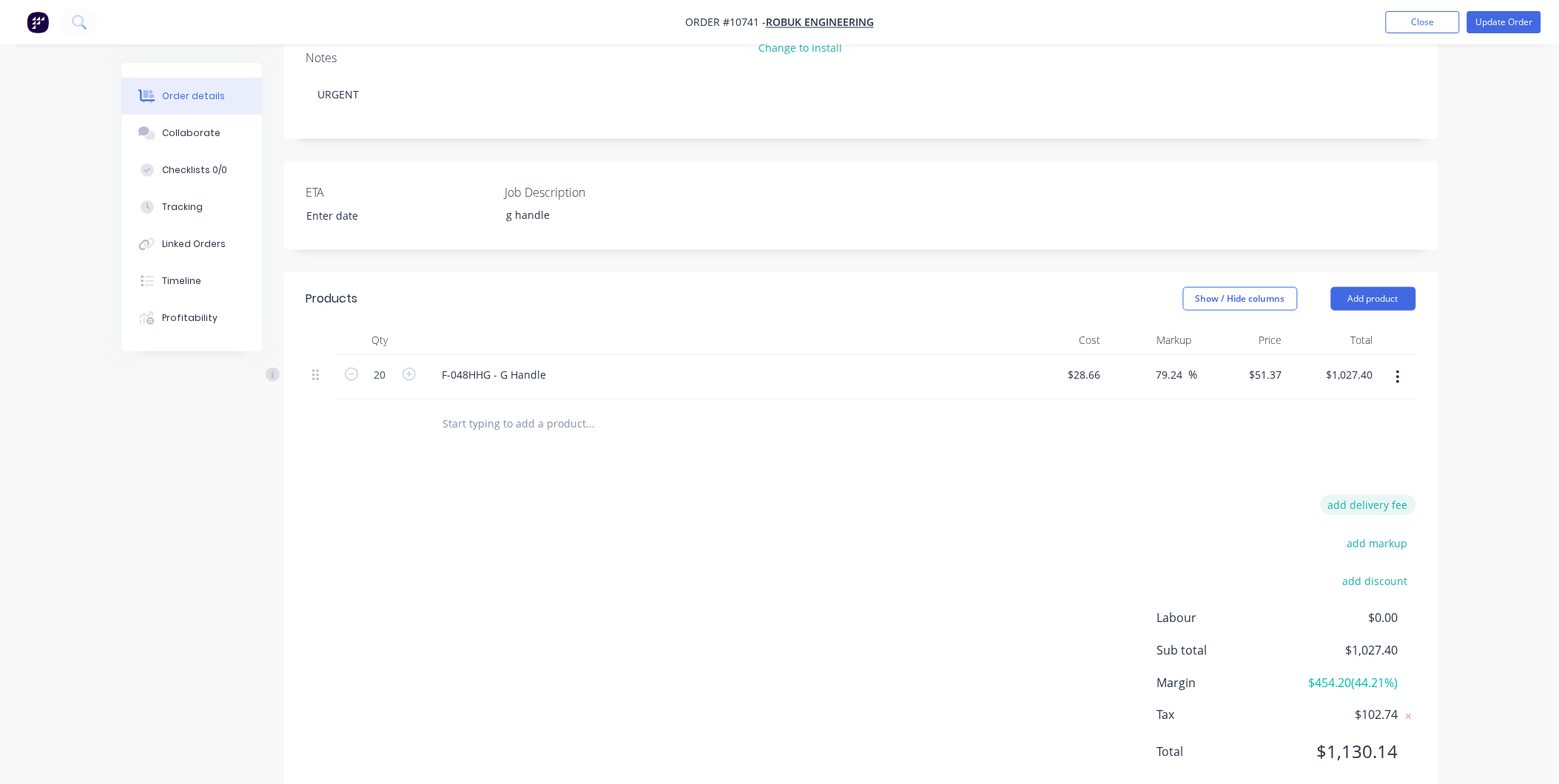
click at [1364, 495] on button "add delivery fee" at bounding box center [1368, 505] width 96 height 20
type input "16.80"
click input "submit" at bounding box center [0, 0] width 0 height 0
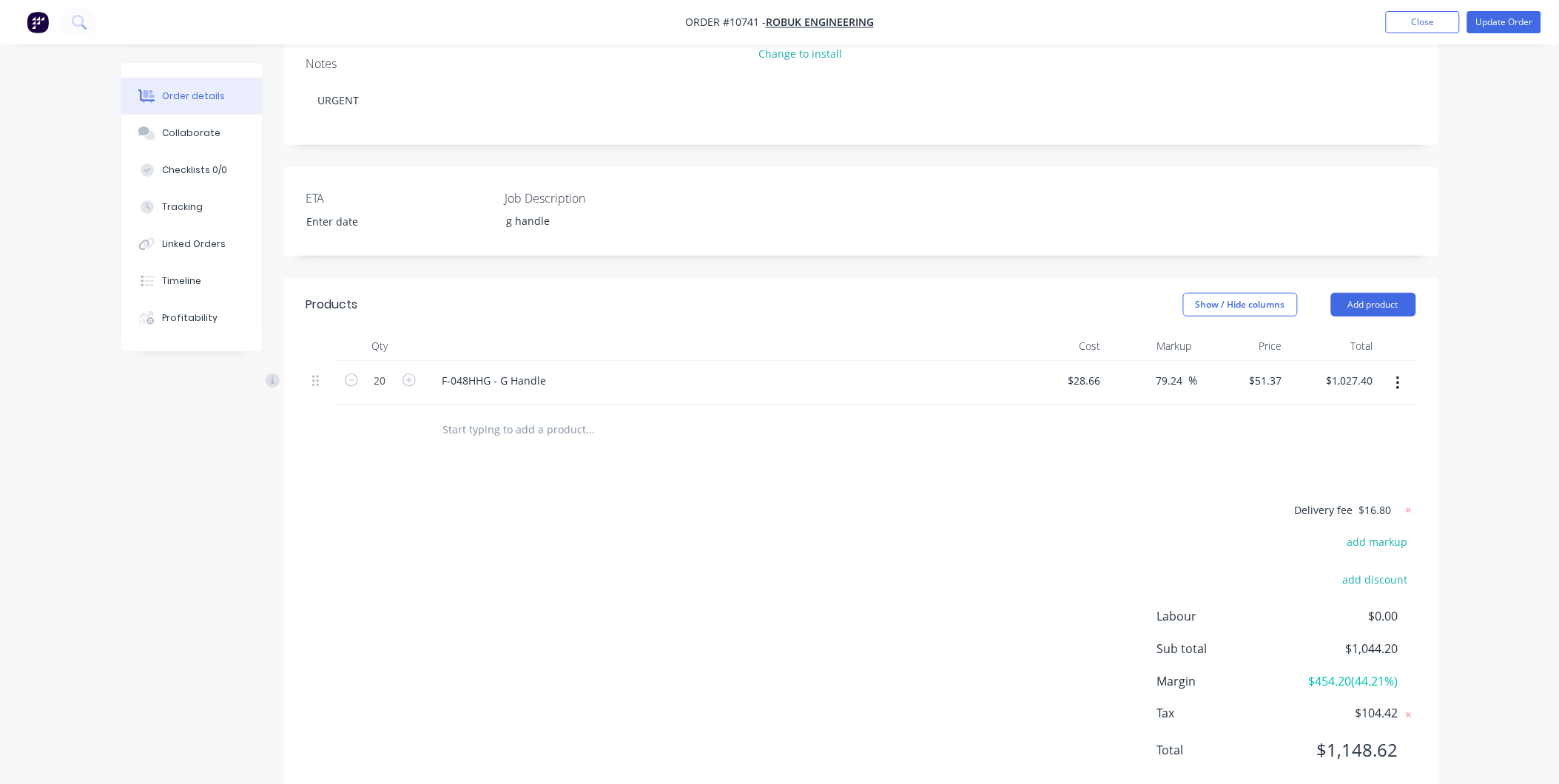
click at [1037, 515] on div "Delivery fee $16.80 add markup add discount Labour $0.00 Sub total $1,044.20 Ma…" at bounding box center [861, 640] width 1110 height 278
click at [1497, 20] on button "Update Order" at bounding box center [1505, 22] width 74 height 22
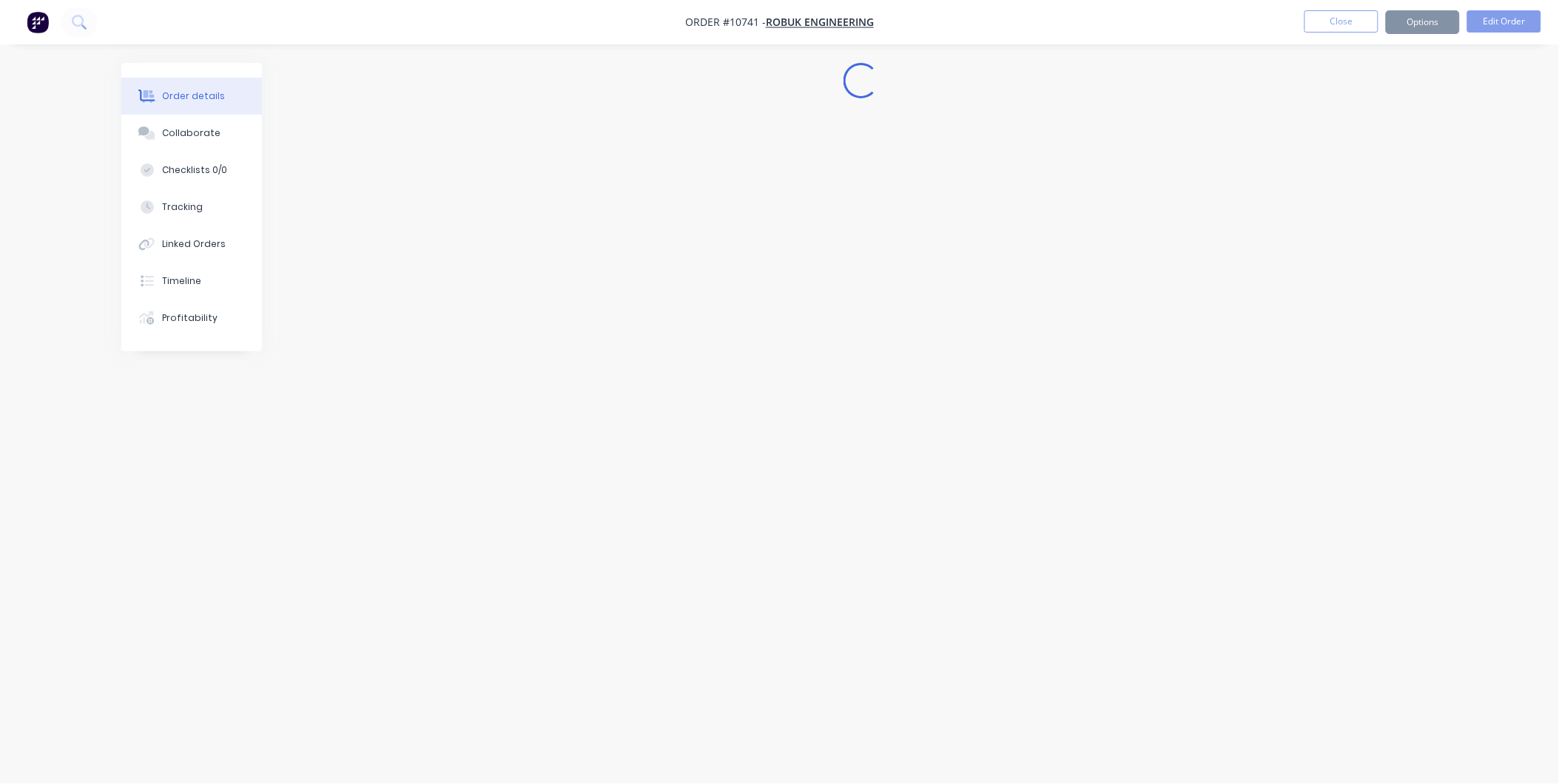
scroll to position [0, 0]
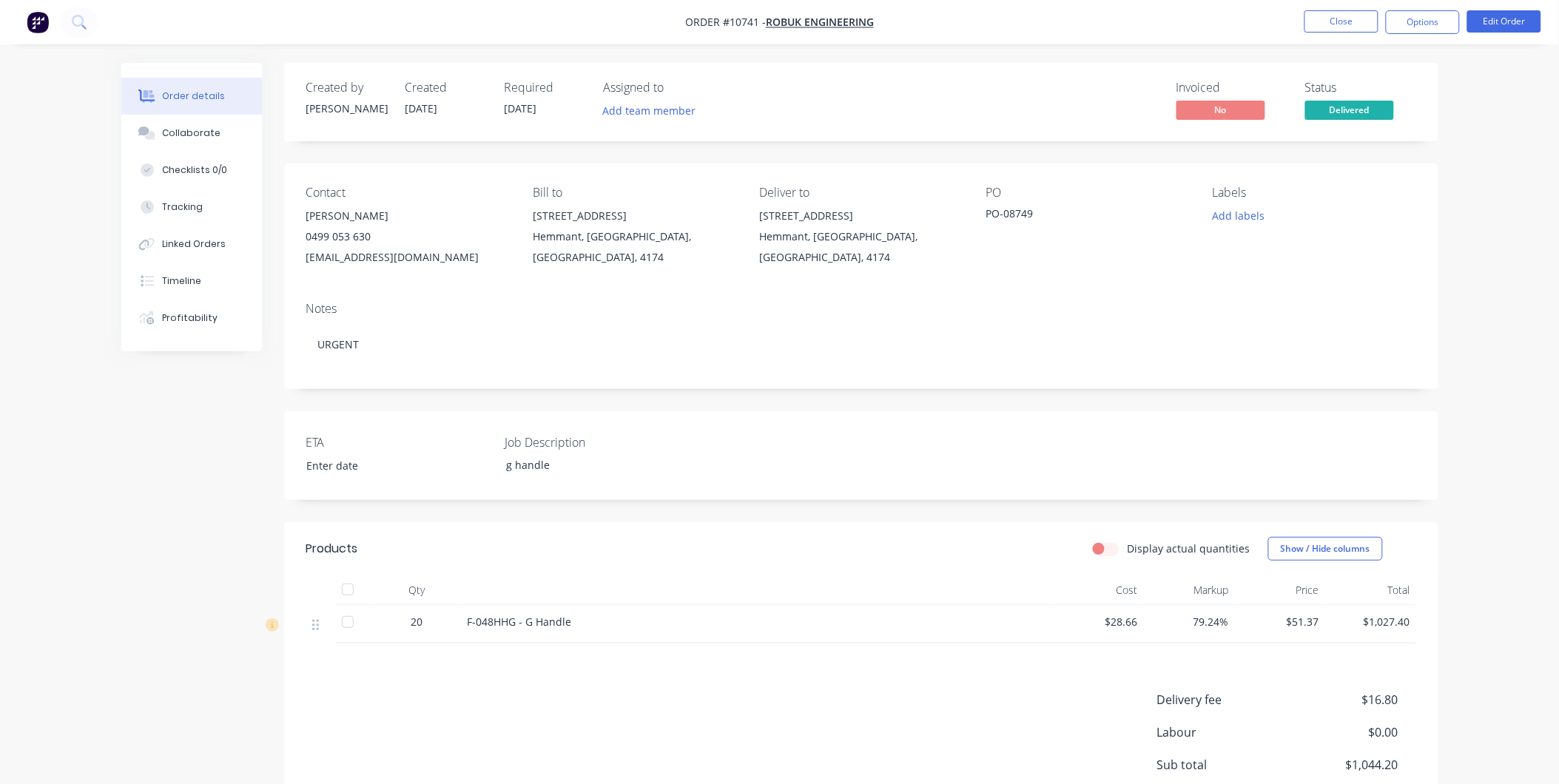
click at [1417, 35] on nav "Order #10741 - Robuk Engineering Close Options Edit Order" at bounding box center [780, 22] width 1559 height 44
click at [1424, 28] on button "Options" at bounding box center [1424, 22] width 74 height 24
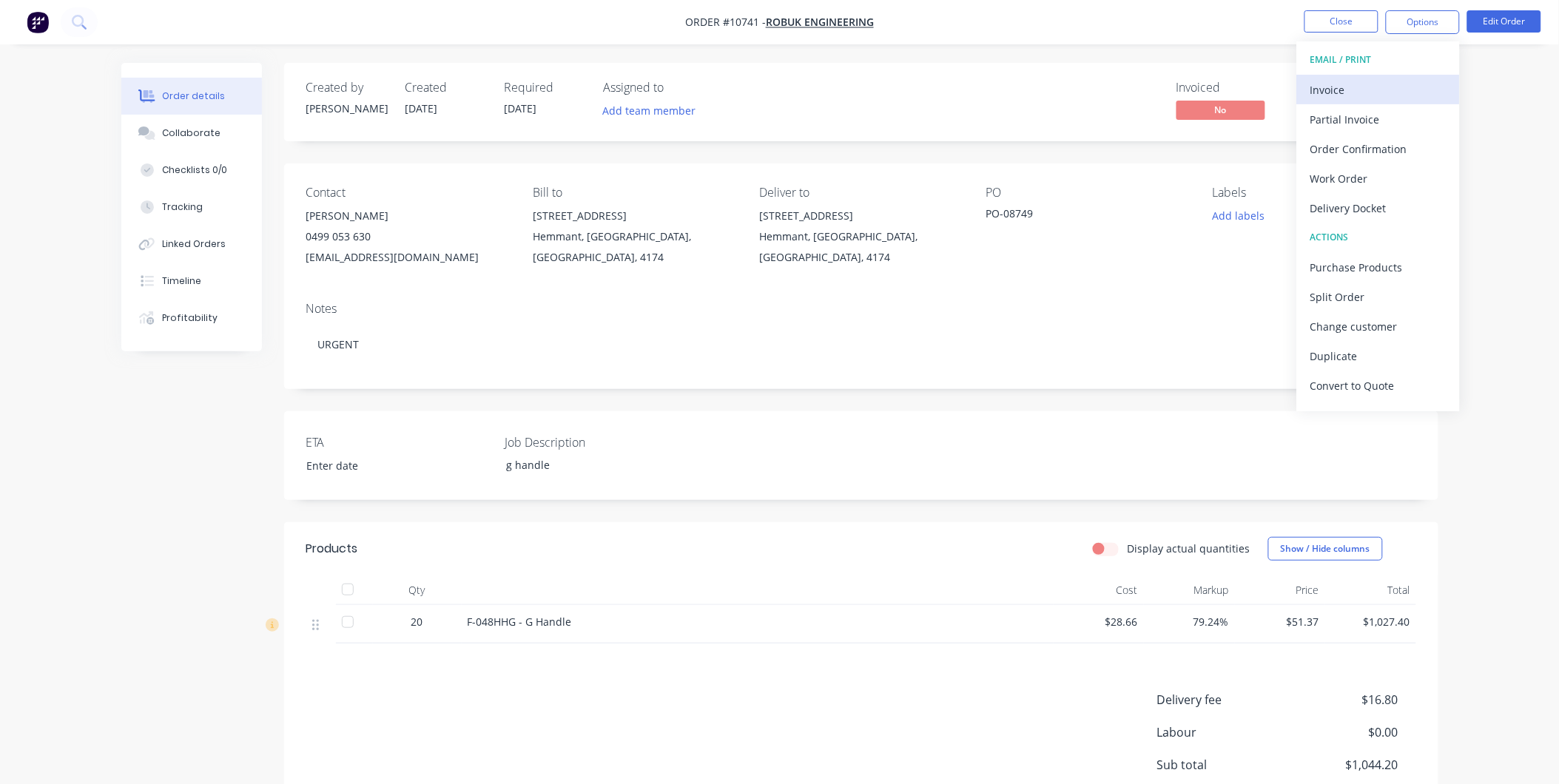
click at [1364, 95] on div "Invoice" at bounding box center [1379, 89] width 136 height 21
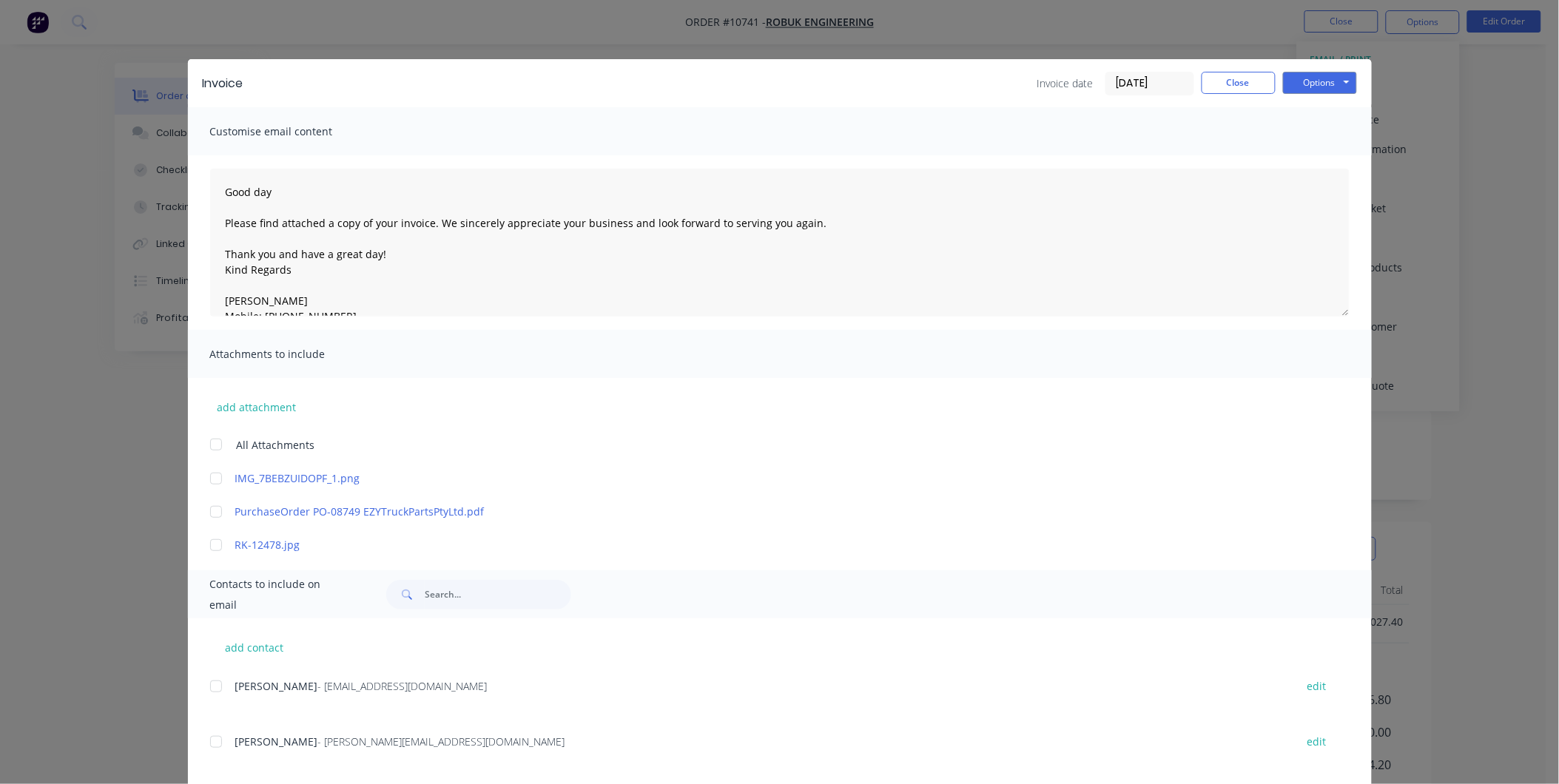
scroll to position [189, 0]
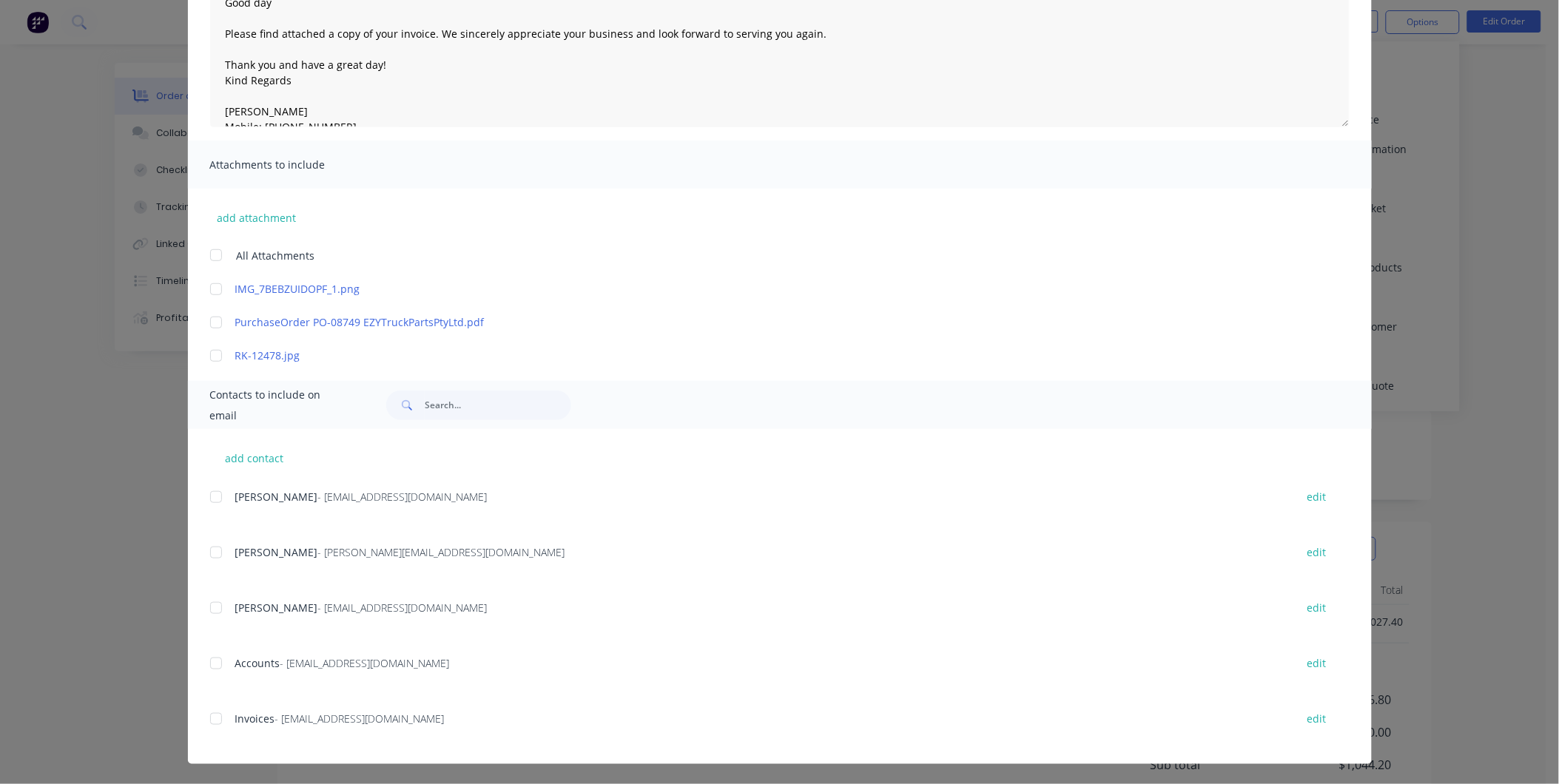
click at [216, 661] on div at bounding box center [215, 663] width 29 height 29
click at [210, 674] on div at bounding box center [215, 663] width 29 height 29
click at [210, 719] on div at bounding box center [215, 718] width 29 height 29
click at [215, 607] on div at bounding box center [215, 608] width 29 height 29
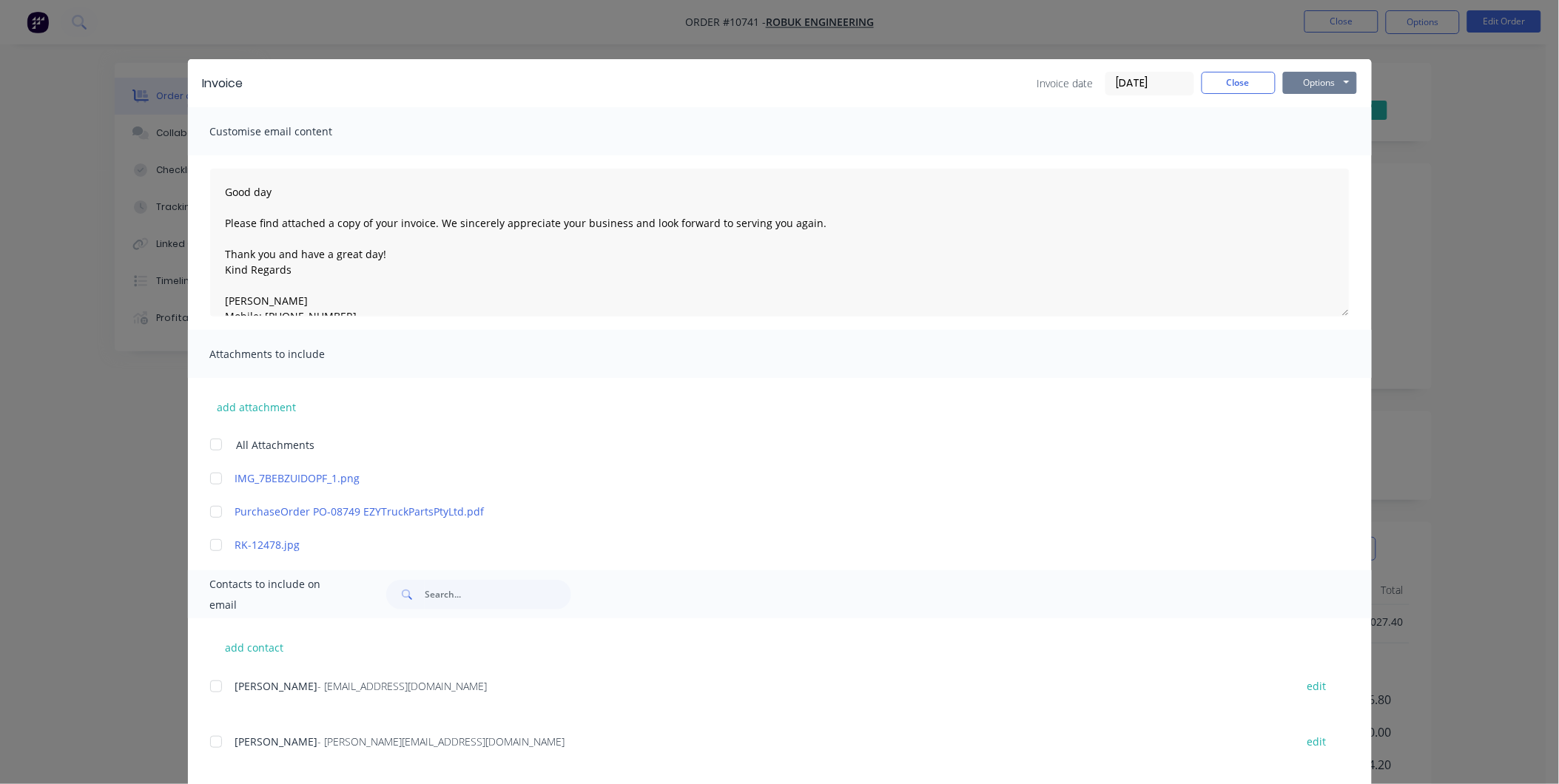
click at [1325, 81] on button "Options" at bounding box center [1321, 83] width 74 height 22
click at [1312, 159] on button "Email" at bounding box center [1331, 157] width 95 height 25
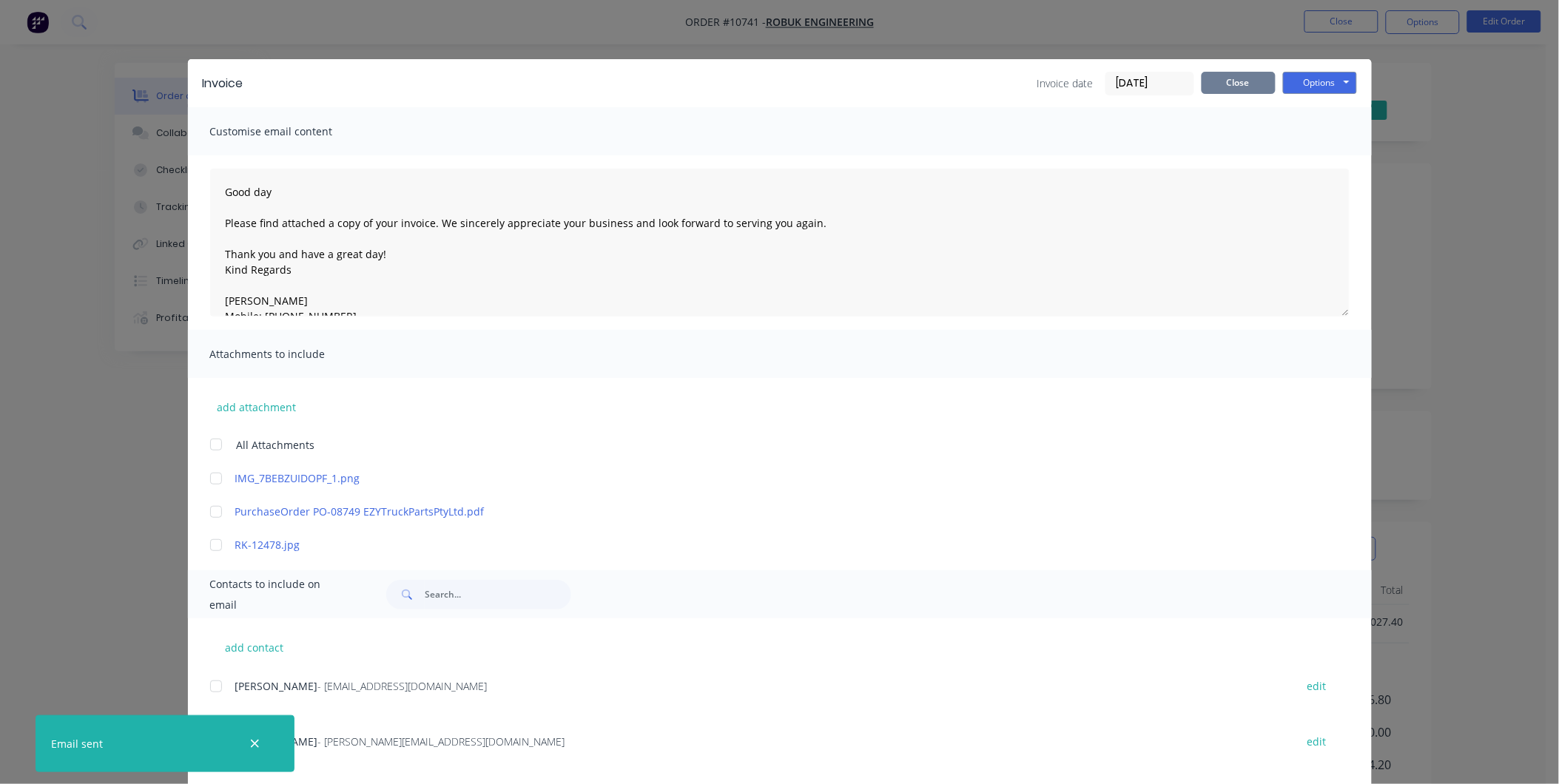
type textarea "Good day Please find attached a copy of your invoice. We sincerely appreciate y…"
click at [1236, 76] on button "Close" at bounding box center [1239, 83] width 74 height 22
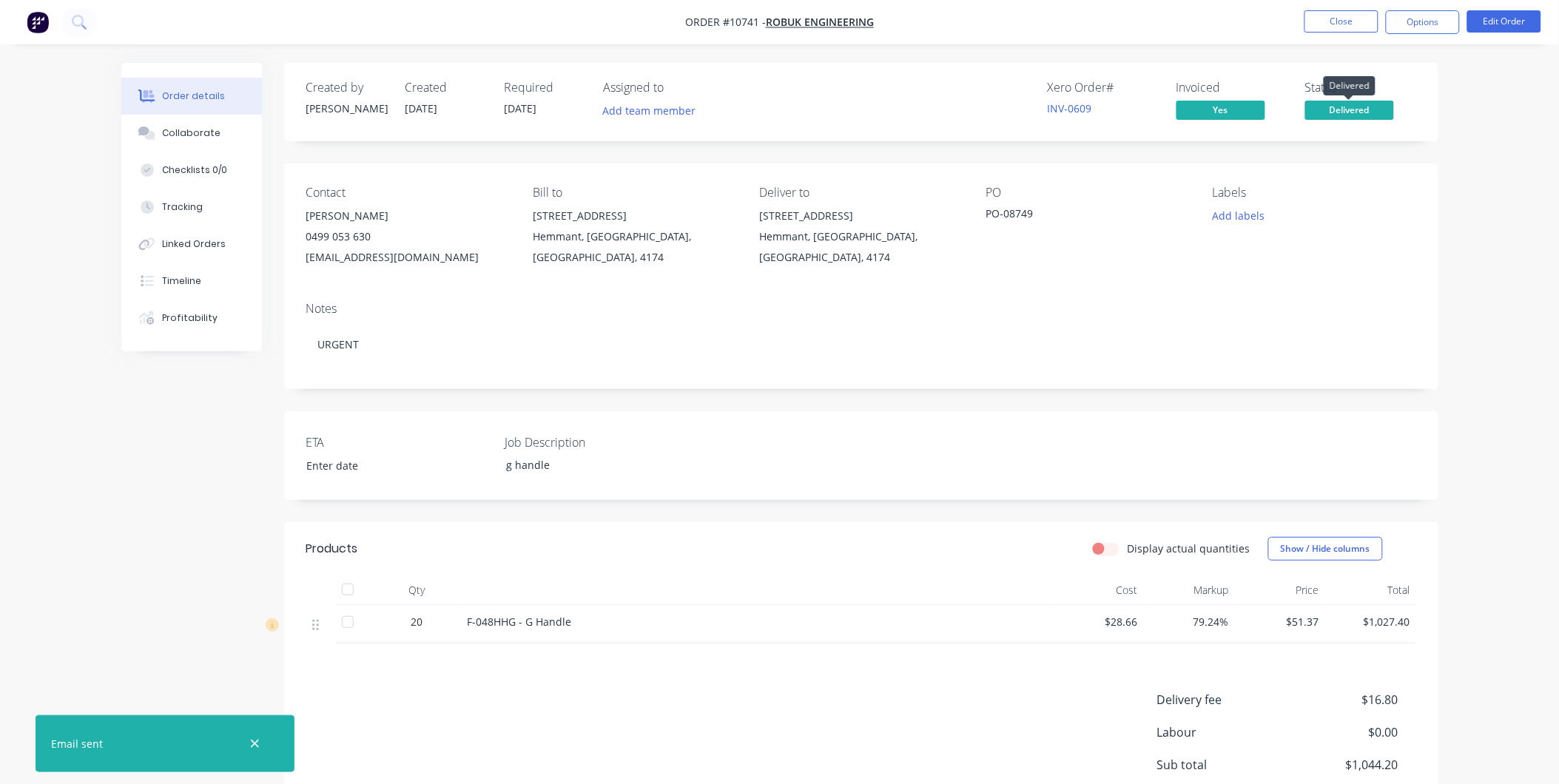
click at [1341, 114] on span "Delivered" at bounding box center [1350, 109] width 89 height 18
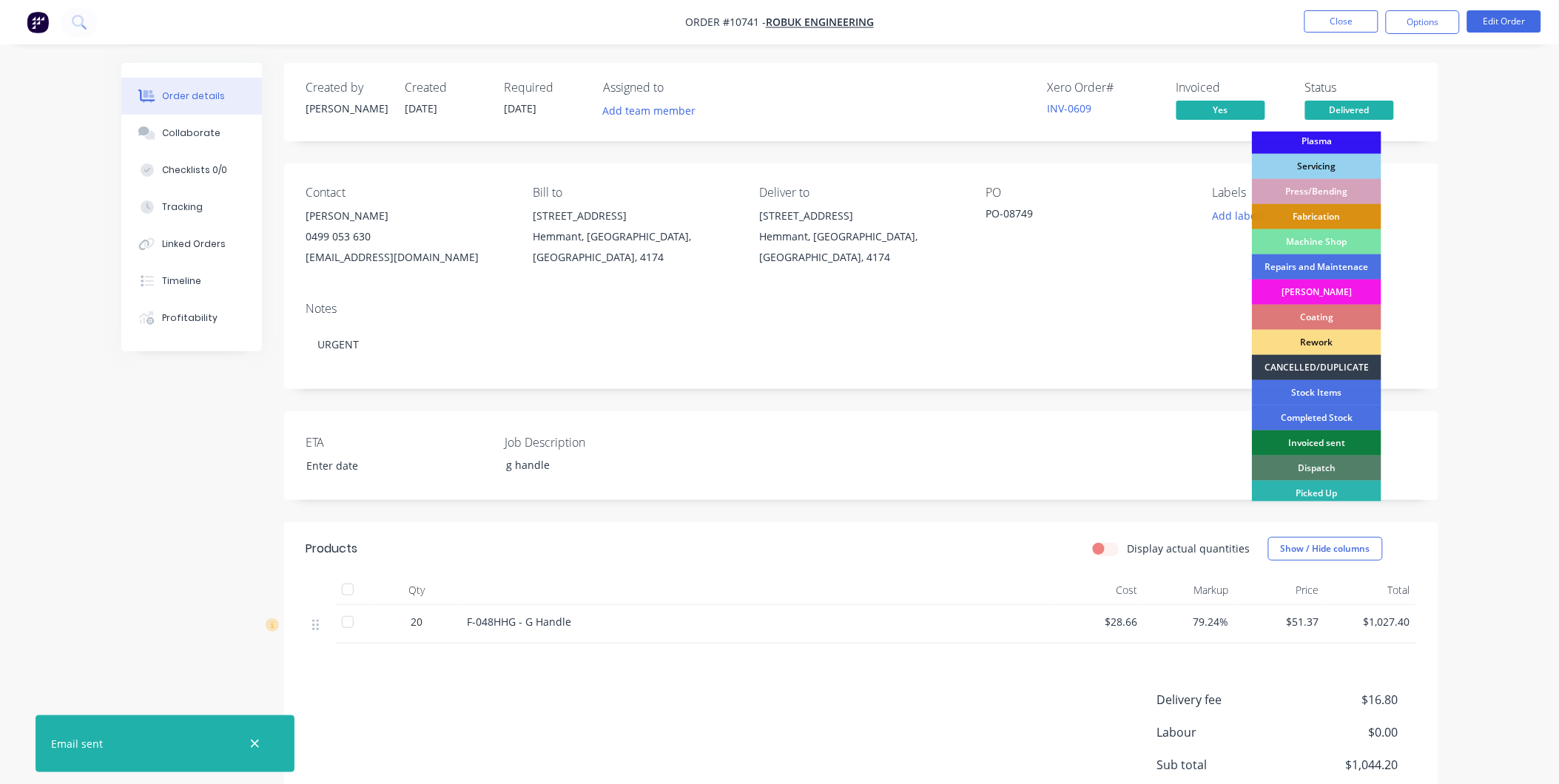
scroll to position [133, 0]
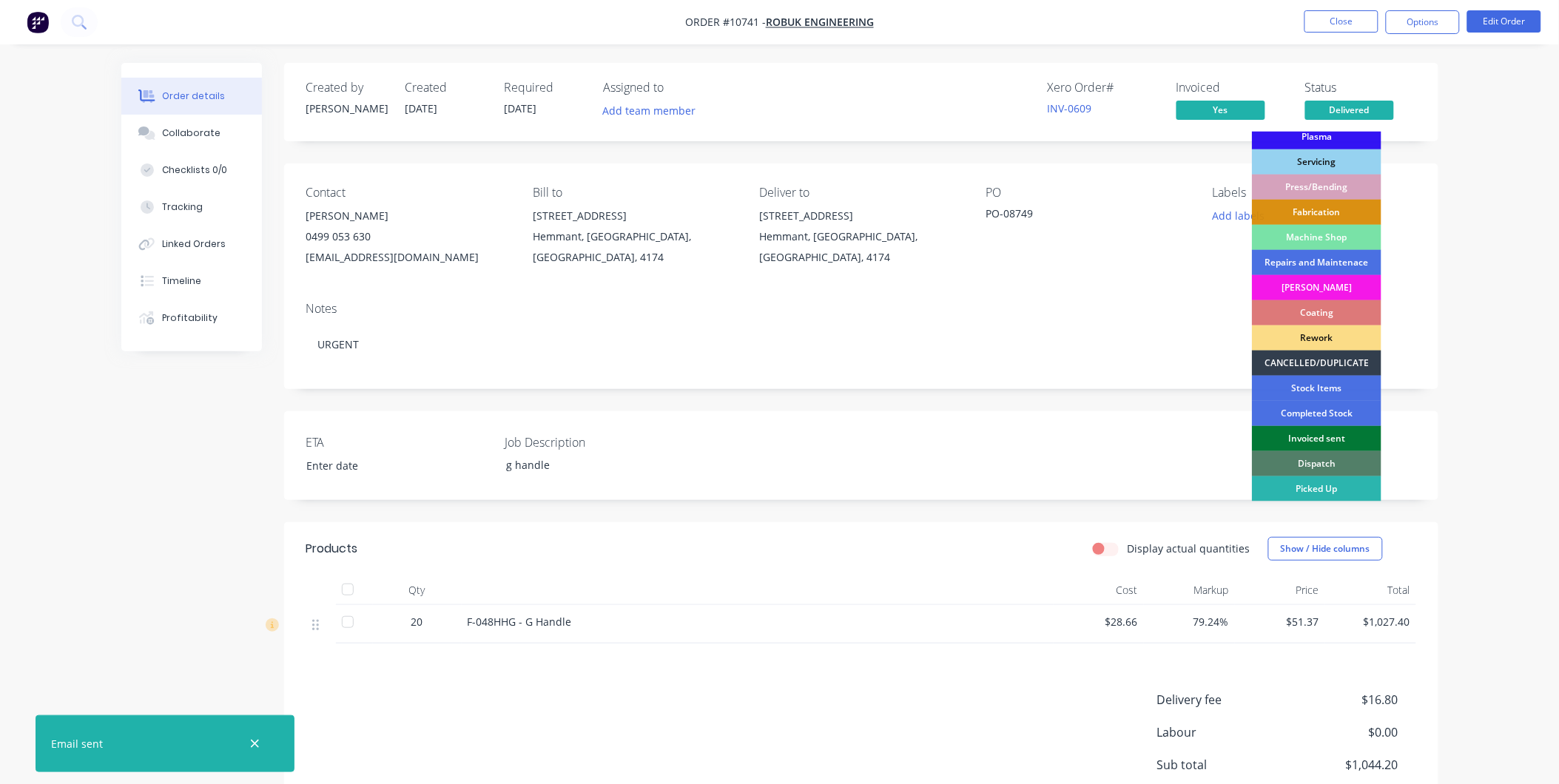
click at [1320, 433] on div "Invoiced sent" at bounding box center [1317, 439] width 130 height 25
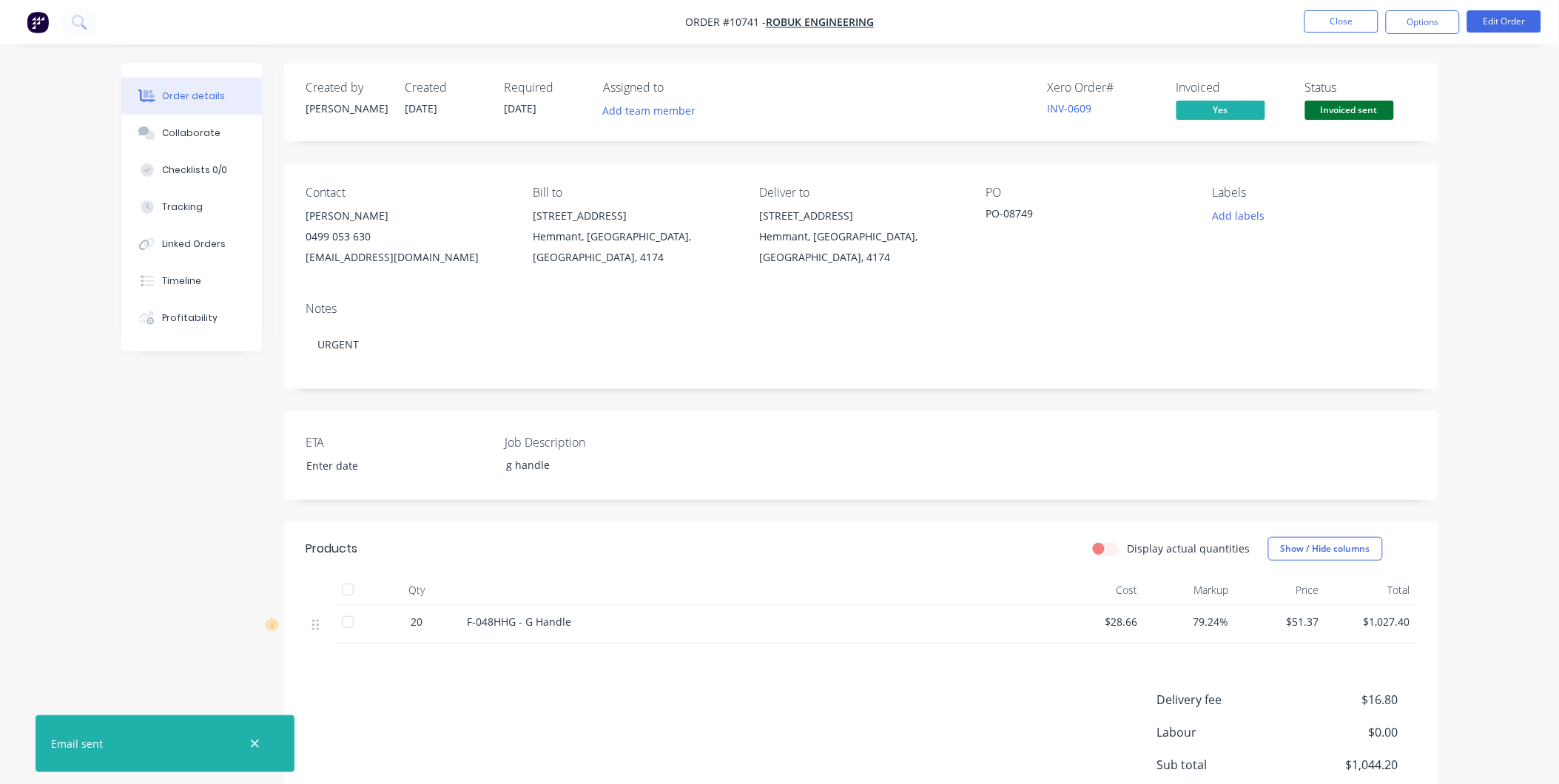
click at [1330, 36] on nav "Order #10741 - Robuk Engineering Close Options Edit Order" at bounding box center [780, 22] width 1559 height 44
click at [1330, 24] on button "Close" at bounding box center [1342, 21] width 74 height 22
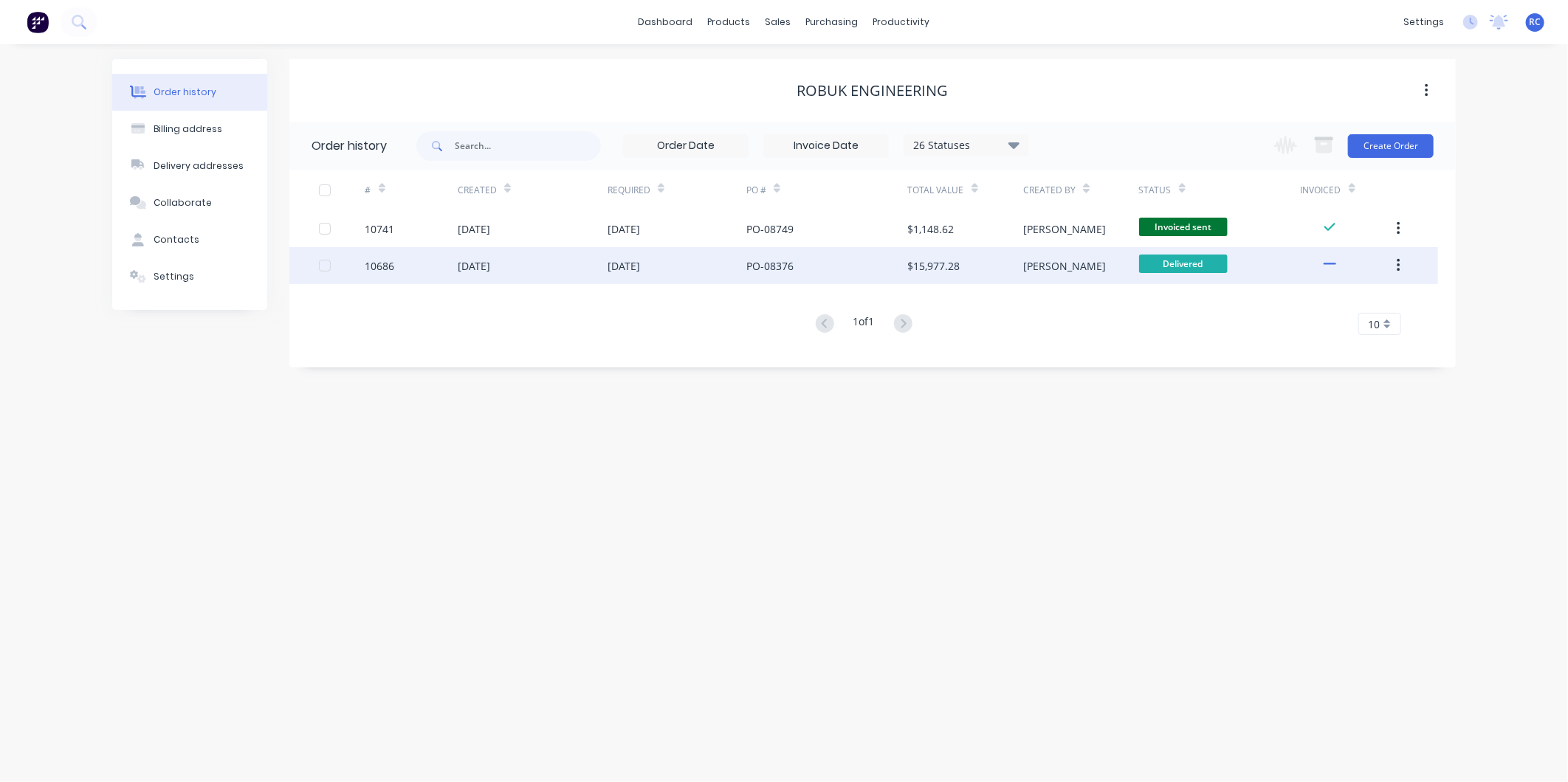
click at [781, 266] on div "PO-08376" at bounding box center [770, 266] width 47 height 16
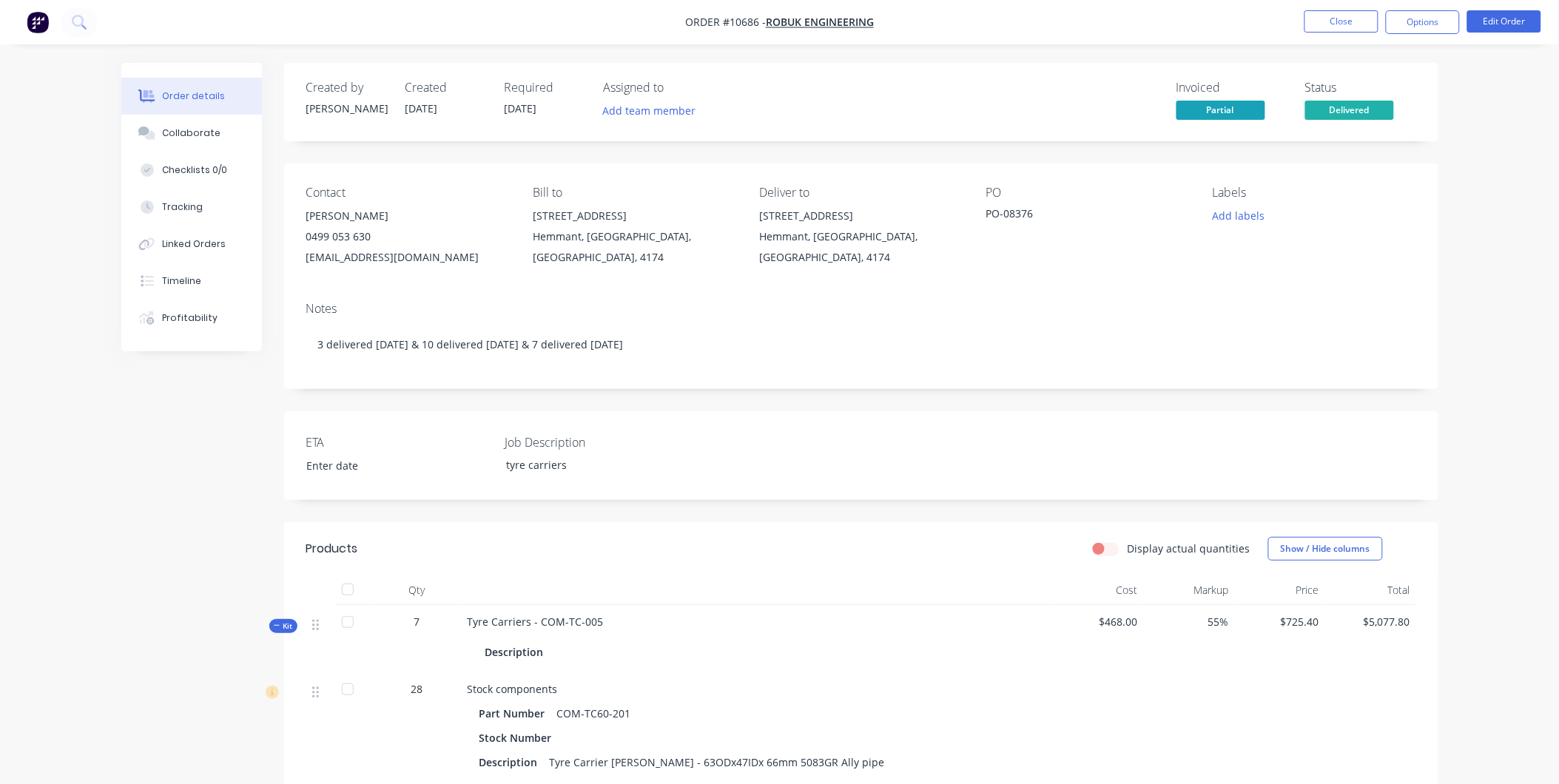
click at [1034, 651] on div "Description" at bounding box center [757, 652] width 580 height 21
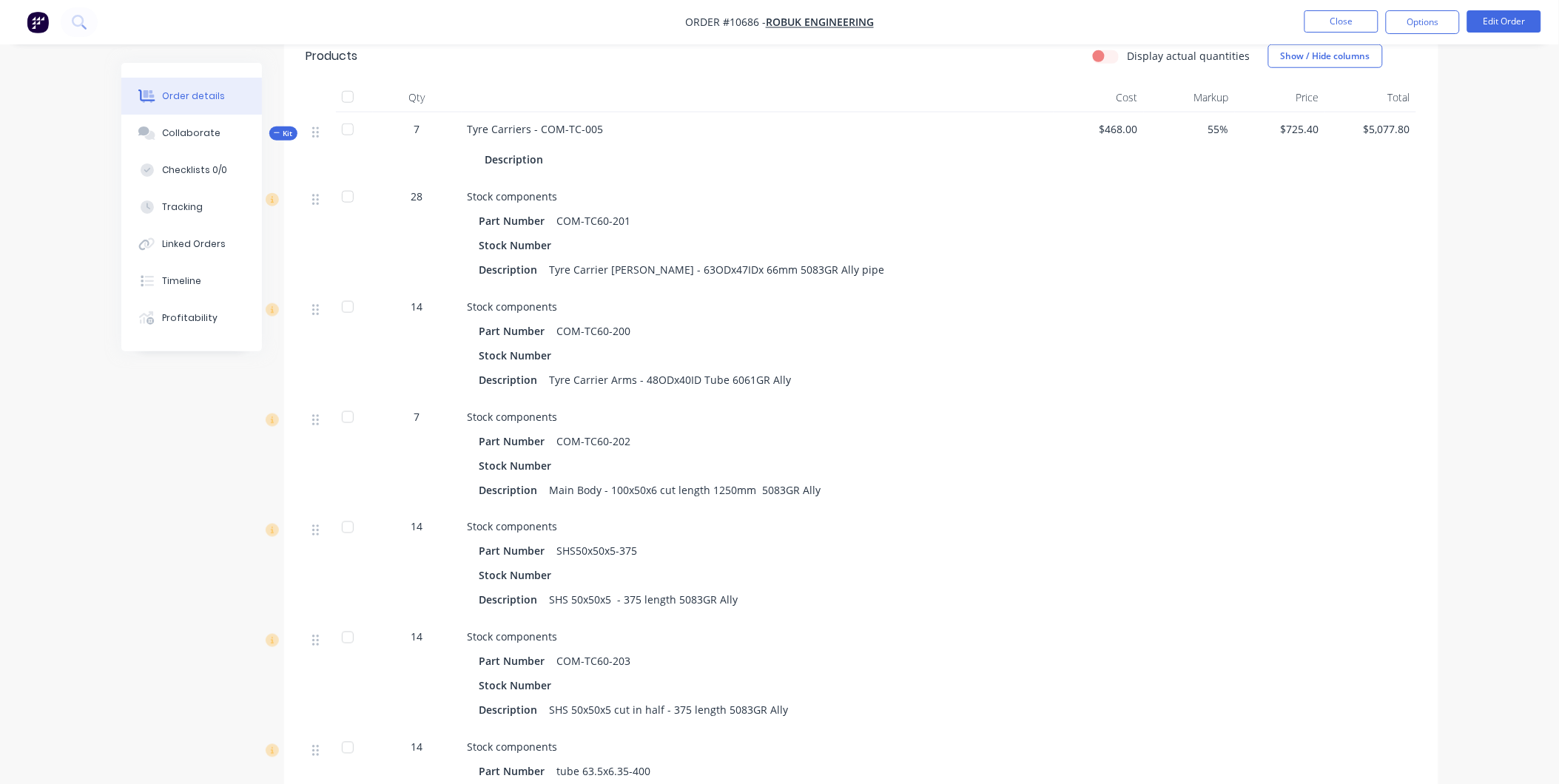
scroll to position [246, 0]
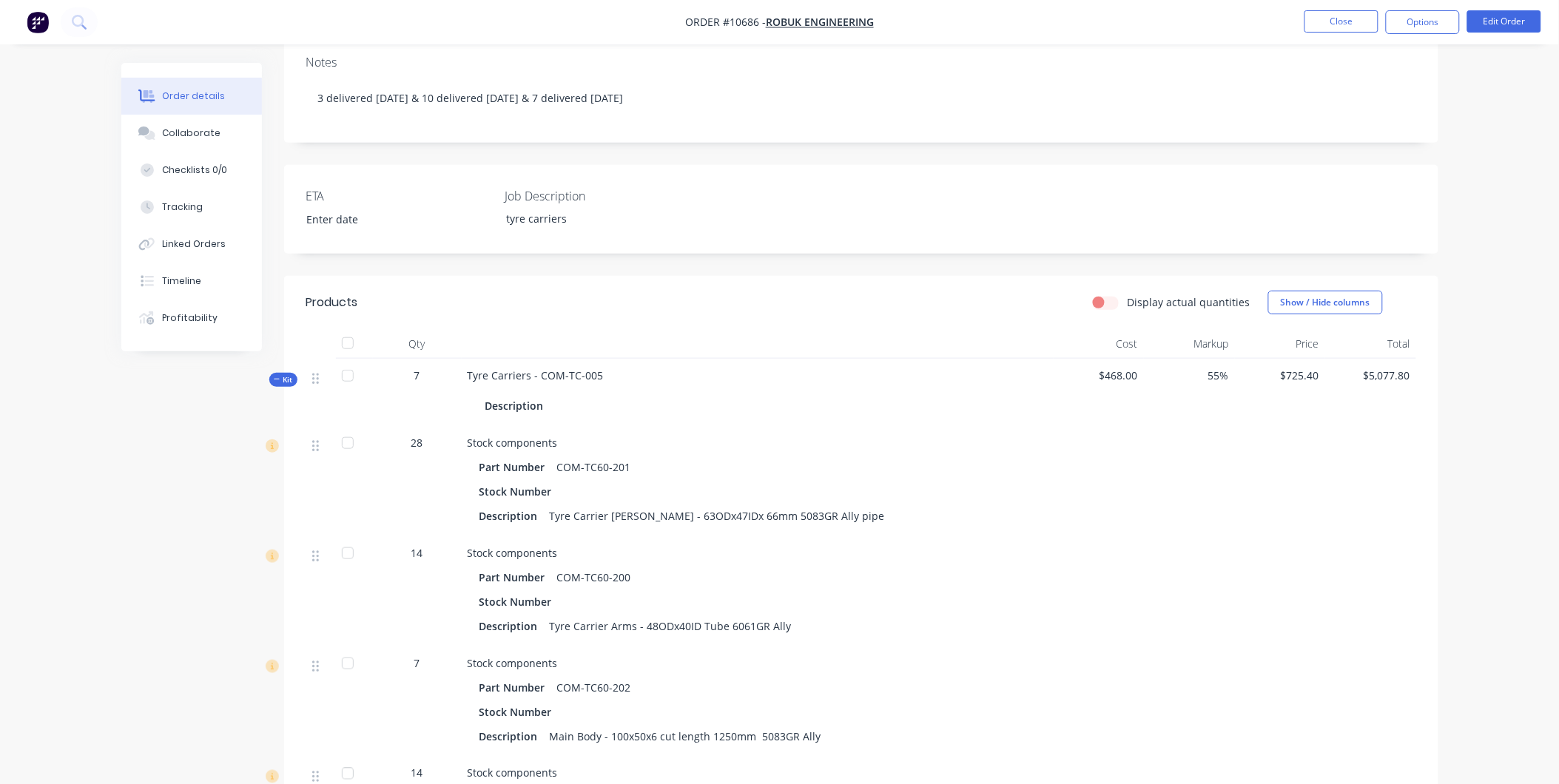
click at [275, 379] on icon at bounding box center [277, 379] width 6 height 7
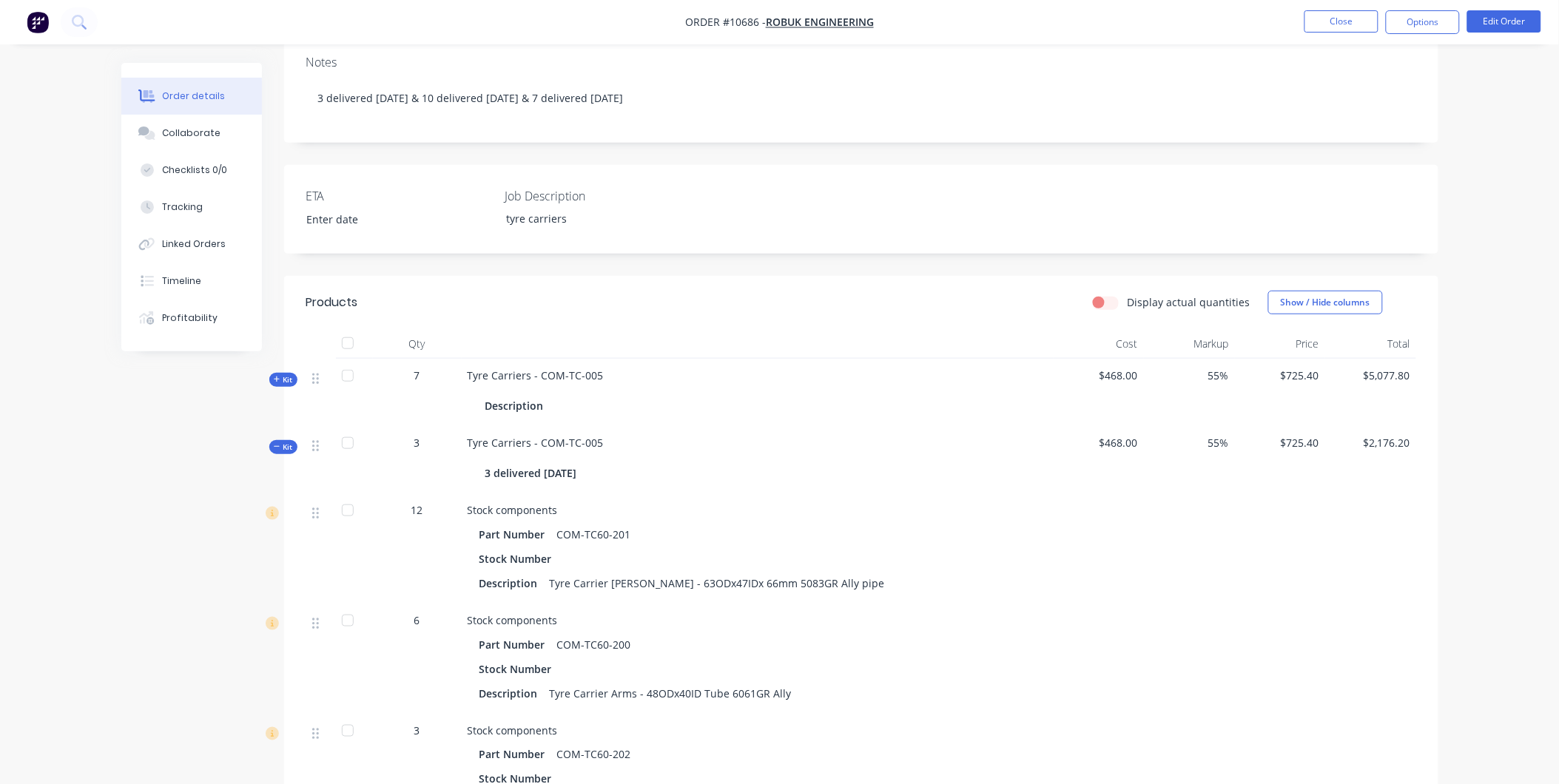
click at [276, 453] on div "Kit" at bounding box center [283, 447] width 28 height 14
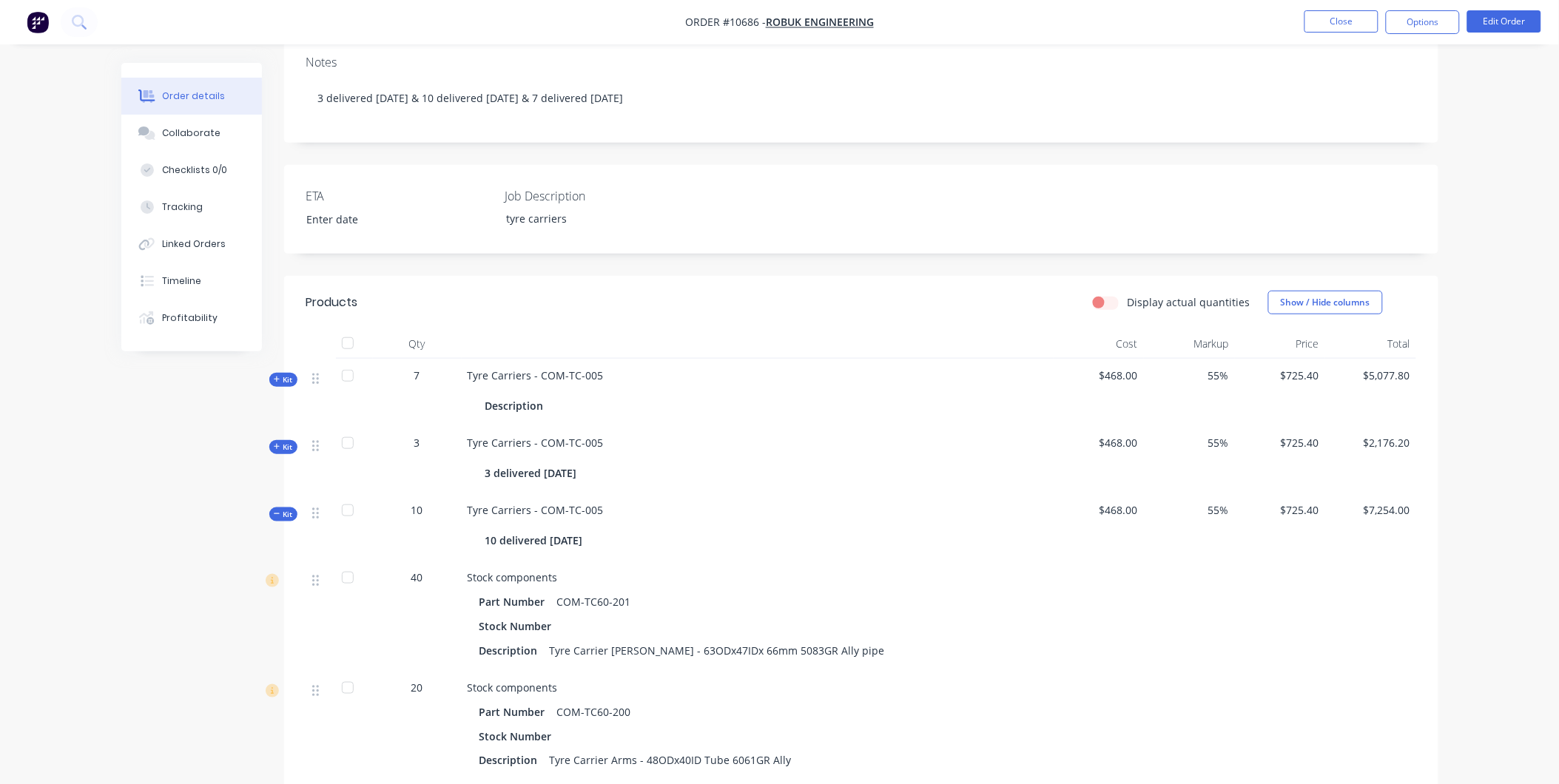
click at [279, 510] on span "Kit" at bounding box center [283, 514] width 19 height 11
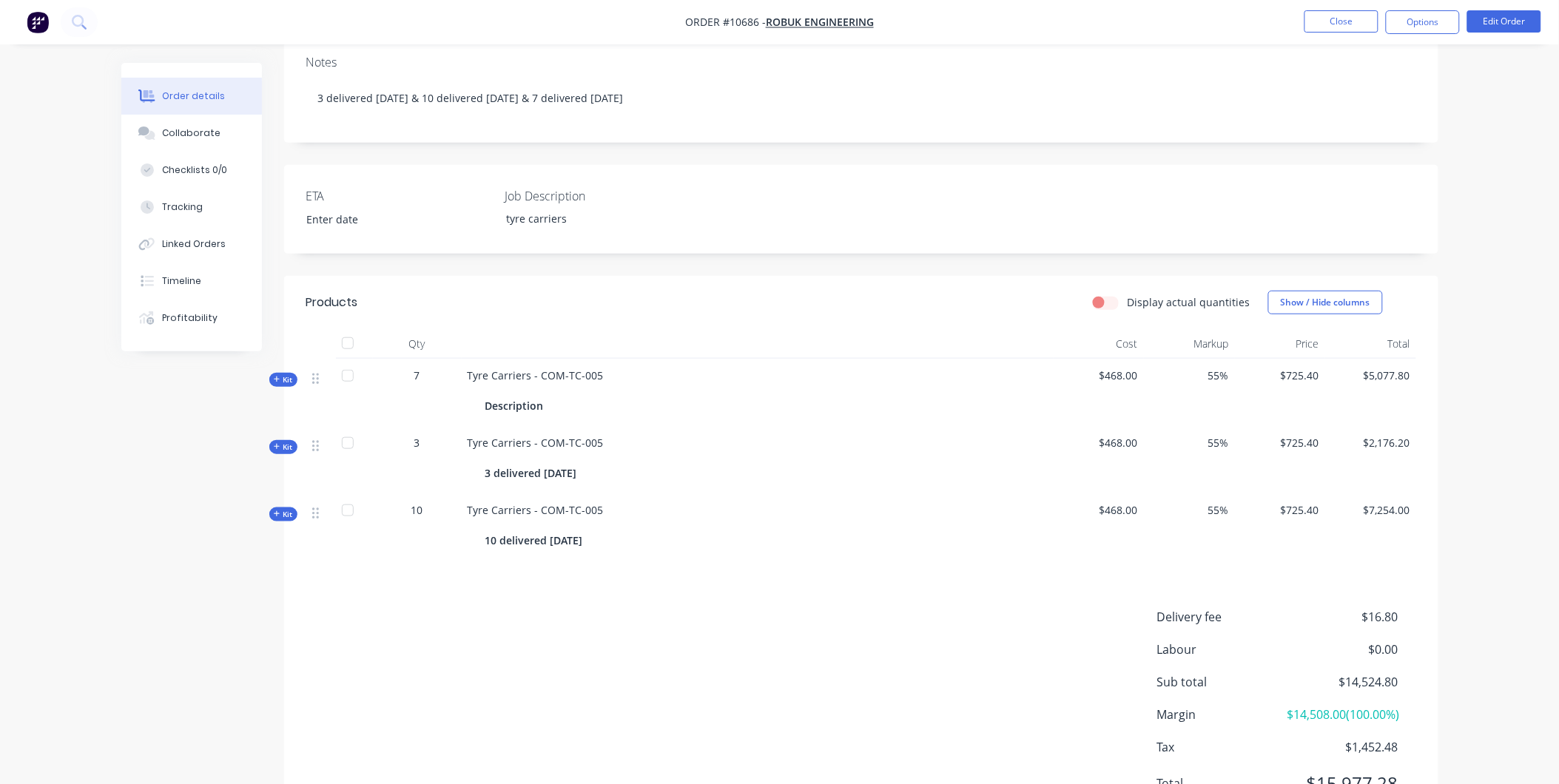
click at [641, 667] on div "Delivery fee $16.80 Labour $0.00 Sub total $14,524.80 Margin $14,508.00 ( 100.0…" at bounding box center [861, 710] width 1110 height 204
click at [1442, 23] on button "Options" at bounding box center [1424, 22] width 74 height 24
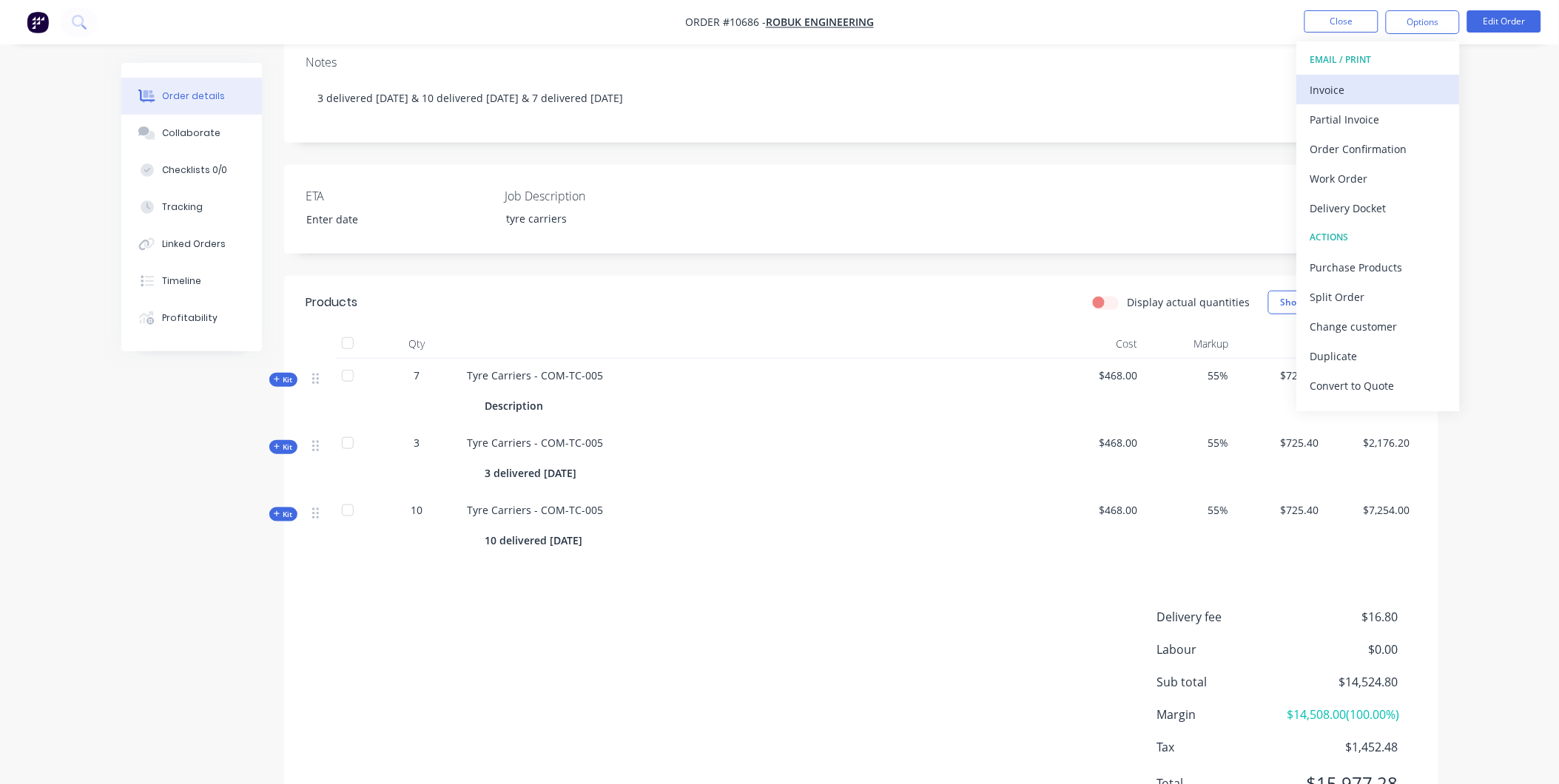
click at [1393, 85] on div "Invoice" at bounding box center [1379, 89] width 136 height 21
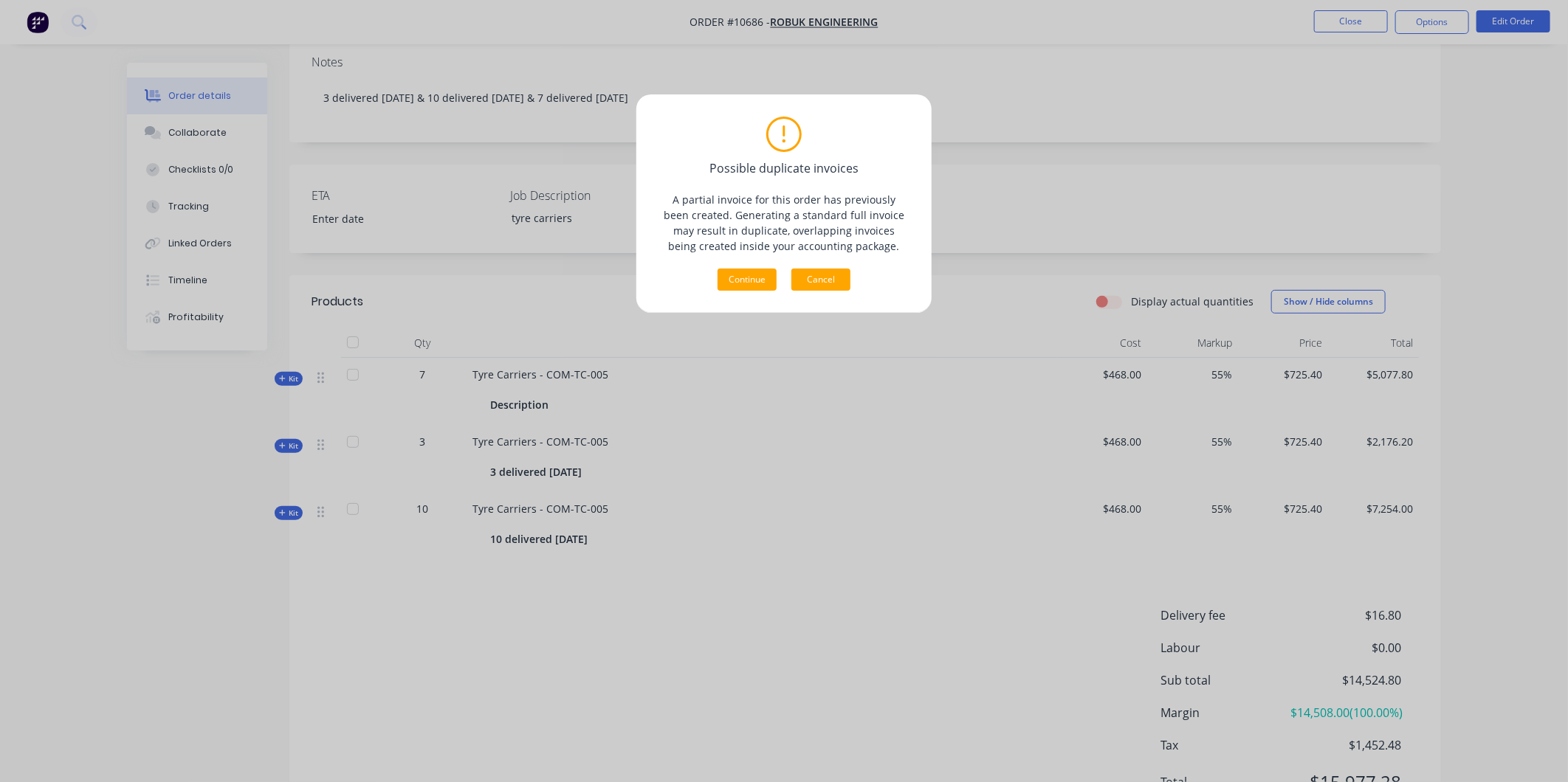
click at [824, 284] on button "Cancel" at bounding box center [821, 279] width 59 height 22
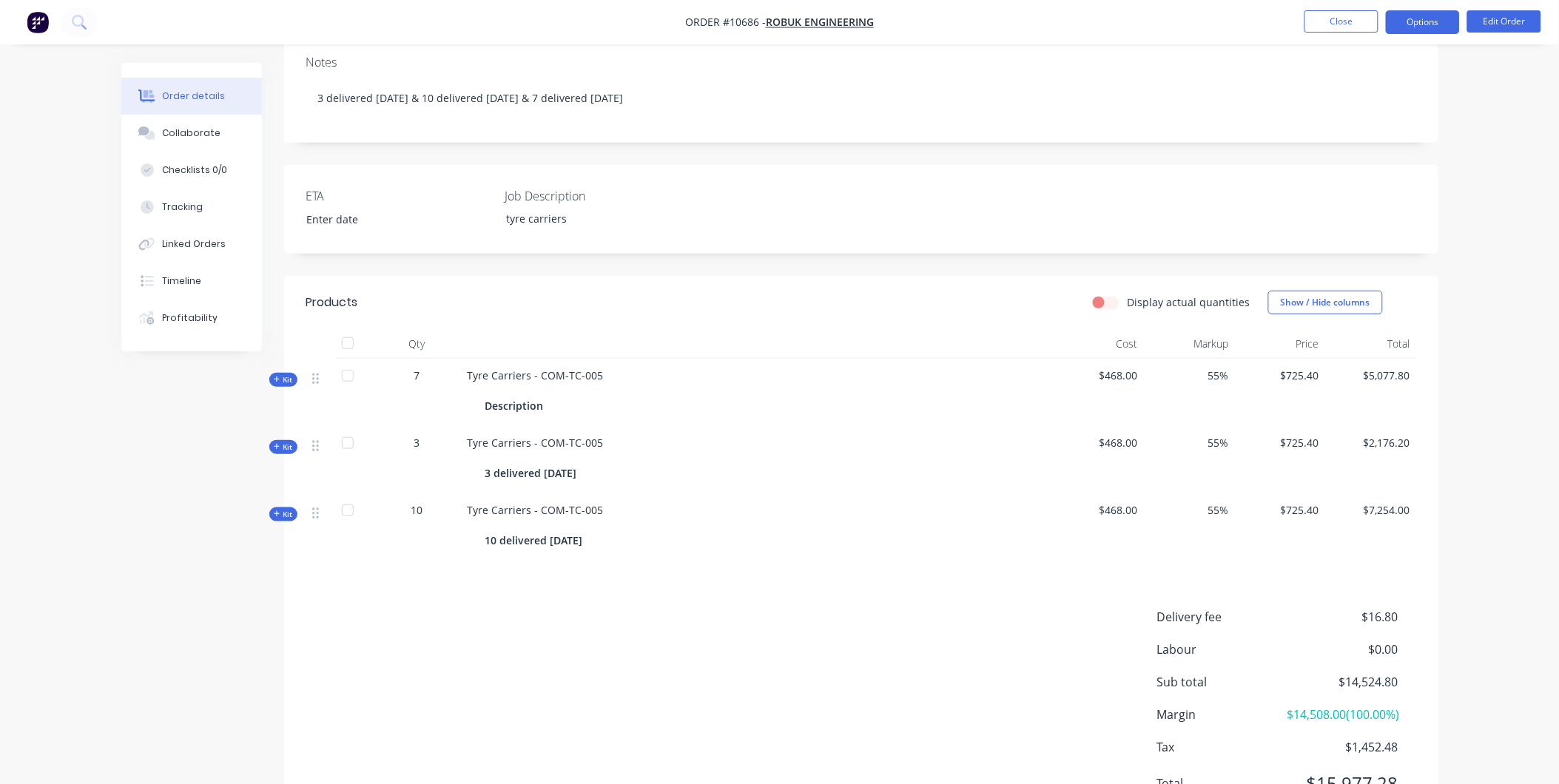
click at [1411, 21] on button "Options" at bounding box center [1424, 22] width 74 height 24
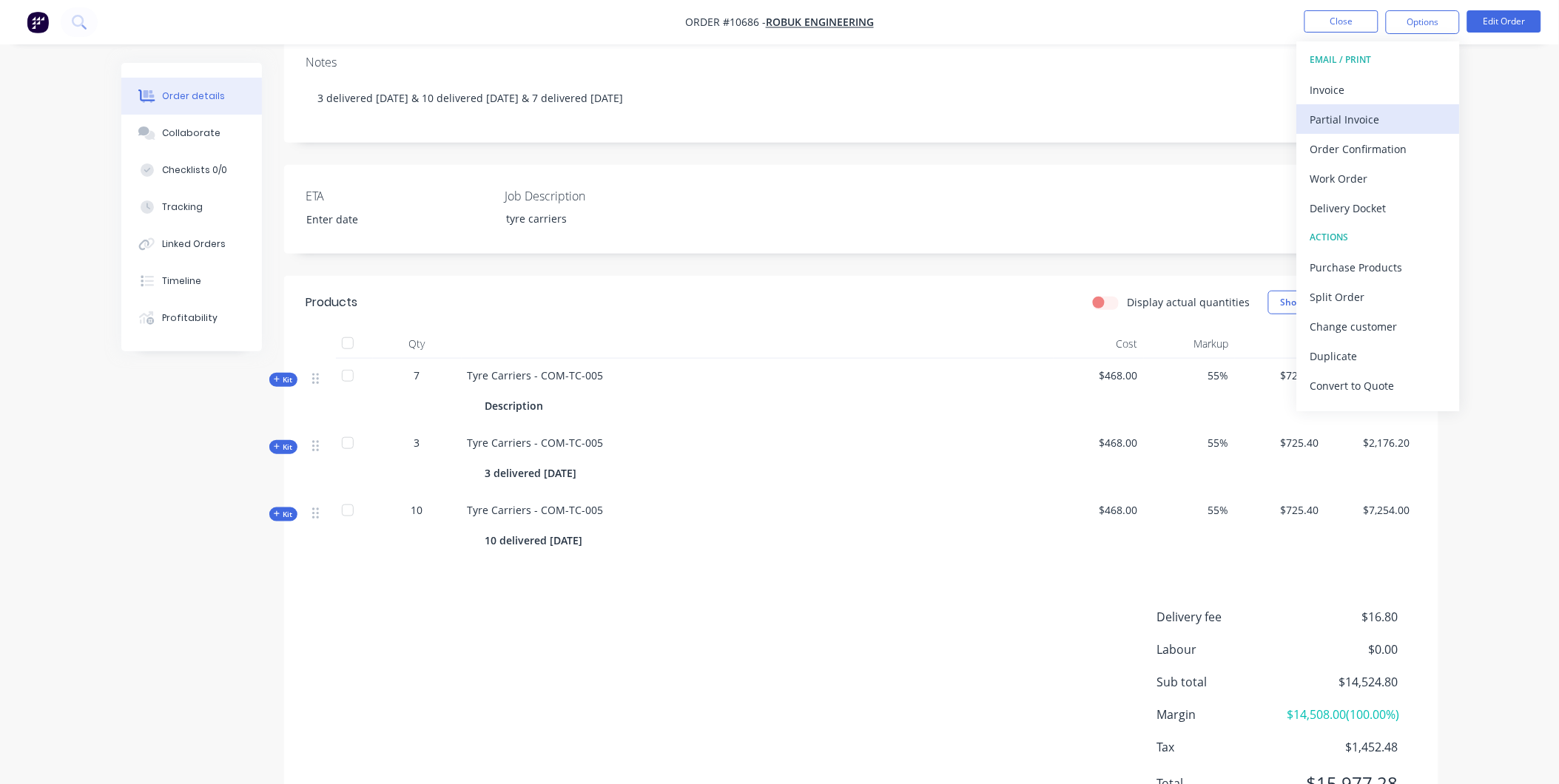
click at [1410, 123] on div "Partial Invoice" at bounding box center [1379, 119] width 136 height 21
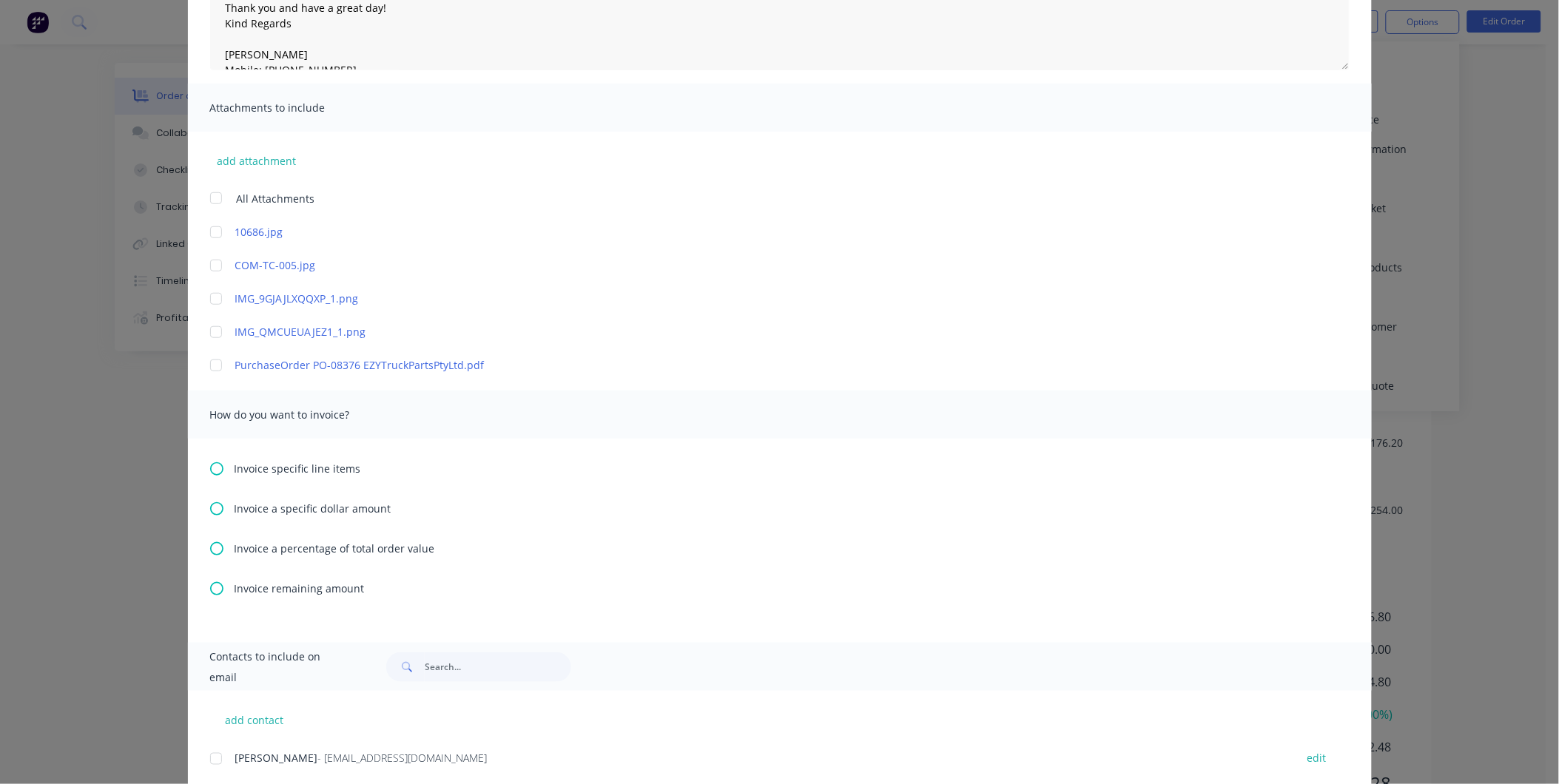
click at [211, 471] on icon at bounding box center [217, 469] width 13 height 13
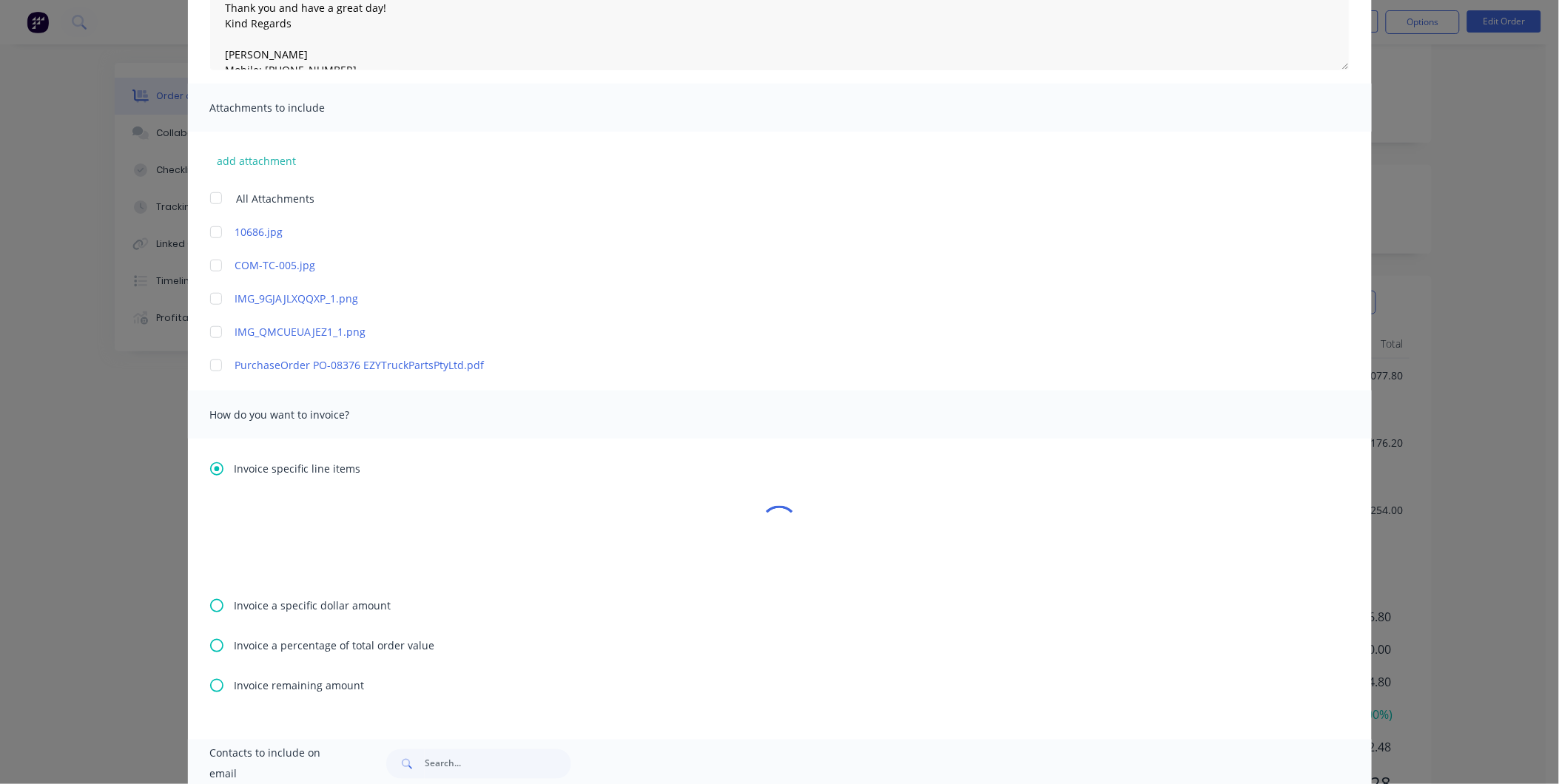
scroll to position [0, 0]
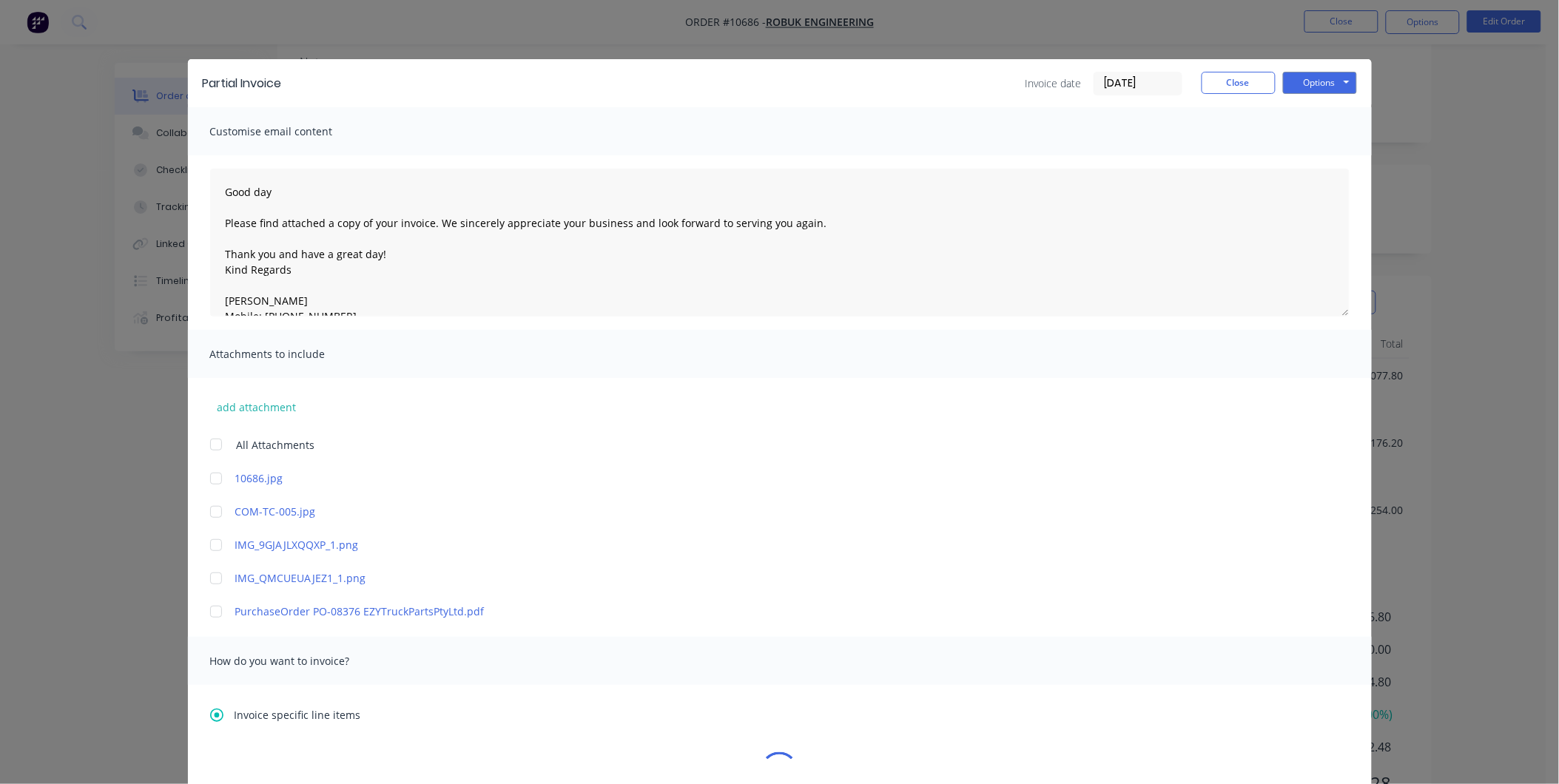
type textarea "Good day Please find attached a copy of your invoice. We sincerely appreciate y…"
click at [1208, 78] on button "Close" at bounding box center [1239, 83] width 74 height 22
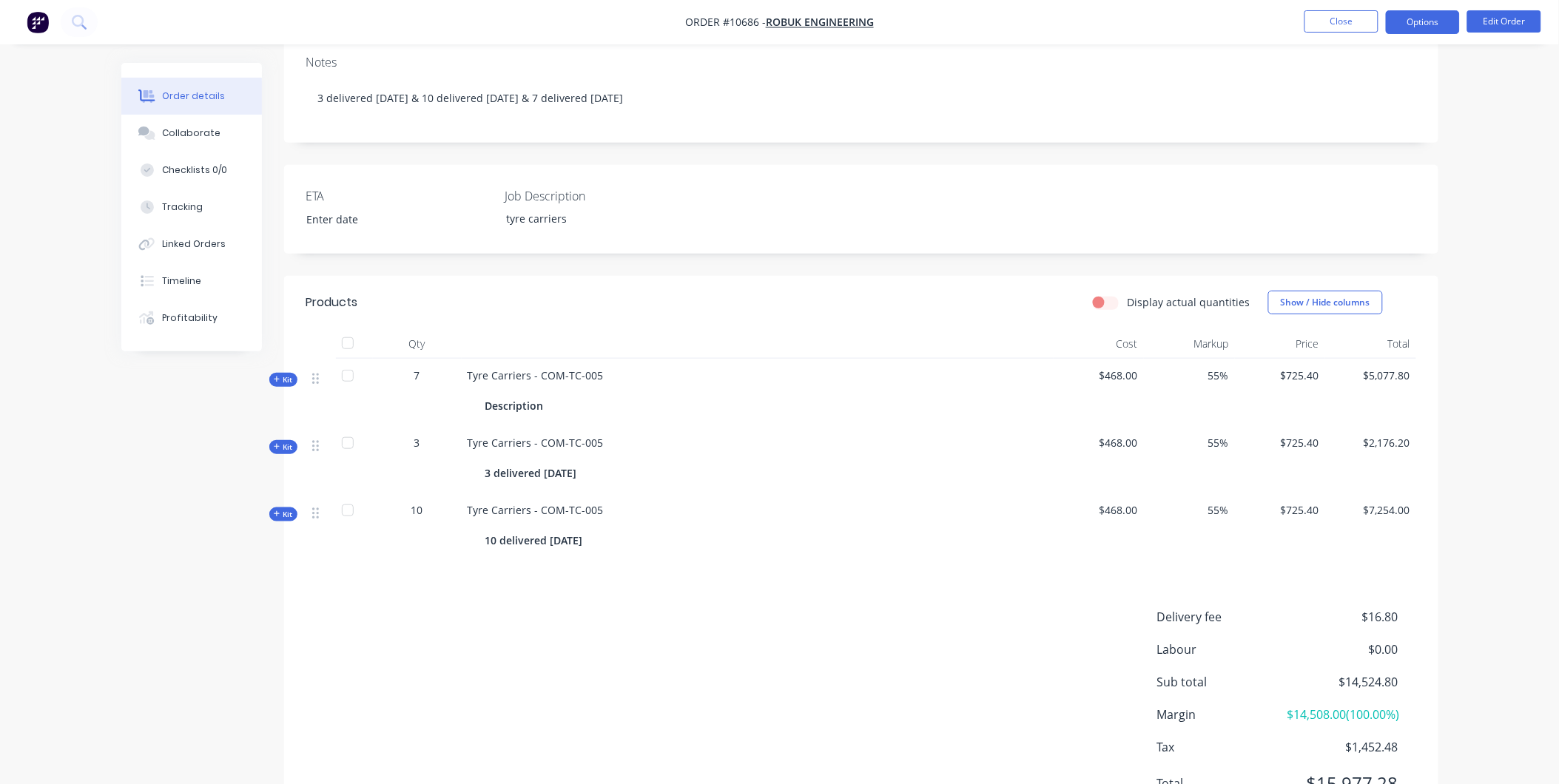
click at [1421, 17] on button "Options" at bounding box center [1424, 22] width 74 height 24
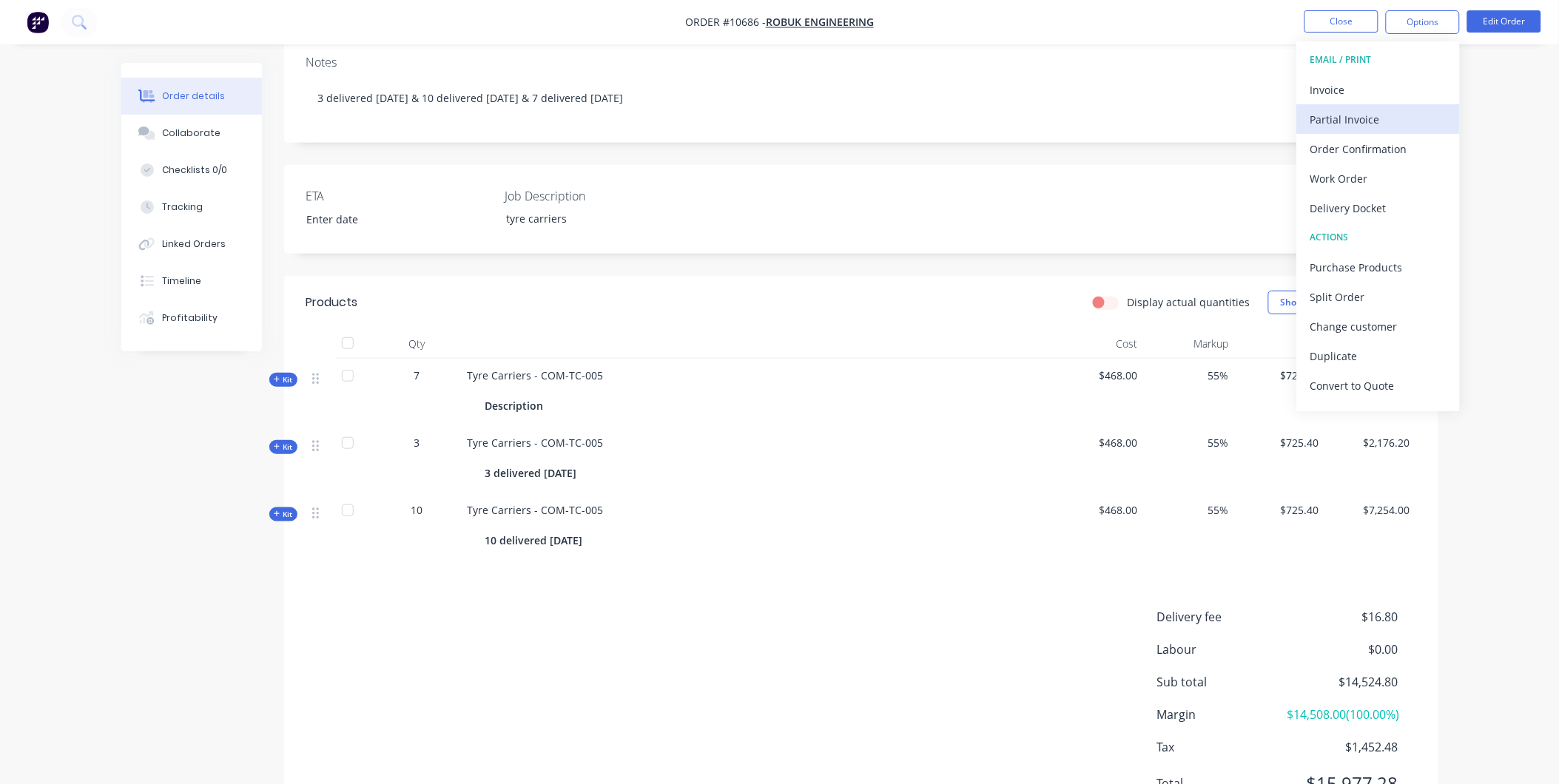
click at [1379, 123] on div "Partial Invoice" at bounding box center [1379, 119] width 136 height 21
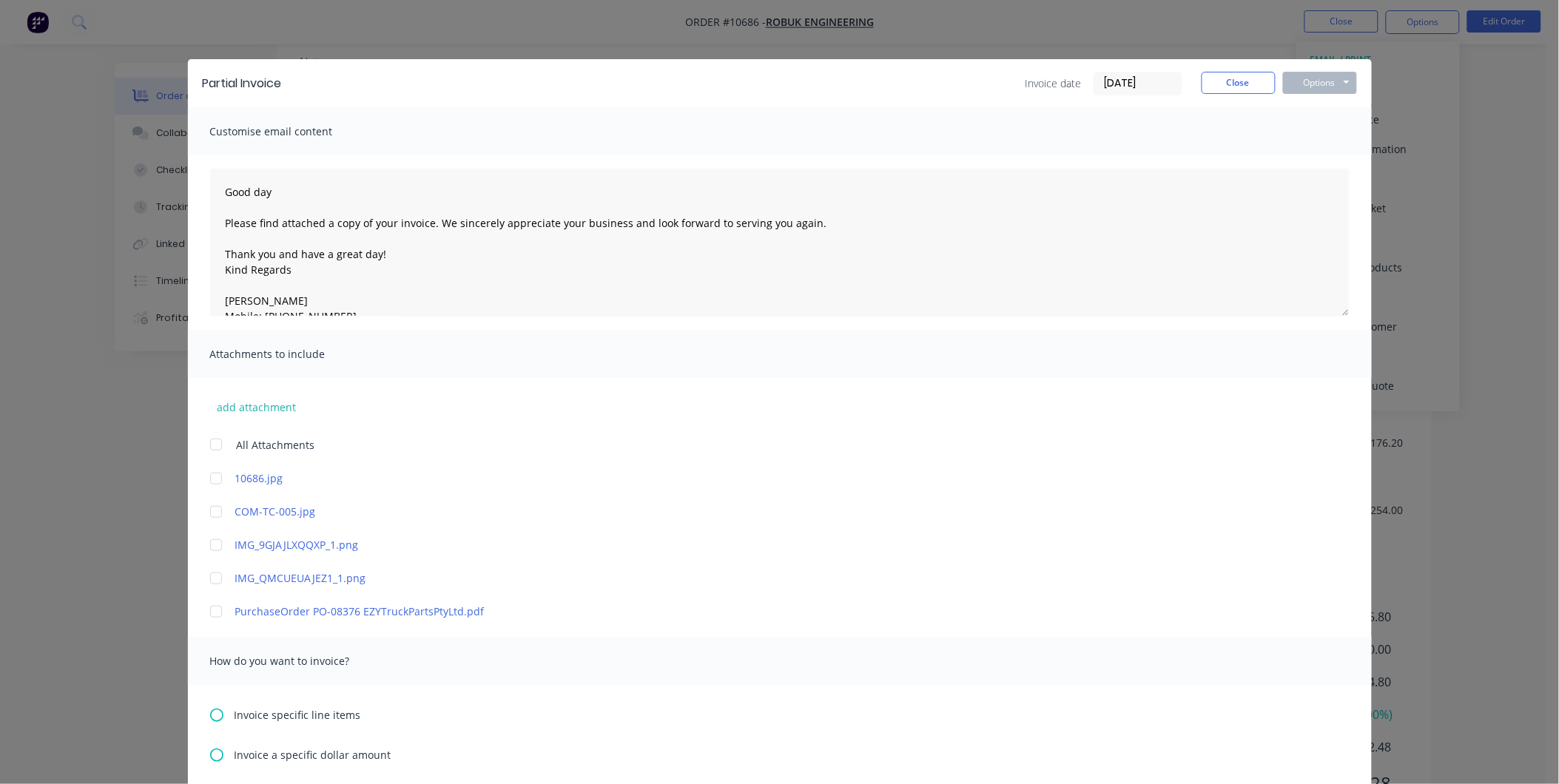
click at [211, 712] on icon at bounding box center [217, 715] width 13 height 13
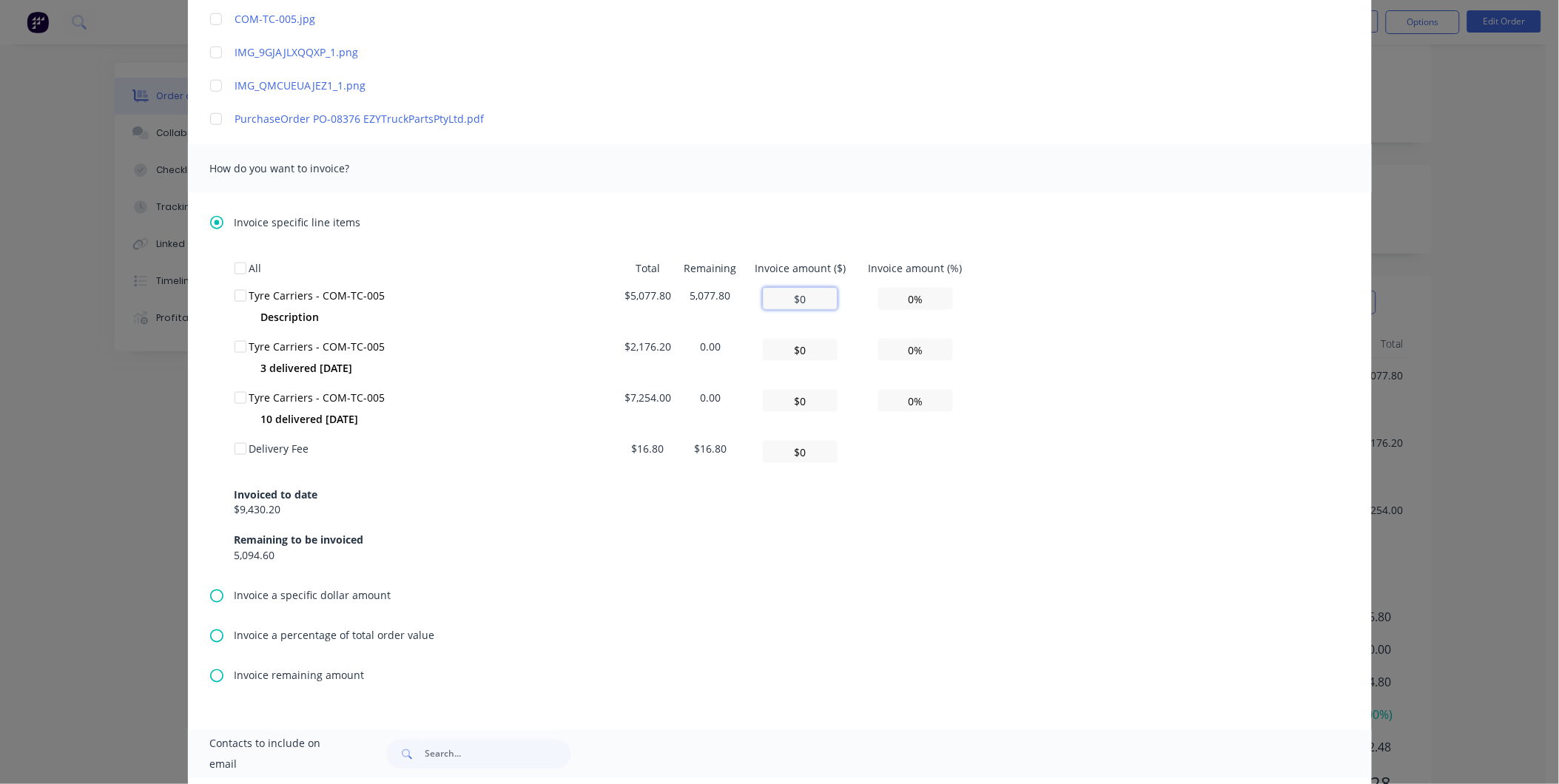
drag, startPoint x: 791, startPoint y: 297, endPoint x: 818, endPoint y: 297, distance: 27.0
click at [818, 297] on input "$0" at bounding box center [800, 299] width 74 height 22
type textarea "Good day Please find attached a copy of your invoice. We sincerely appreciate y…"
type input "$5"
type input "0.10%"
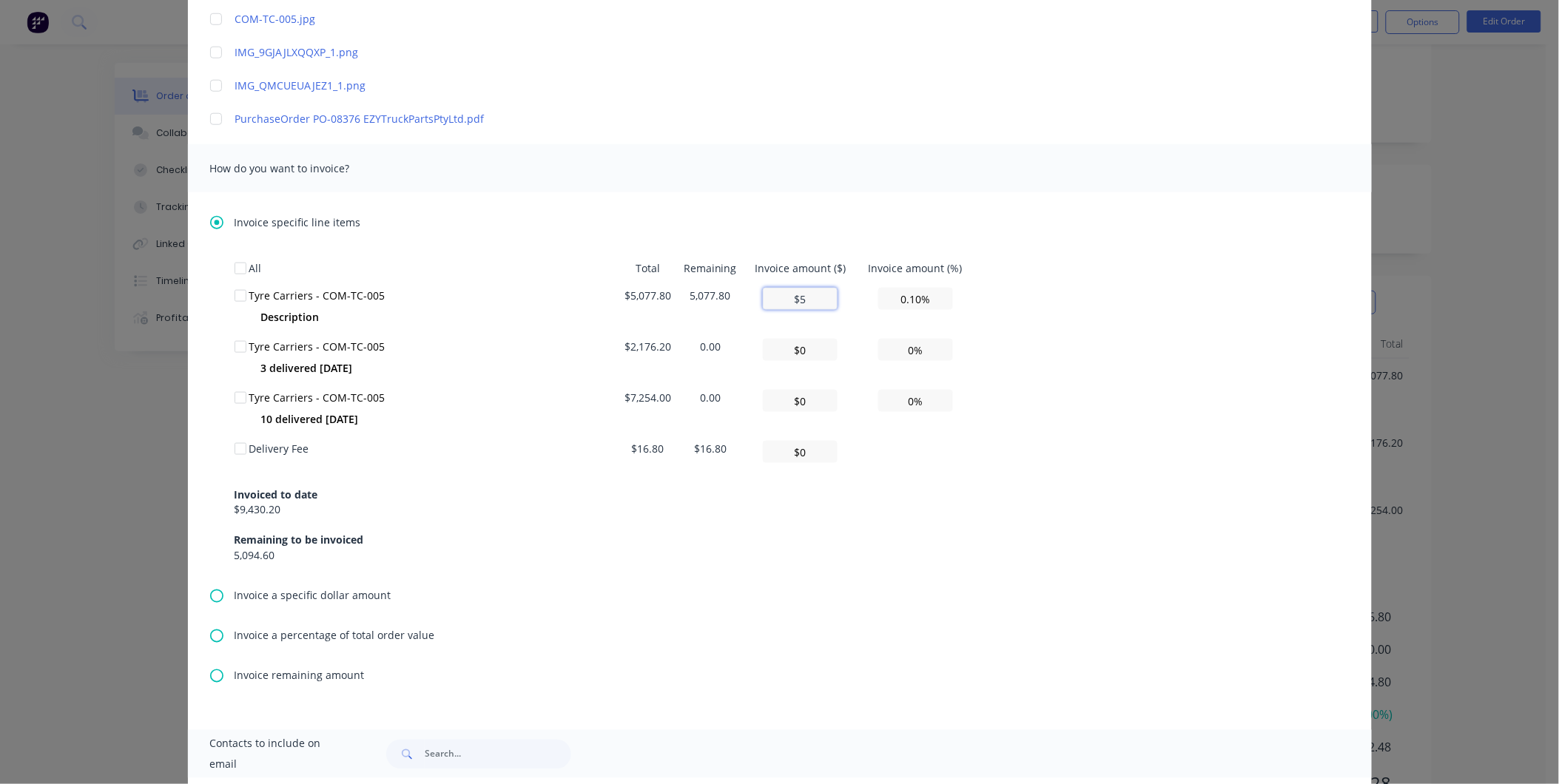
type textarea "Good day Please find attached a copy of your invoice. We sincerely appreciate y…"
type input "$50"
type input "0.98%"
type textarea "Good day Please find attached a copy of your invoice. We sincerely appreciate y…"
type input "$507"
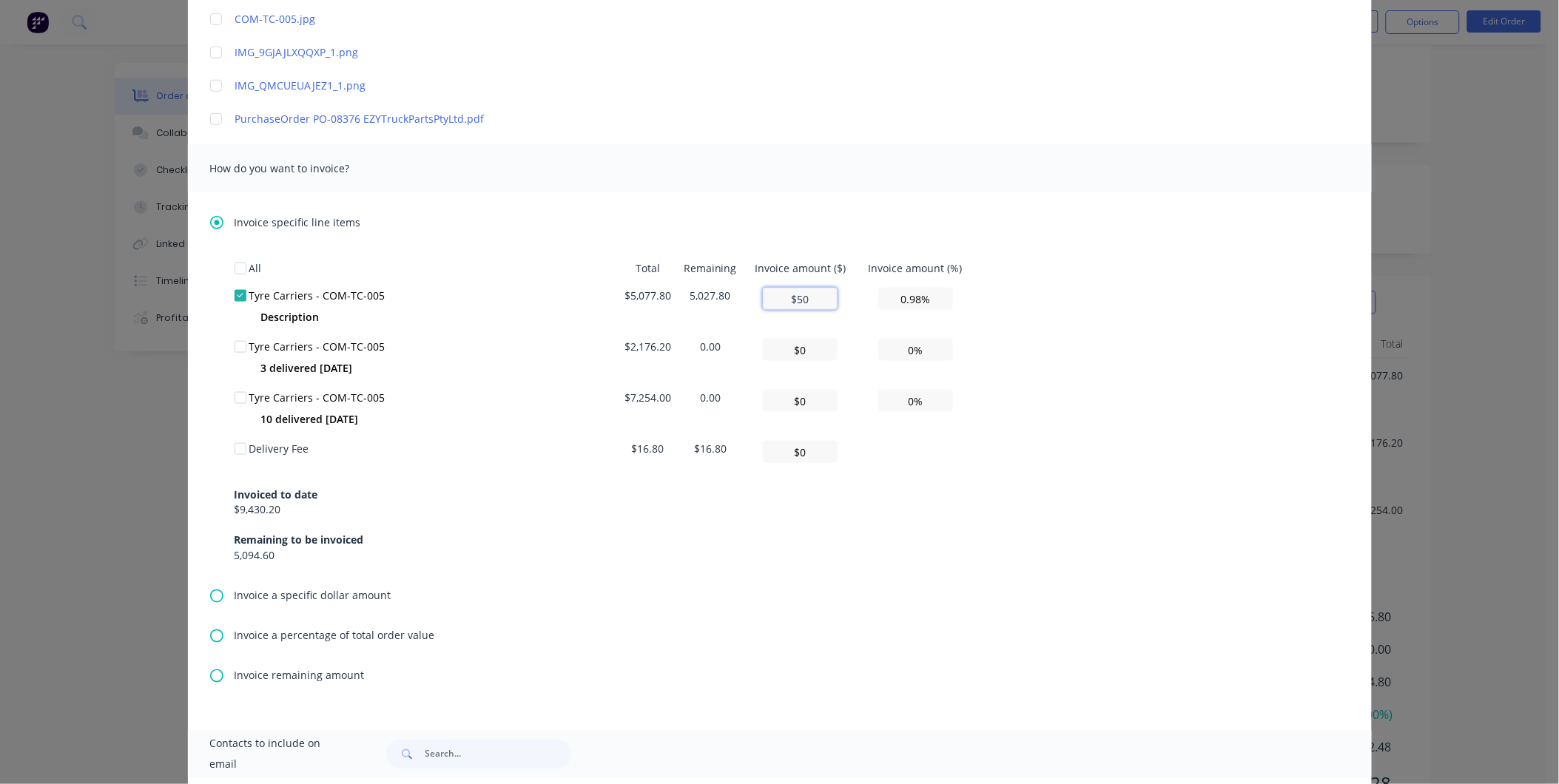
type input "9.98%"
type textarea "Good day Please find attached a copy of your invoice. We sincerely appreciate y…"
type input "$5,077"
type input "99.98%"
type textarea "Good day Please find attached a copy of your invoice. We sincerely appreciate y…"
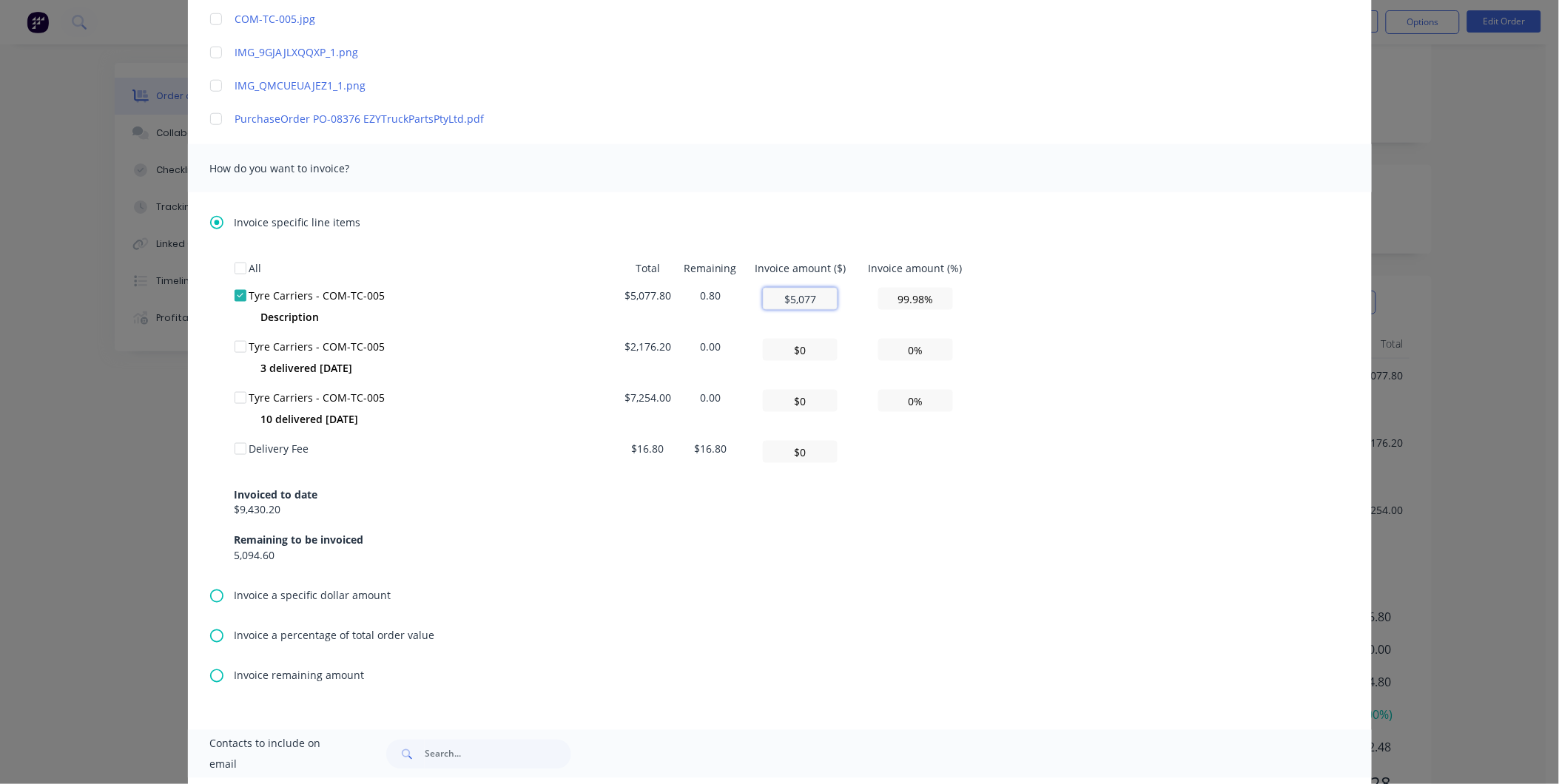
type input "$5,077."
type textarea "Good day Please find attached a copy of your invoice. We sincerely appreciate y…"
type input "$5,077.8"
type input "100.00%"
type textarea "Good day Please find attached a copy of your invoice. We sincerely appreciate y…"
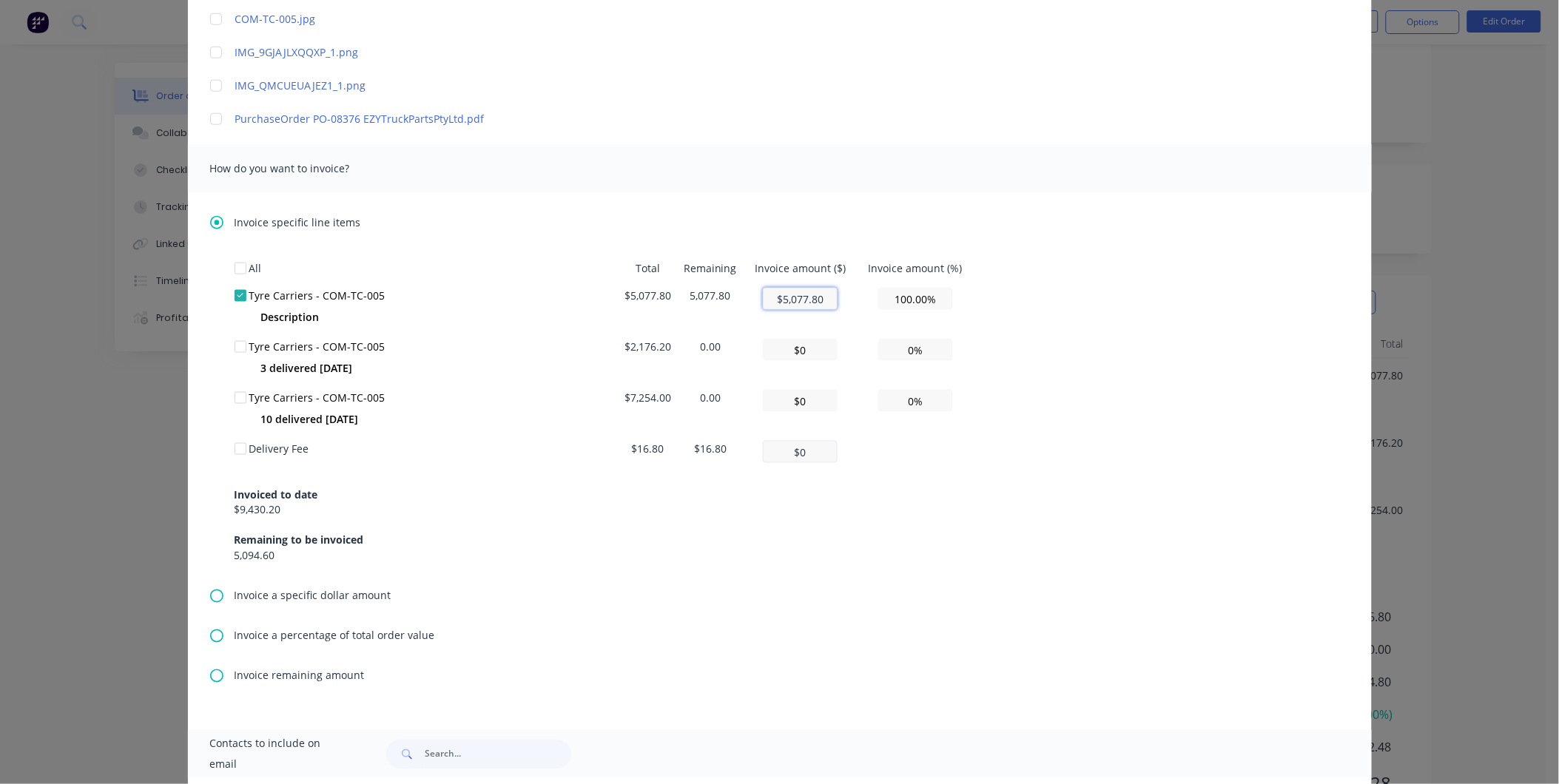
type input "$5,077.80"
type textarea "Good day Please find attached a copy of your invoice. We sincerely appreciate y…"
type input "$5,077.8"
click at [792, 456] on input "$0" at bounding box center [800, 452] width 74 height 22
type textarea "Good day Please find attached a copy of your invoice. We sincerely appreciate y…"
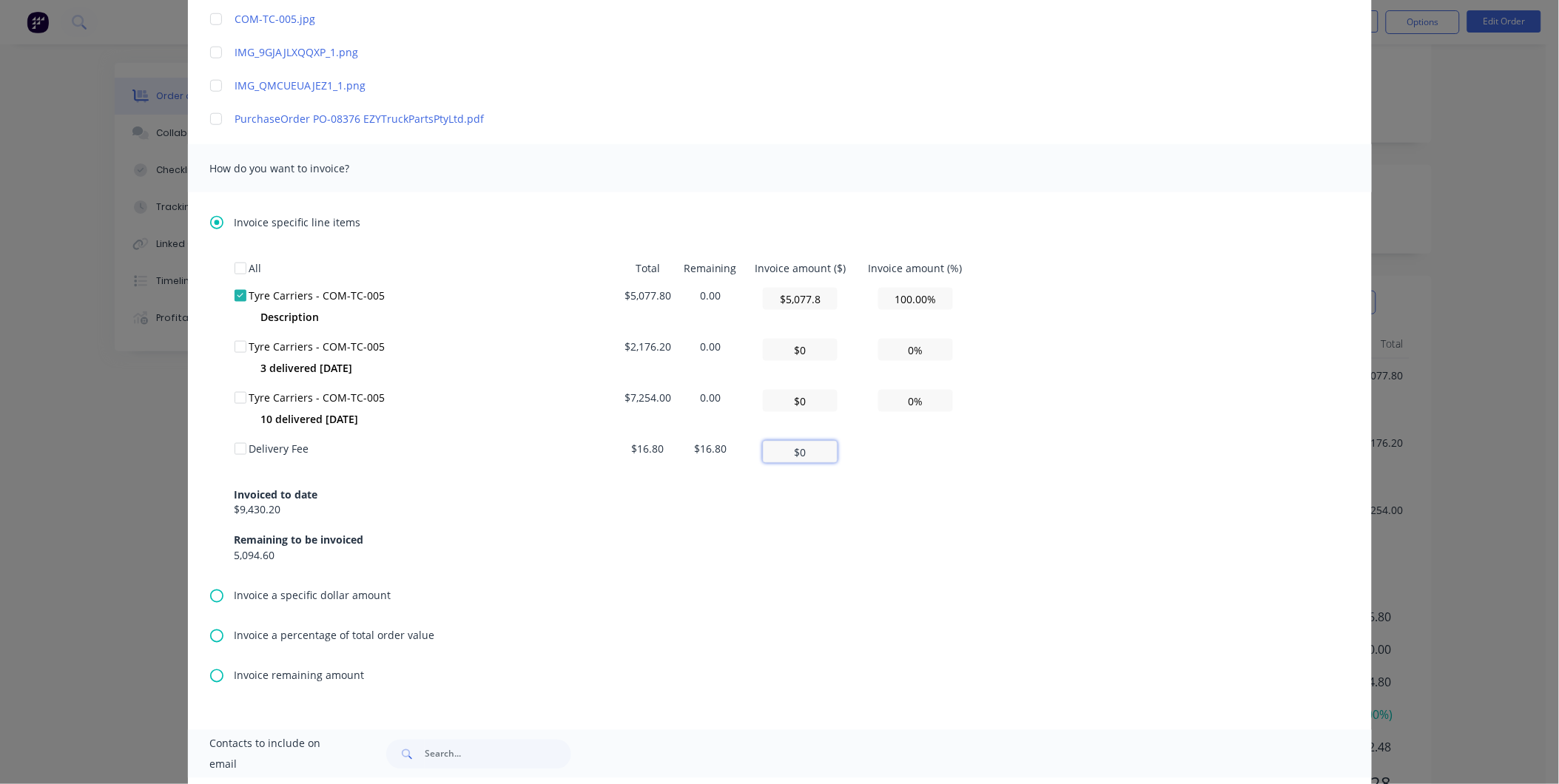
type input "$10"
type textarea "Good day Please find attached a copy of your invoice. We sincerely appreciate y…"
type input "$16.8"
type textarea "Good day Please find attached a copy of your invoice. We sincerely appreciate y…"
type input "$16"
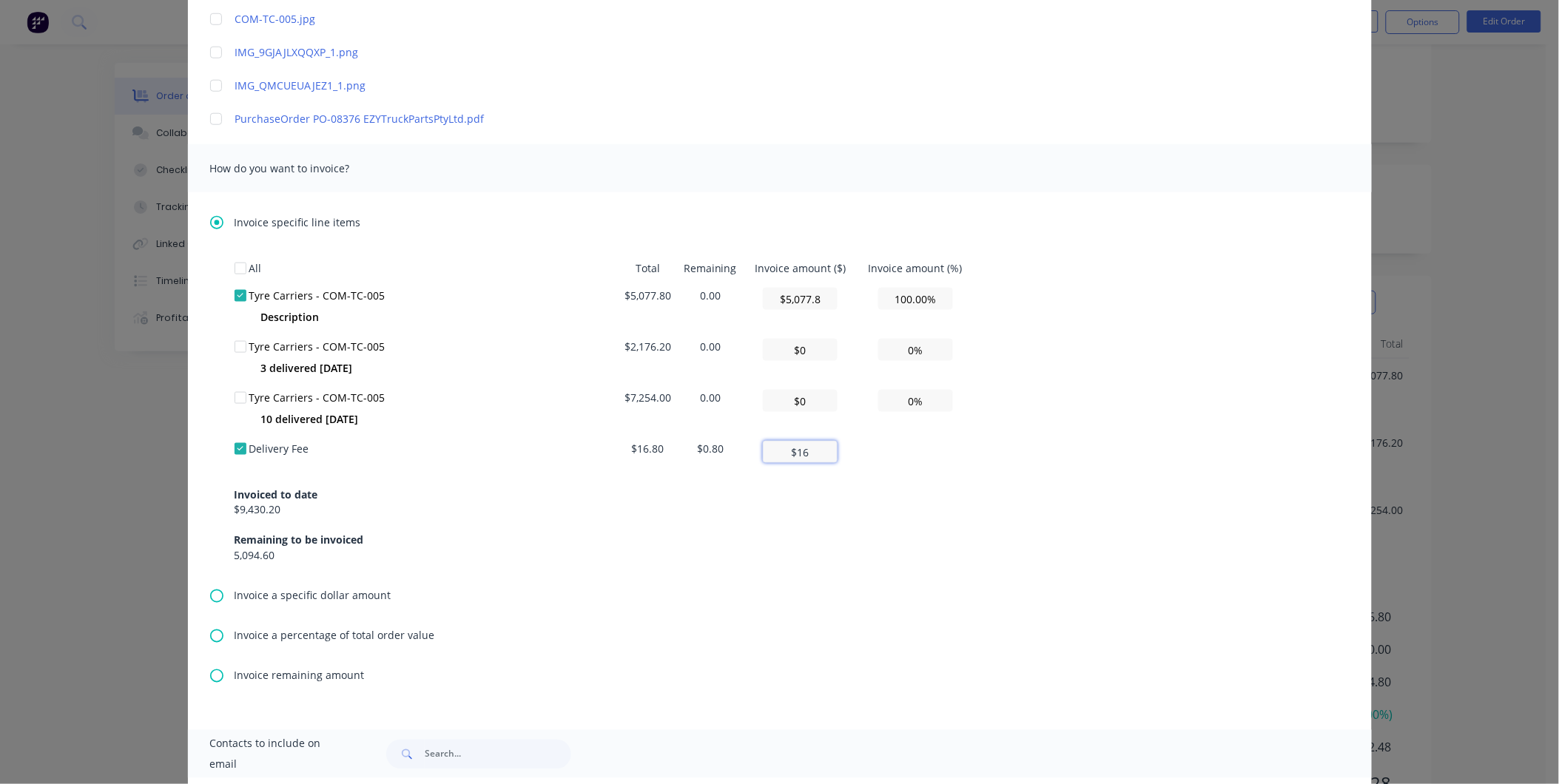
type textarea "Good day Please find attached a copy of your invoice. We sincerely appreciate y…"
type input "$16.8"
click at [799, 547] on div "Invoiced to date $9,430.20 Remaining to be invoiced 5,094.60" at bounding box center [780, 517] width 1091 height 95
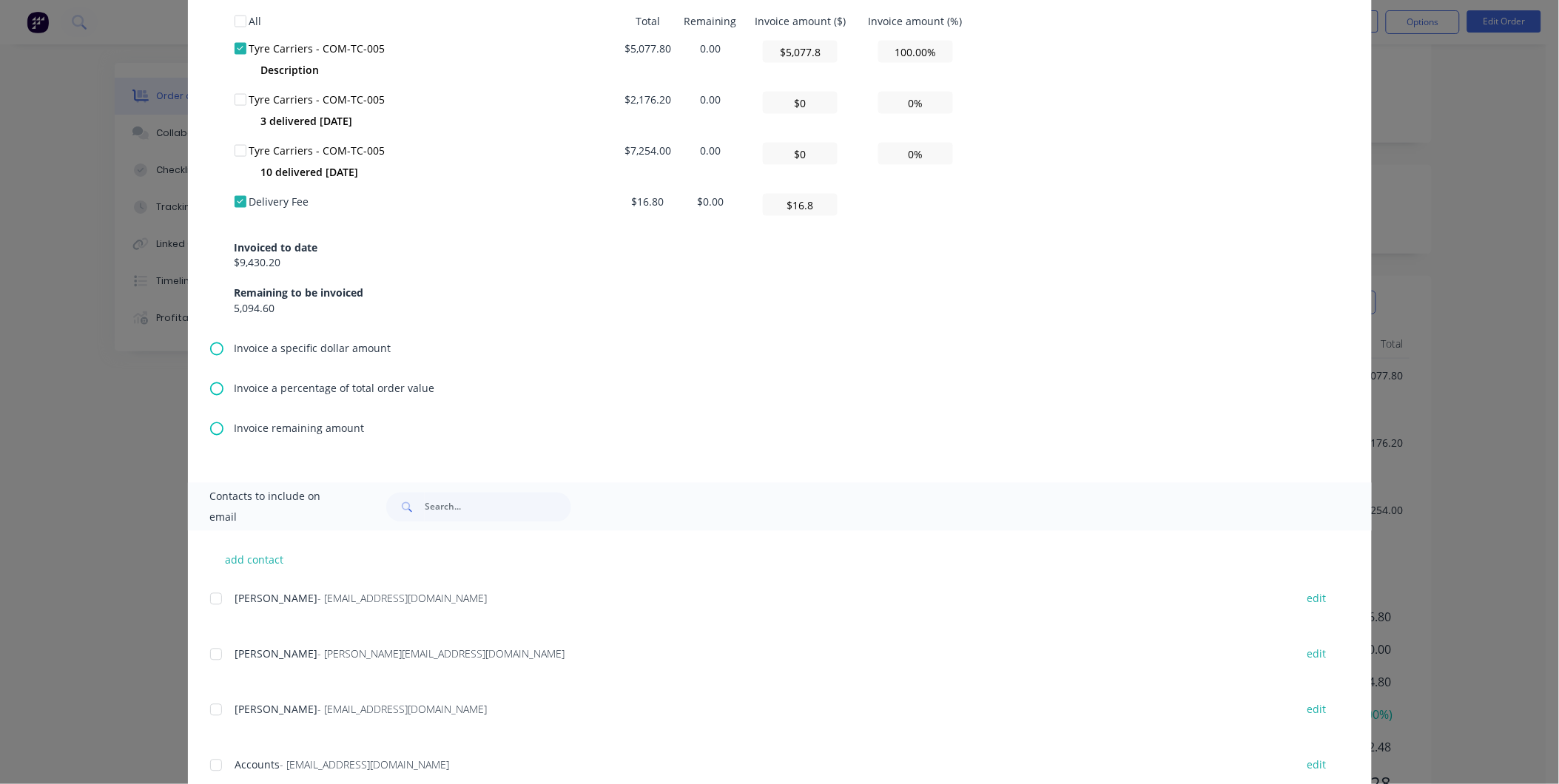
scroll to position [842, 0]
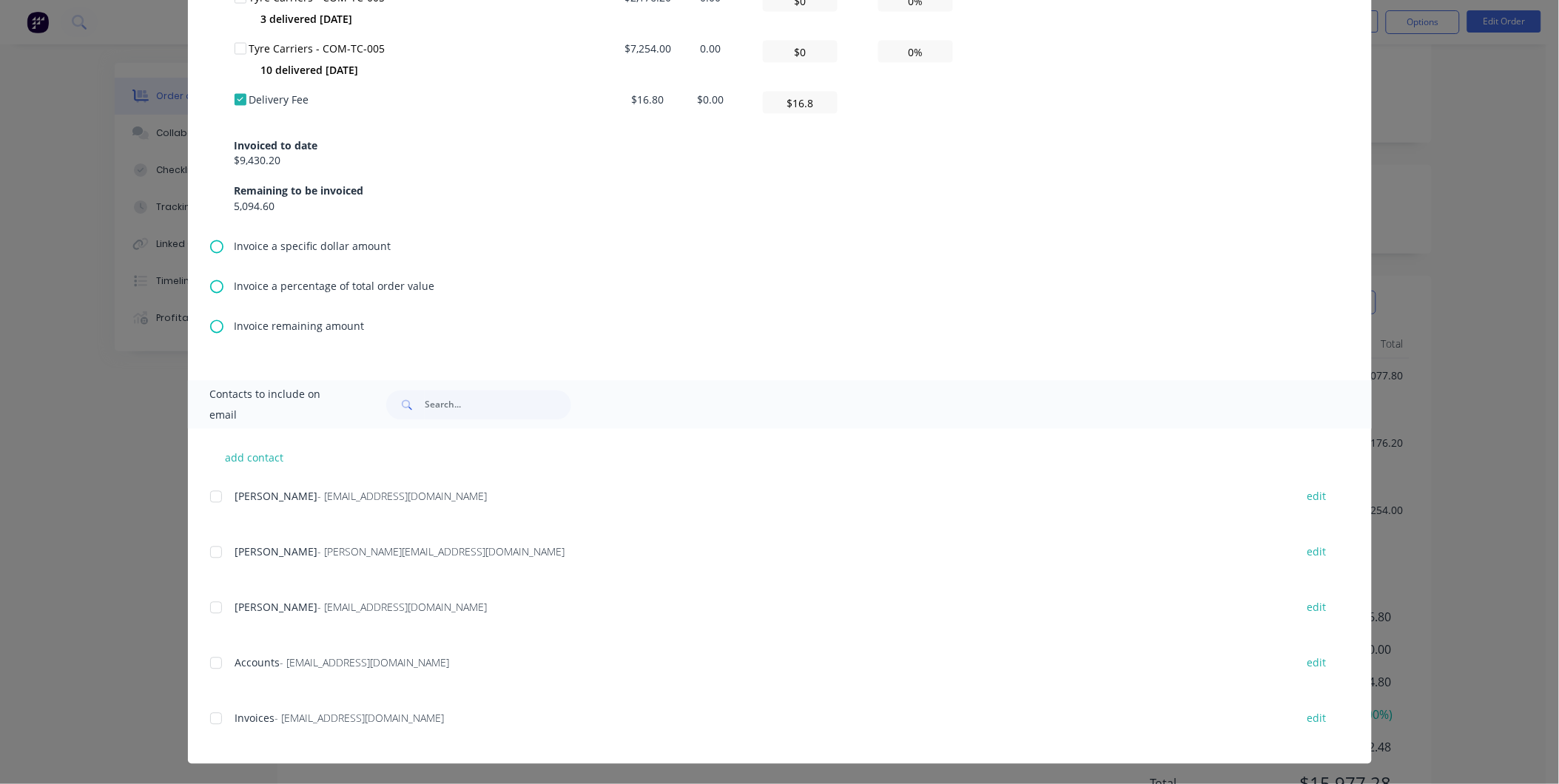
click at [210, 718] on div at bounding box center [215, 718] width 29 height 29
click at [204, 609] on div at bounding box center [215, 608] width 29 height 29
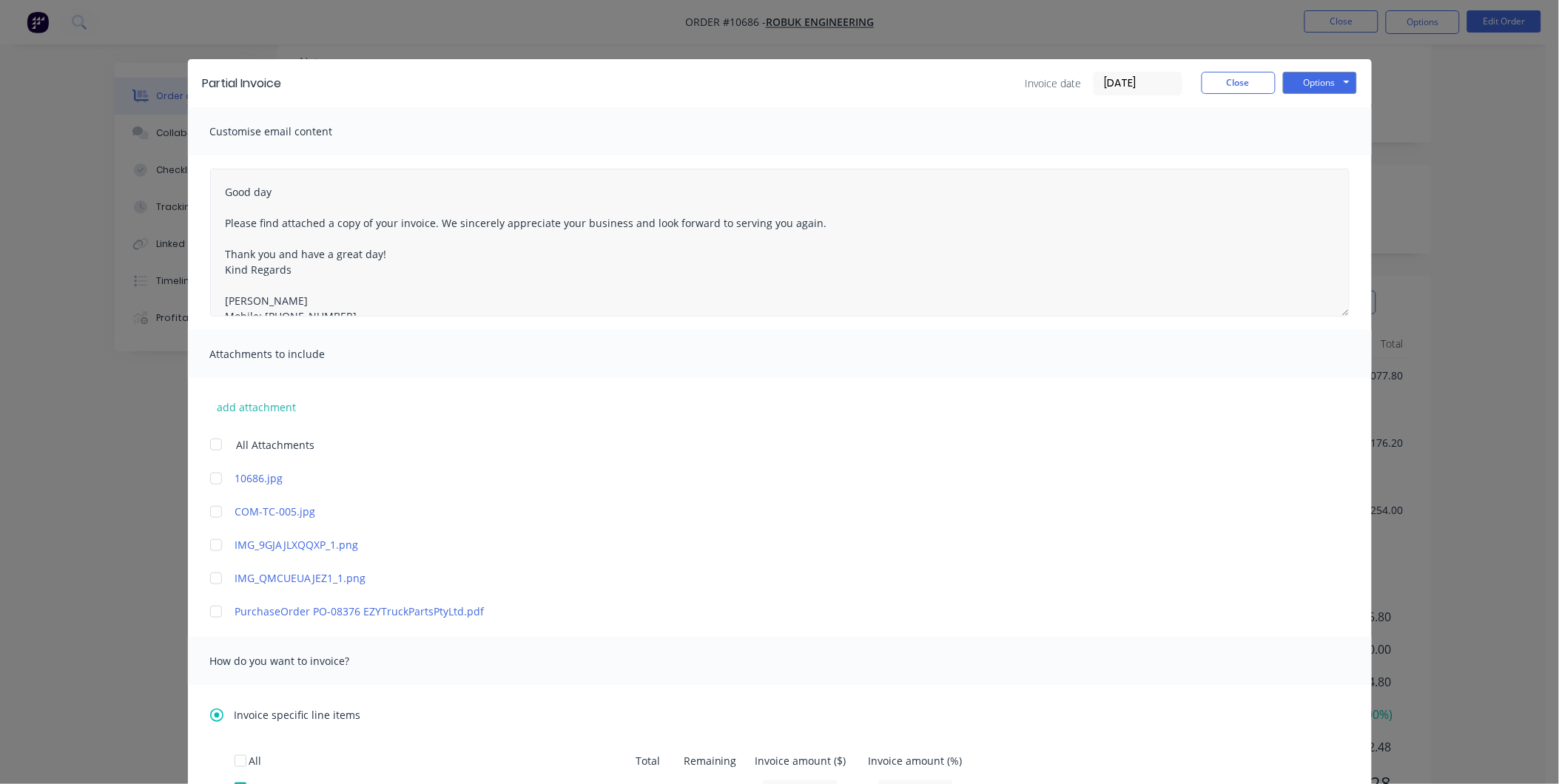
scroll to position [0, 0]
click at [1330, 81] on button "Options" at bounding box center [1321, 83] width 74 height 22
type textarea "Good day Please find attached a copy of your invoice. We sincerely appreciate y…"
click at [1330, 161] on button "Email" at bounding box center [1331, 157] width 95 height 25
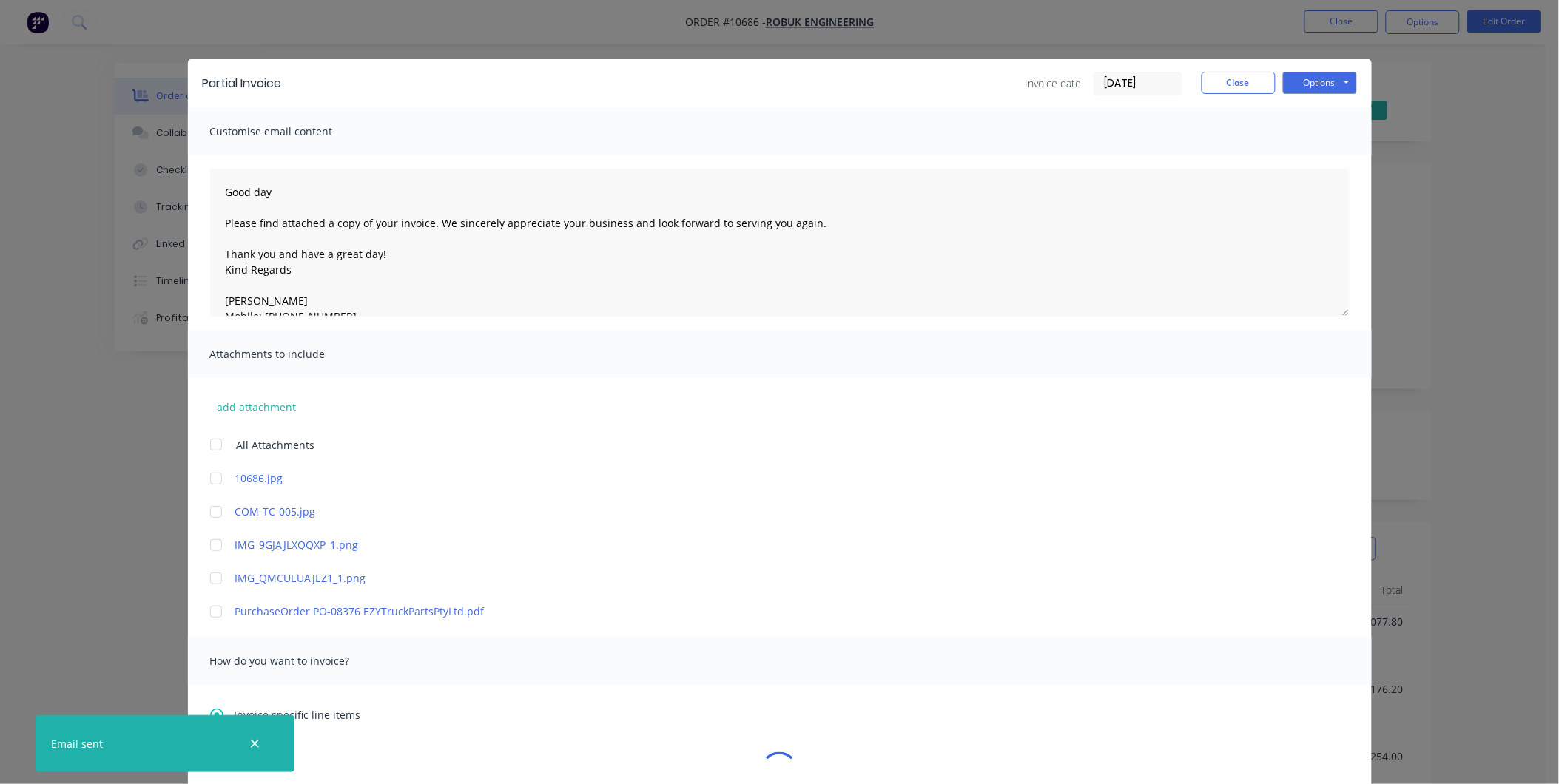
type textarea "Good day Please find attached a copy of your invoice. We sincerely appreciate y…"
click at [1219, 82] on button "Close" at bounding box center [1239, 83] width 74 height 22
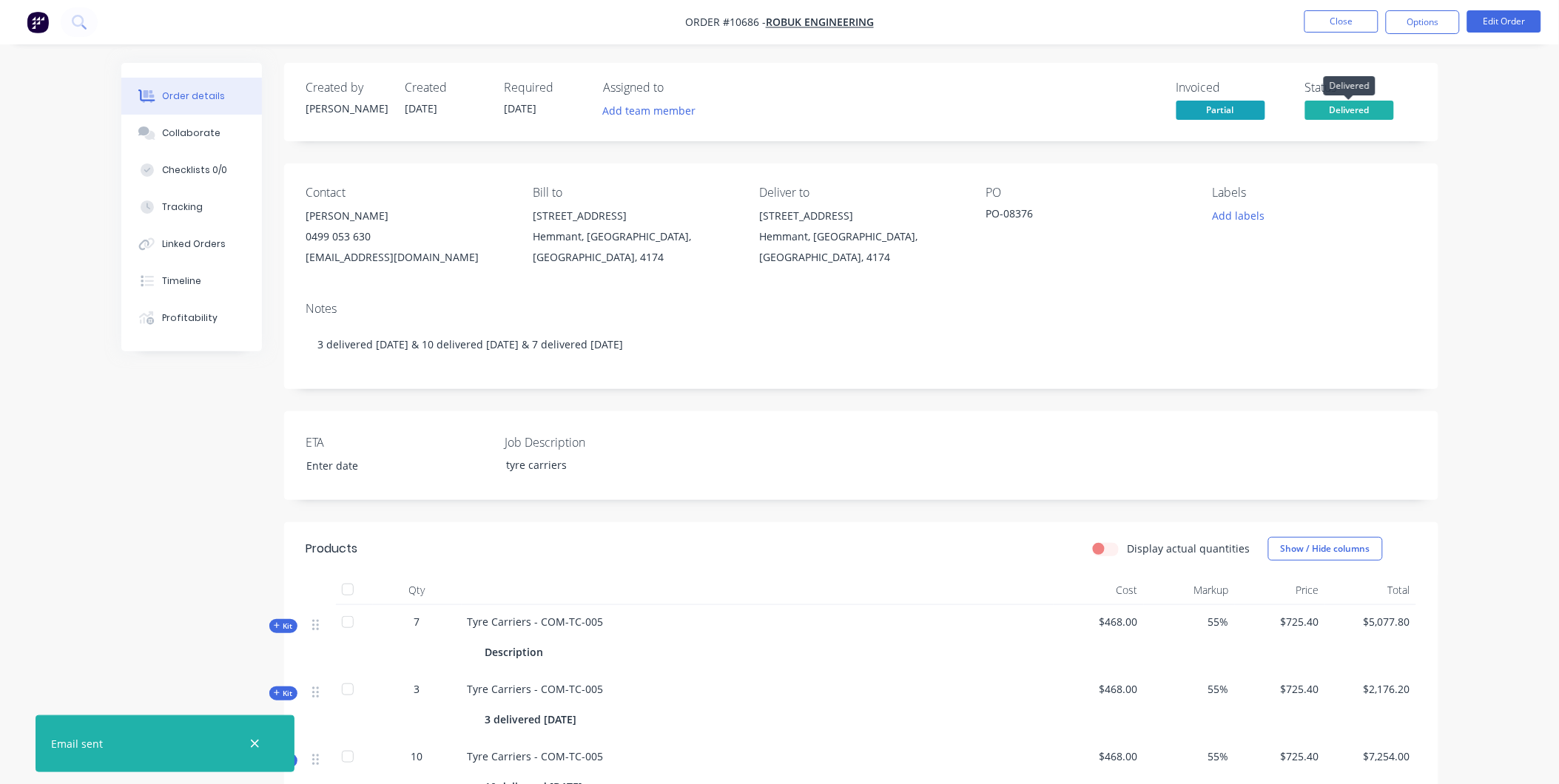
click at [1349, 111] on span "Delivered" at bounding box center [1350, 109] width 89 height 18
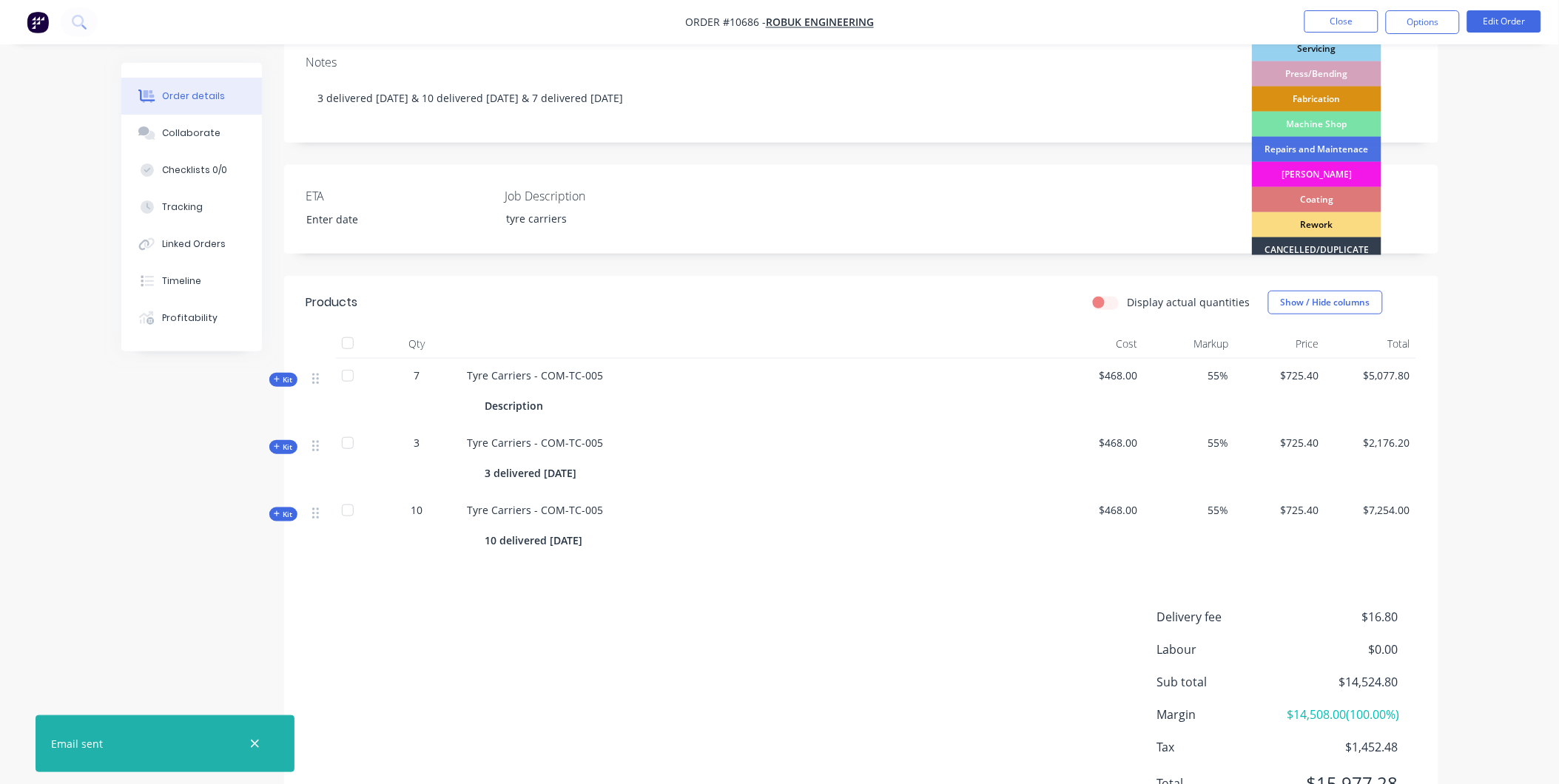
scroll to position [133, 0]
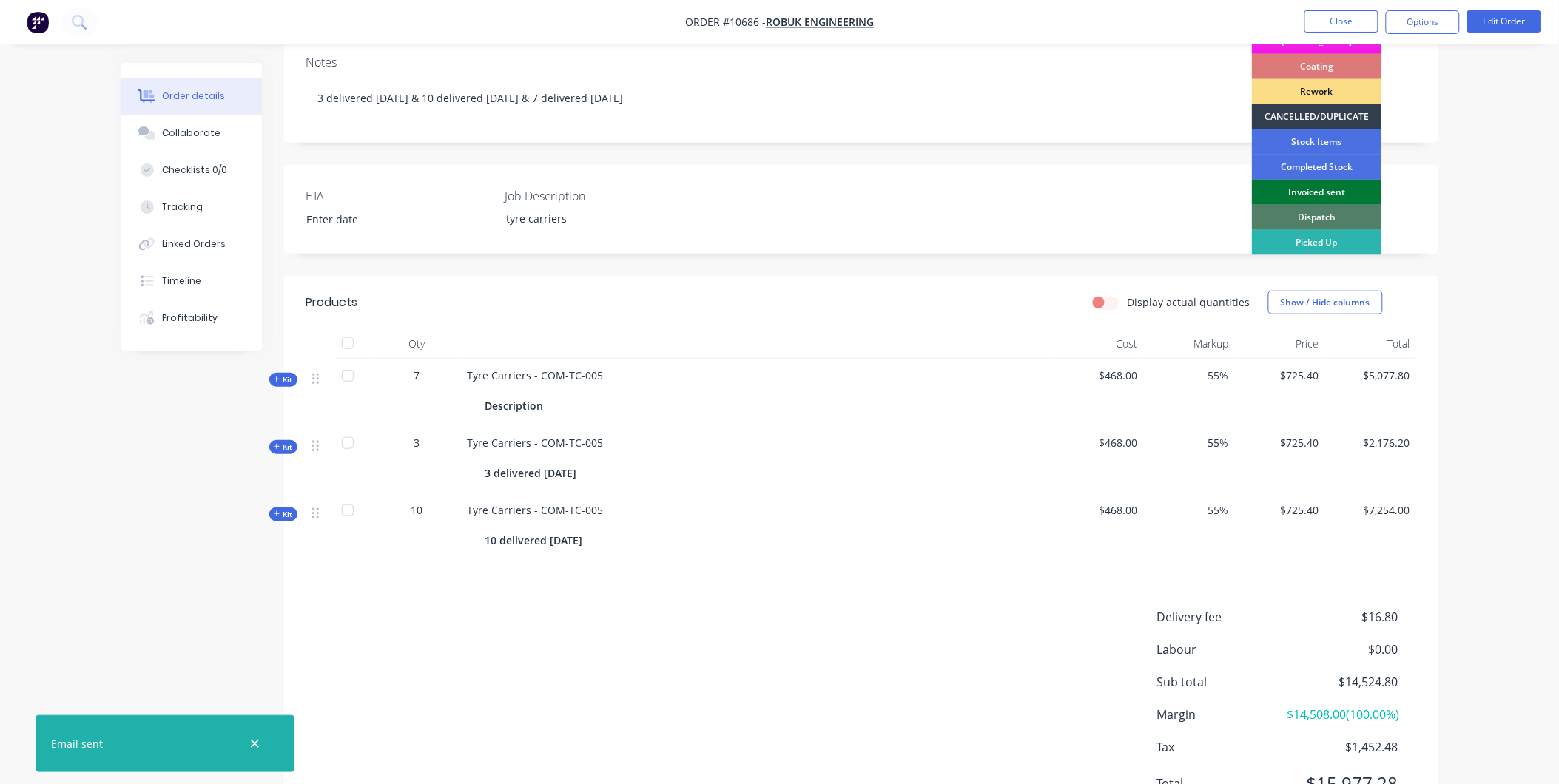
click at [1340, 190] on div "Invoiced sent" at bounding box center [1317, 192] width 130 height 25
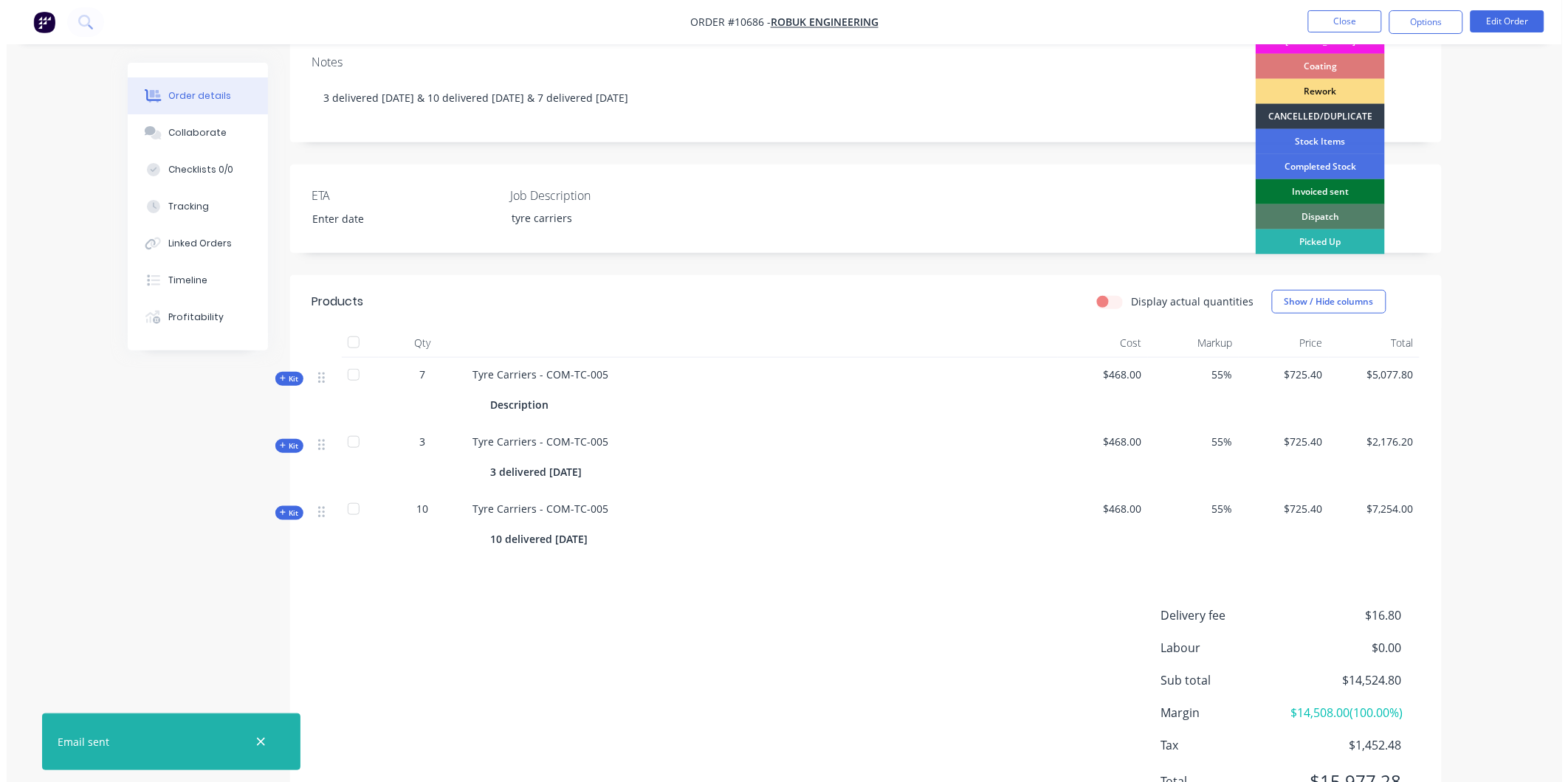
scroll to position [0, 0]
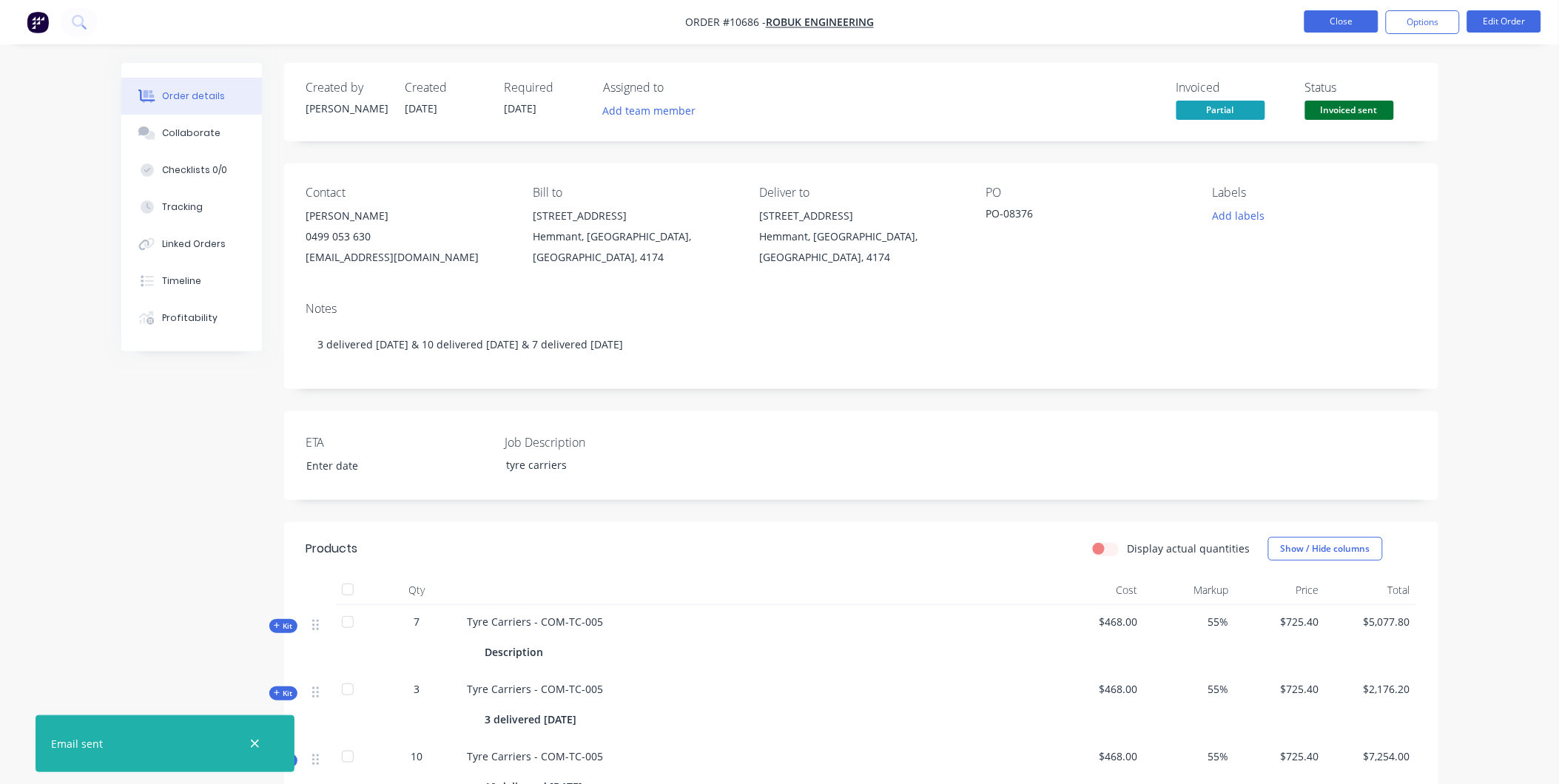
click at [1367, 23] on button "Close" at bounding box center [1342, 21] width 74 height 22
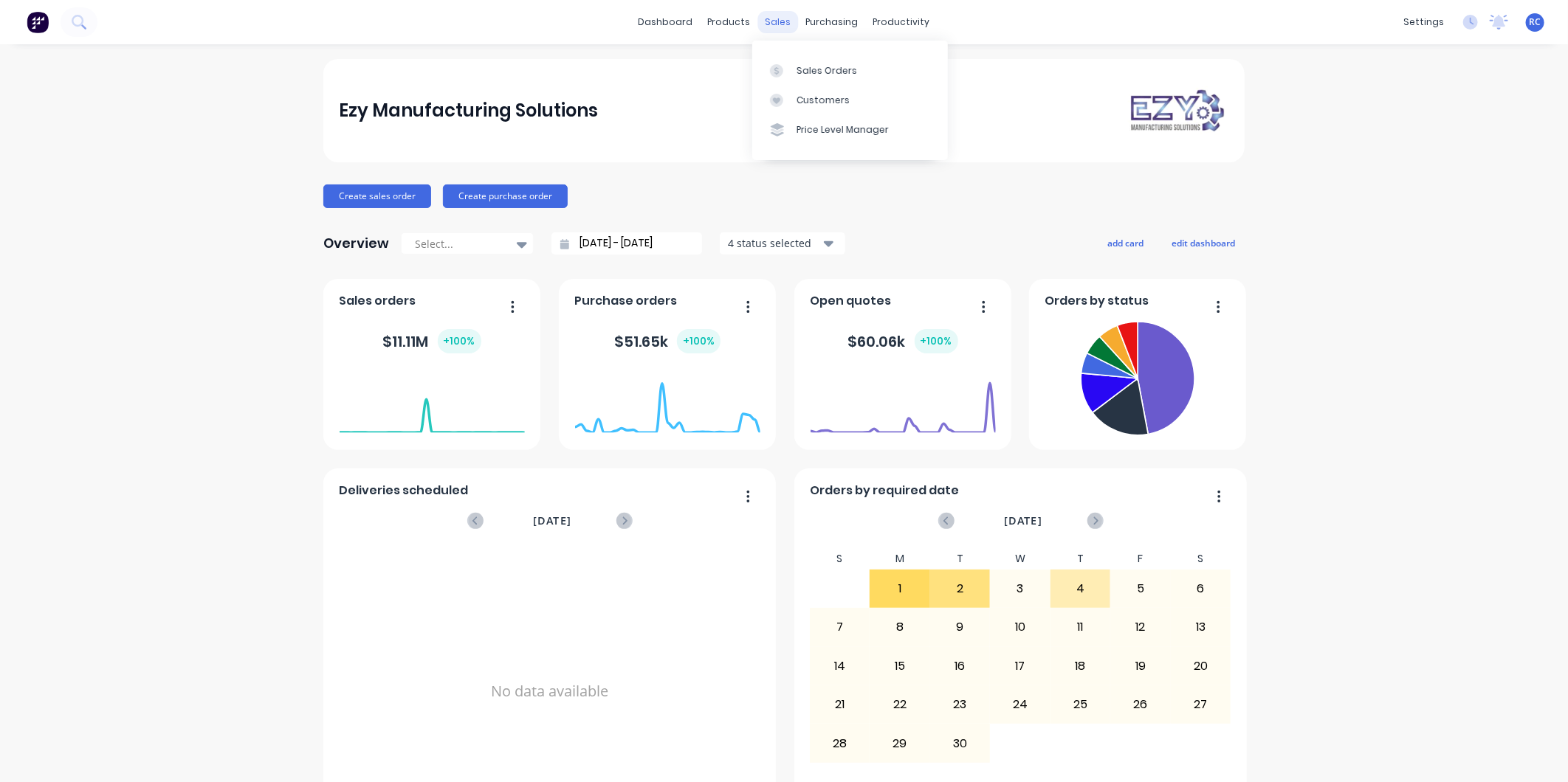
click at [773, 22] on div "sales" at bounding box center [778, 22] width 40 height 22
click at [808, 69] on div "Sales Orders" at bounding box center [827, 70] width 61 height 13
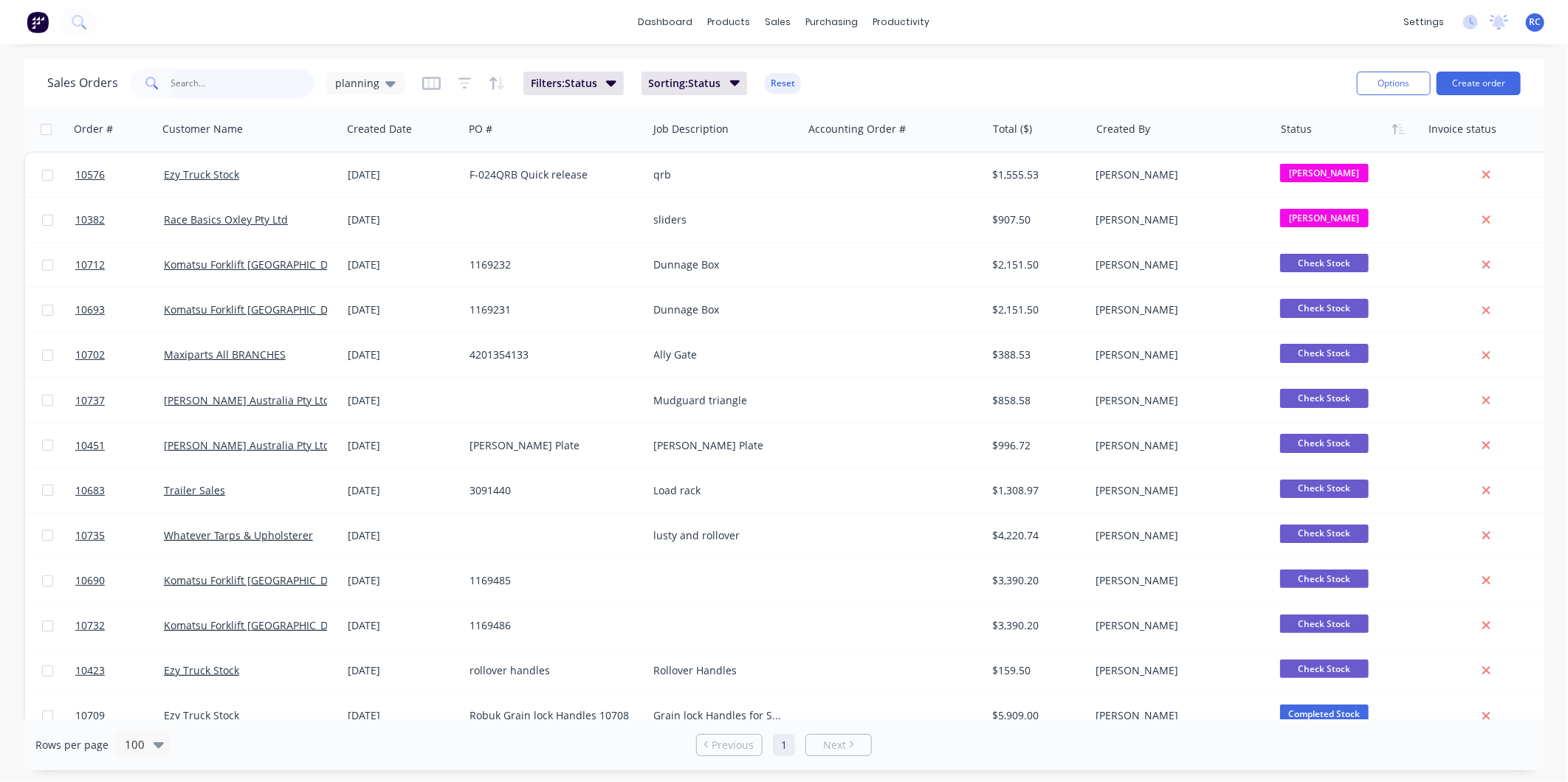
click at [189, 91] on input "text" at bounding box center [243, 83] width 144 height 29
type input "cod"
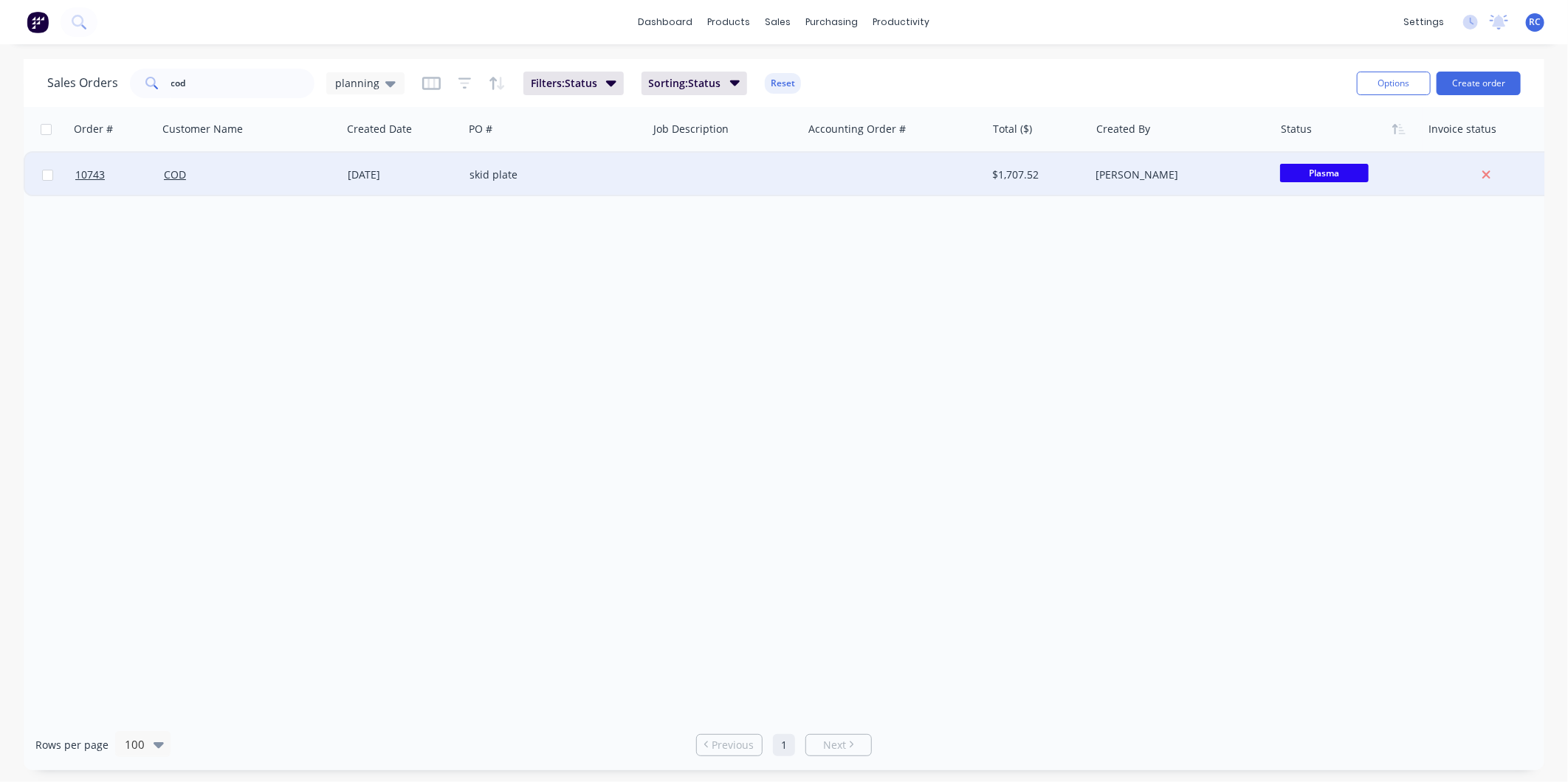
click at [255, 160] on div "COD" at bounding box center [249, 175] width 184 height 44
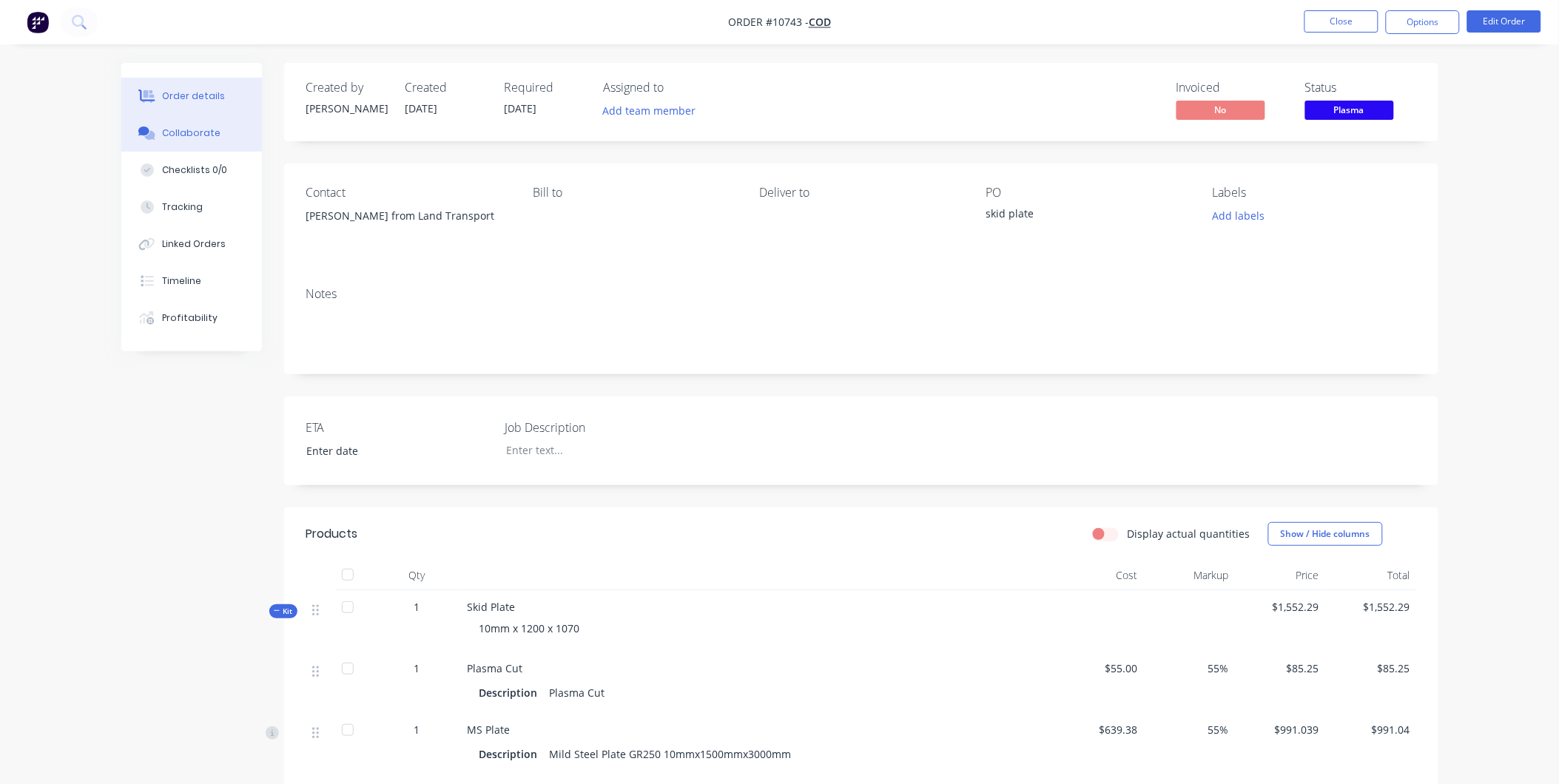
click at [220, 142] on button "Collaborate" at bounding box center [192, 133] width 141 height 37
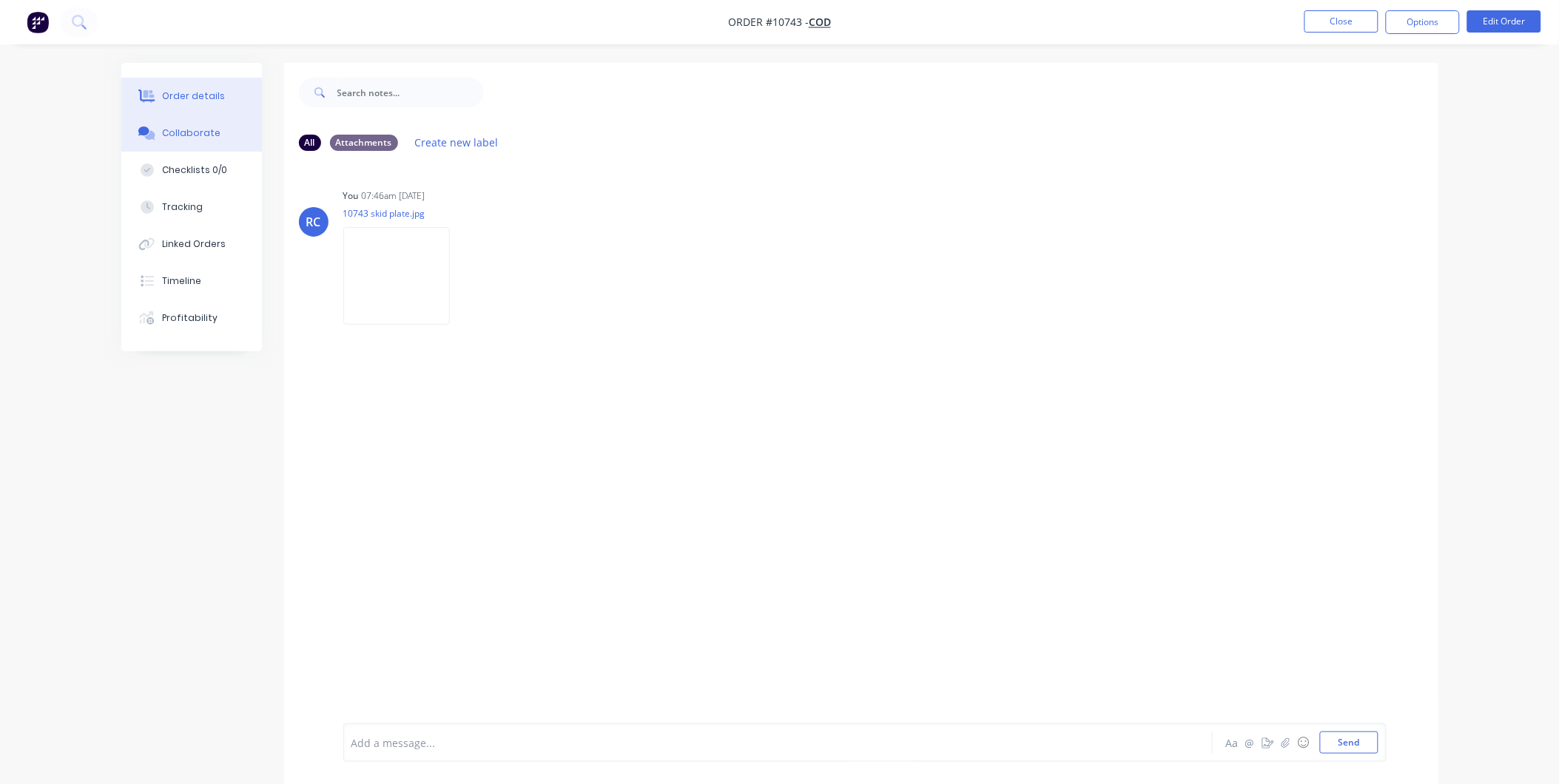
click at [168, 101] on div "Order details" at bounding box center [193, 96] width 63 height 13
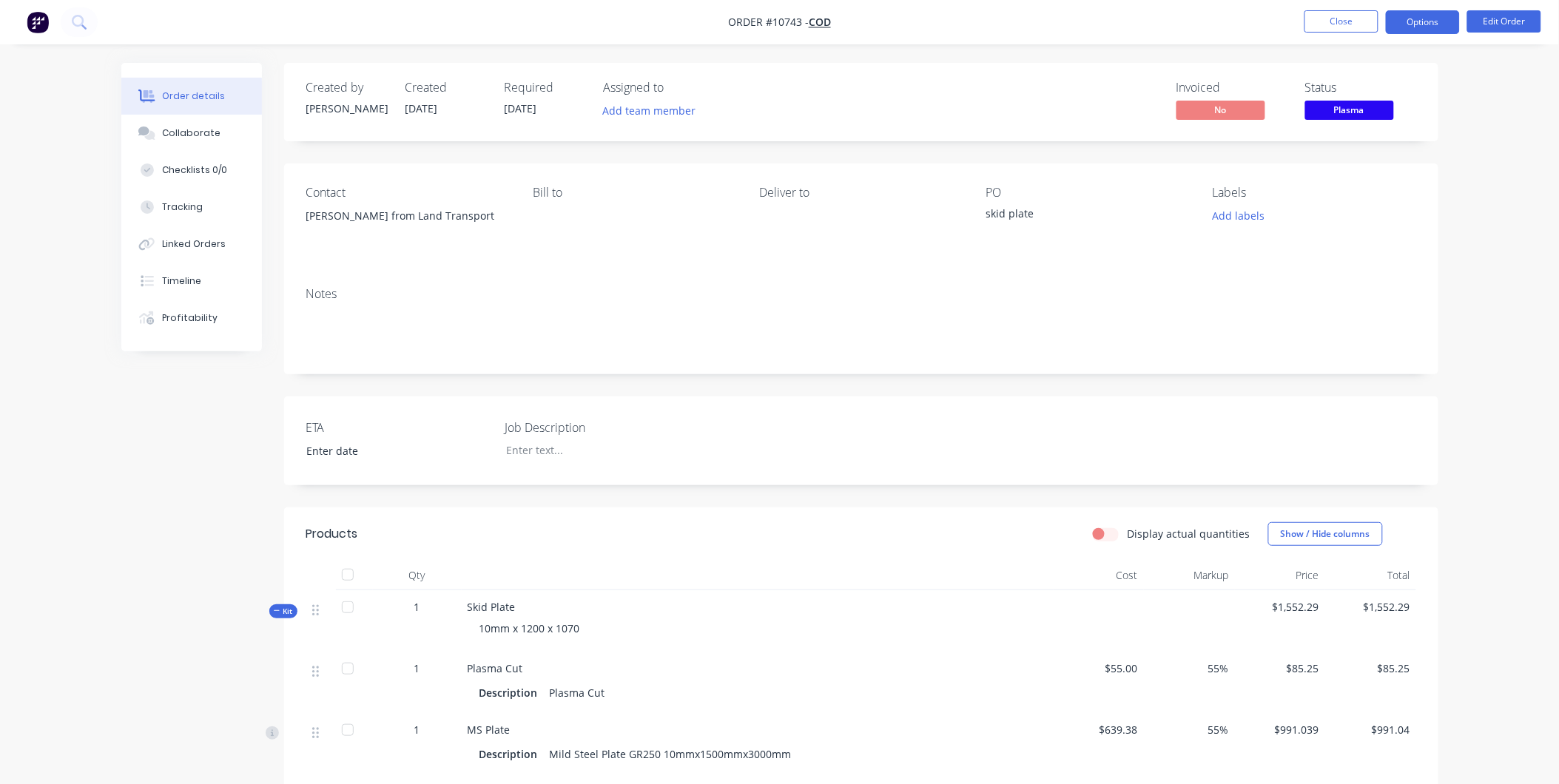
click at [1420, 26] on button "Options" at bounding box center [1424, 22] width 74 height 24
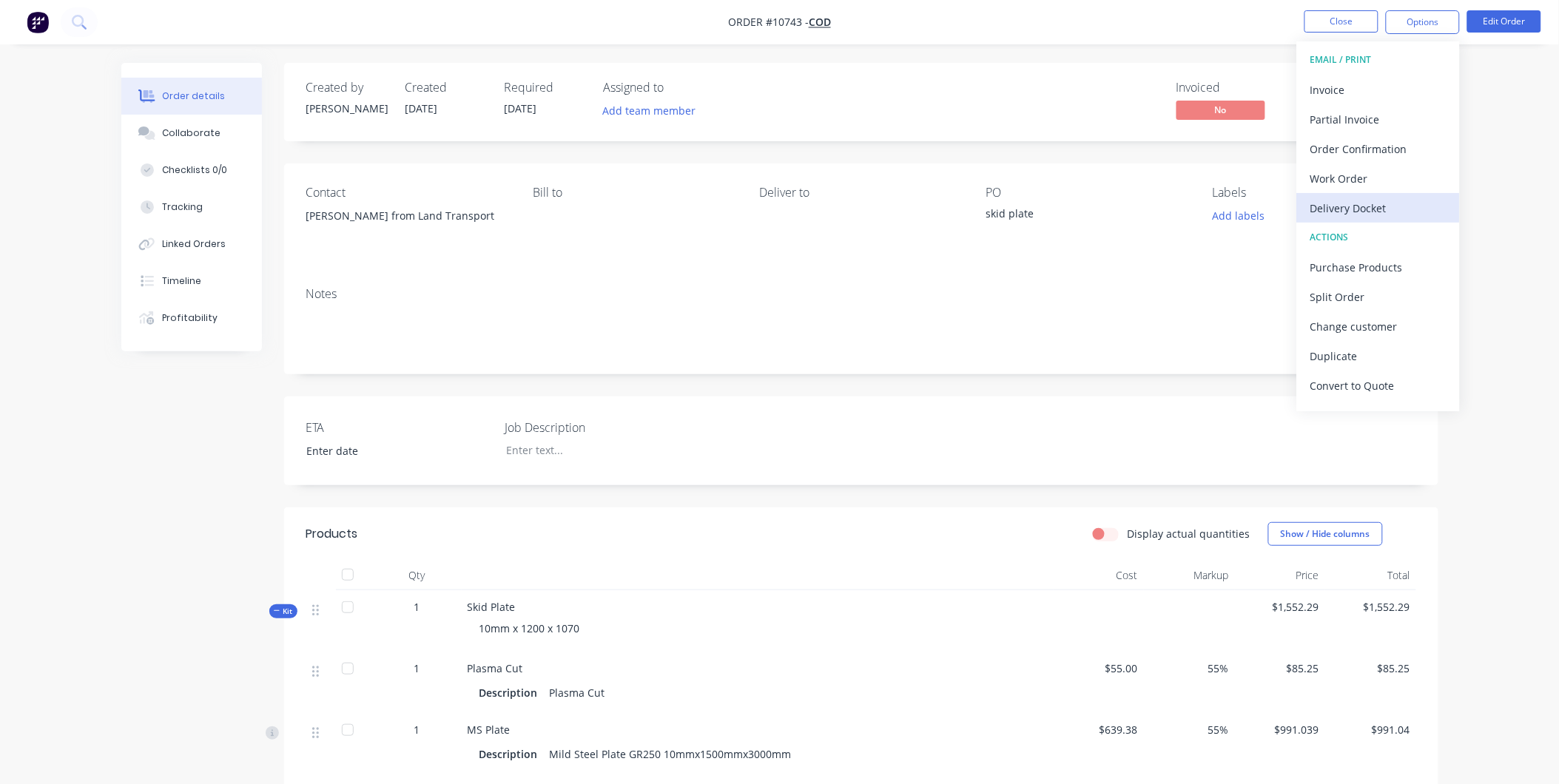
click at [1348, 203] on div "Delivery Docket" at bounding box center [1379, 208] width 136 height 21
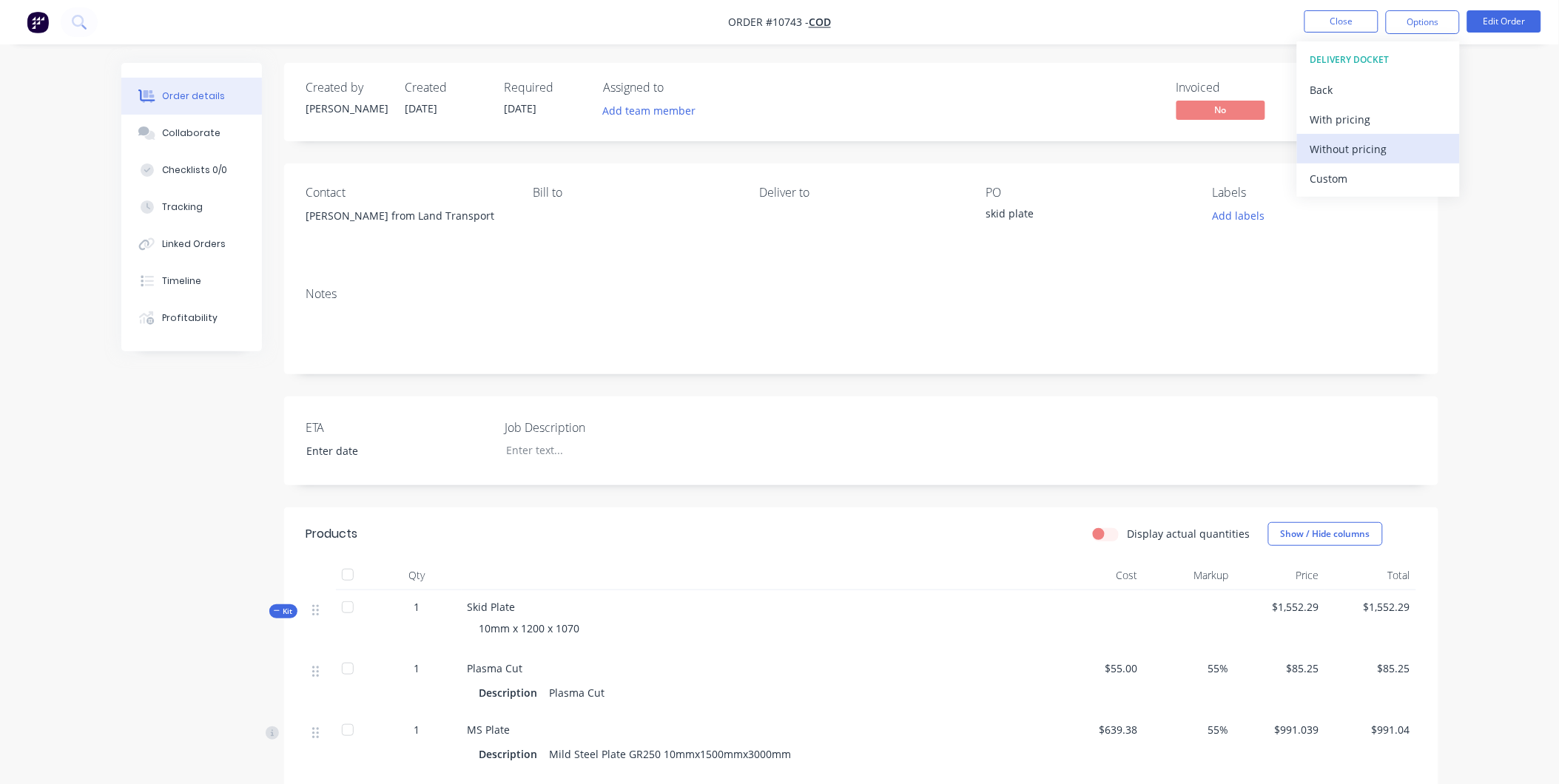
click at [1341, 153] on div "Without pricing" at bounding box center [1379, 149] width 136 height 21
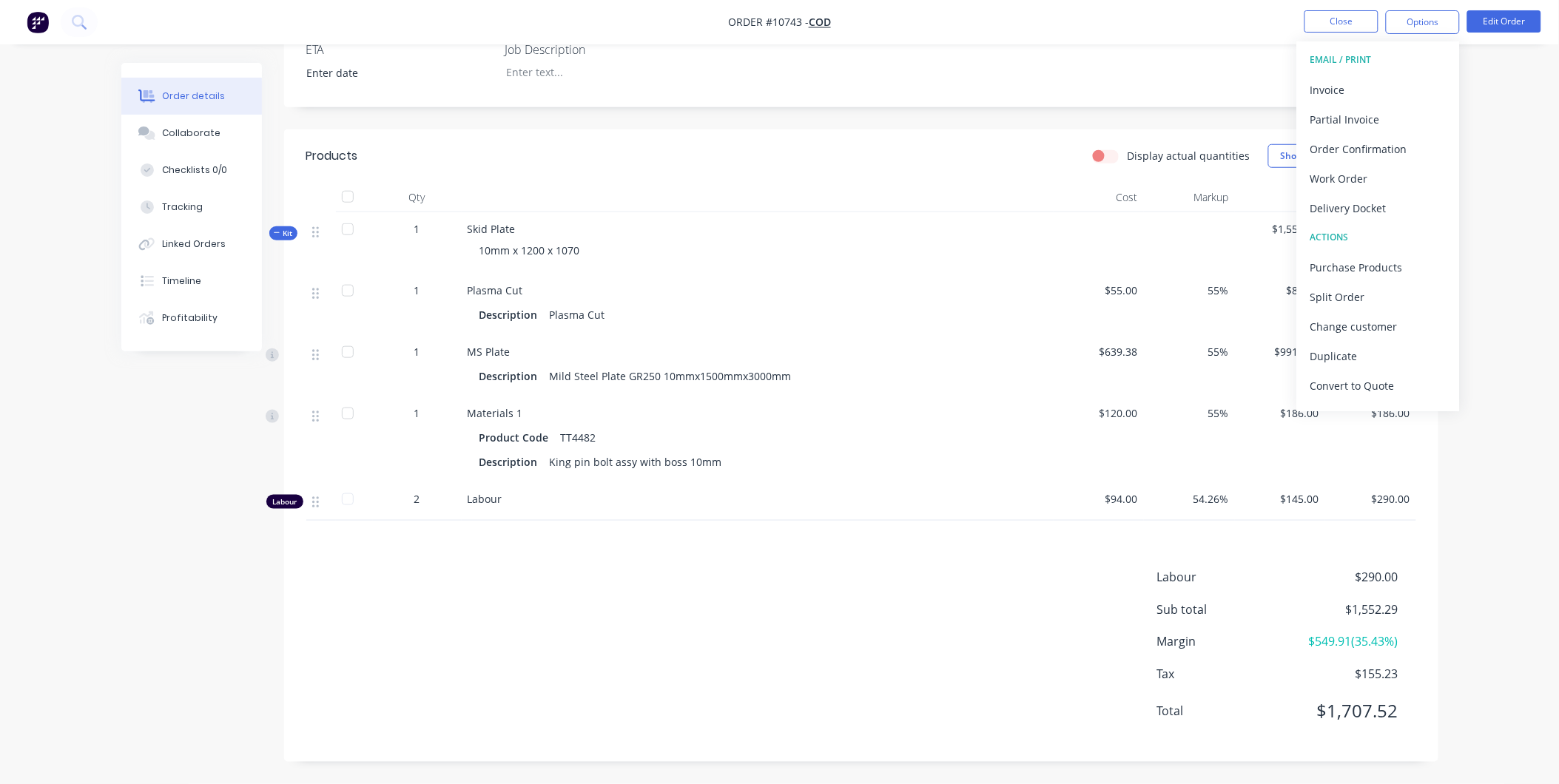
scroll to position [134, 0]
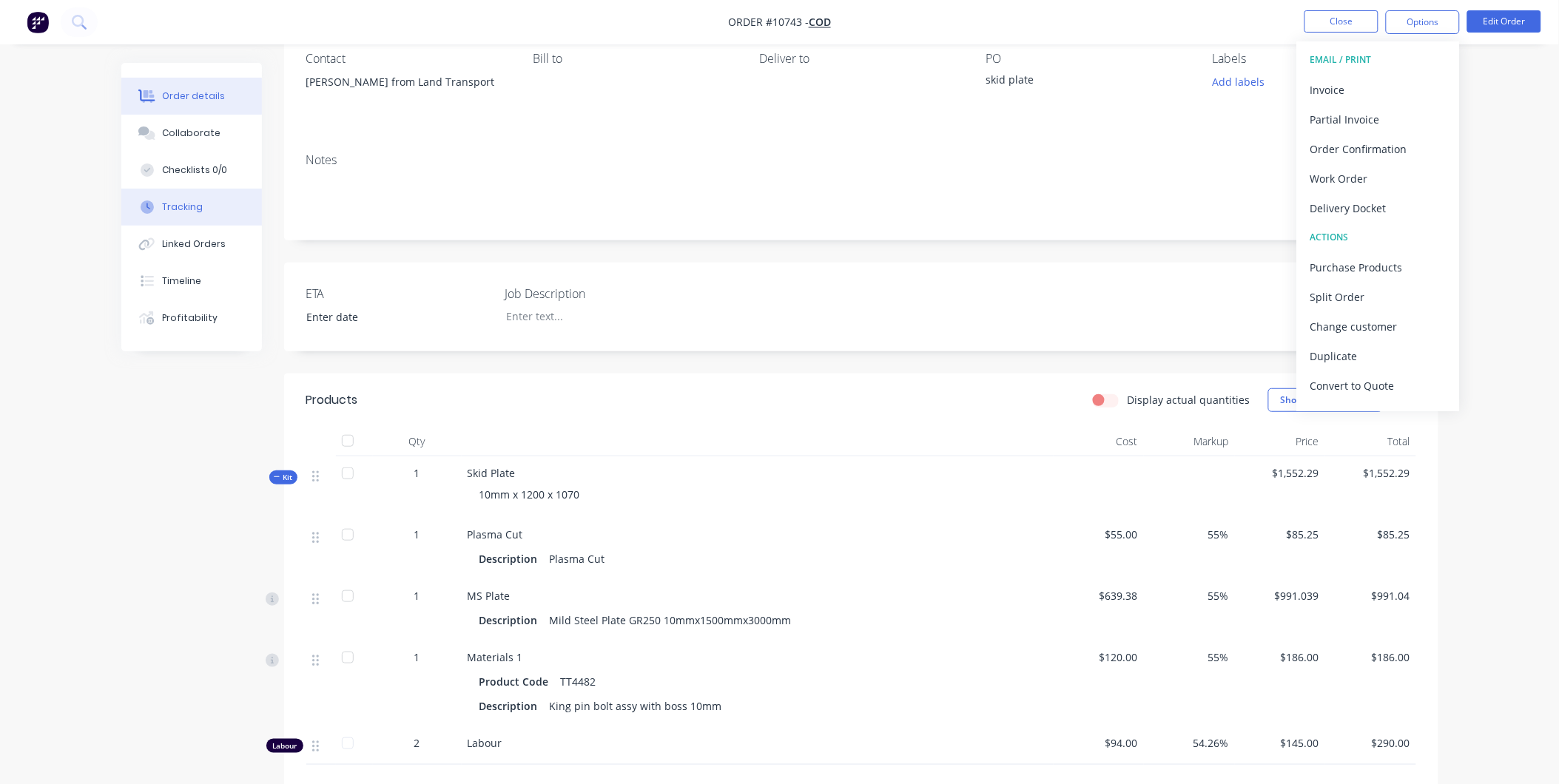
click at [192, 210] on div "Tracking" at bounding box center [182, 206] width 40 height 13
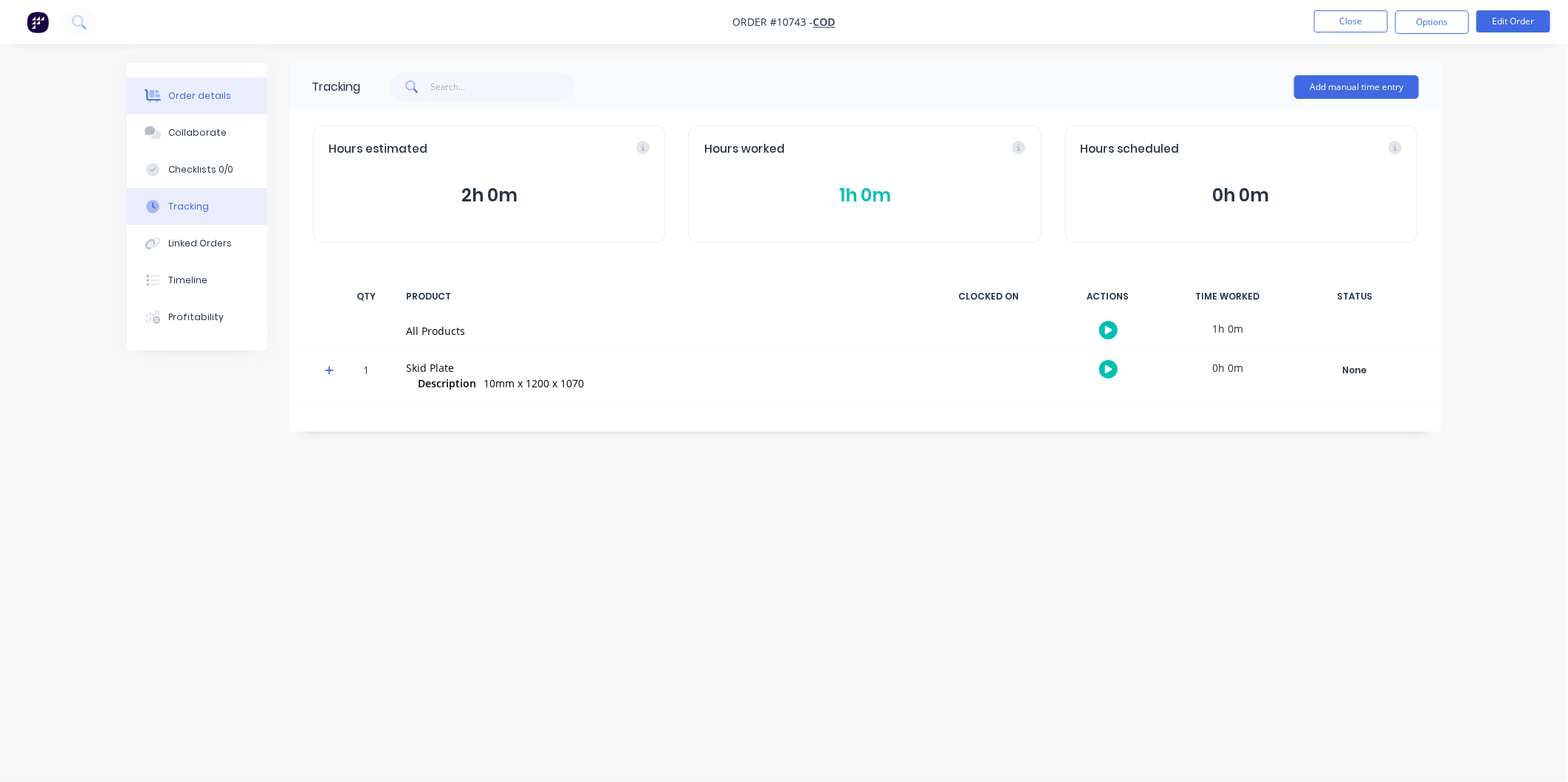
click at [179, 91] on div "Order details" at bounding box center [199, 95] width 62 height 13
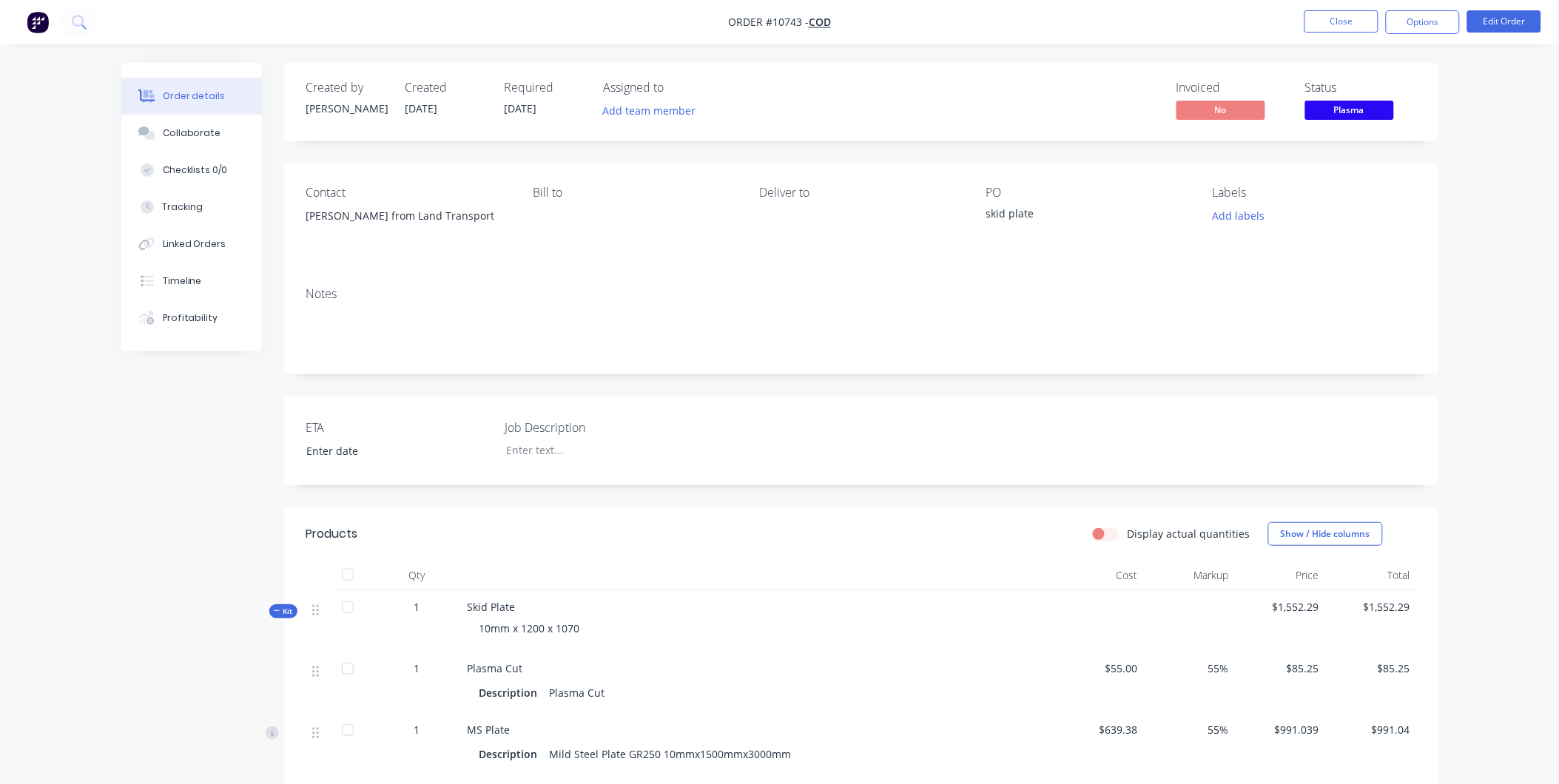
scroll to position [381, 0]
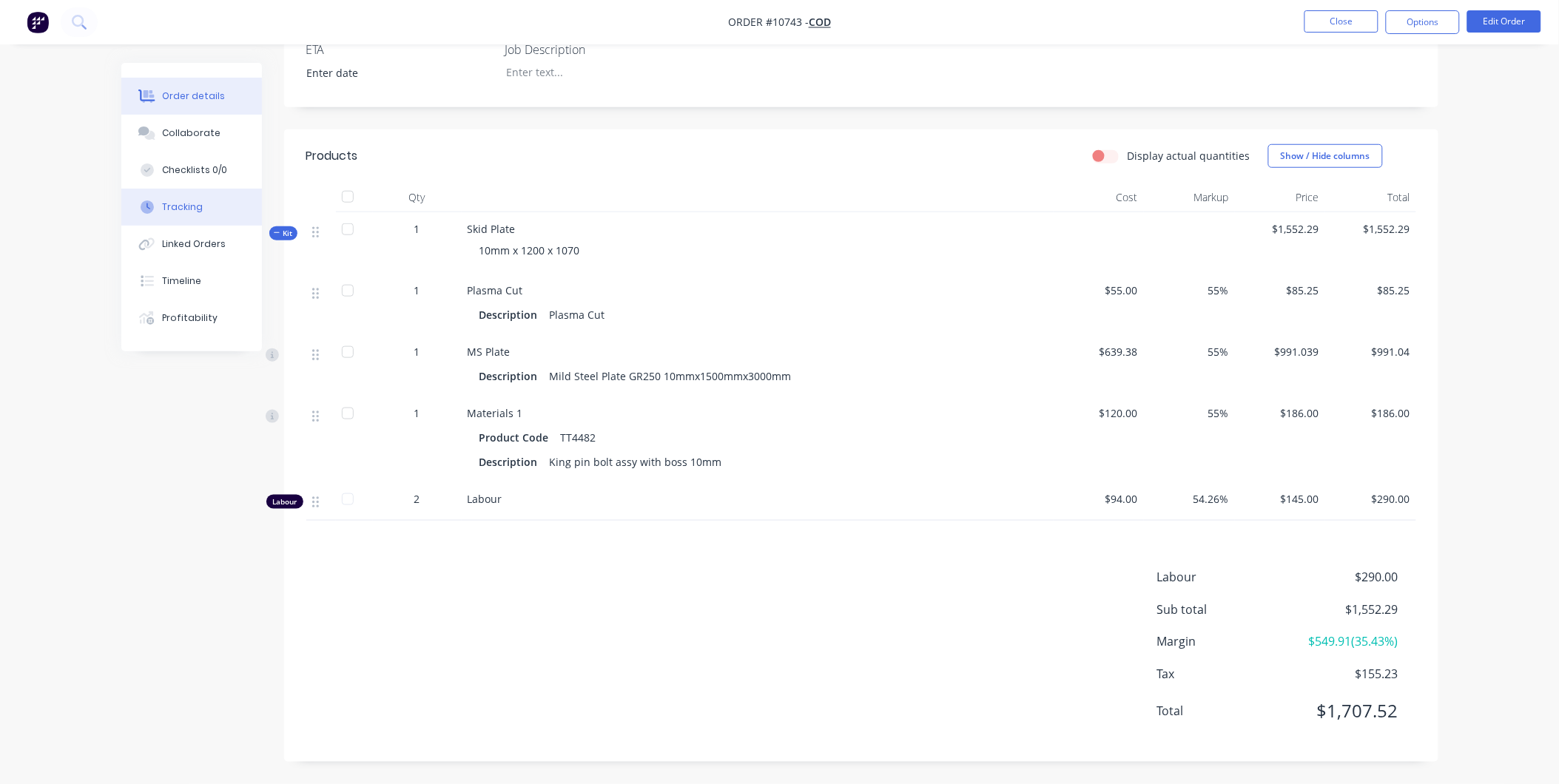
click at [188, 213] on button "Tracking" at bounding box center [192, 206] width 141 height 37
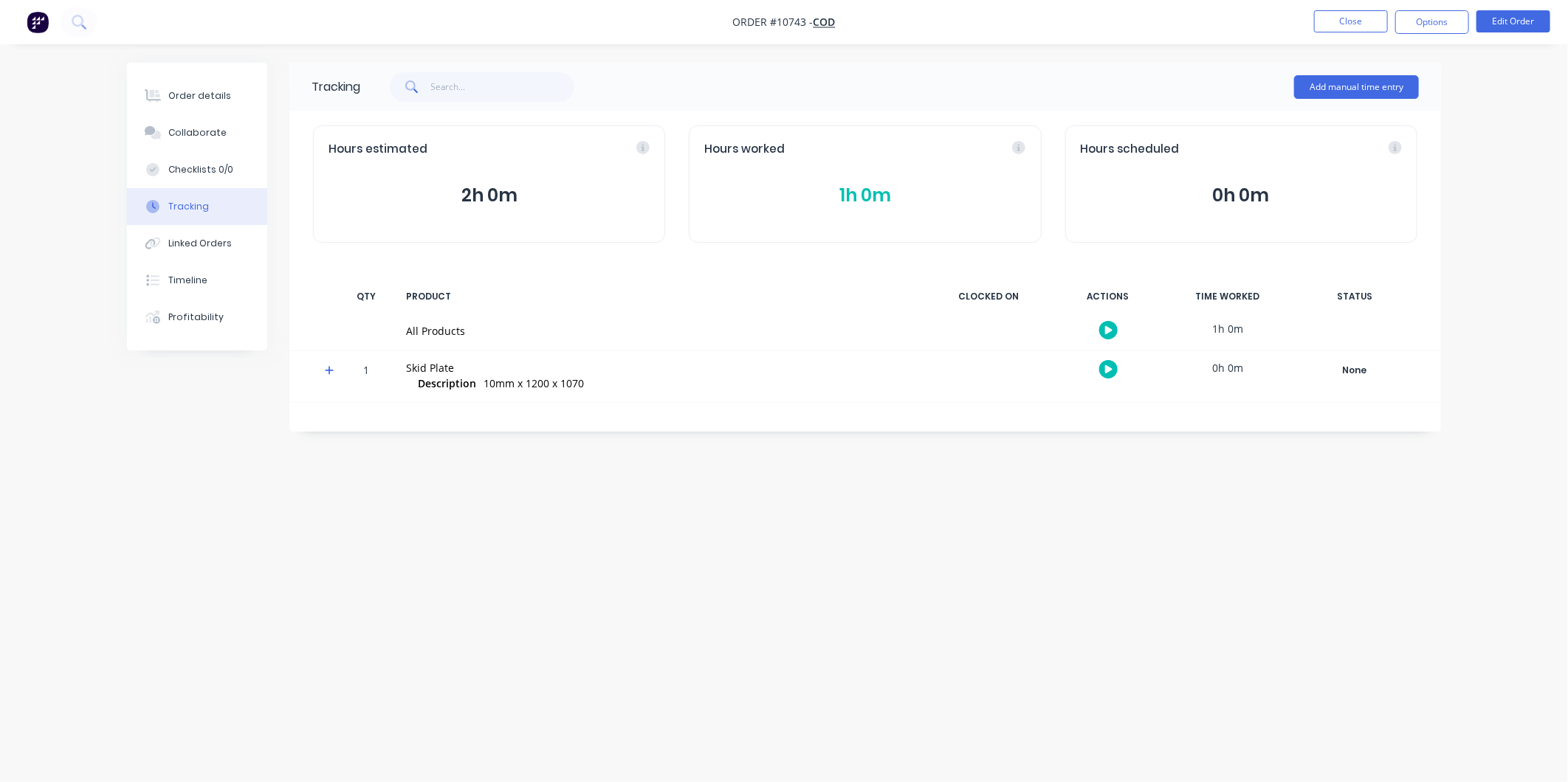
click at [835, 192] on button "1h 0m" at bounding box center [865, 196] width 321 height 28
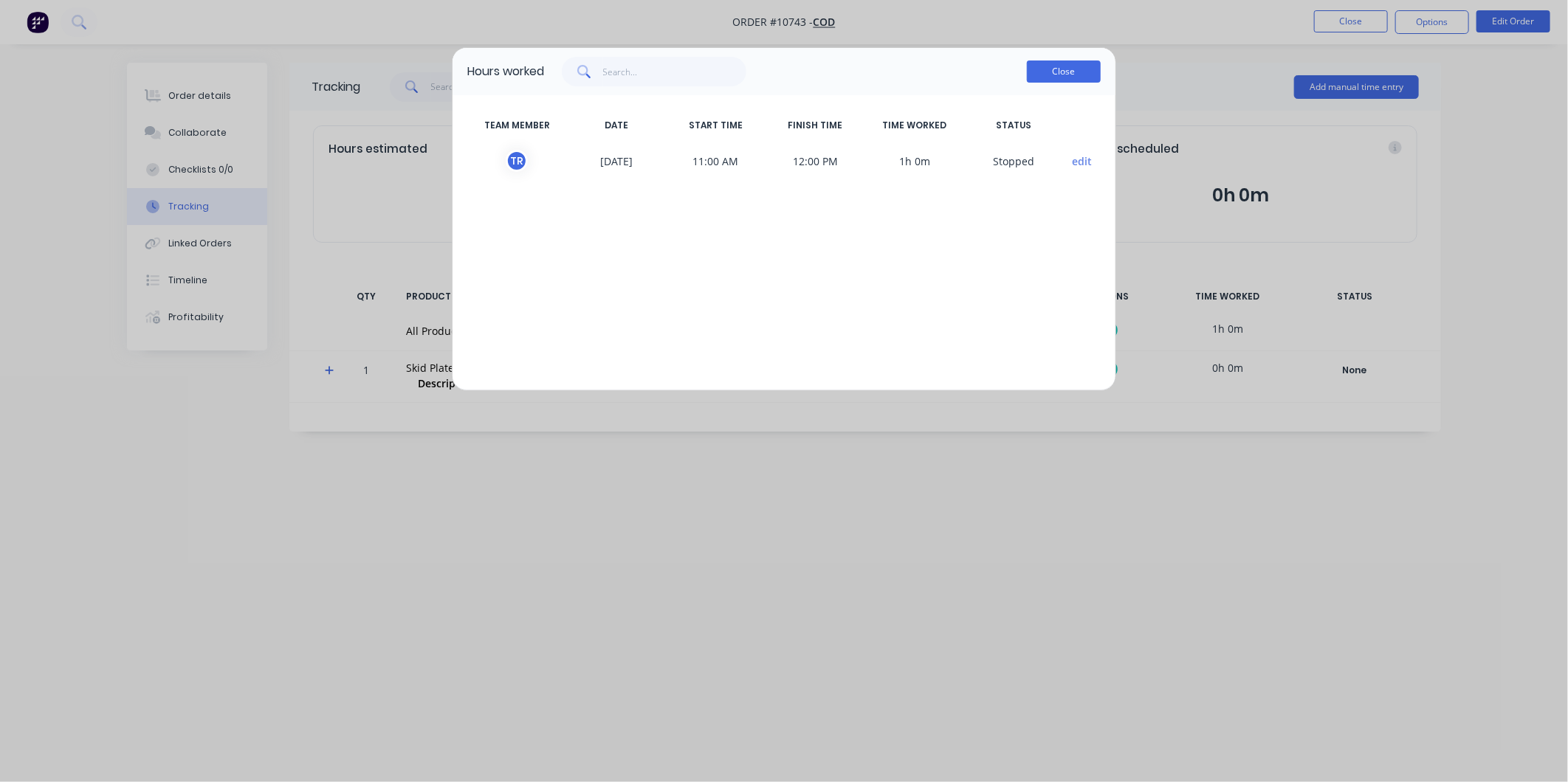
click at [1074, 76] on button "Close" at bounding box center [1064, 72] width 74 height 22
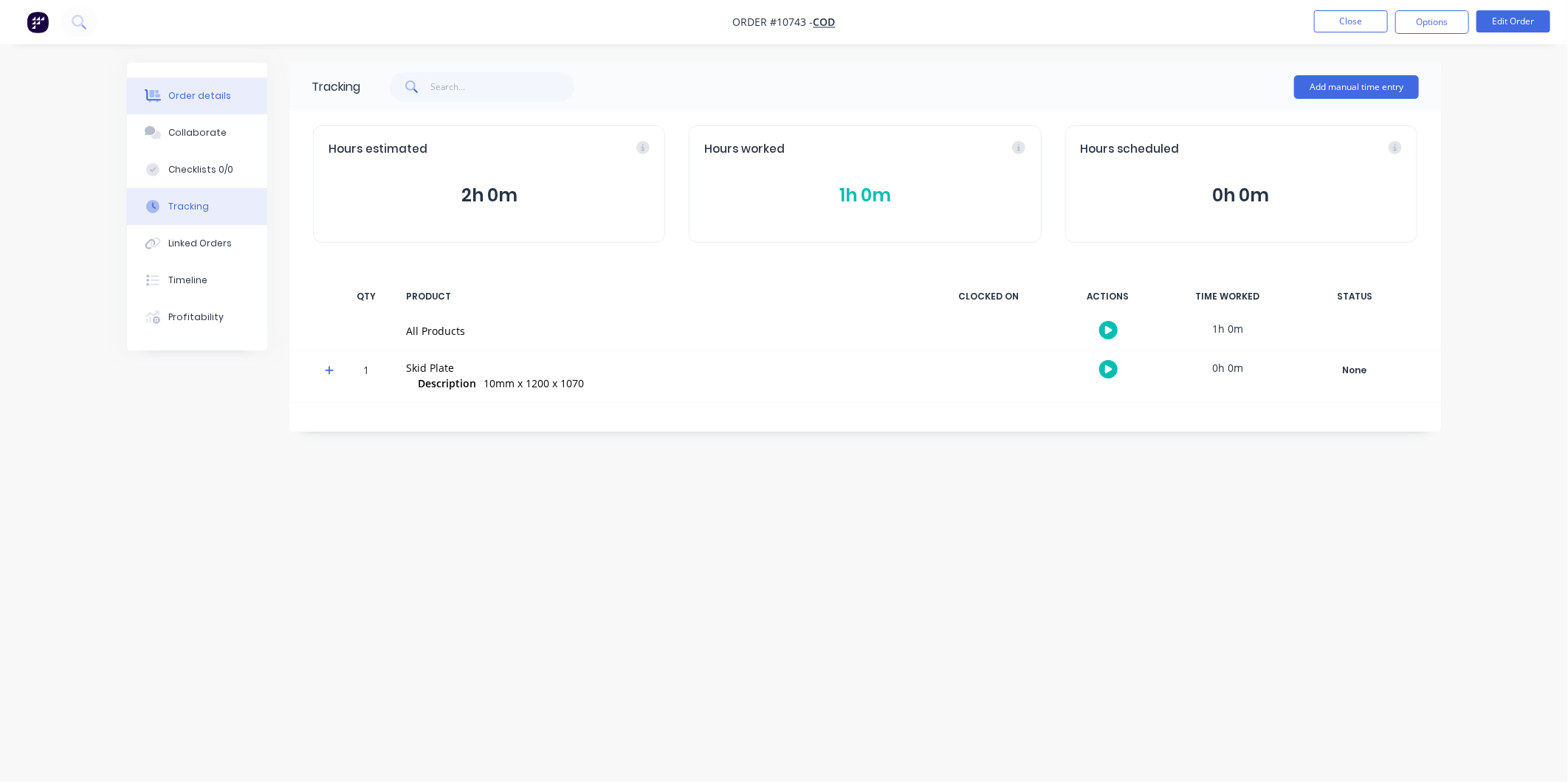
click at [175, 108] on button "Order details" at bounding box center [197, 95] width 141 height 37
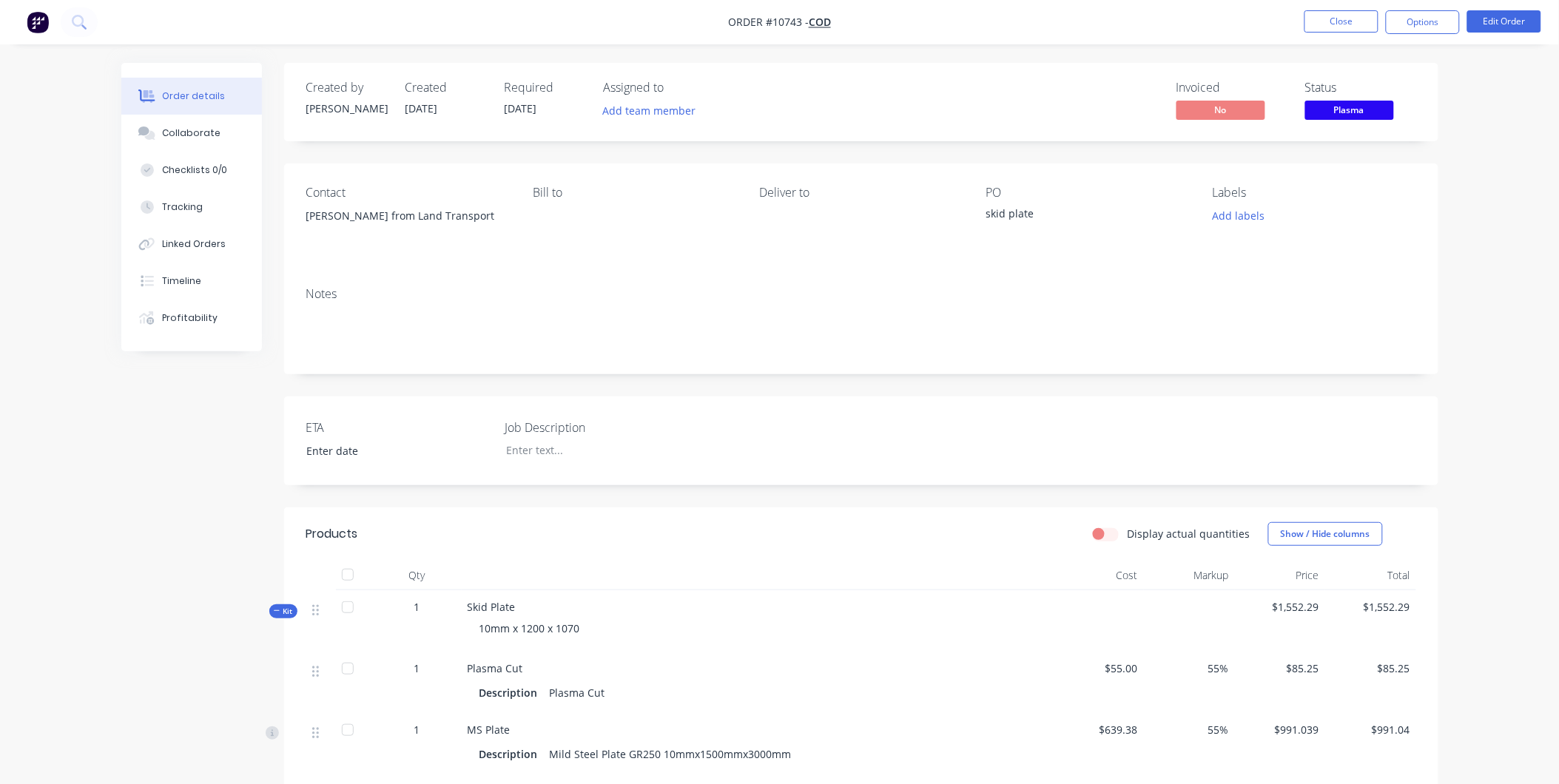
click at [1318, 102] on span "Plasma" at bounding box center [1350, 109] width 89 height 18
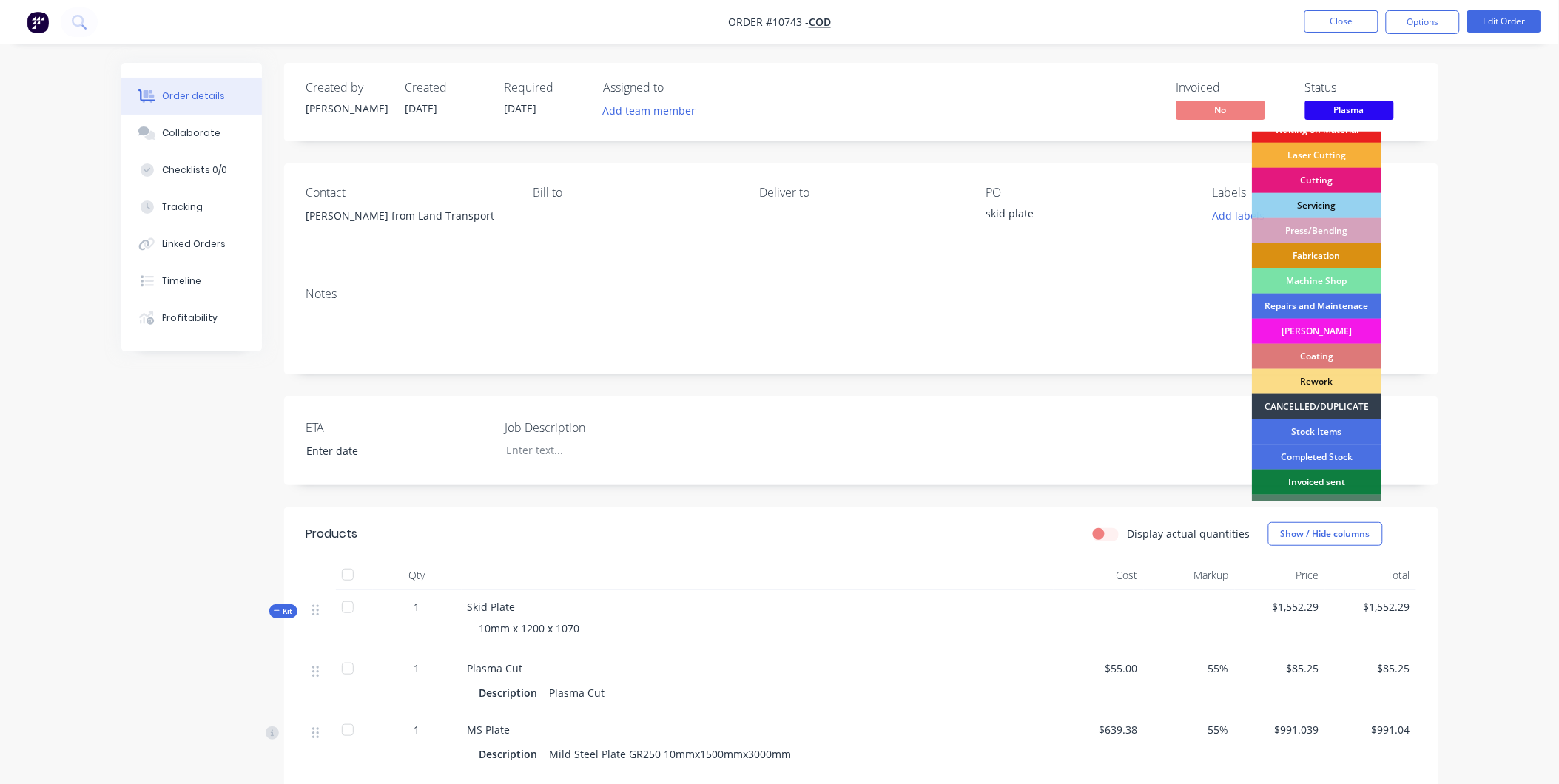
scroll to position [133, 0]
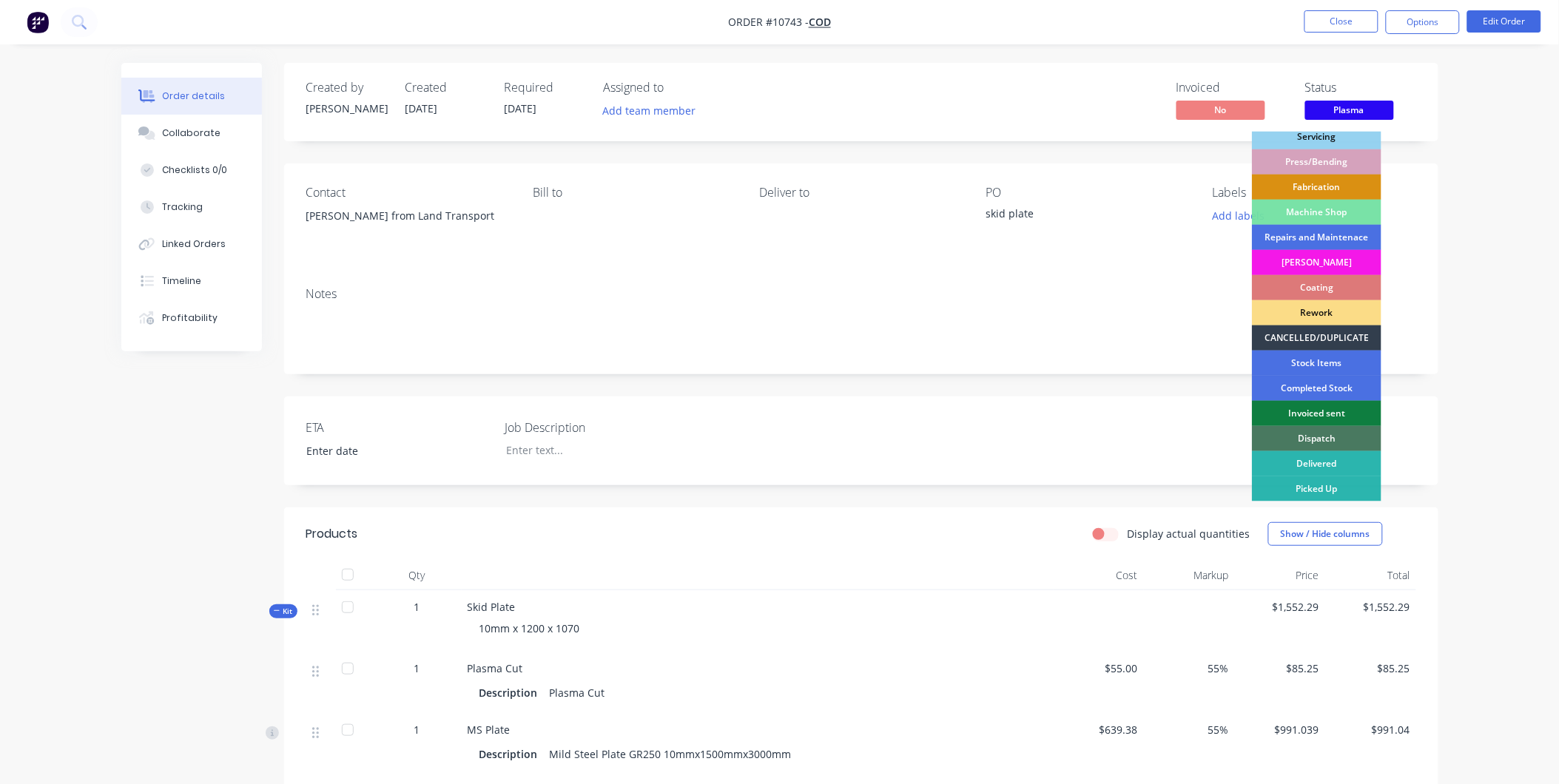
click at [1337, 441] on div "Dispatch" at bounding box center [1317, 439] width 130 height 25
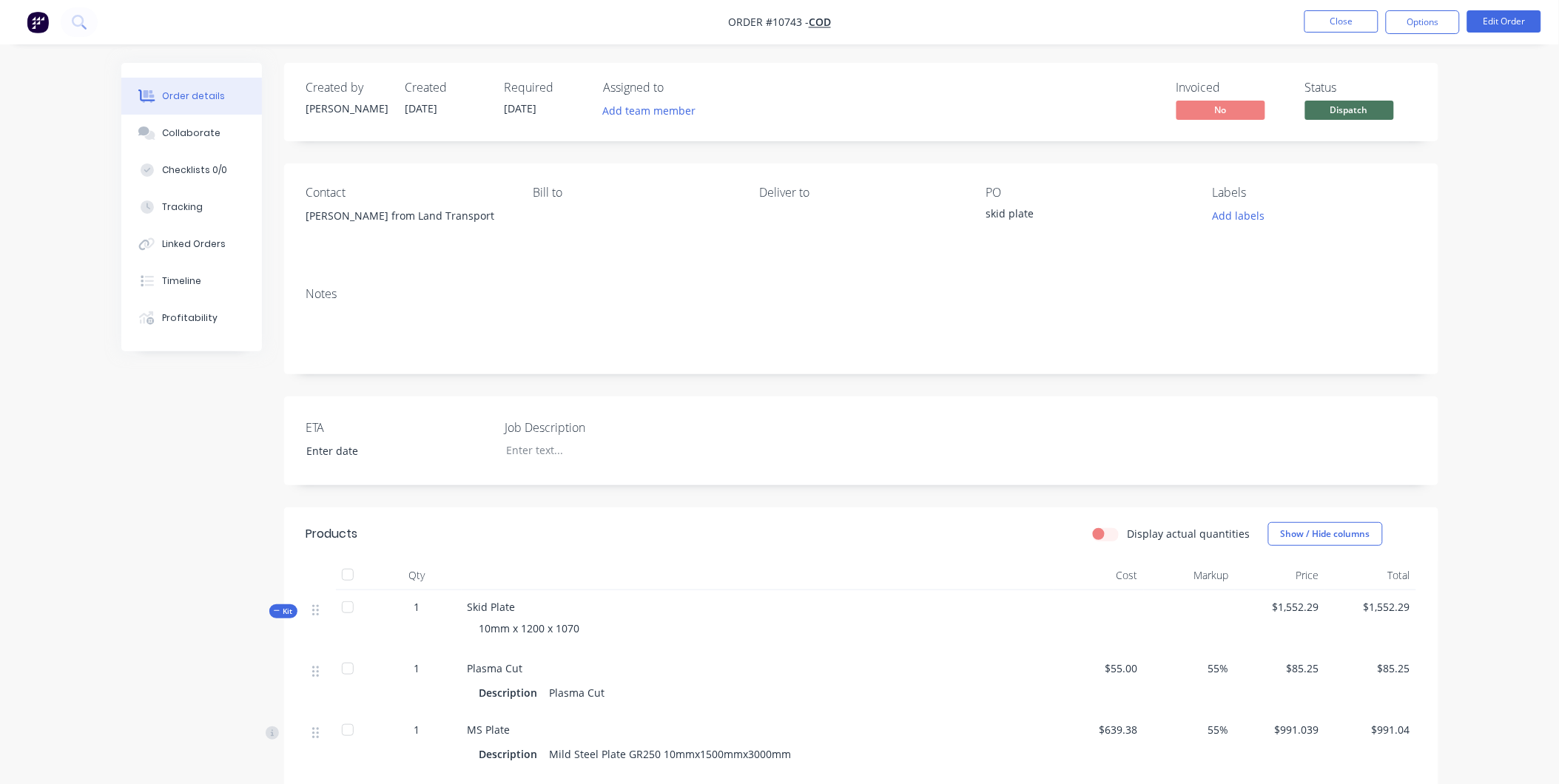
scroll to position [381, 0]
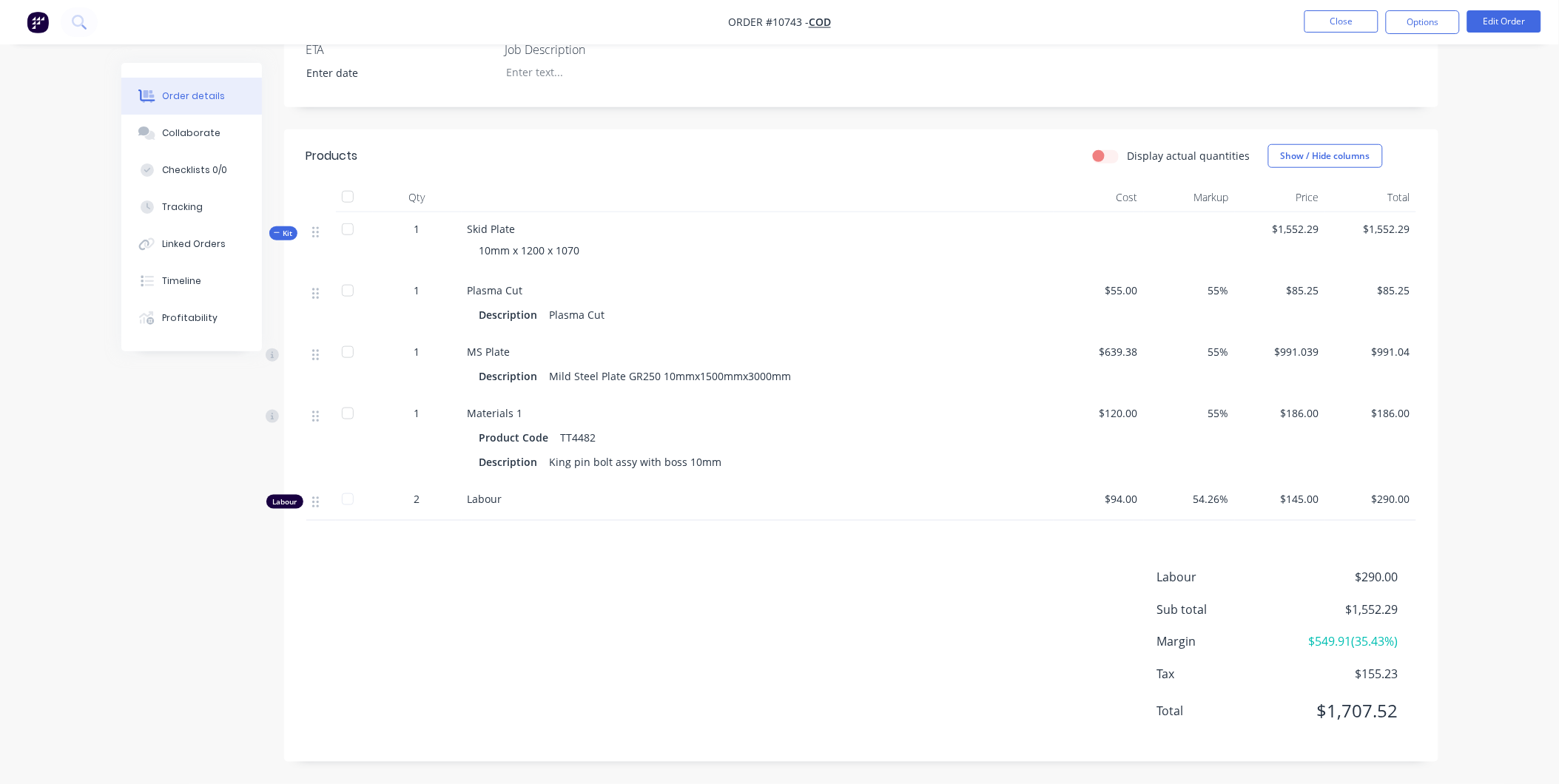
click at [418, 503] on span "2" at bounding box center [417, 499] width 6 height 16
drag, startPoint x: 1364, startPoint y: 19, endPoint x: 1355, endPoint y: 89, distance: 70.6
click at [1355, 89] on div "Order #10743 - COD Close Options Edit Order Order details Collaborate Checklist…" at bounding box center [780, 203] width 1559 height 1162
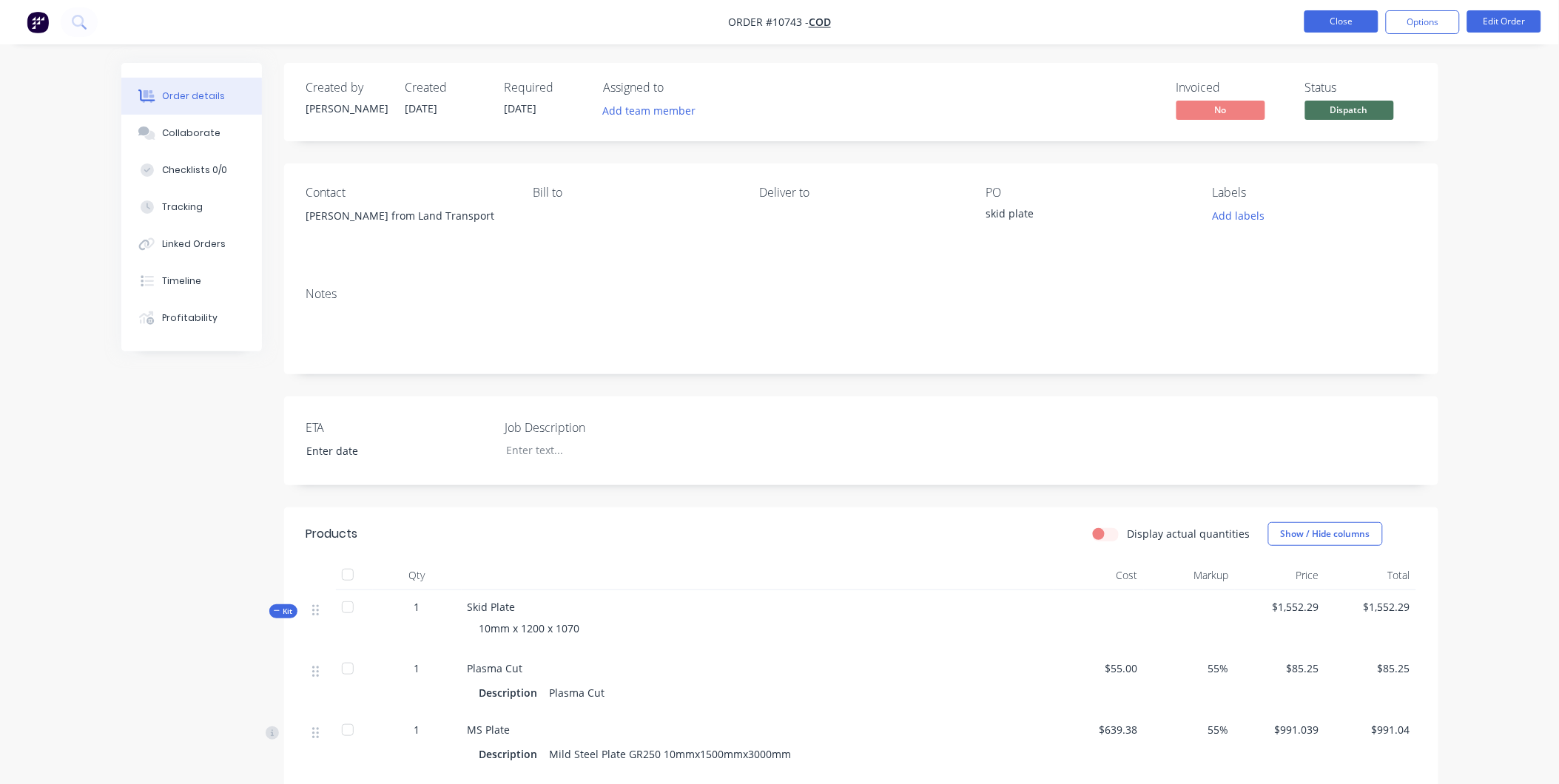
click at [1349, 29] on button "Close" at bounding box center [1342, 21] width 74 height 22
